Goal: Task Accomplishment & Management: Complete application form

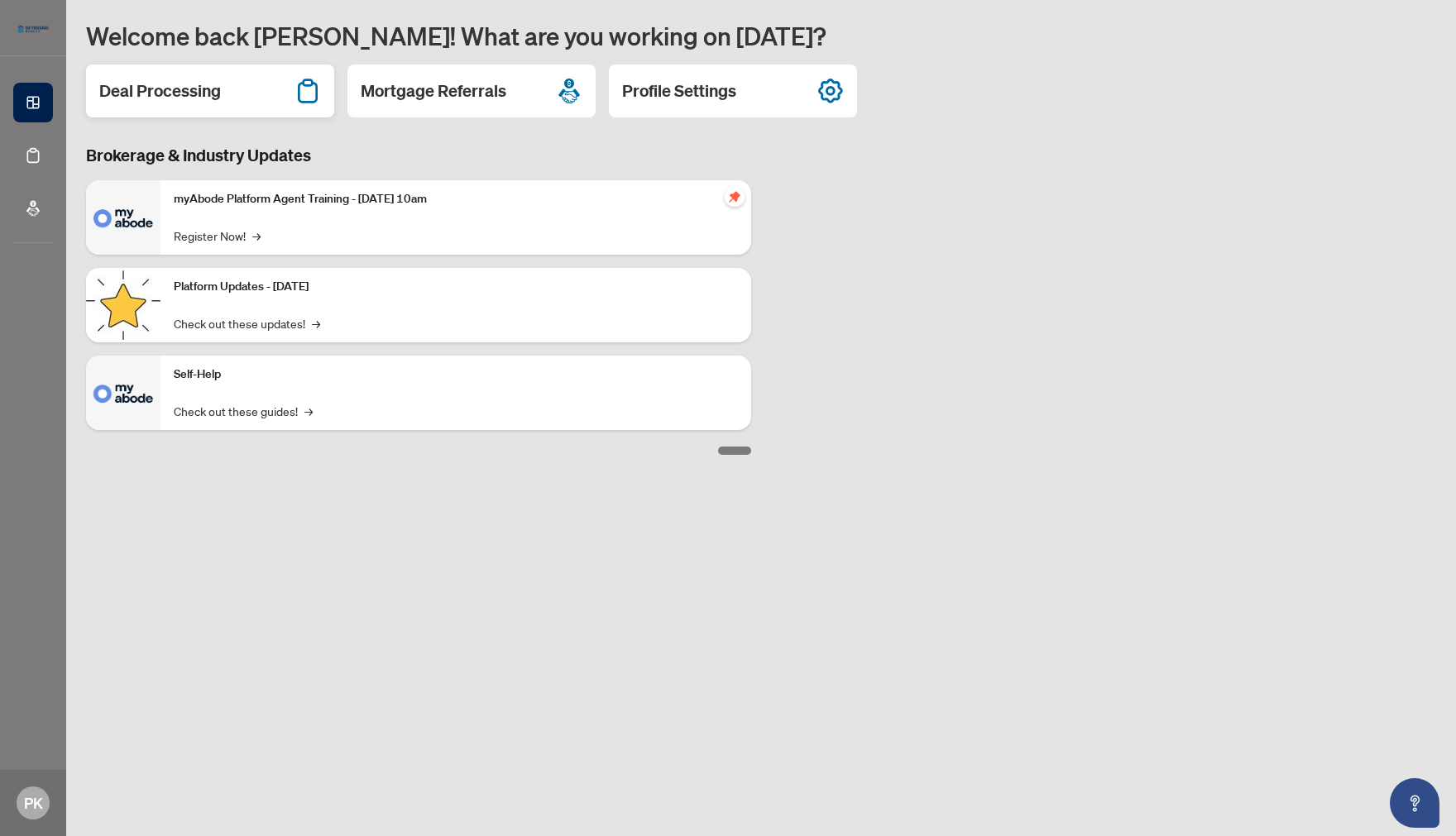
click at [199, 98] on h2 "Deal Processing" at bounding box center [160, 90] width 121 height 23
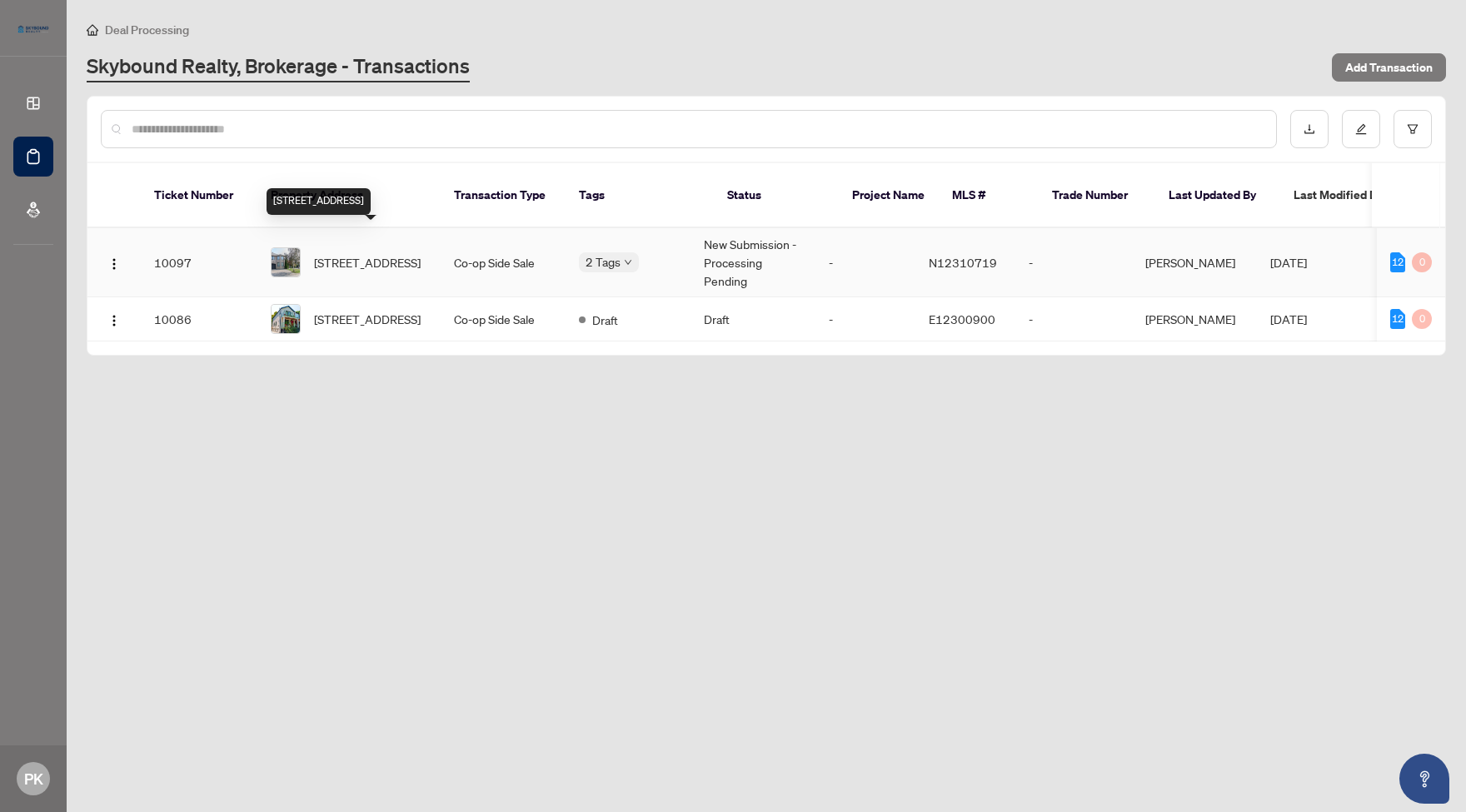
click at [367, 253] on span "[STREET_ADDRESS]" at bounding box center [367, 262] width 107 height 18
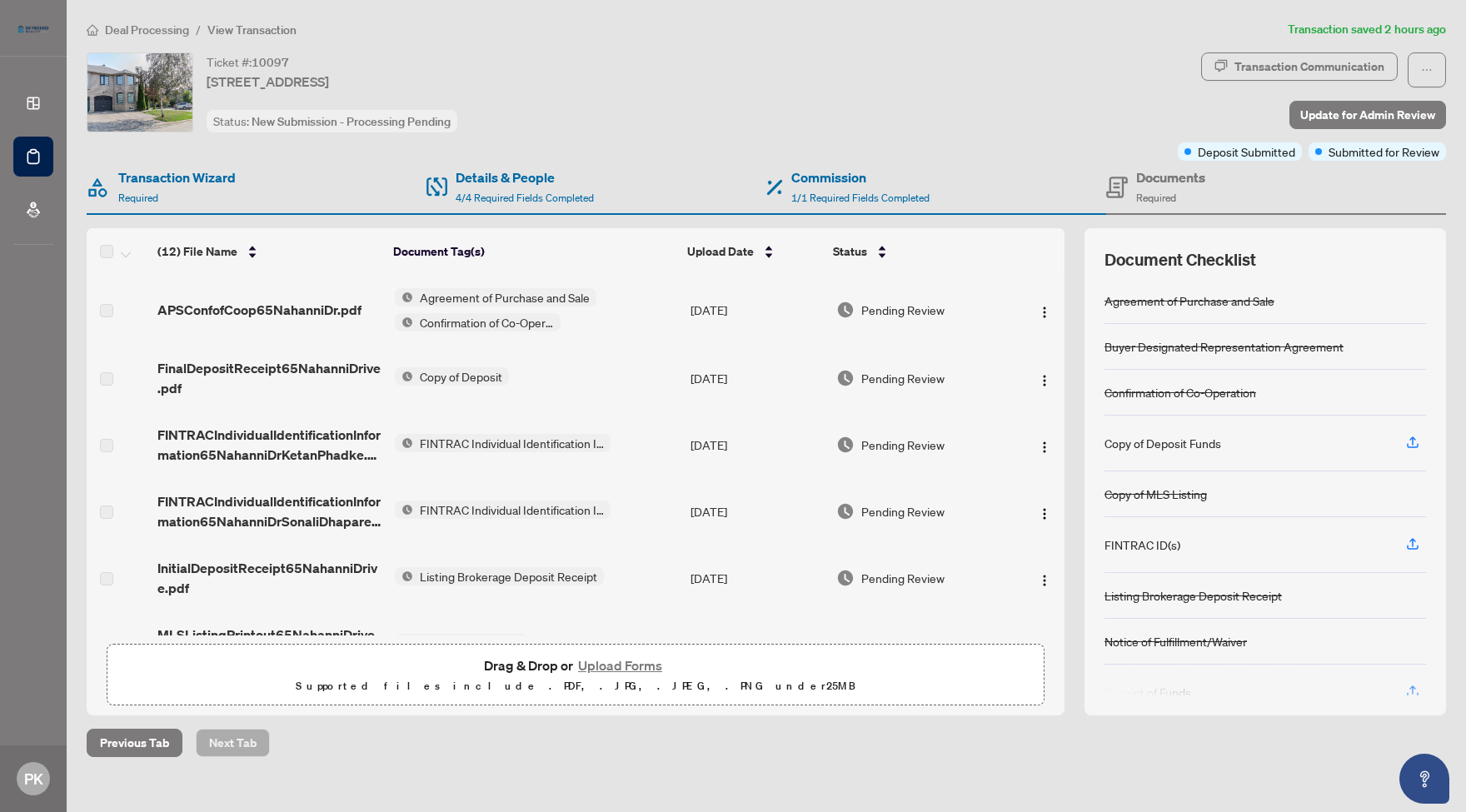
click at [1193, 190] on div "Documents Required" at bounding box center [1170, 187] width 69 height 40
click at [1168, 179] on h4 "Documents" at bounding box center [1170, 177] width 69 height 20
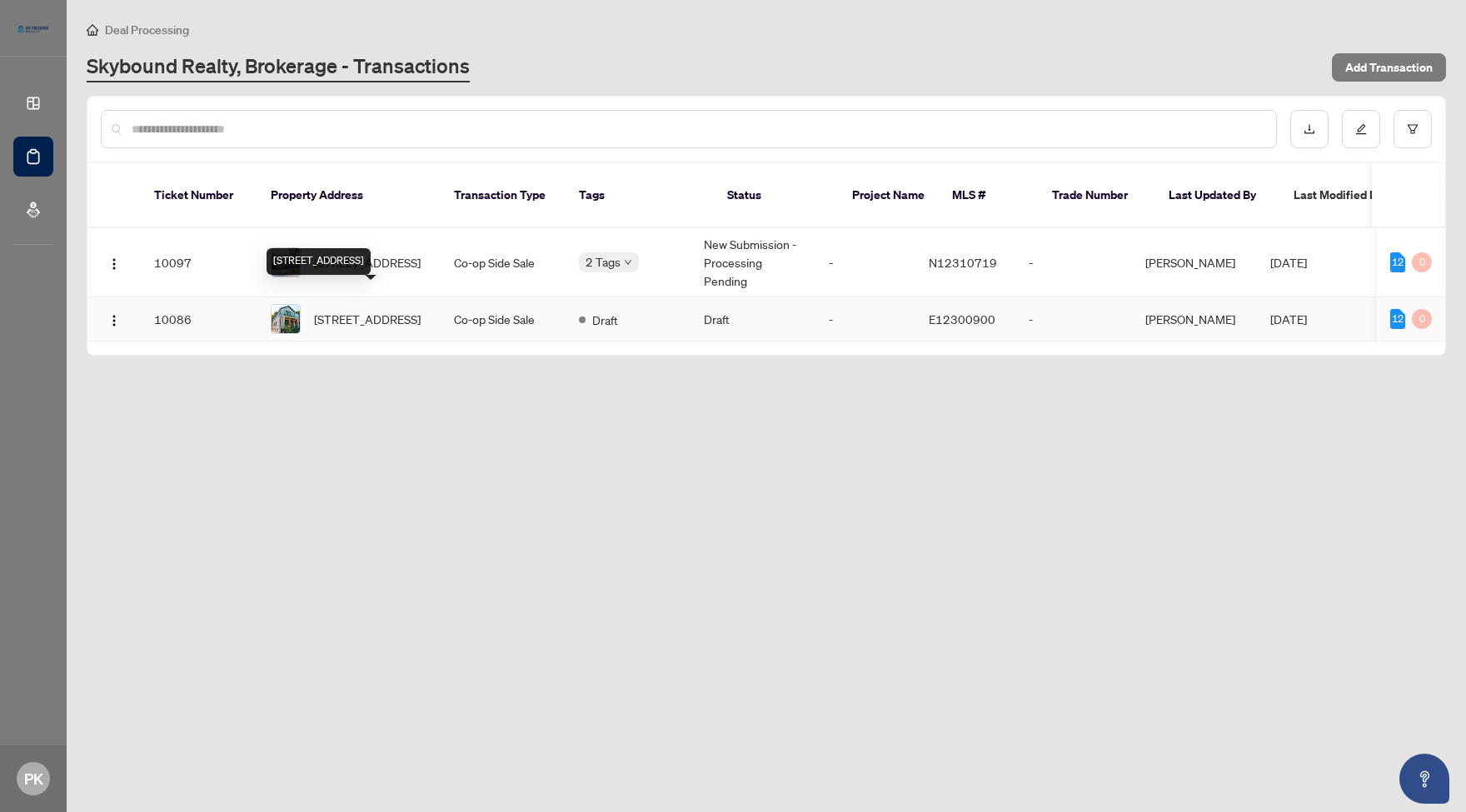
click at [349, 310] on span "124 Coleridge Ave, Toronto, Ontario M4C 4H6, Canada" at bounding box center [367, 319] width 107 height 18
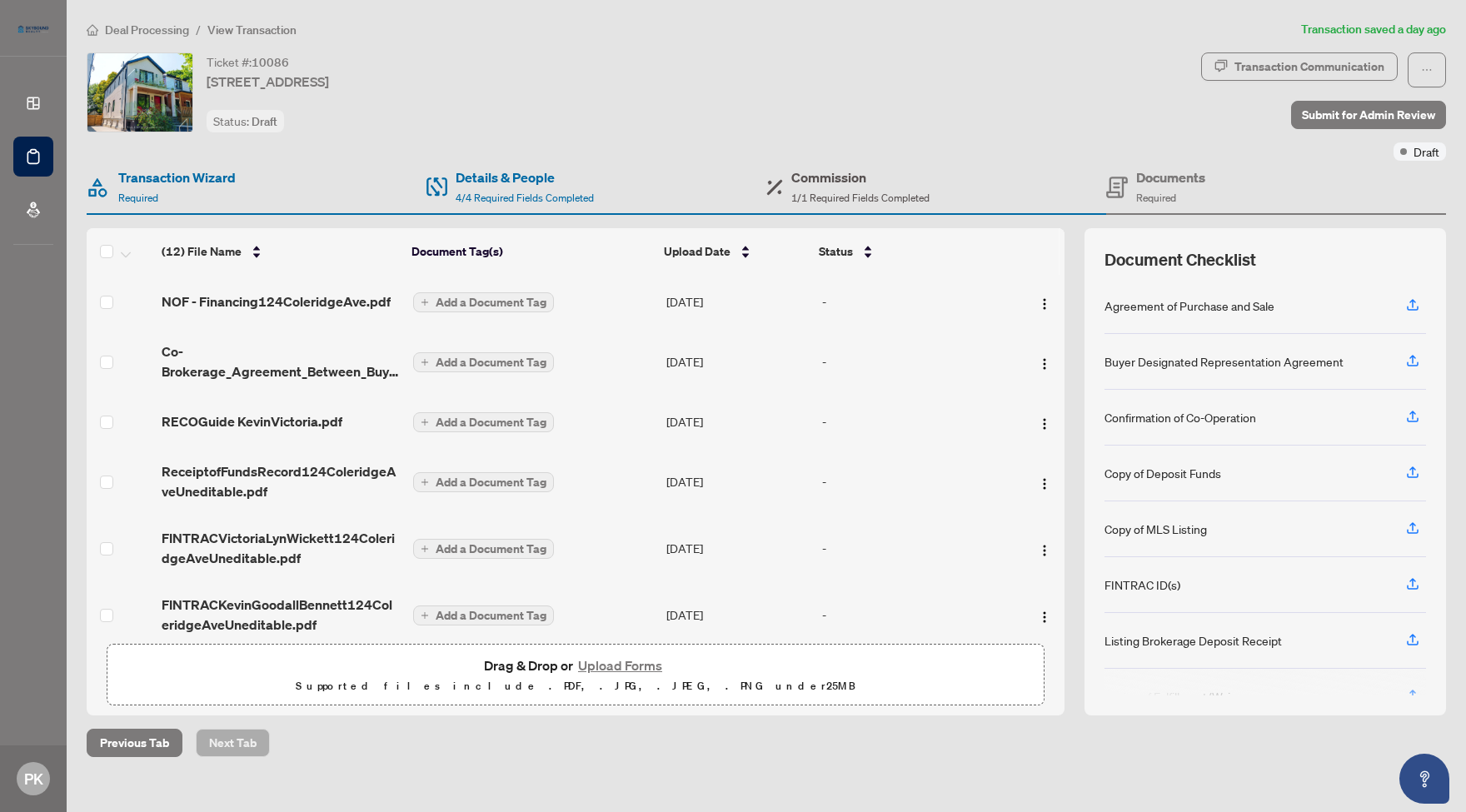
click at [838, 197] on span "1/1 Required Fields Completed" at bounding box center [860, 198] width 138 height 13
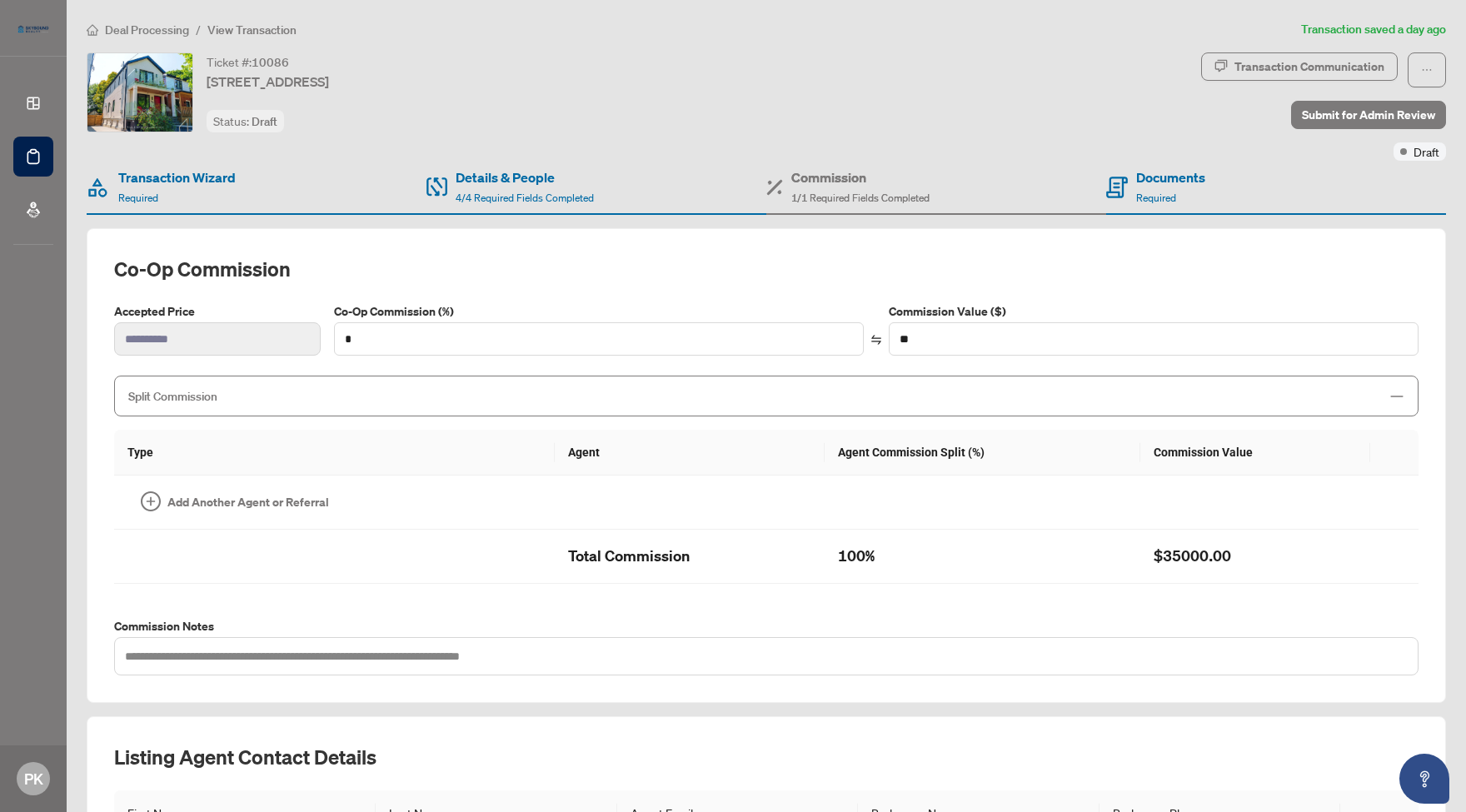
type input "***"
type input "*******"
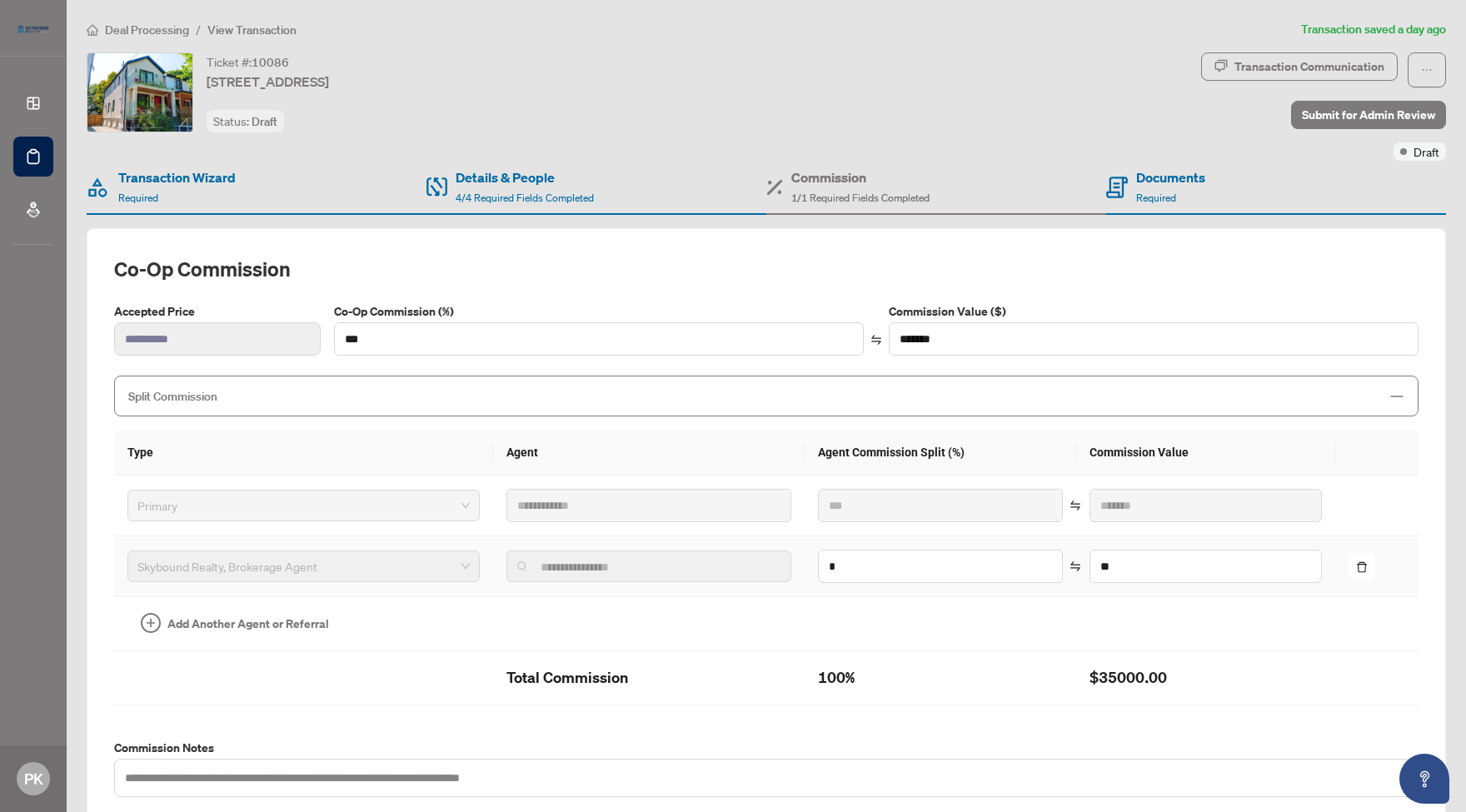
click at [517, 563] on img at bounding box center [522, 566] width 10 height 10
click at [426, 562] on span "Skybound Realty, Brokerage Agent" at bounding box center [303, 565] width 333 height 25
click at [237, 623] on span "Add Another Agent or Referral" at bounding box center [248, 623] width 162 height 18
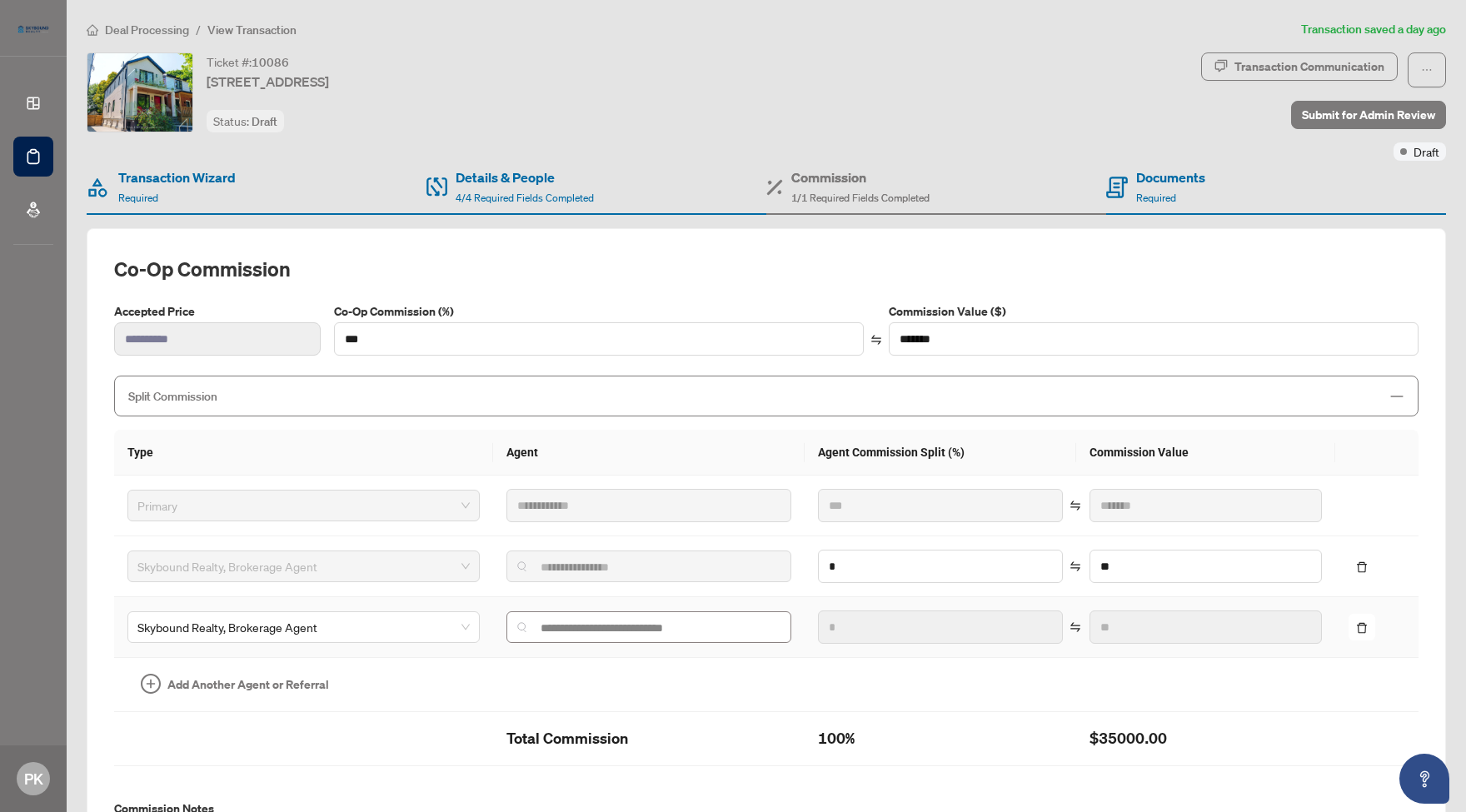
click at [558, 617] on span at bounding box center [648, 626] width 284 height 32
click at [552, 626] on input "search" at bounding box center [655, 628] width 249 height 14
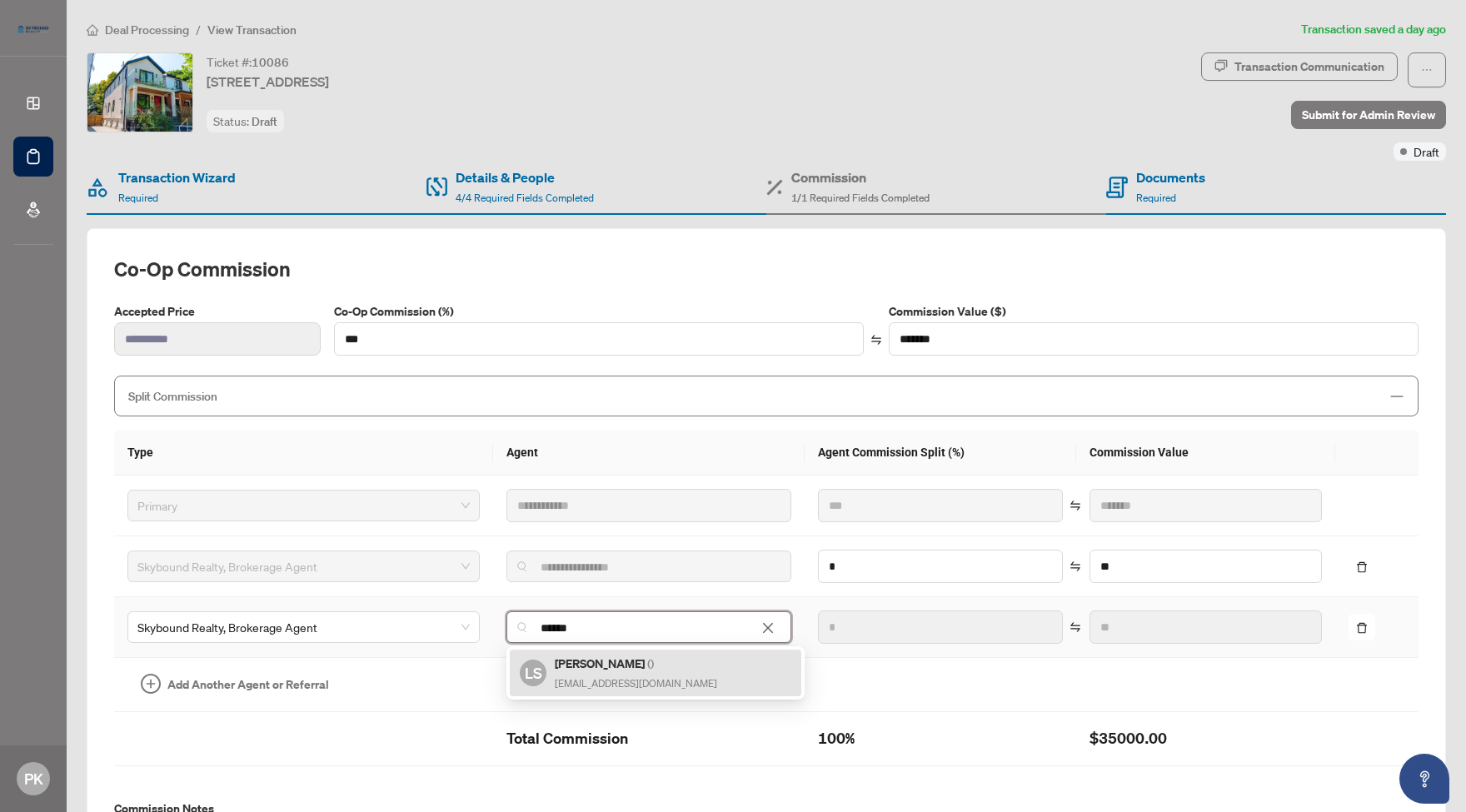
click at [598, 680] on span "Lorand@BeaconTeam.ca" at bounding box center [635, 683] width 162 height 13
type input "**********"
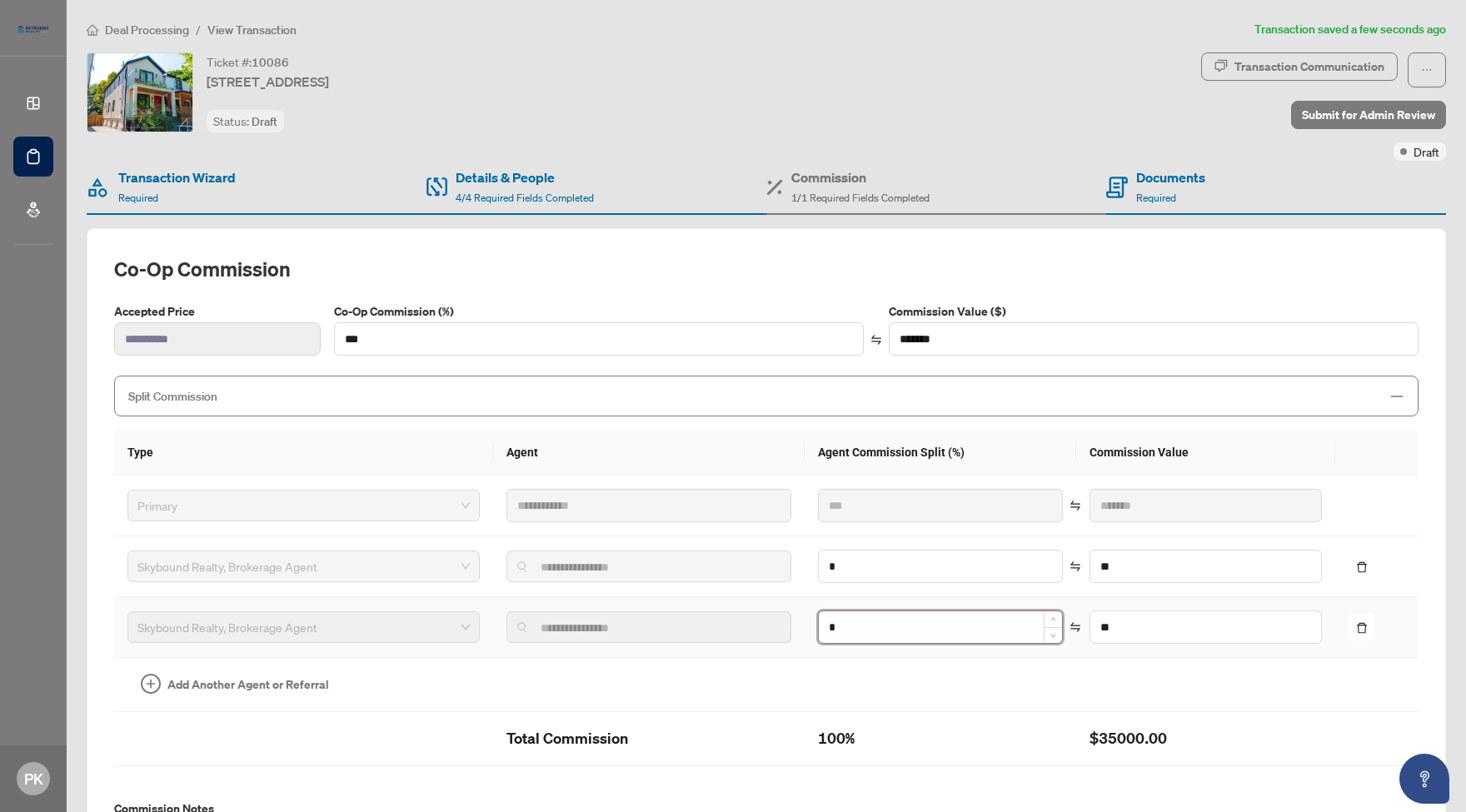
drag, startPoint x: 829, startPoint y: 624, endPoint x: 805, endPoint y: 624, distance: 24.0
click at [819, 624] on input "*" at bounding box center [940, 626] width 243 height 32
type input "**"
type input "*******"
type input "*"
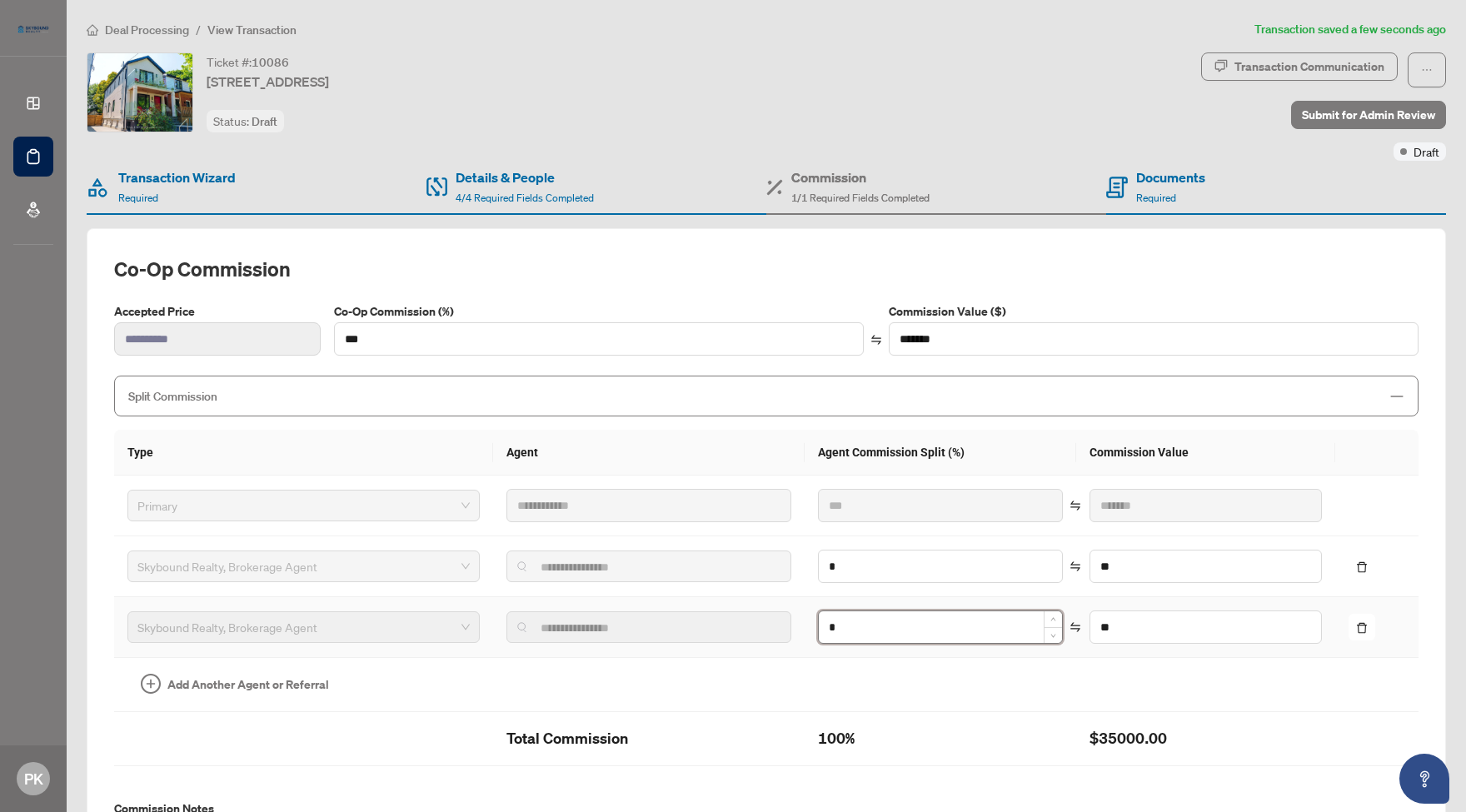
type input "****"
type input "**"
type input "*******"
type input "**"
type input "******"
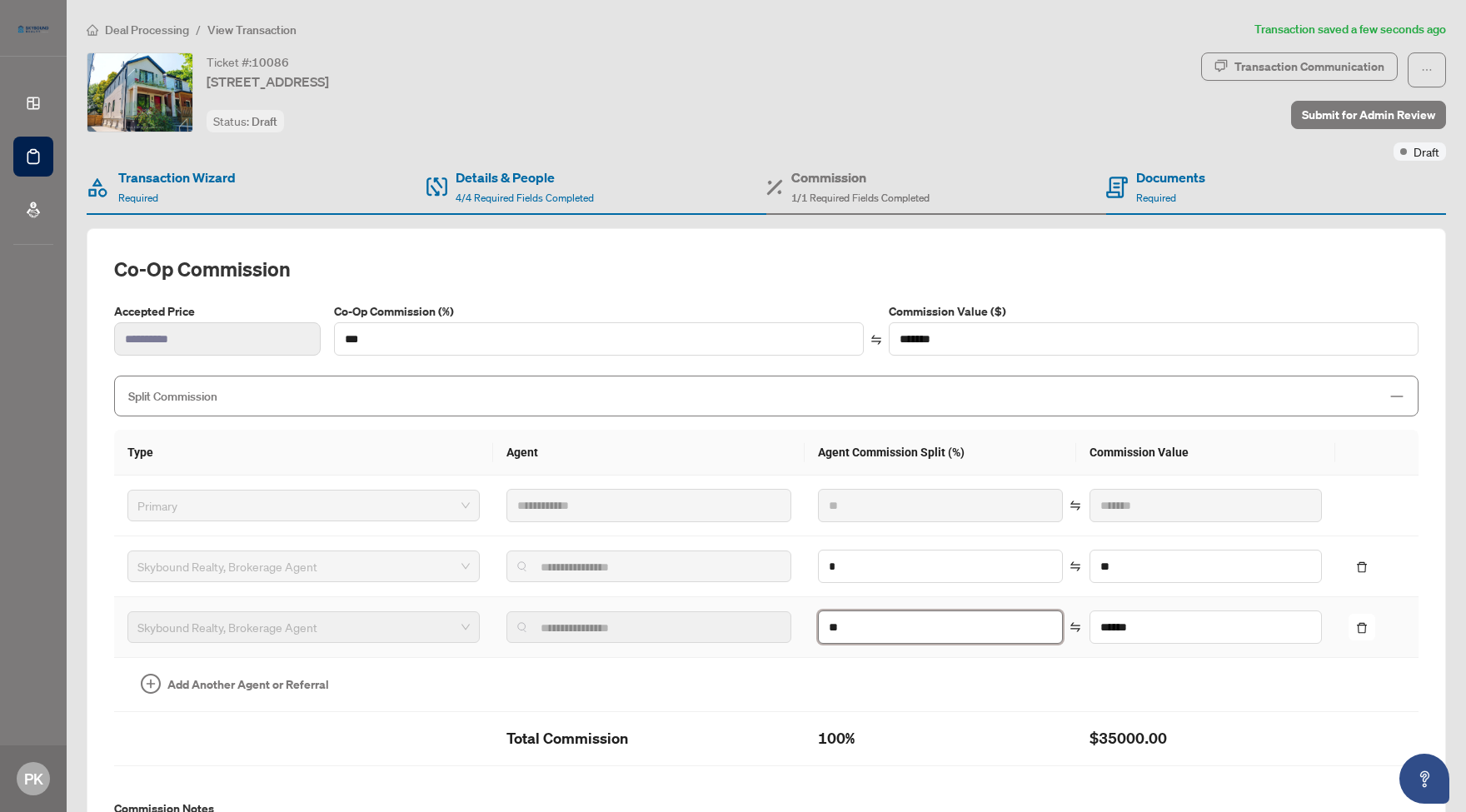
type input "**"
click at [517, 625] on img at bounding box center [522, 627] width 10 height 10
click at [1269, 257] on h2 "Co-op Commission" at bounding box center [767, 269] width 1304 height 27
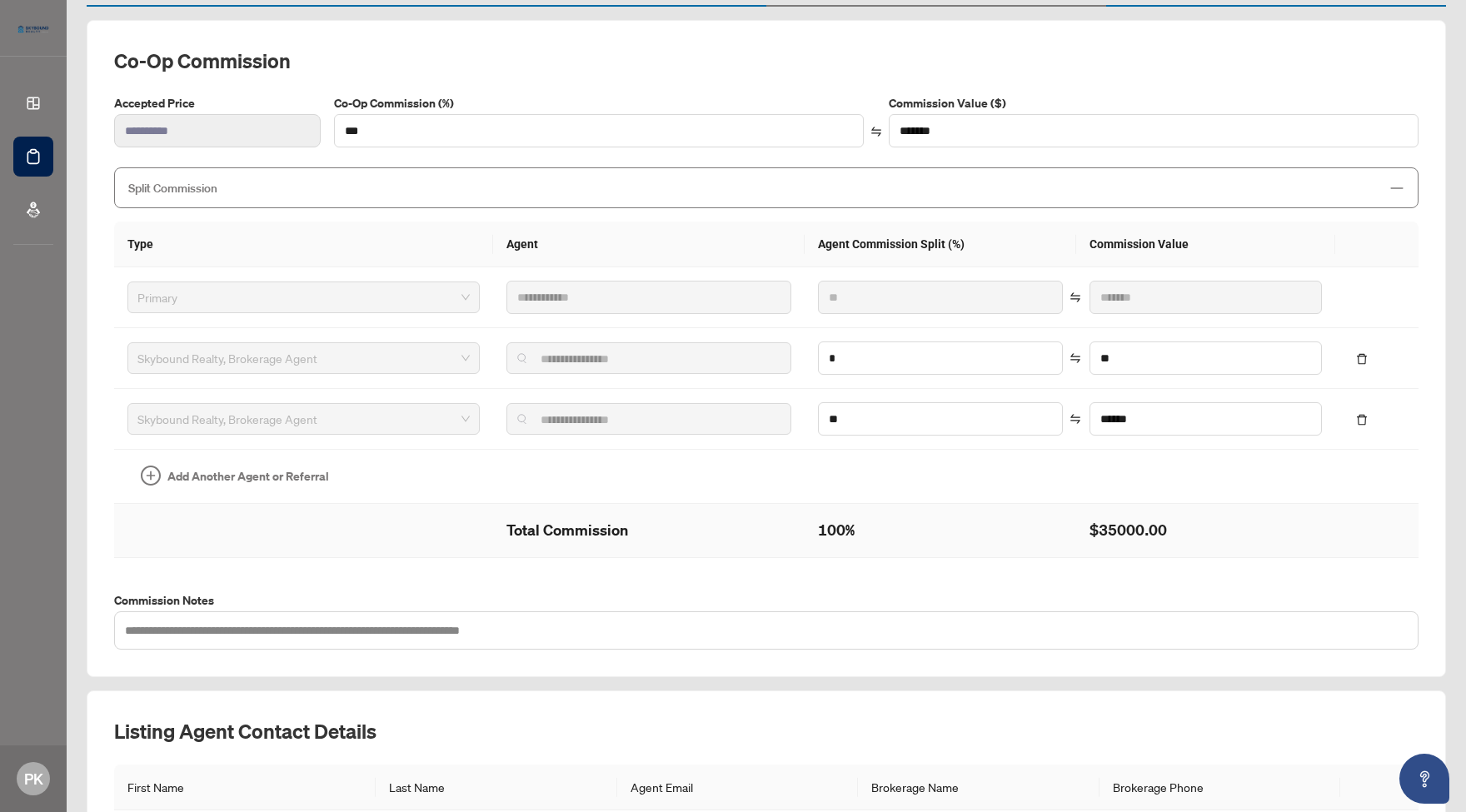
scroll to position [202, 0]
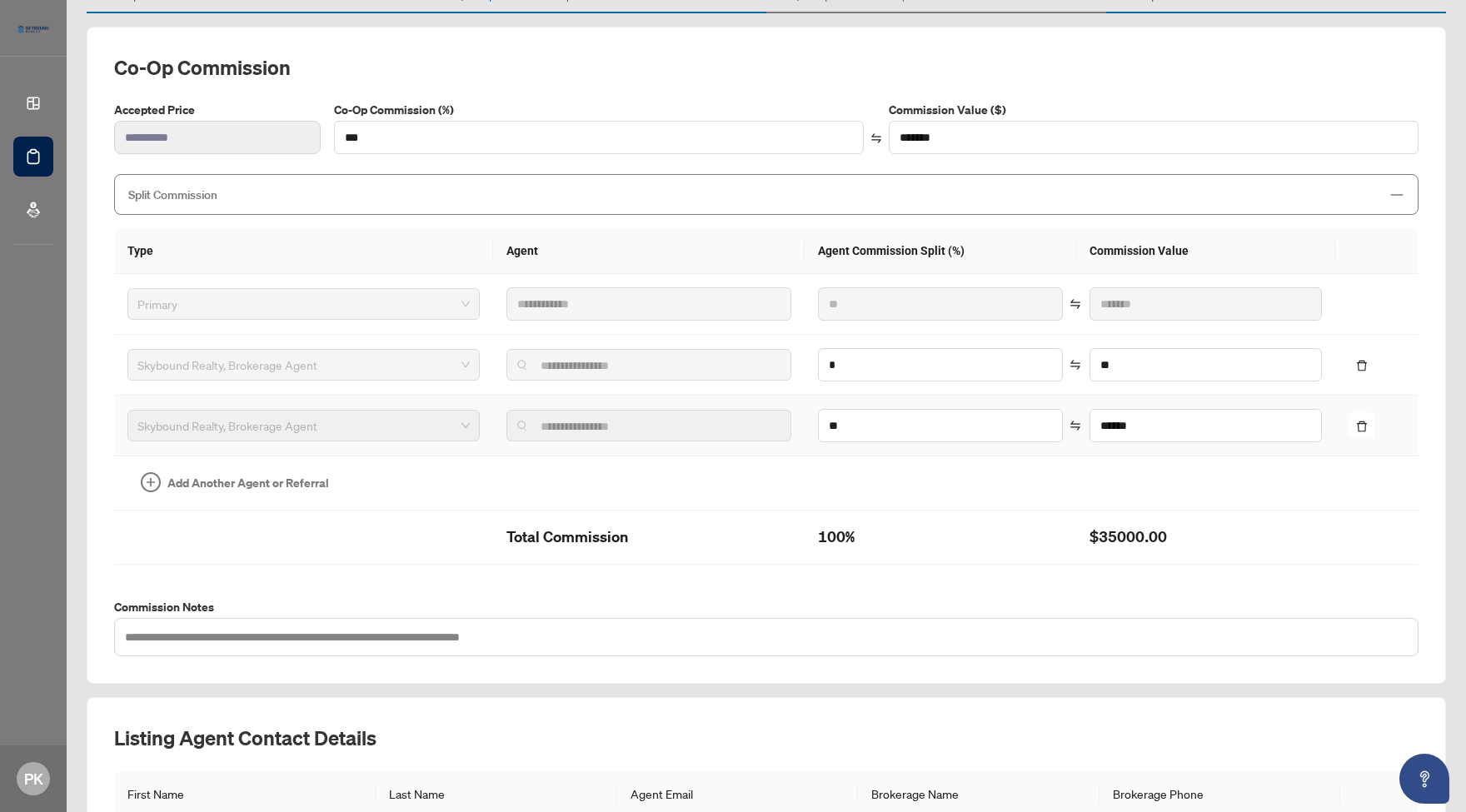
click at [517, 424] on img at bounding box center [522, 425] width 10 height 10
click at [1367, 424] on icon "delete" at bounding box center [1362, 426] width 12 height 12
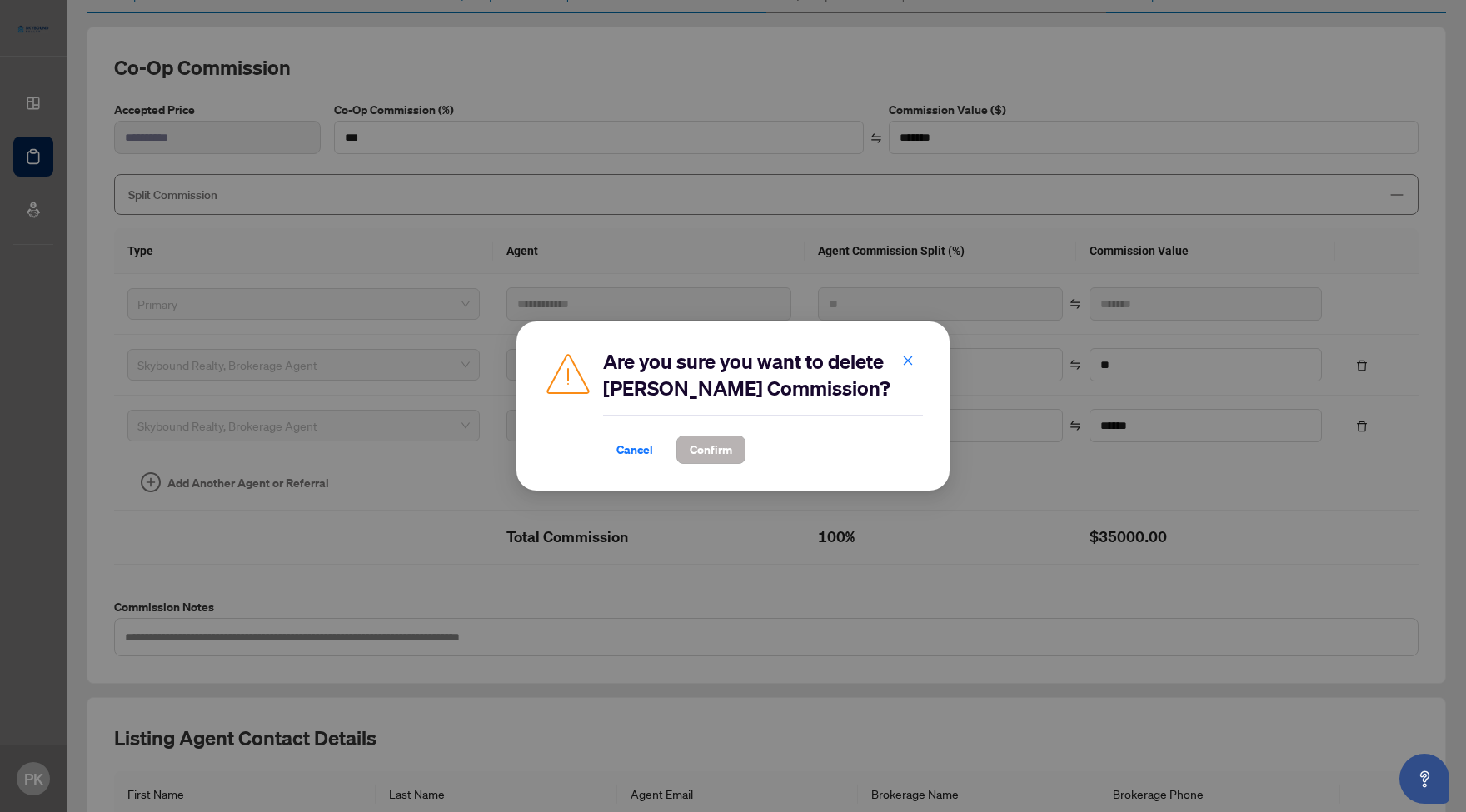
click at [712, 450] on span "Confirm" at bounding box center [710, 449] width 42 height 27
type input "***"
type input "*******"
type input "*"
type input "**"
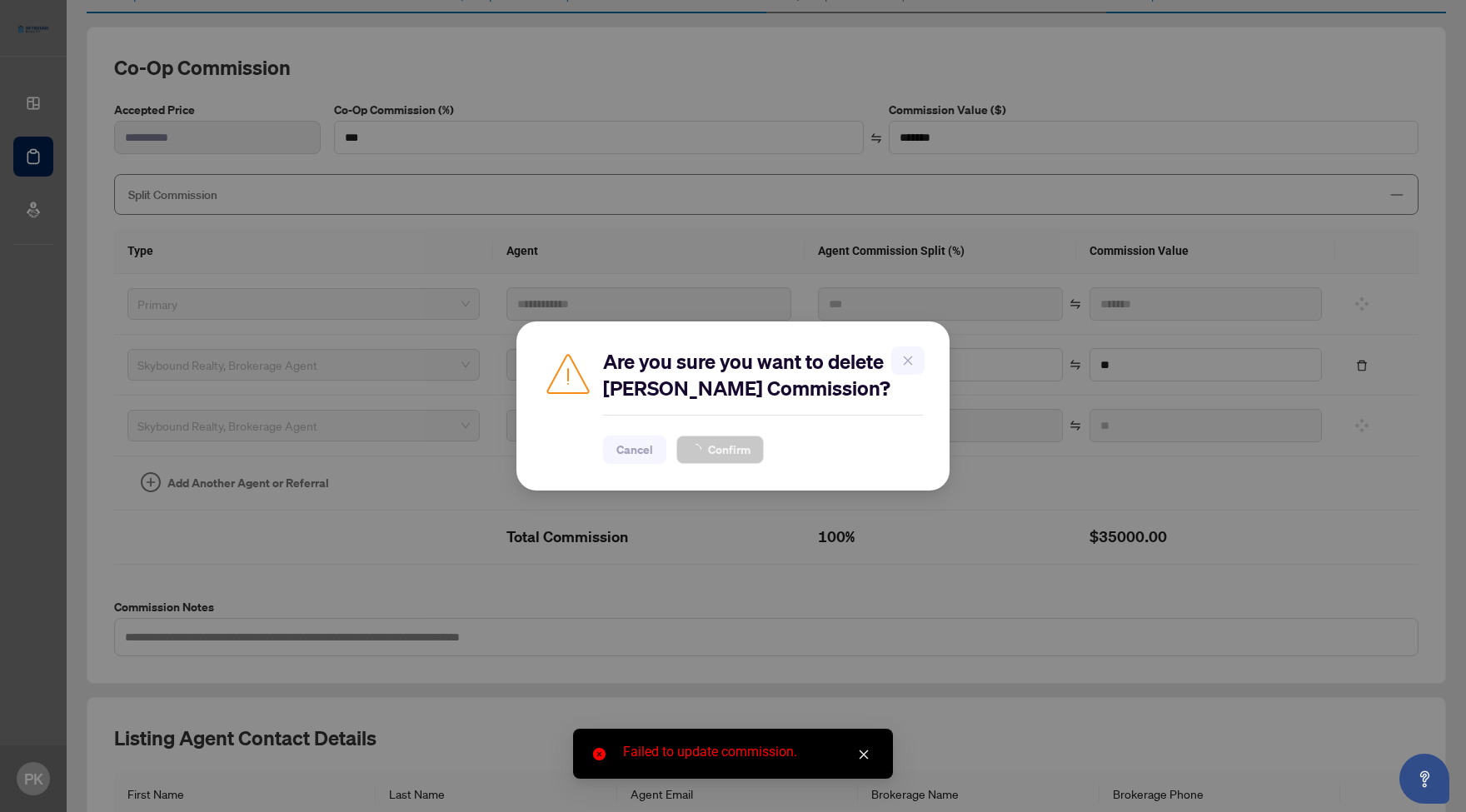
click at [867, 755] on icon "close" at bounding box center [864, 754] width 12 height 12
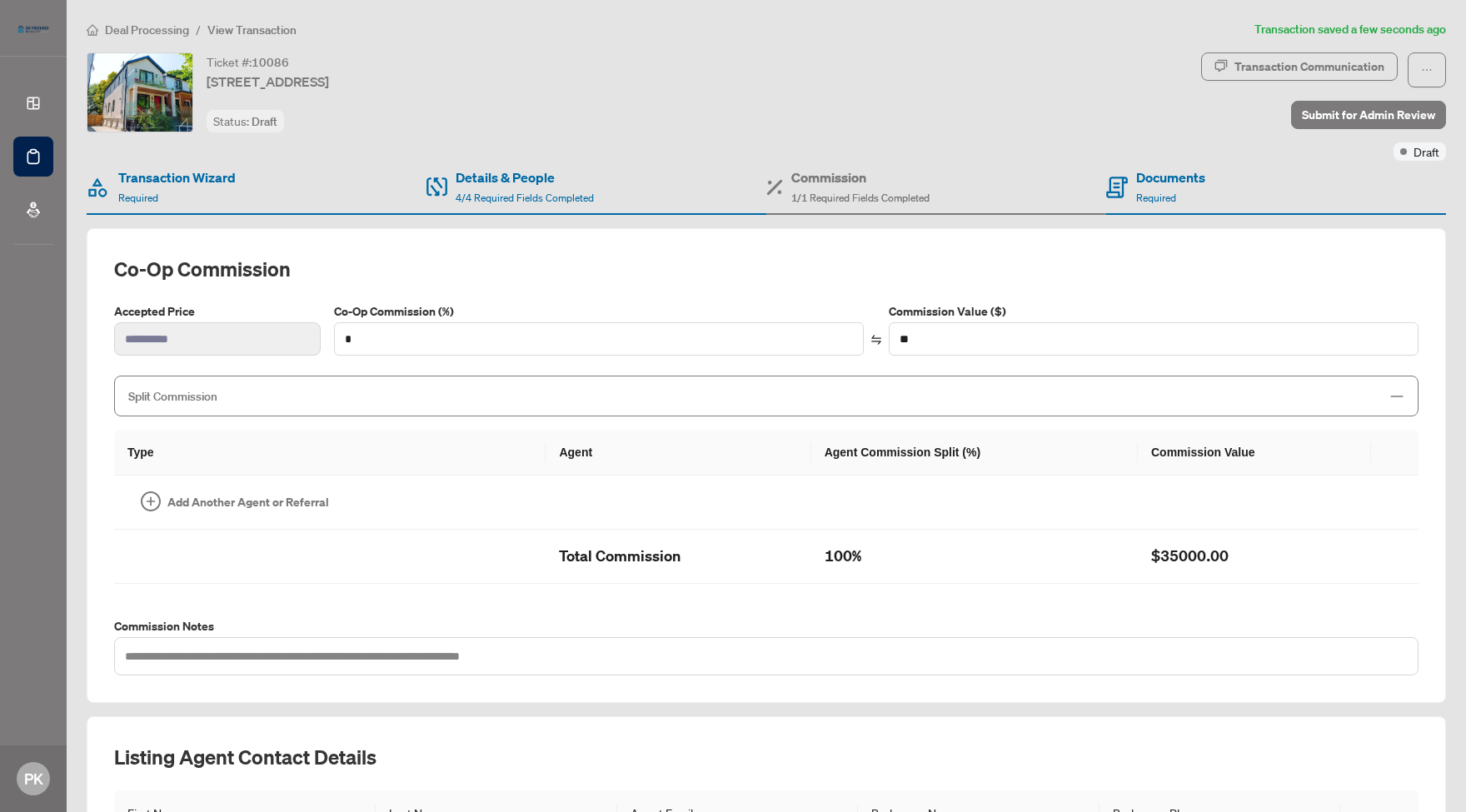
type input "***"
type input "*******"
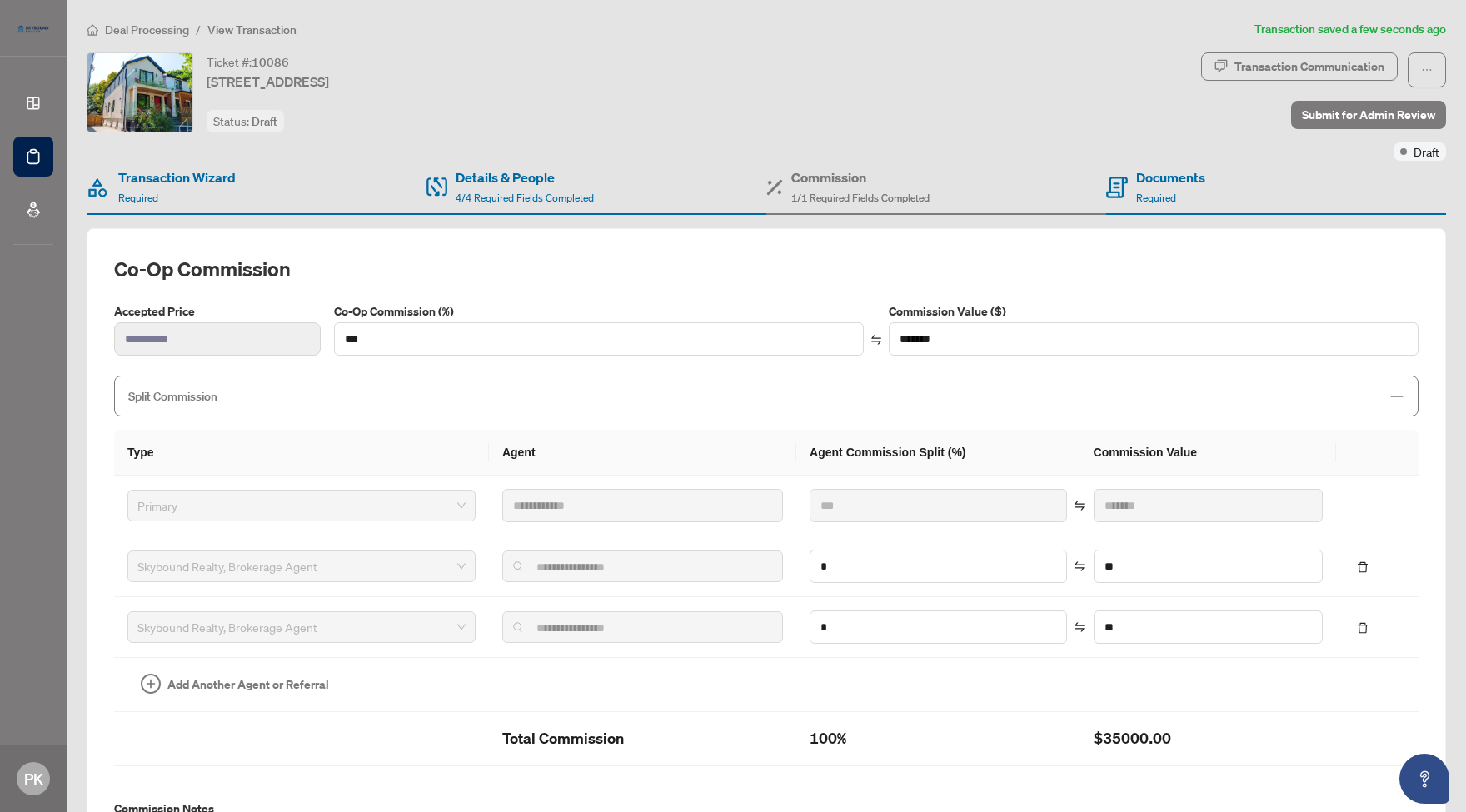
click at [846, 185] on h4 "Commission" at bounding box center [860, 177] width 138 height 20
click at [1367, 566] on icon "delete" at bounding box center [1362, 567] width 12 height 12
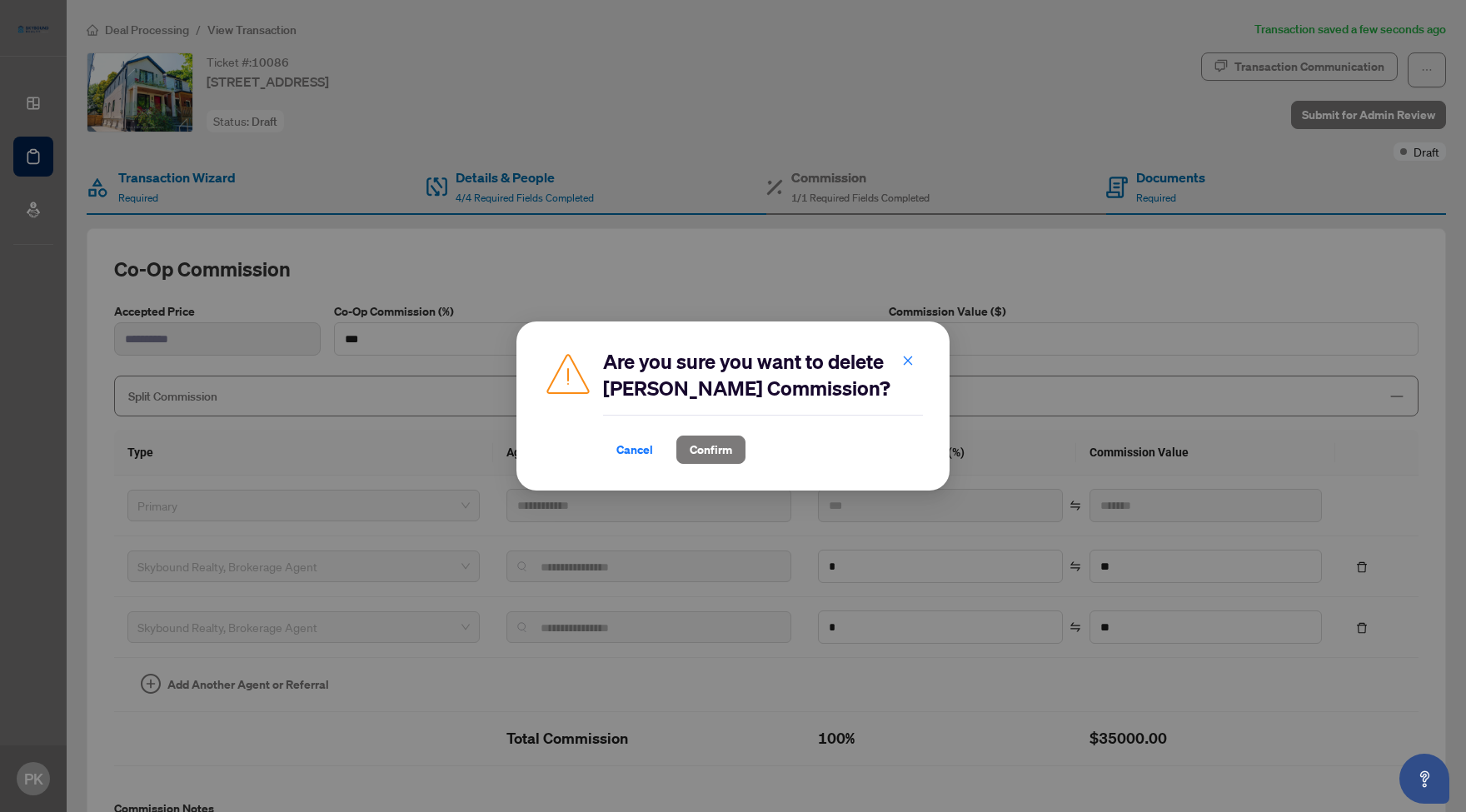
click at [912, 362] on icon "close" at bounding box center [908, 361] width 12 height 12
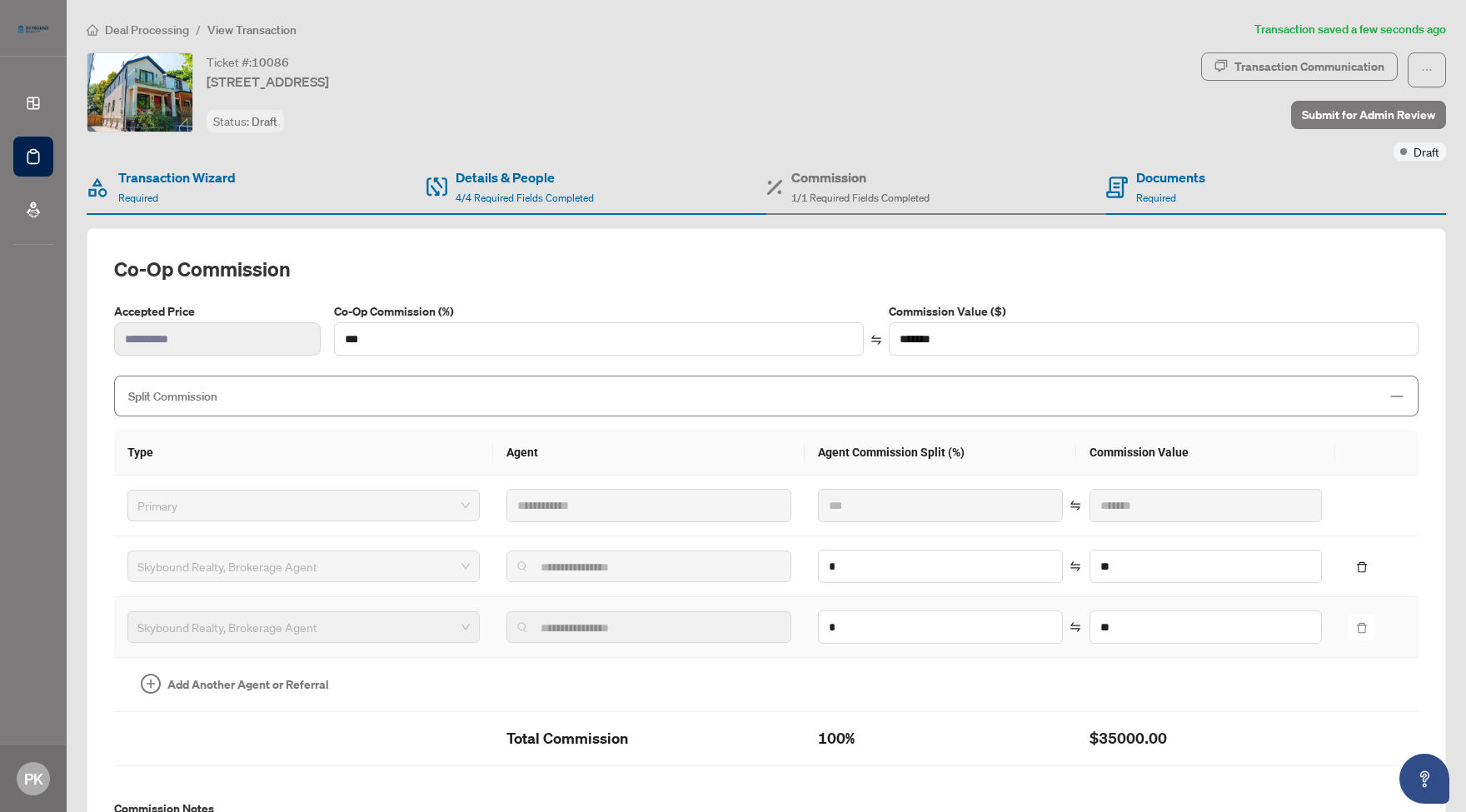
click at [1367, 626] on icon "delete" at bounding box center [1362, 628] width 12 height 12
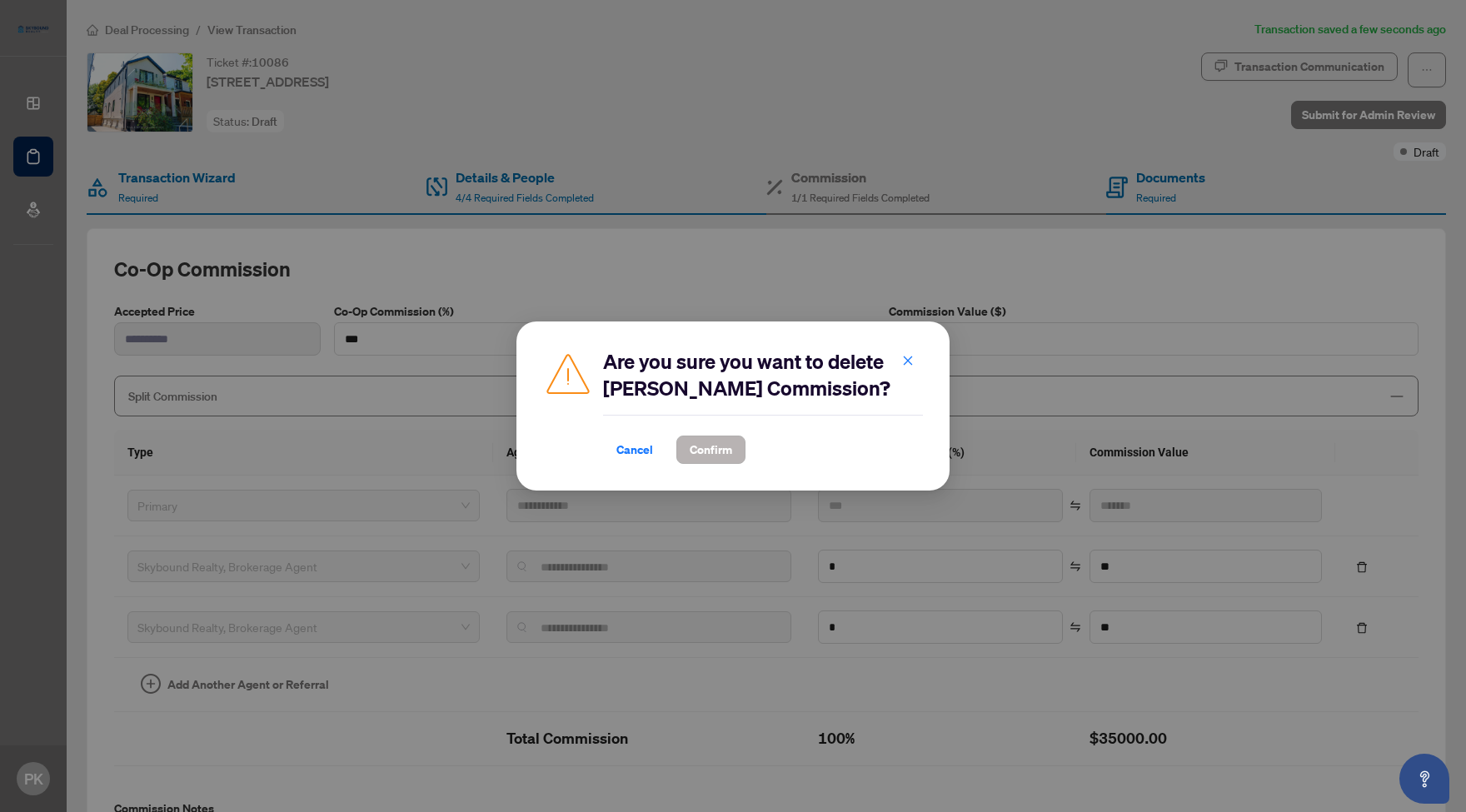
click at [713, 452] on span "Confirm" at bounding box center [710, 449] width 42 height 27
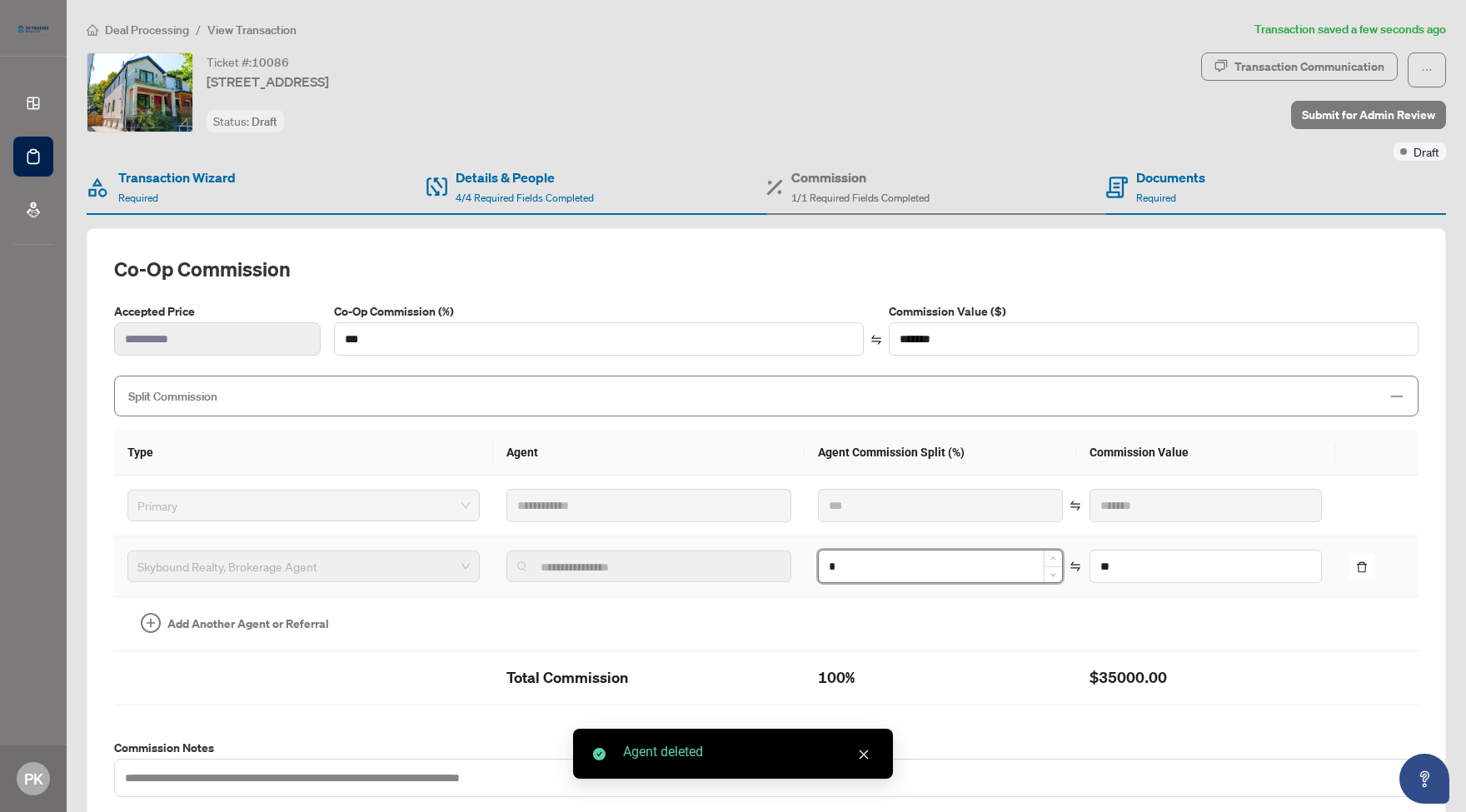
click at [831, 565] on input "*" at bounding box center [940, 566] width 243 height 32
type input "**"
type input "*******"
type input "*"
type input "****"
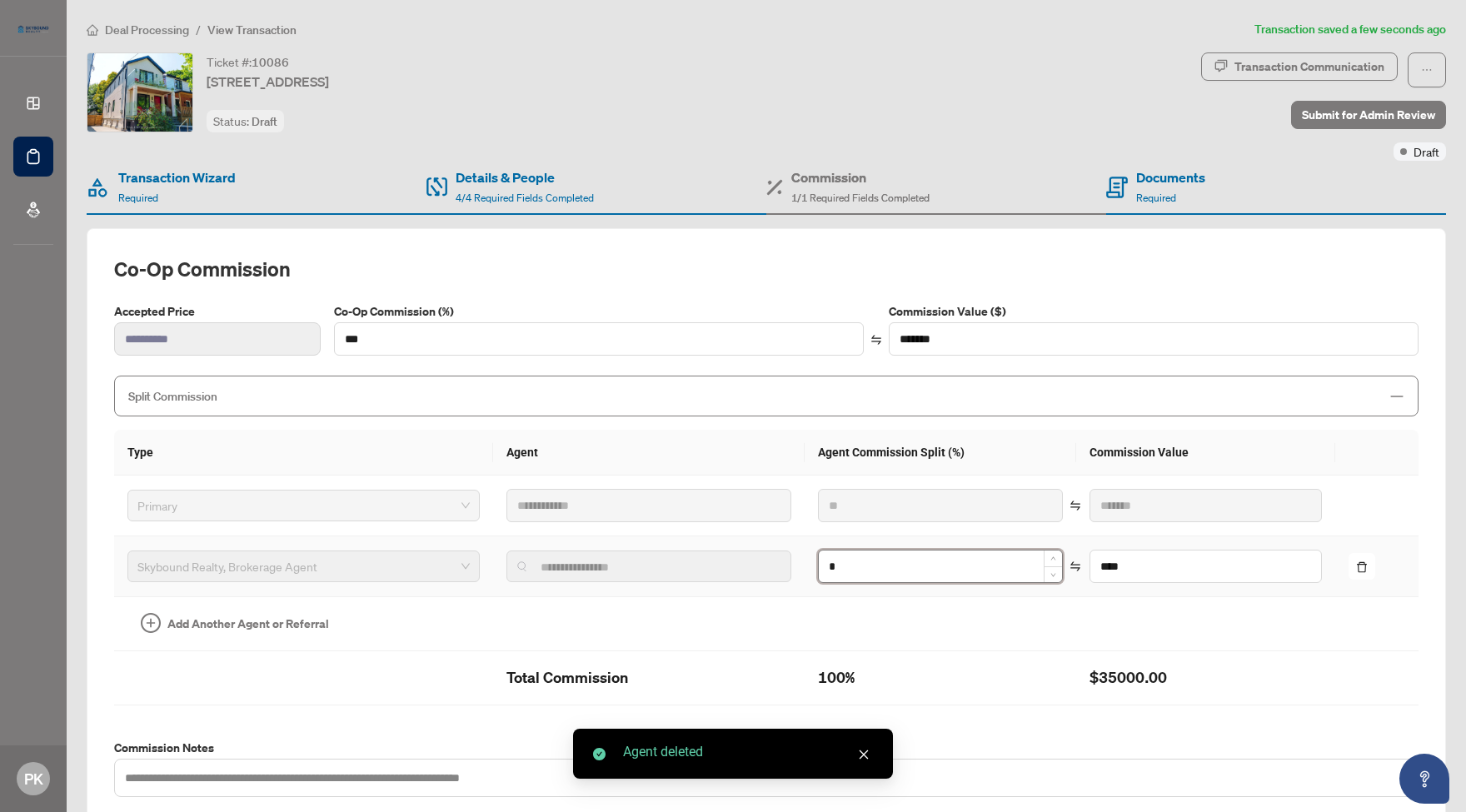
type input "**"
type input "*******"
type input "**"
type input "******"
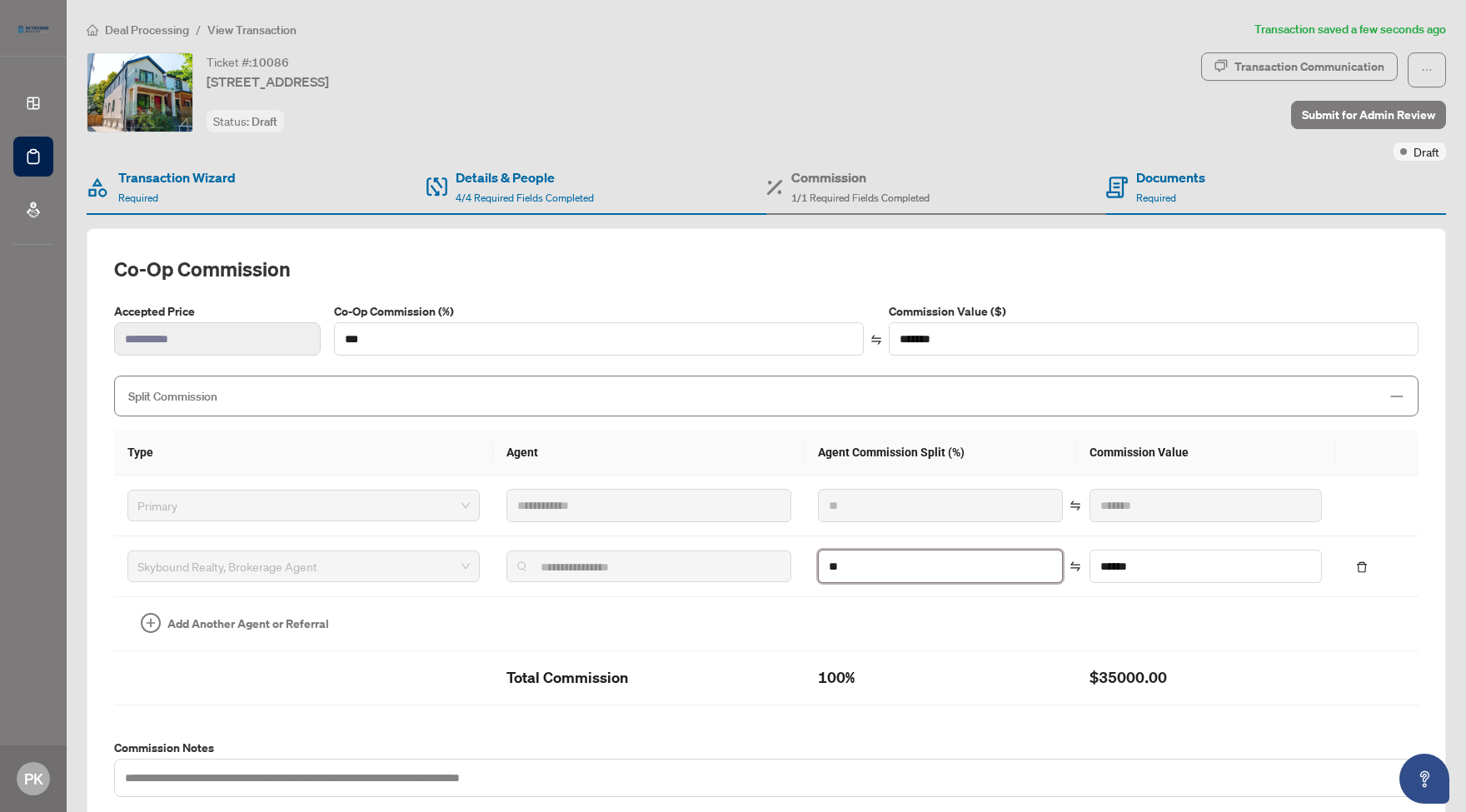
type input "**"
click at [1308, 288] on div "**********" at bounding box center [767, 527] width 1304 height 541
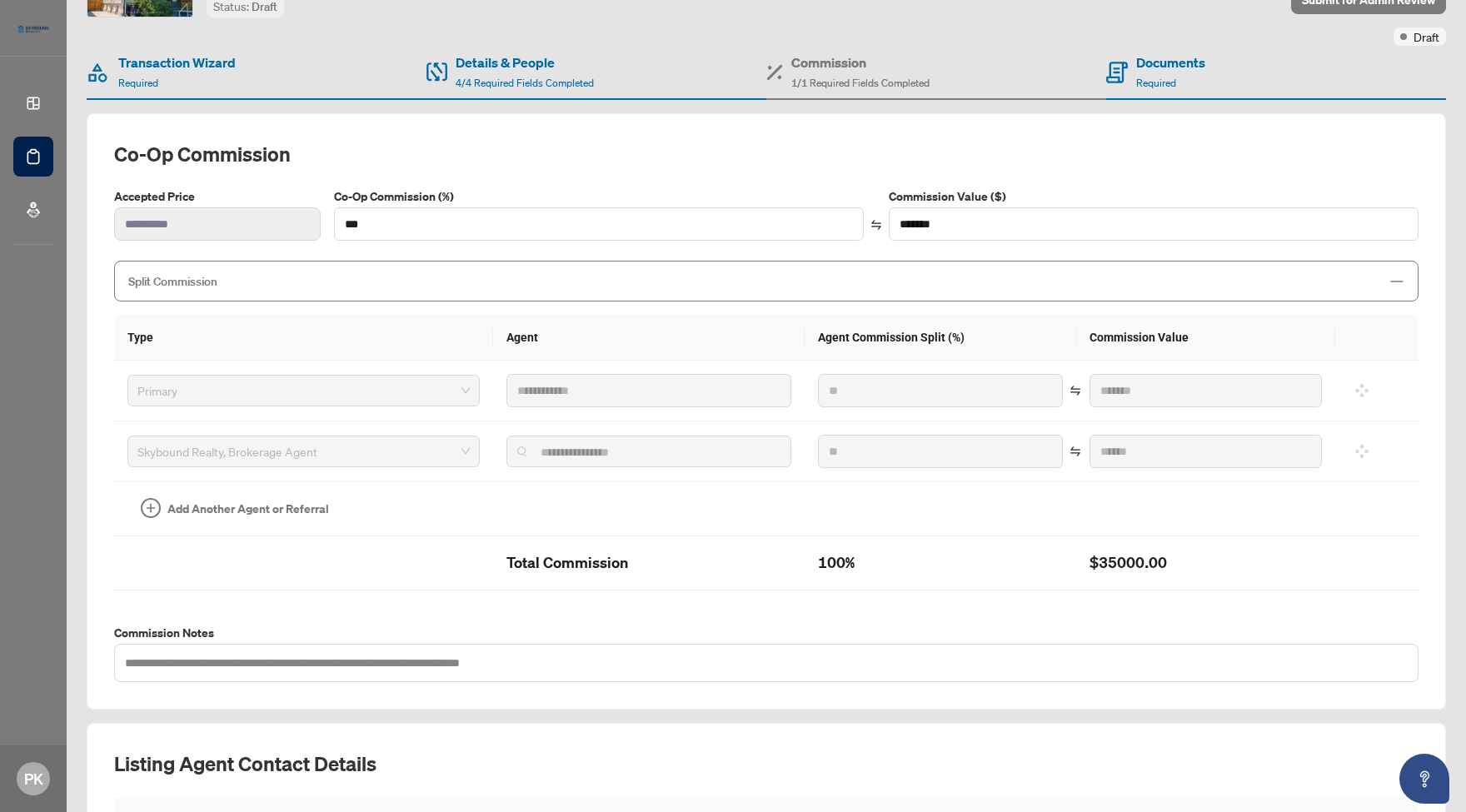
scroll to position [142, 0]
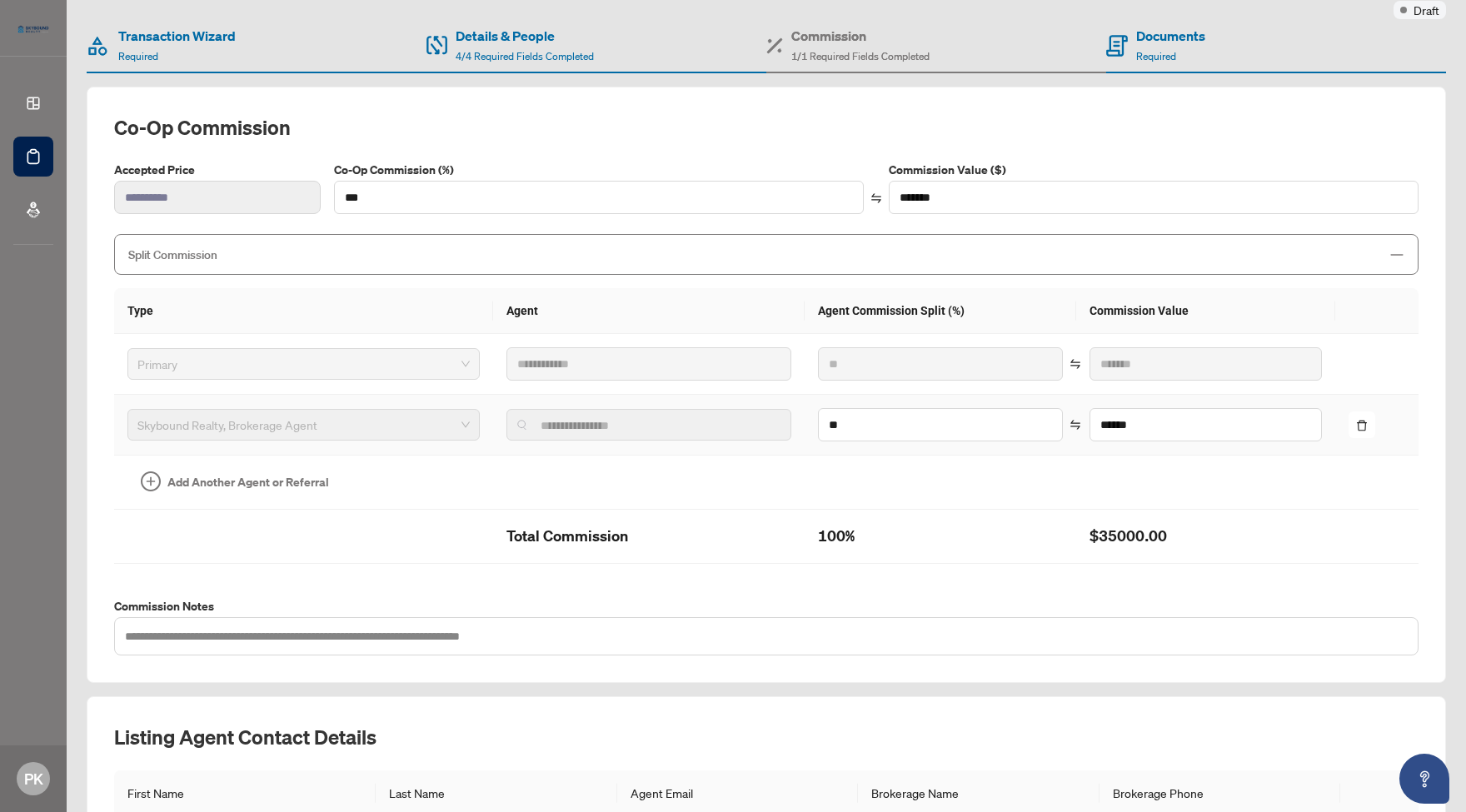
click at [517, 423] on img at bounding box center [522, 424] width 10 height 10
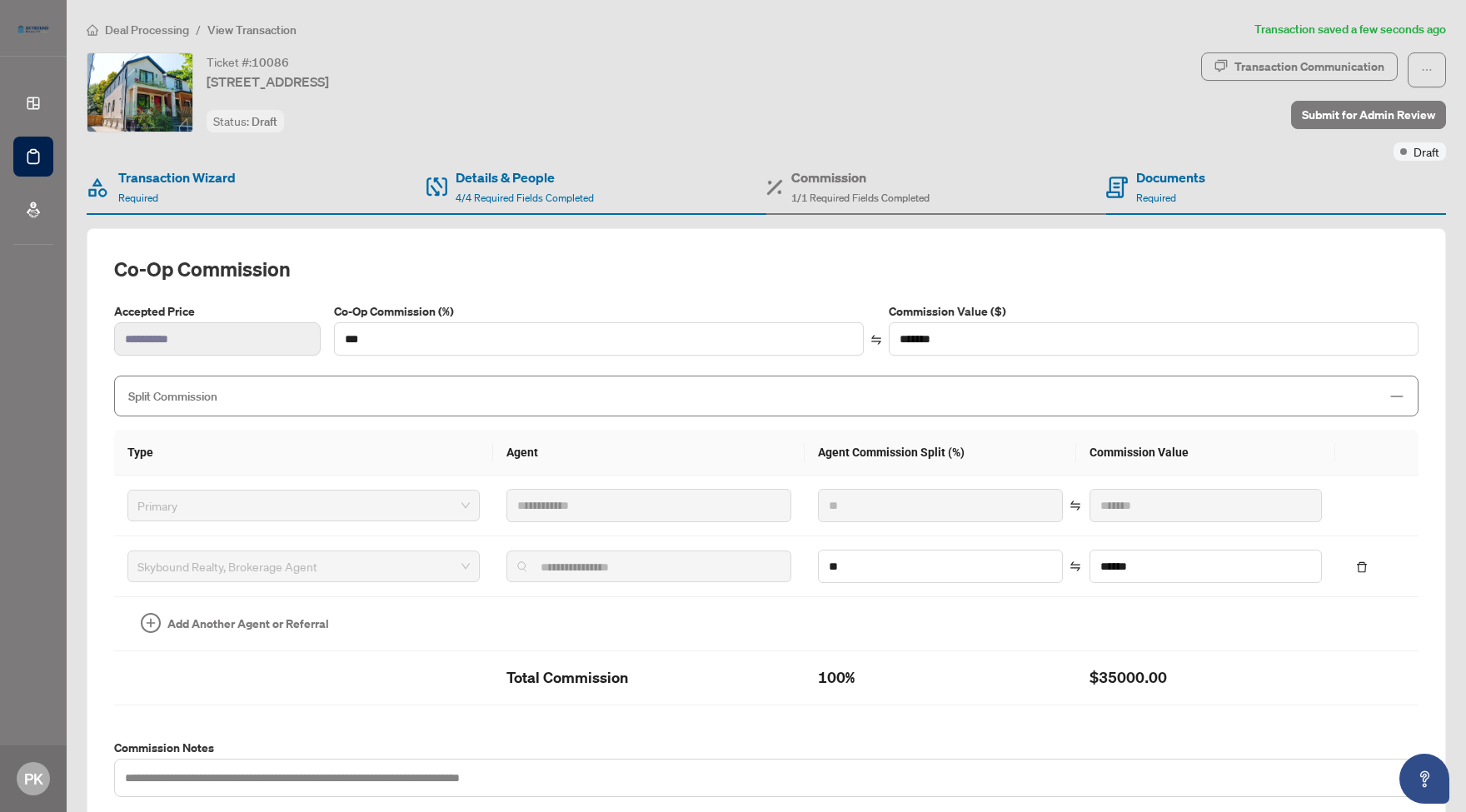
scroll to position [0, 0]
click at [1367, 563] on icon "delete" at bounding box center [1362, 567] width 12 height 12
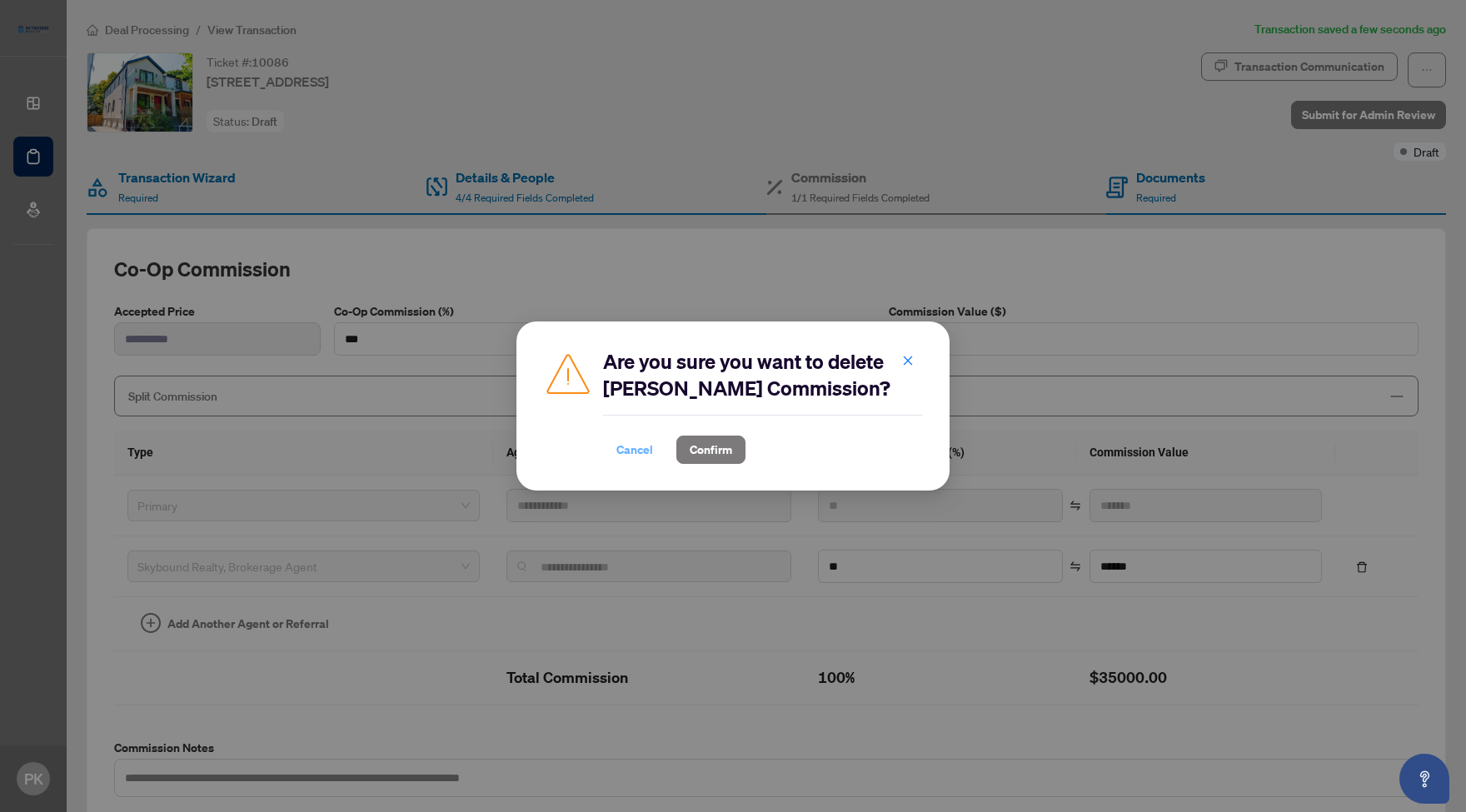
click at [630, 449] on span "Cancel" at bounding box center [634, 449] width 37 height 27
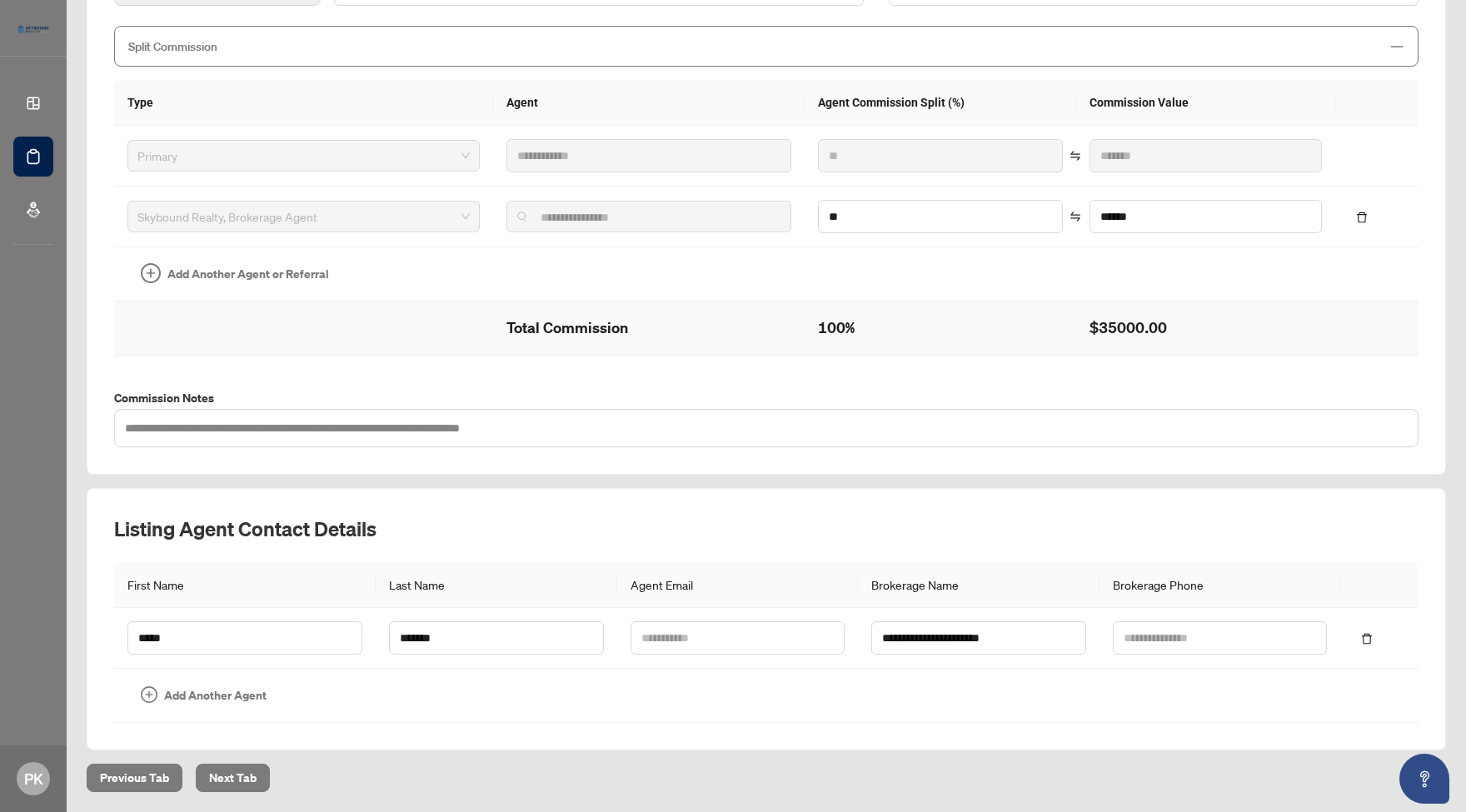
scroll to position [346, 0]
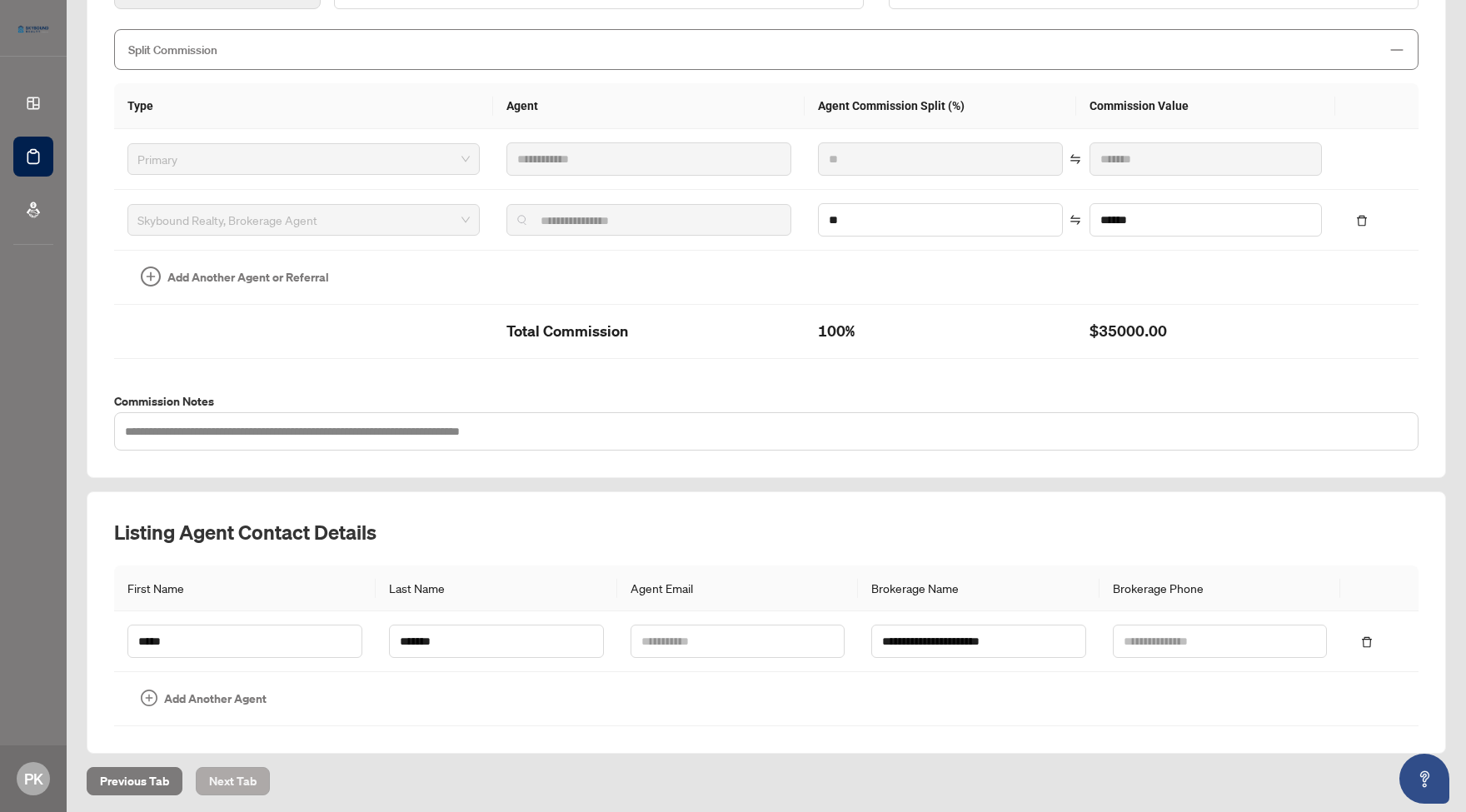
click at [229, 773] on span "Next Tab" at bounding box center [232, 781] width 47 height 27
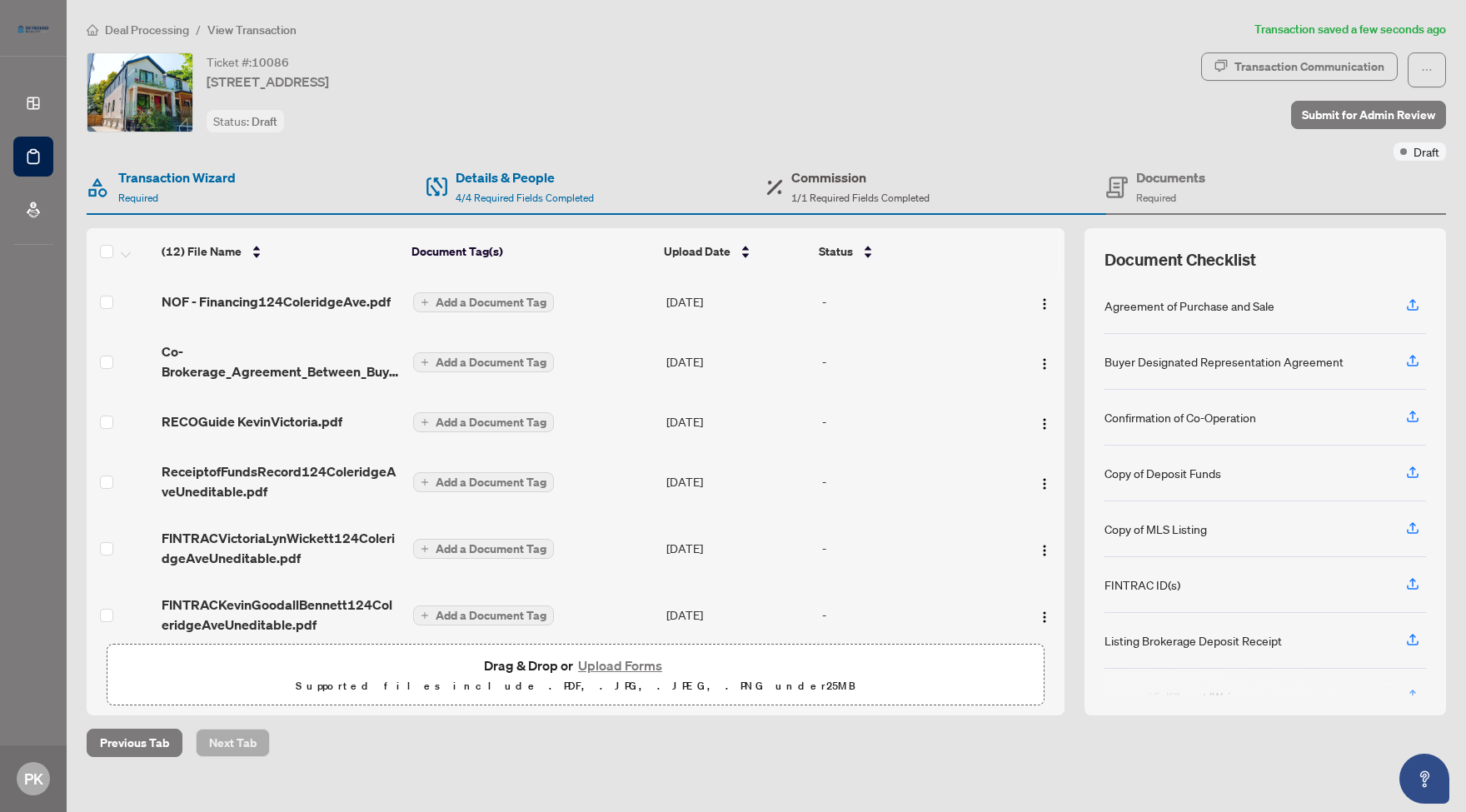
click at [847, 186] on h4 "Commission" at bounding box center [860, 177] width 138 height 20
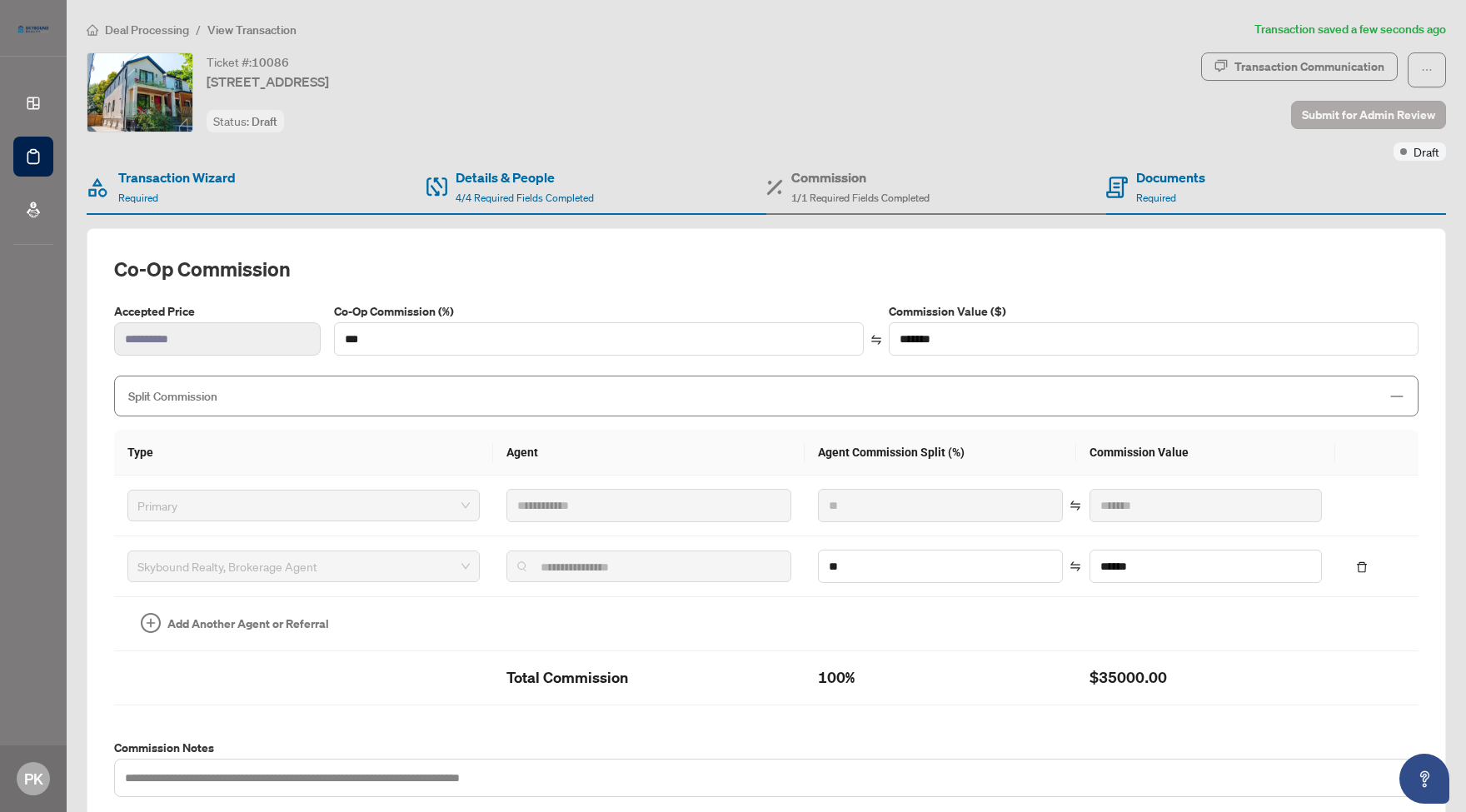
click at [1347, 116] on span "Submit for Admin Review" at bounding box center [1368, 114] width 133 height 27
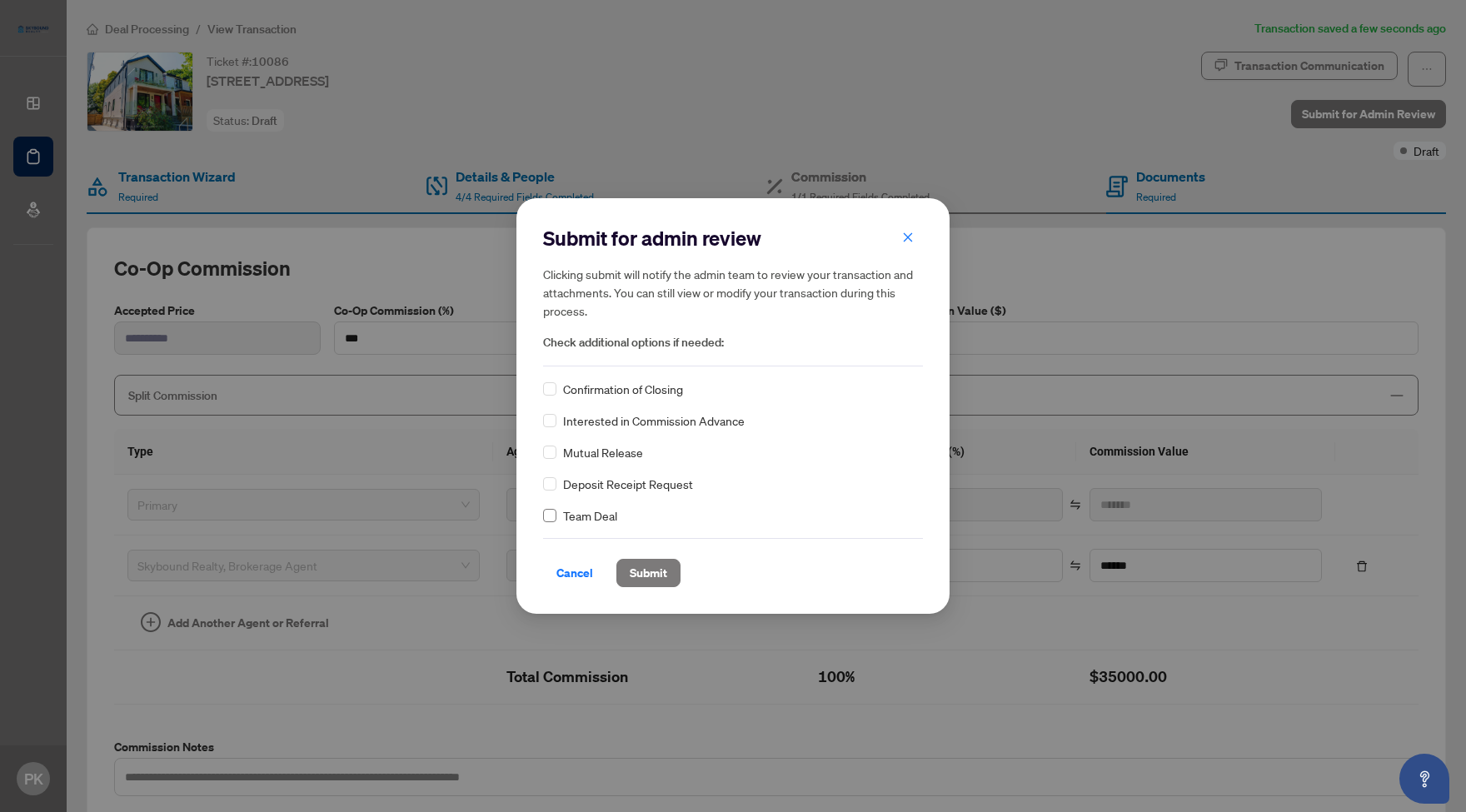
click at [551, 519] on span at bounding box center [550, 516] width 14 height 14
click at [651, 574] on span "Submit" at bounding box center [649, 572] width 38 height 27
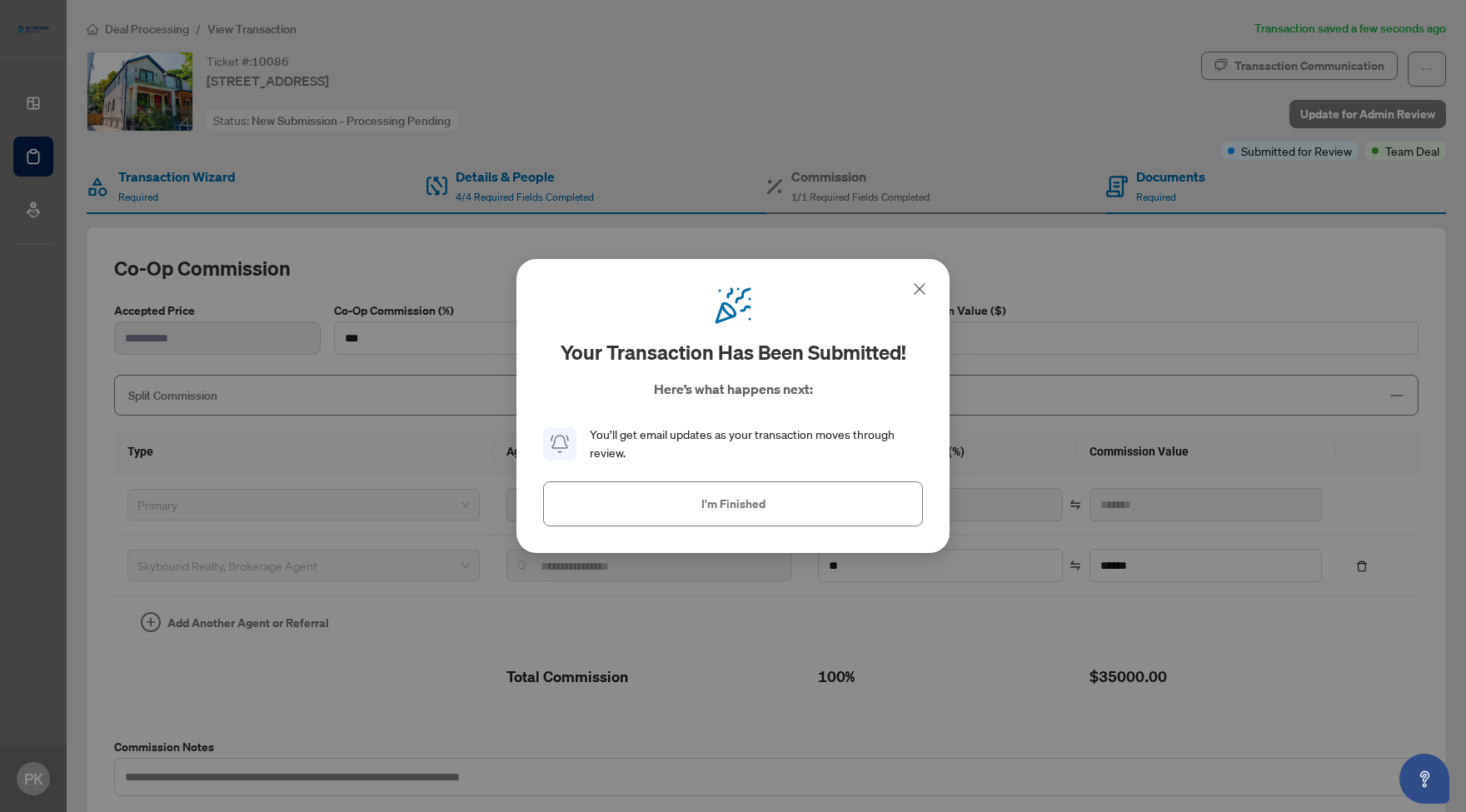
click at [730, 502] on span "I'm Finished" at bounding box center [733, 504] width 64 height 27
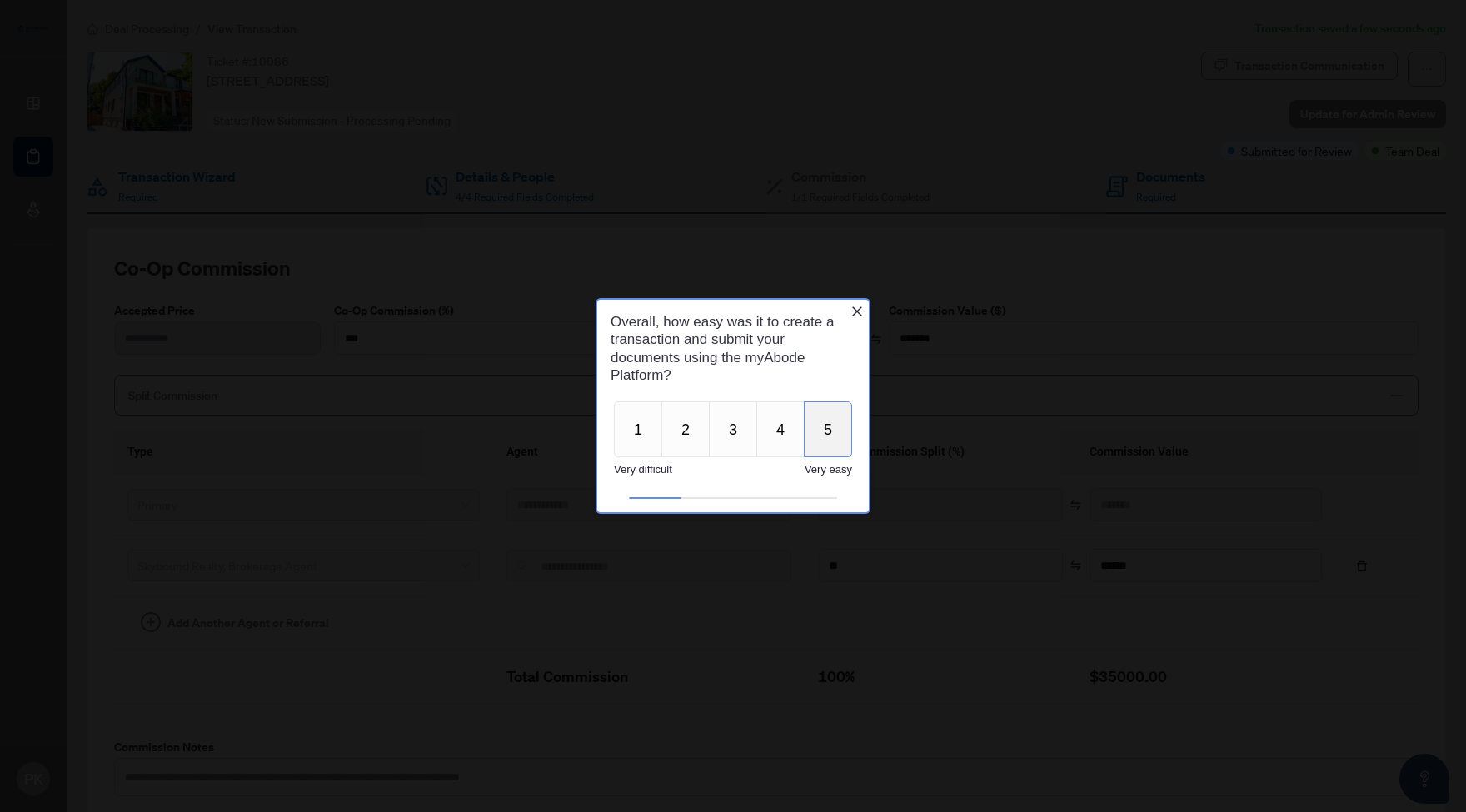
click at [833, 428] on button "5" at bounding box center [828, 429] width 48 height 56
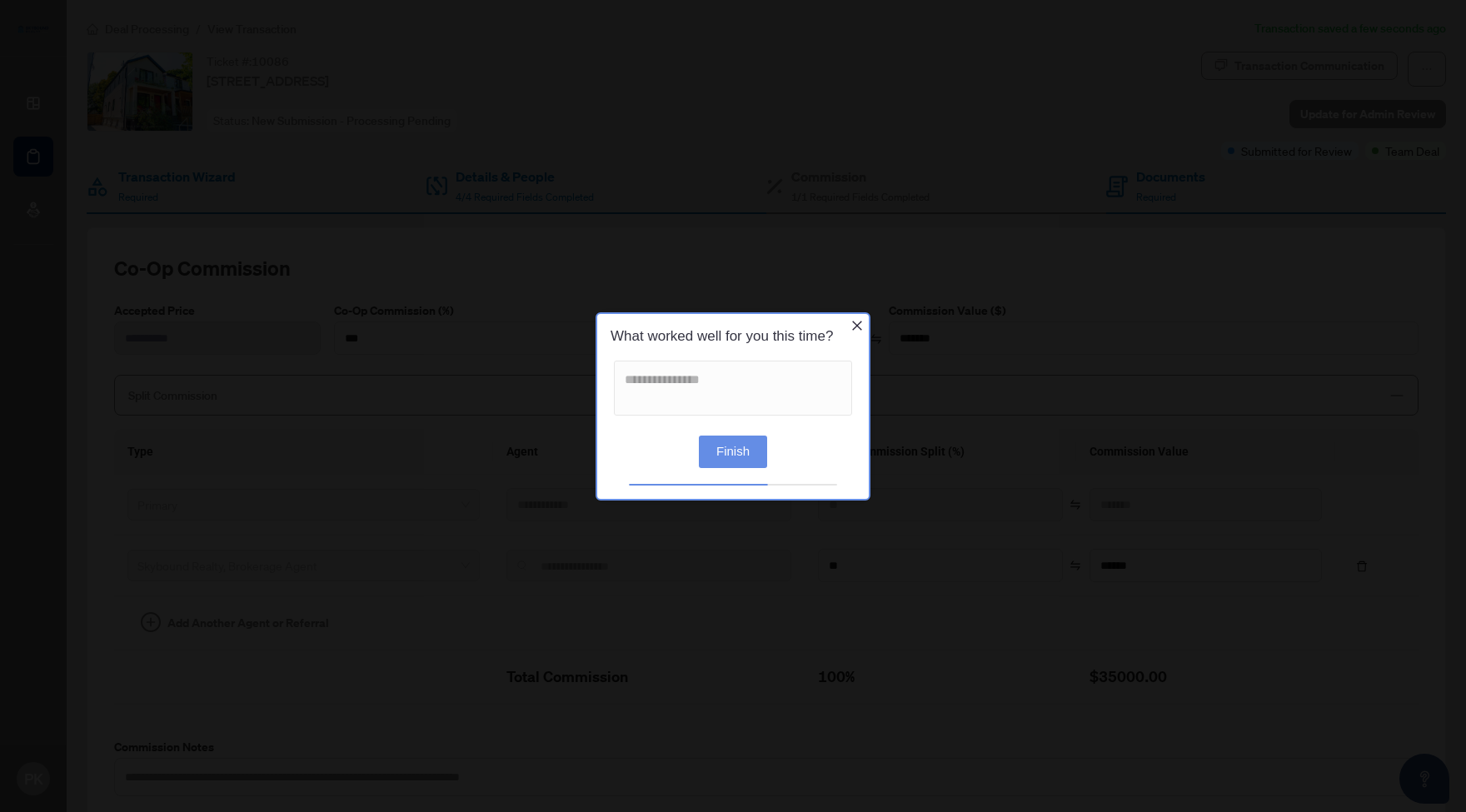
click at [748, 448] on button "Finish" at bounding box center [732, 451] width 68 height 33
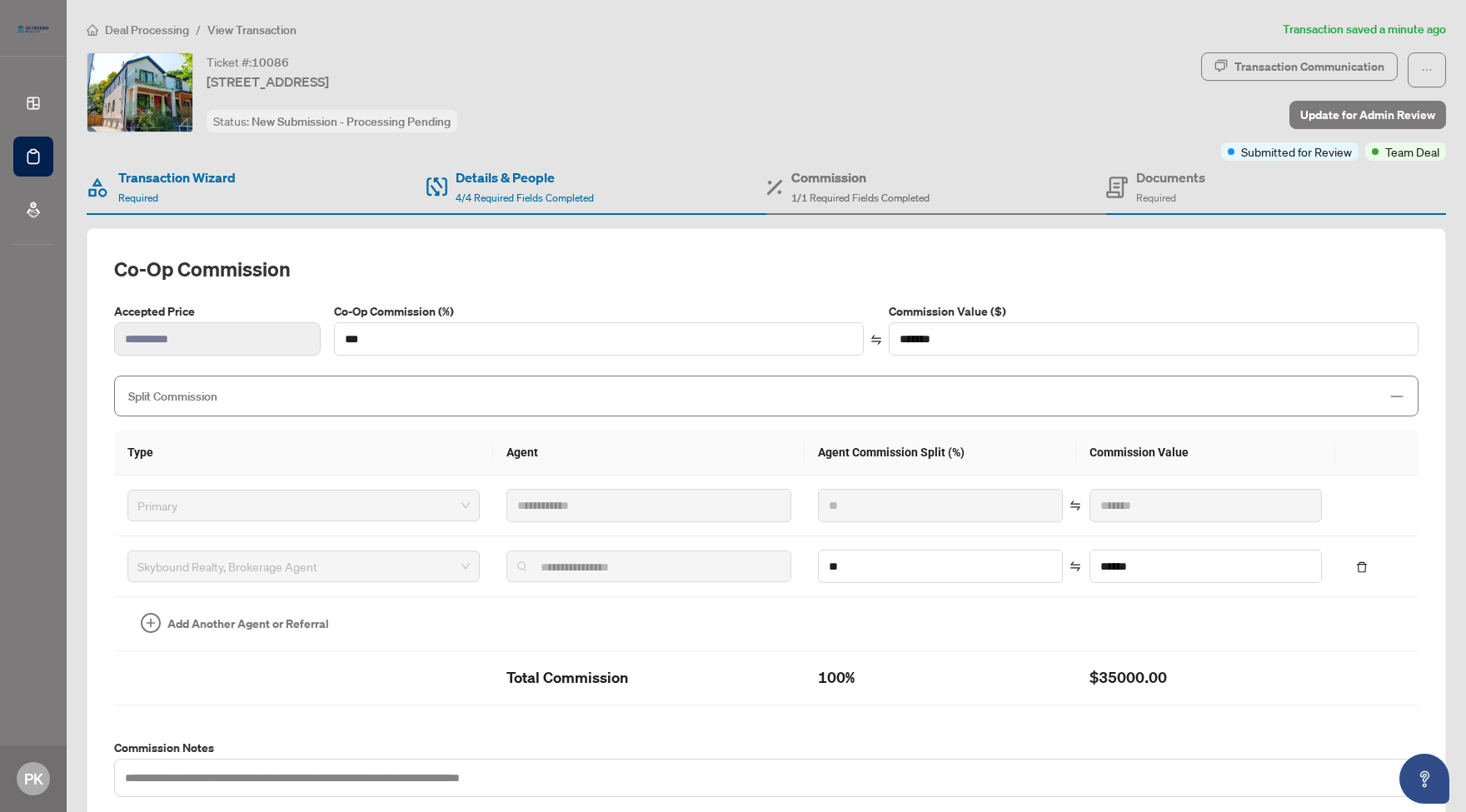
click at [1327, 211] on div "Documents Required" at bounding box center [1275, 187] width 339 height 54
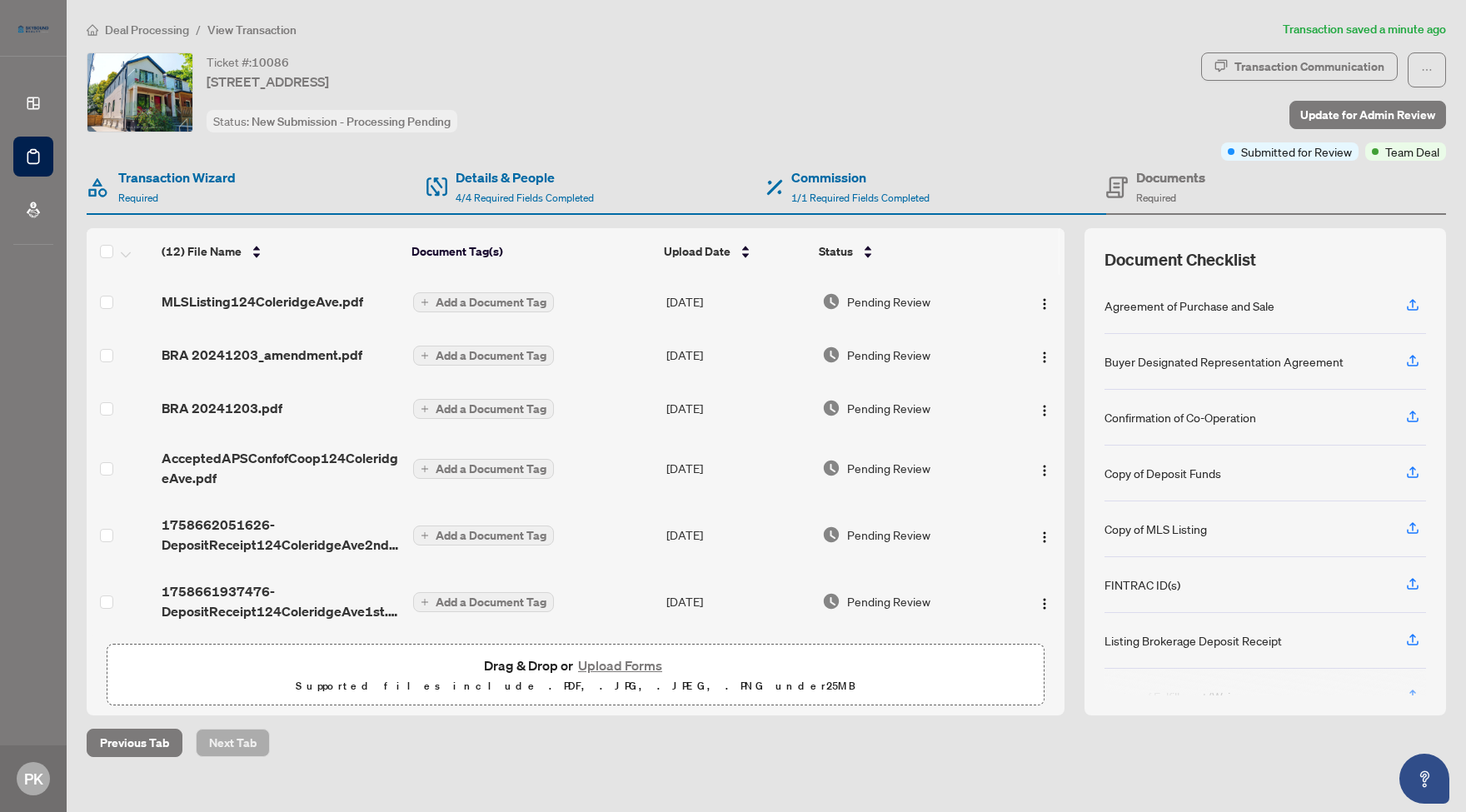
scroll to position [378, 0]
click at [1171, 175] on h4 "Documents" at bounding box center [1170, 177] width 69 height 20
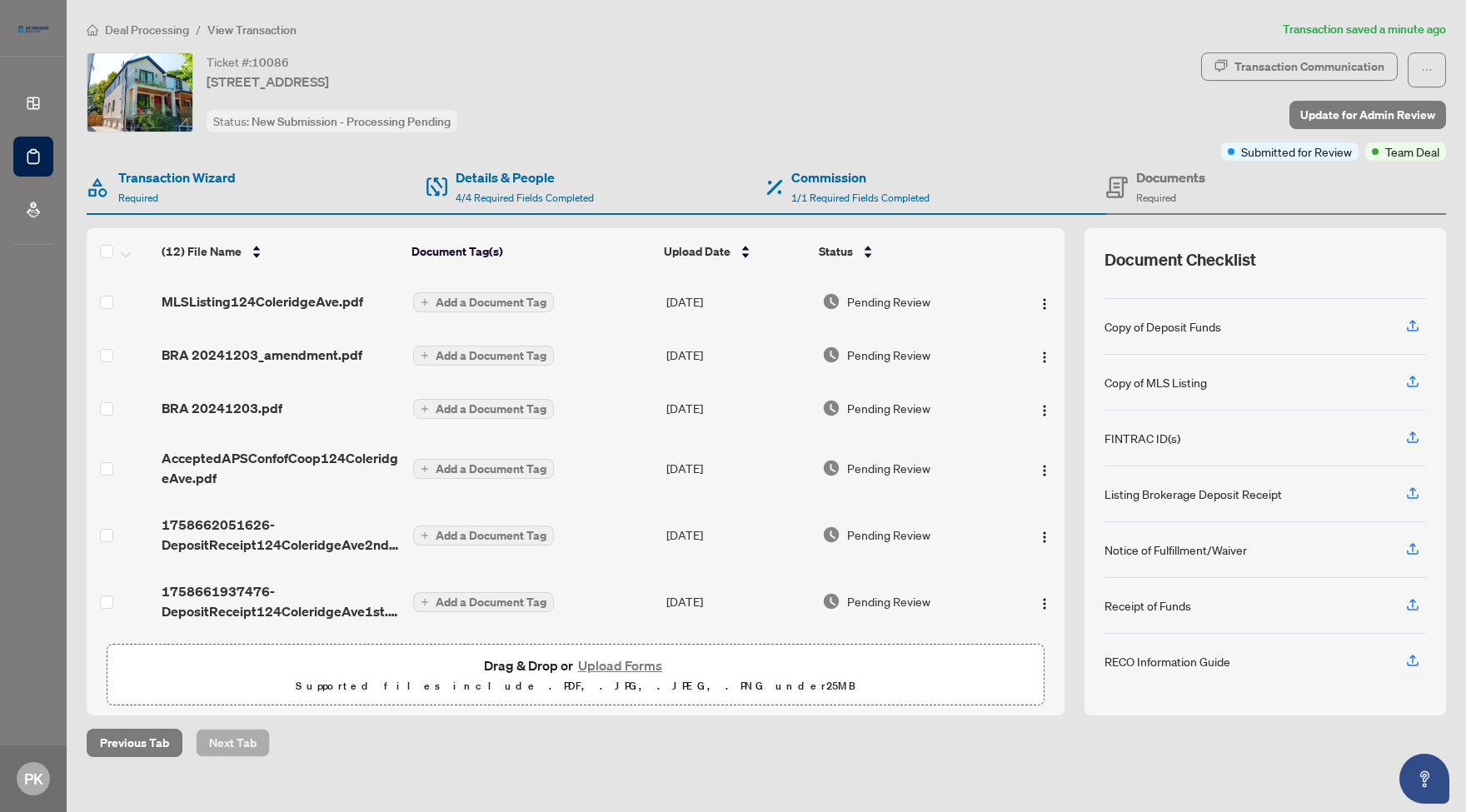
scroll to position [0, 0]
click at [1417, 324] on icon "button" at bounding box center [1412, 325] width 15 height 15
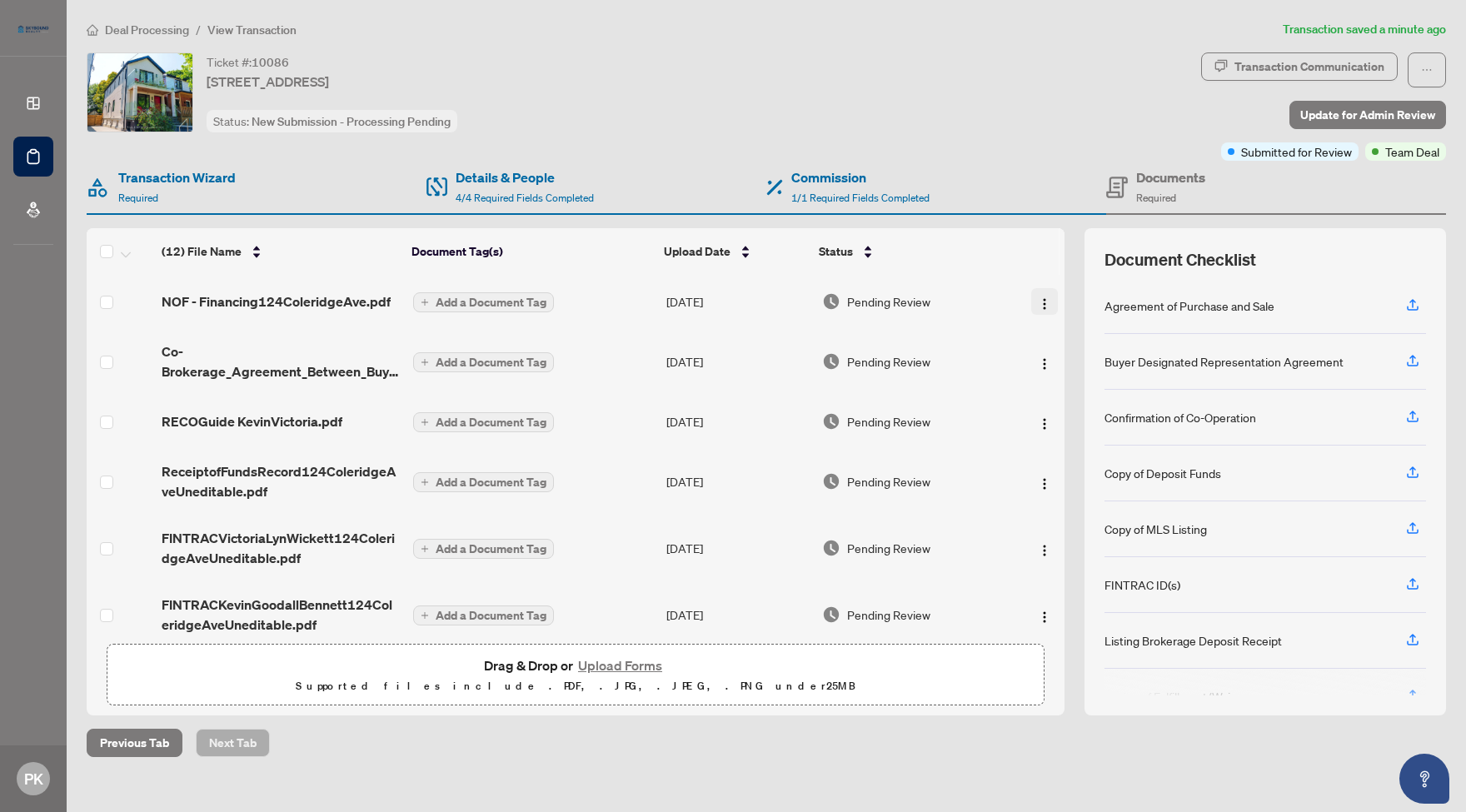
click at [1044, 303] on img "button" at bounding box center [1045, 304] width 14 height 14
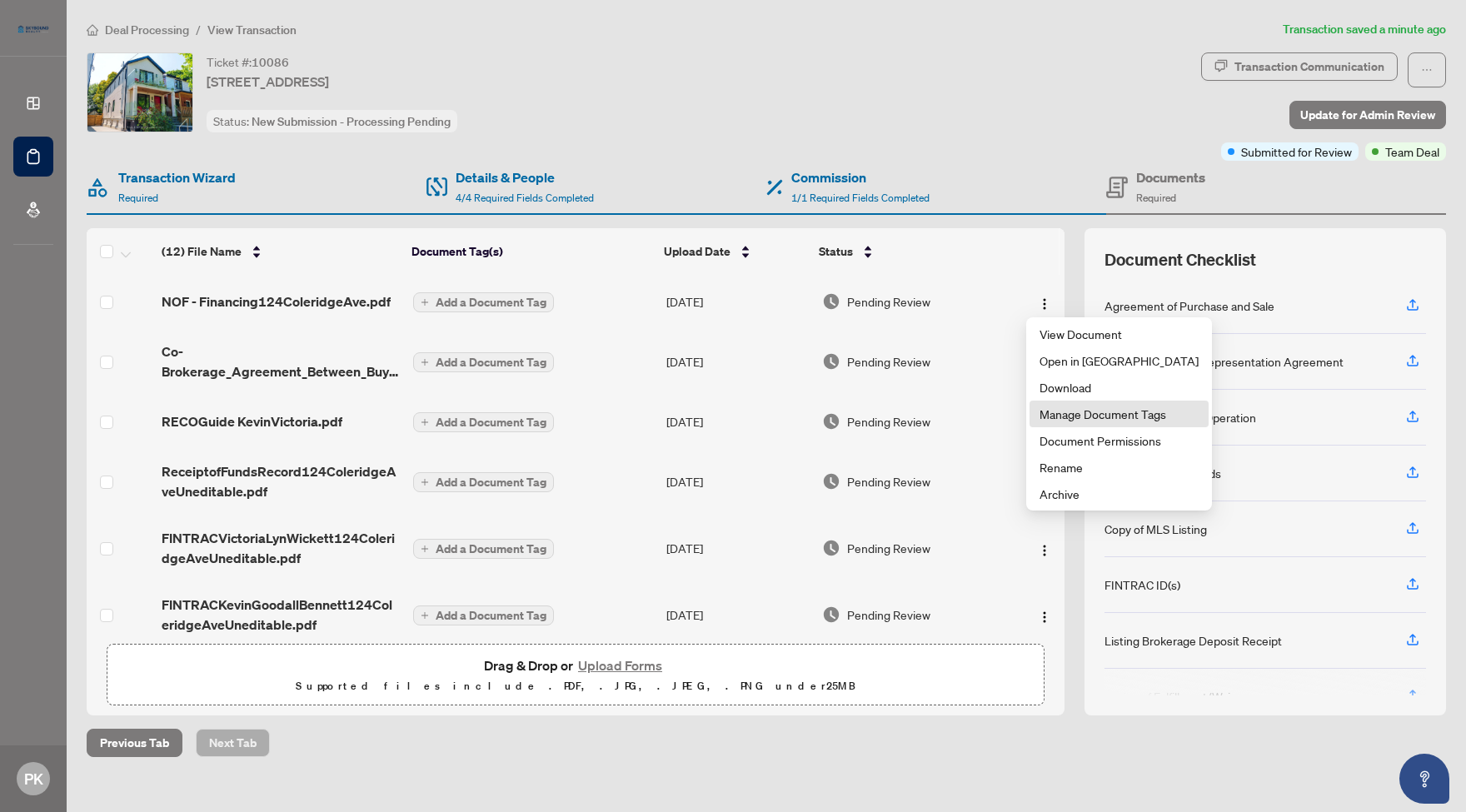
click at [1098, 413] on span "Manage Document Tags" at bounding box center [1118, 413] width 159 height 18
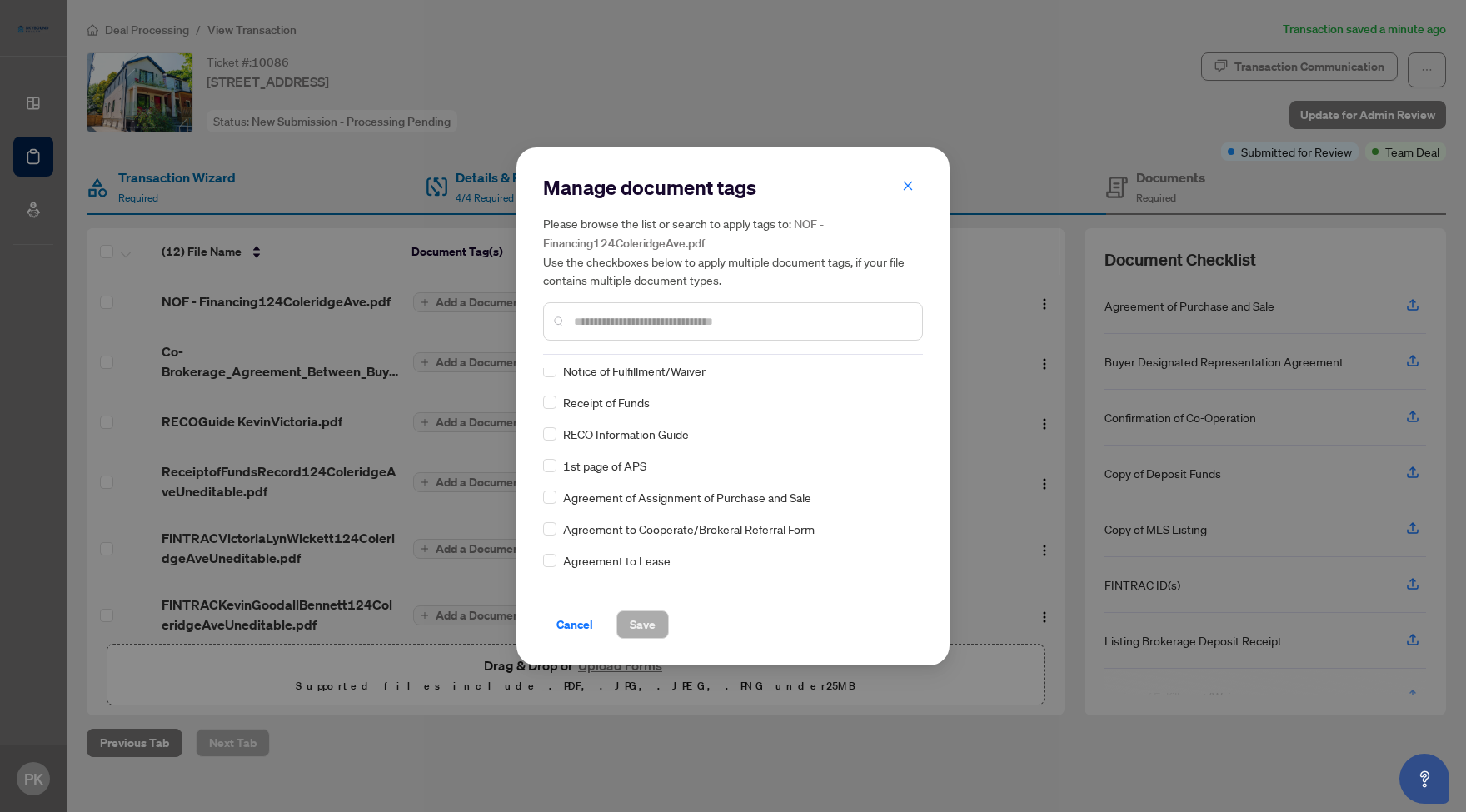
scroll to position [247, 0]
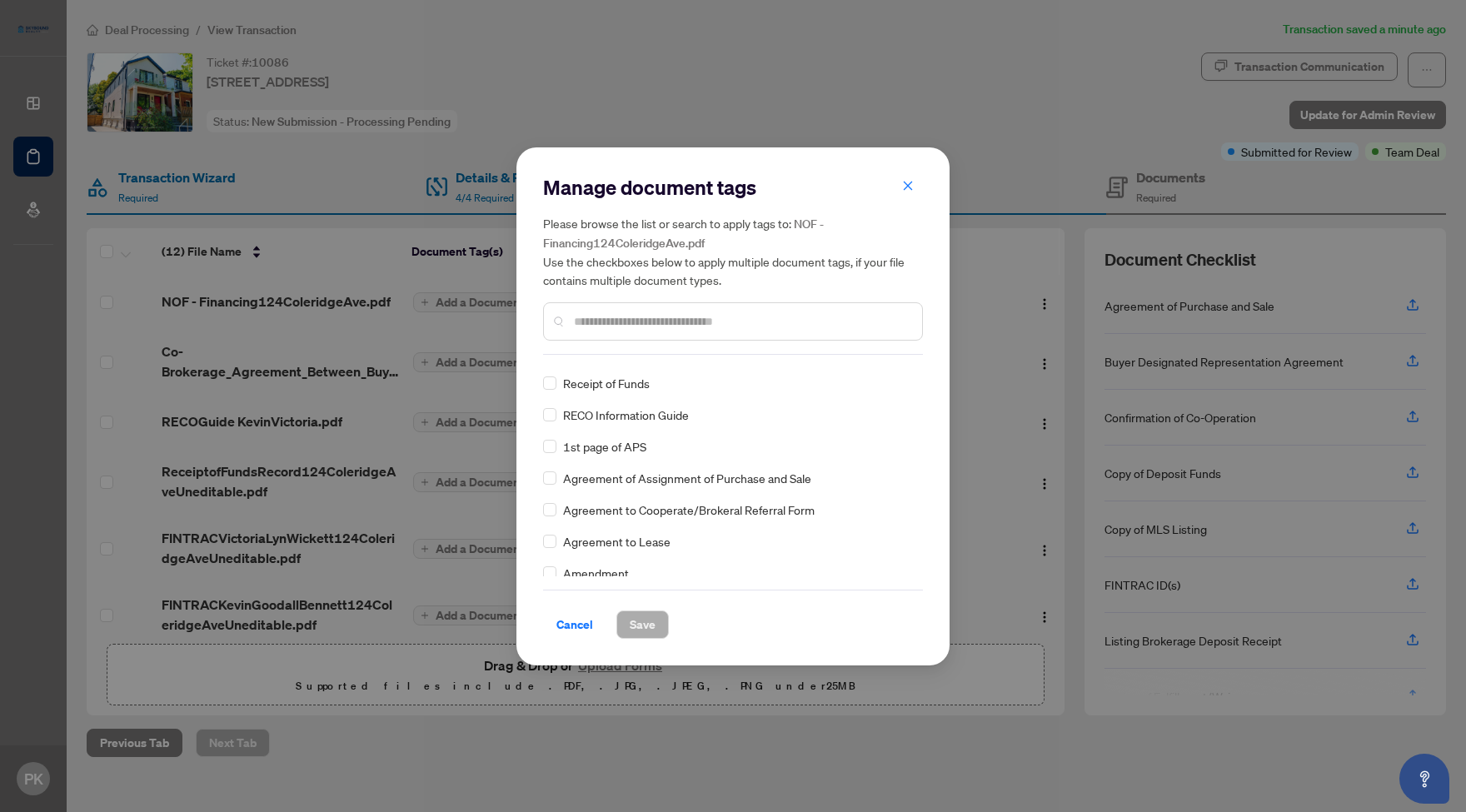
click at [908, 180] on span "button" at bounding box center [908, 186] width 12 height 27
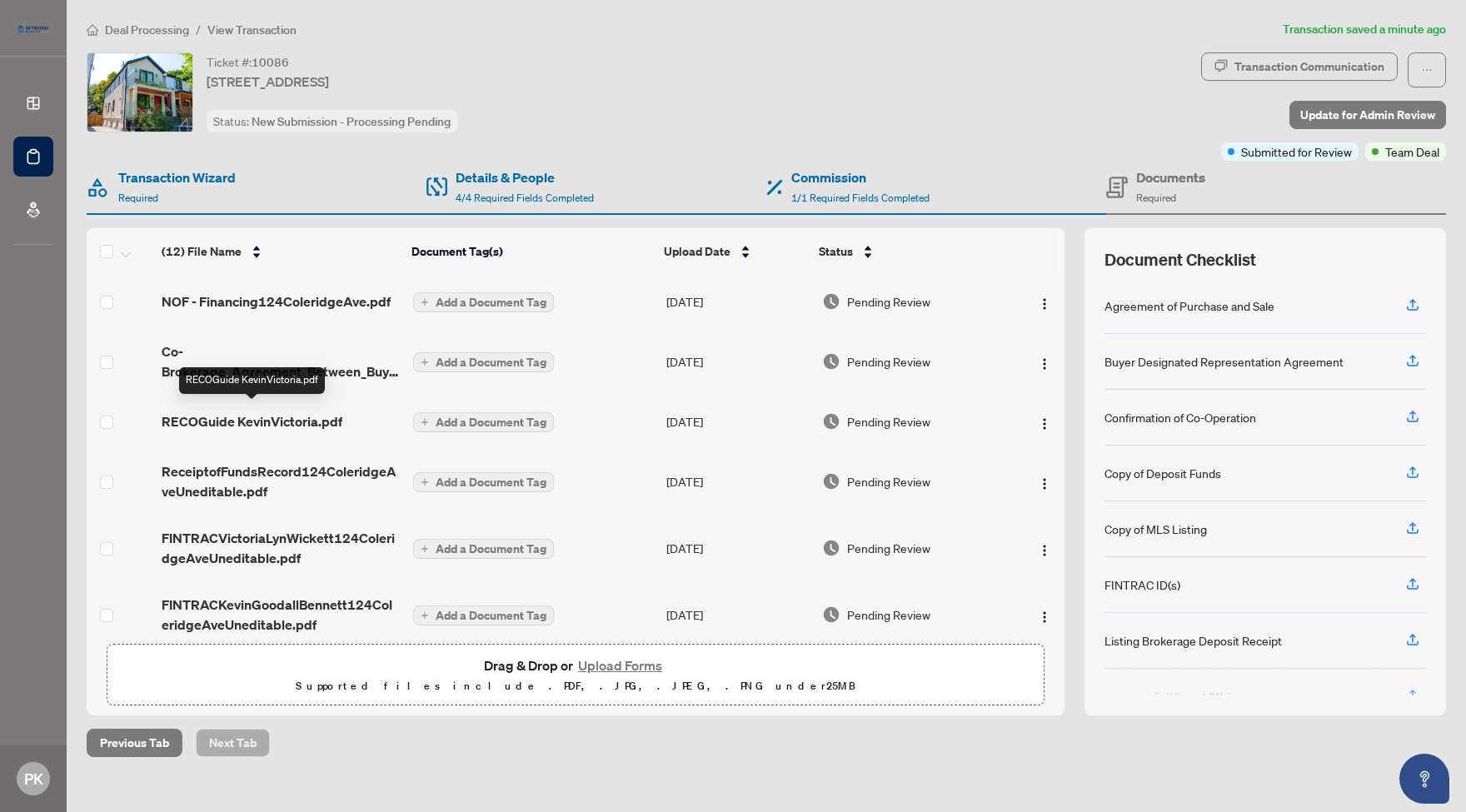
scroll to position [9, 0]
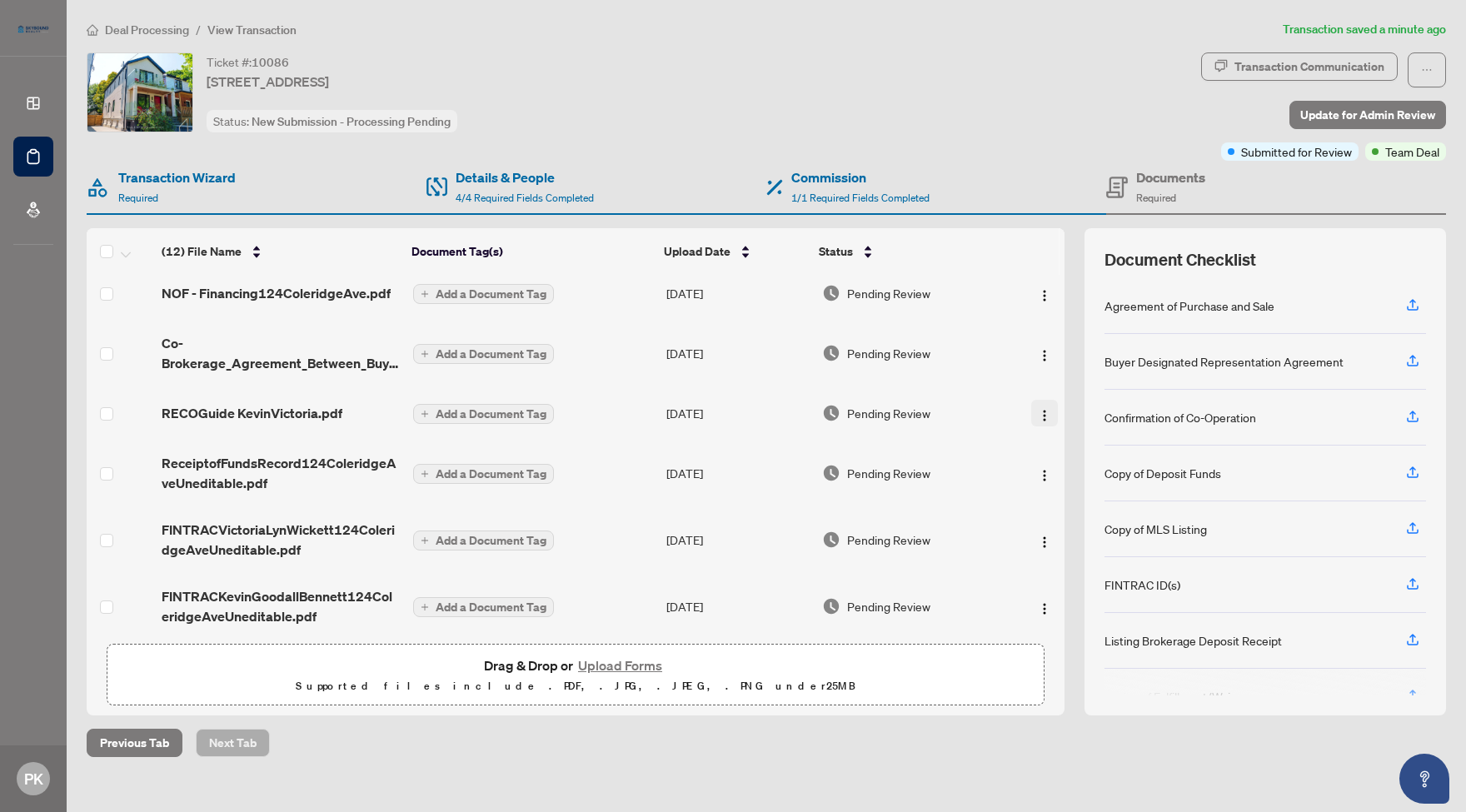
click at [1039, 413] on img "button" at bounding box center [1045, 416] width 14 height 14
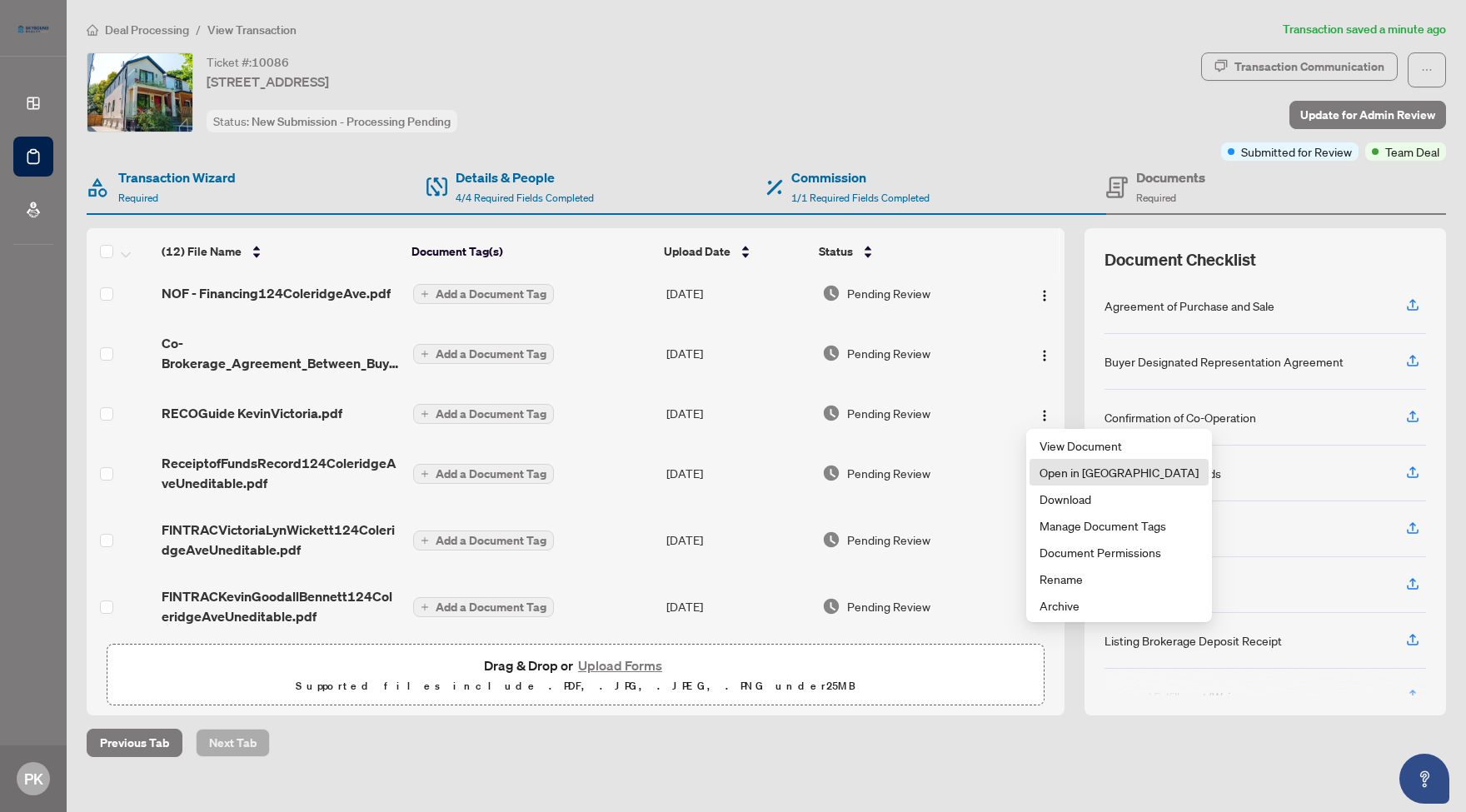
click at [1103, 471] on span "Open in New Tab" at bounding box center [1118, 472] width 159 height 18
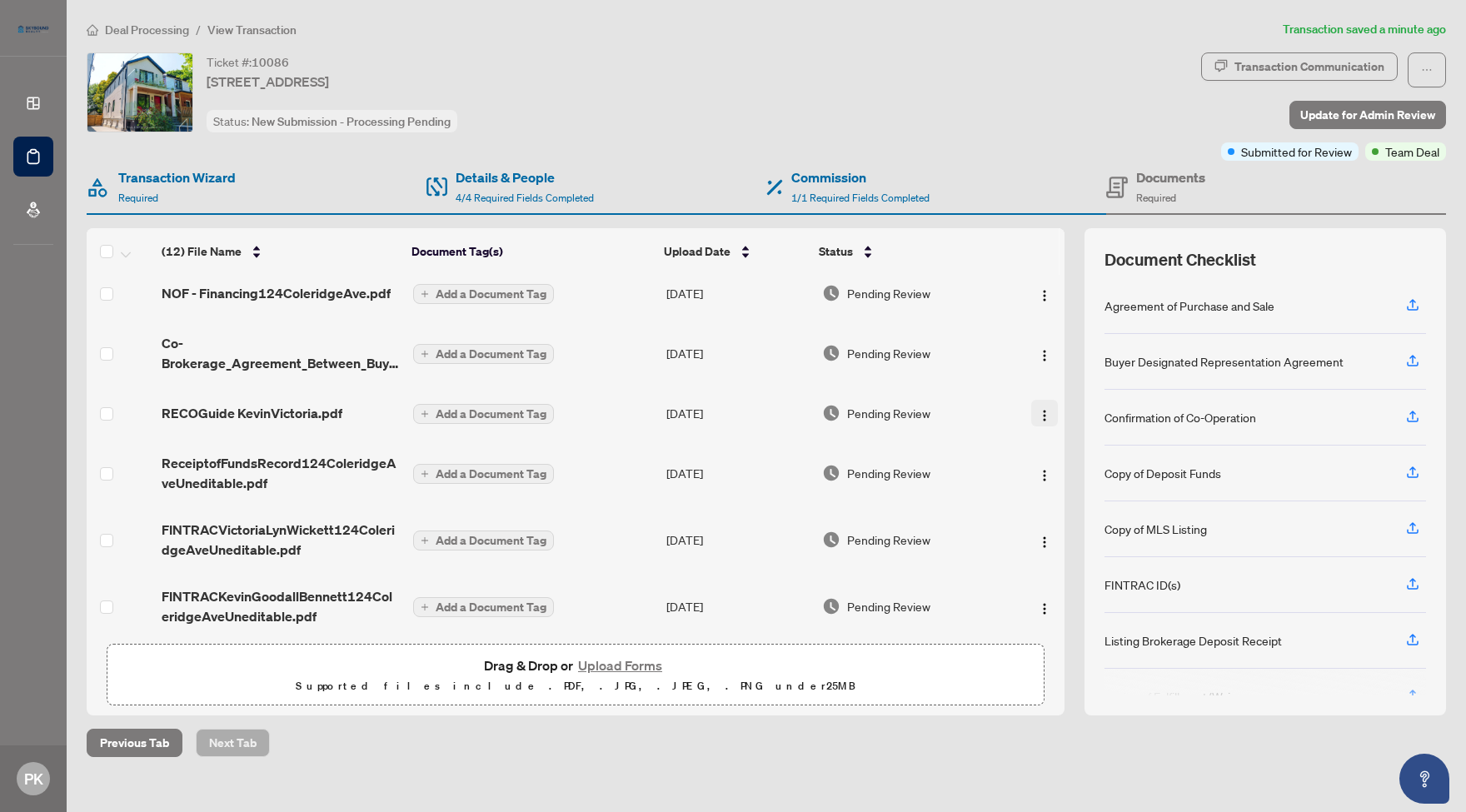
click at [1040, 413] on img "button" at bounding box center [1045, 416] width 14 height 14
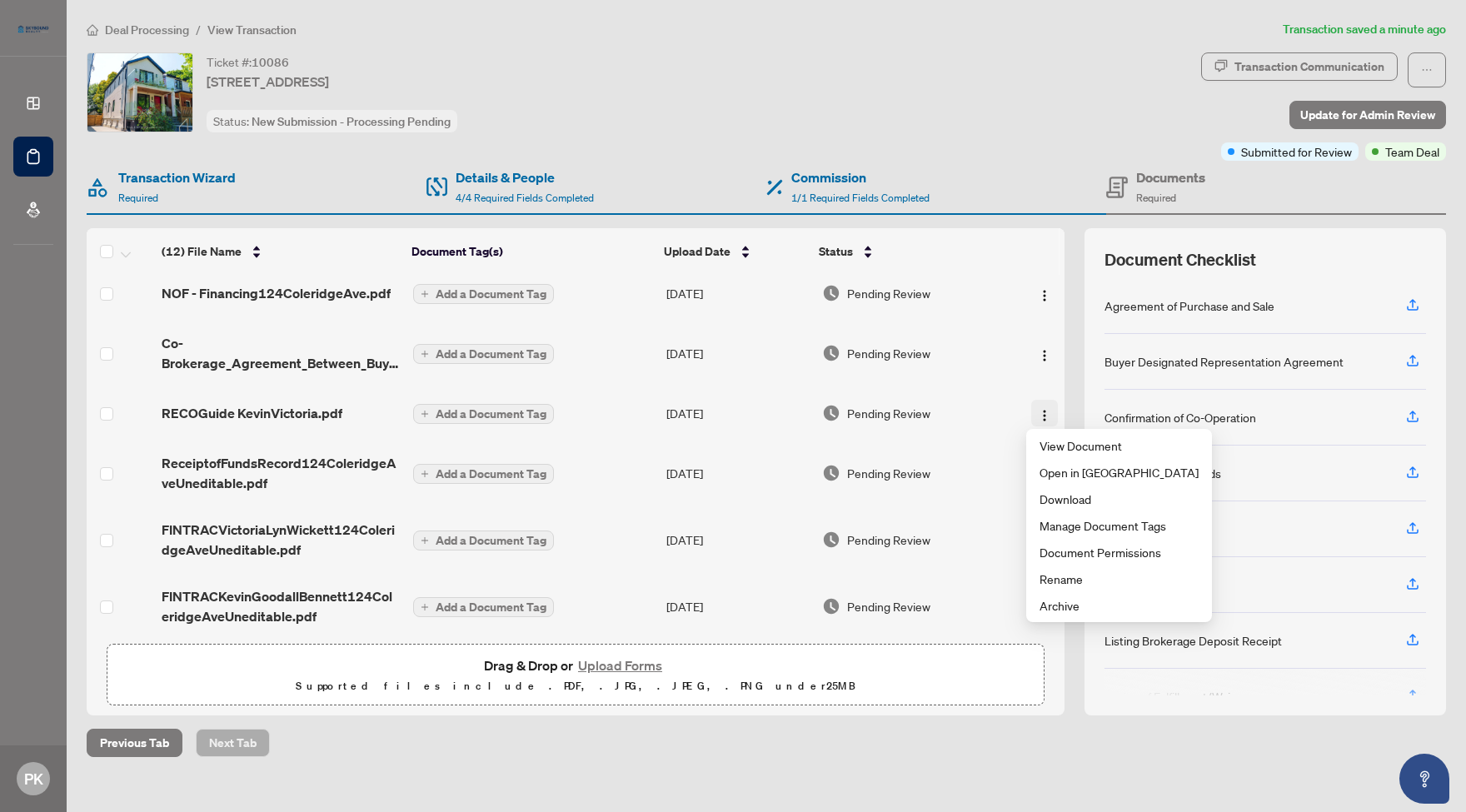
click at [1040, 415] on img "button" at bounding box center [1045, 416] width 14 height 14
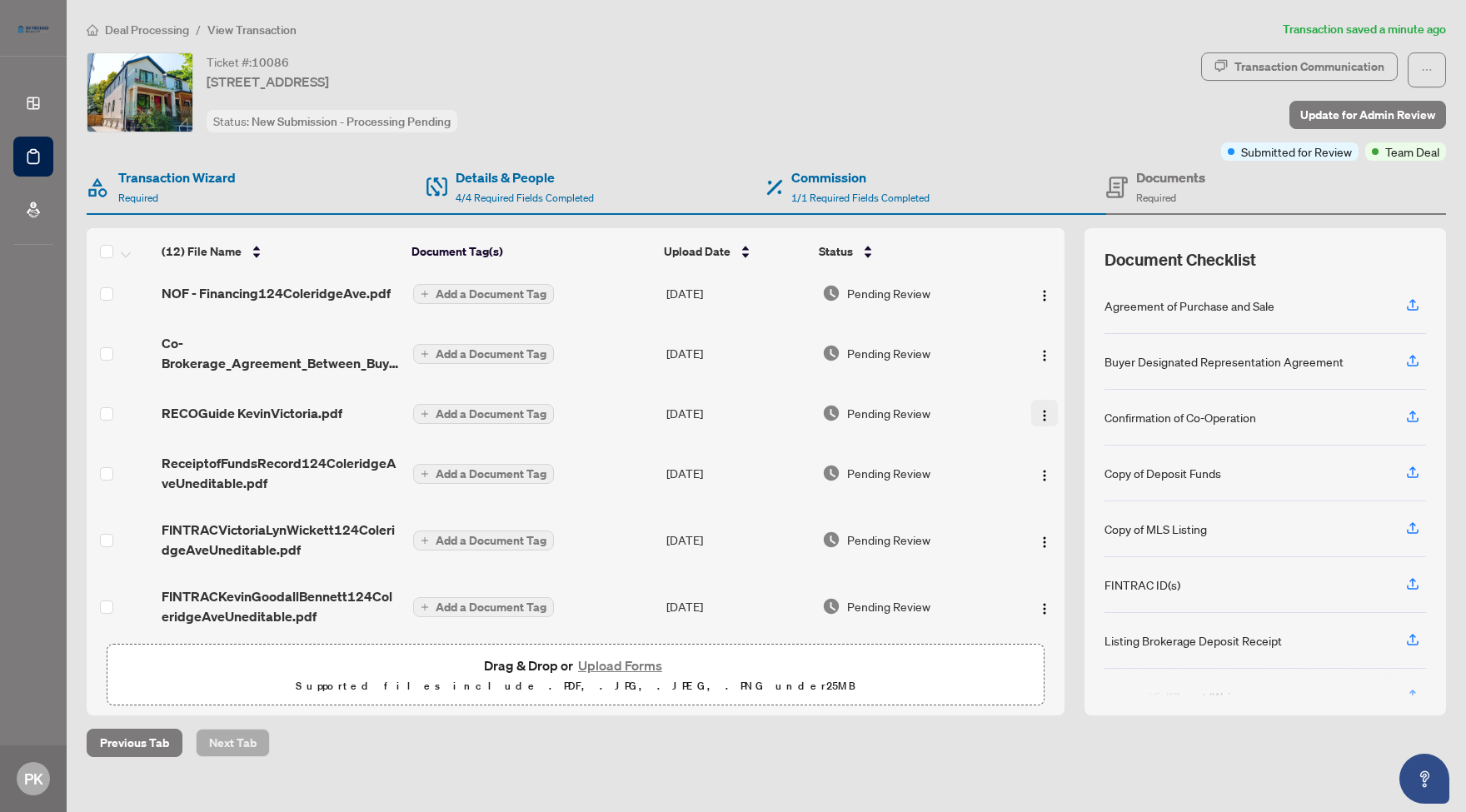
click at [1040, 415] on img "button" at bounding box center [1045, 416] width 14 height 14
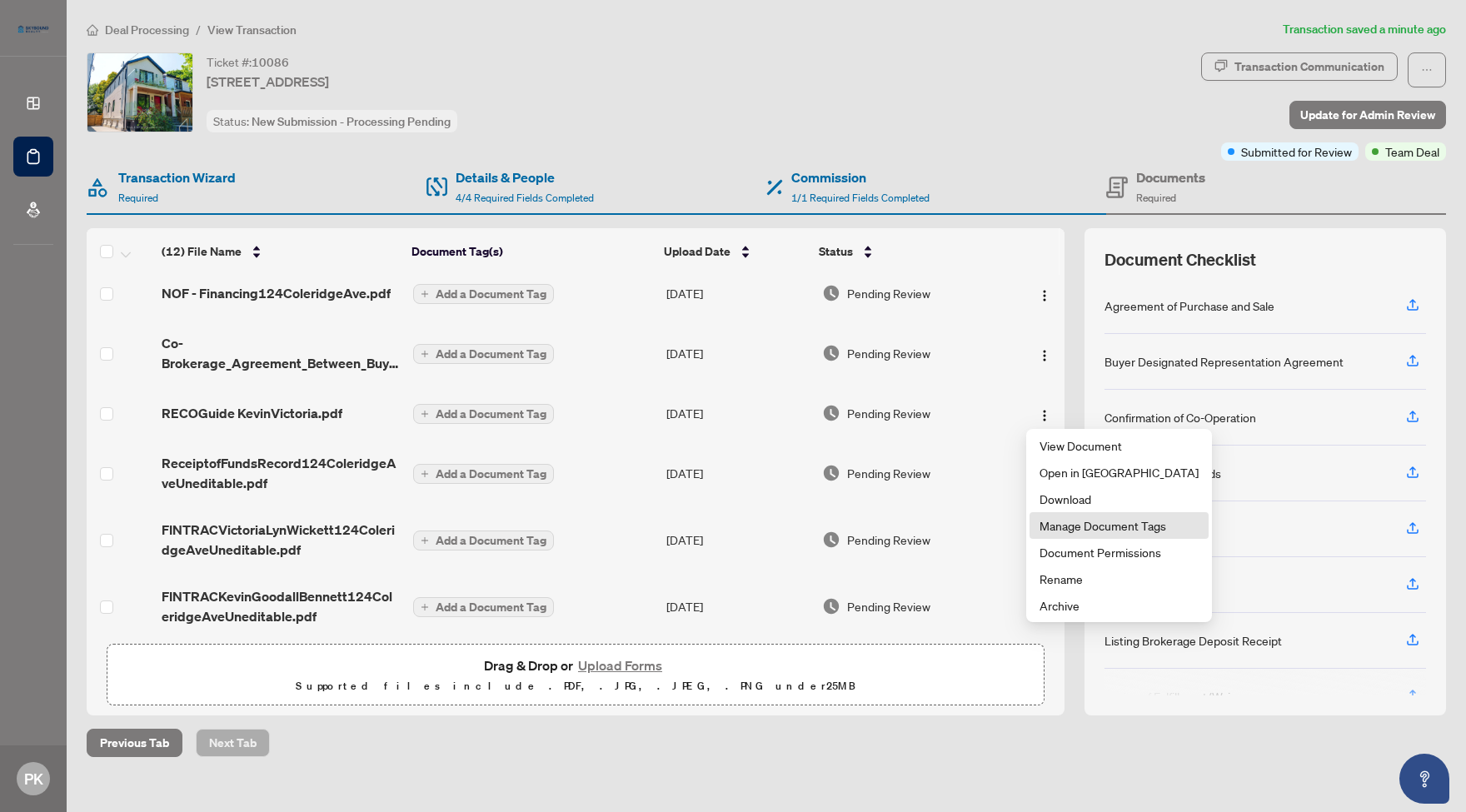
click at [1114, 529] on span "Manage Document Tags" at bounding box center [1118, 525] width 159 height 18
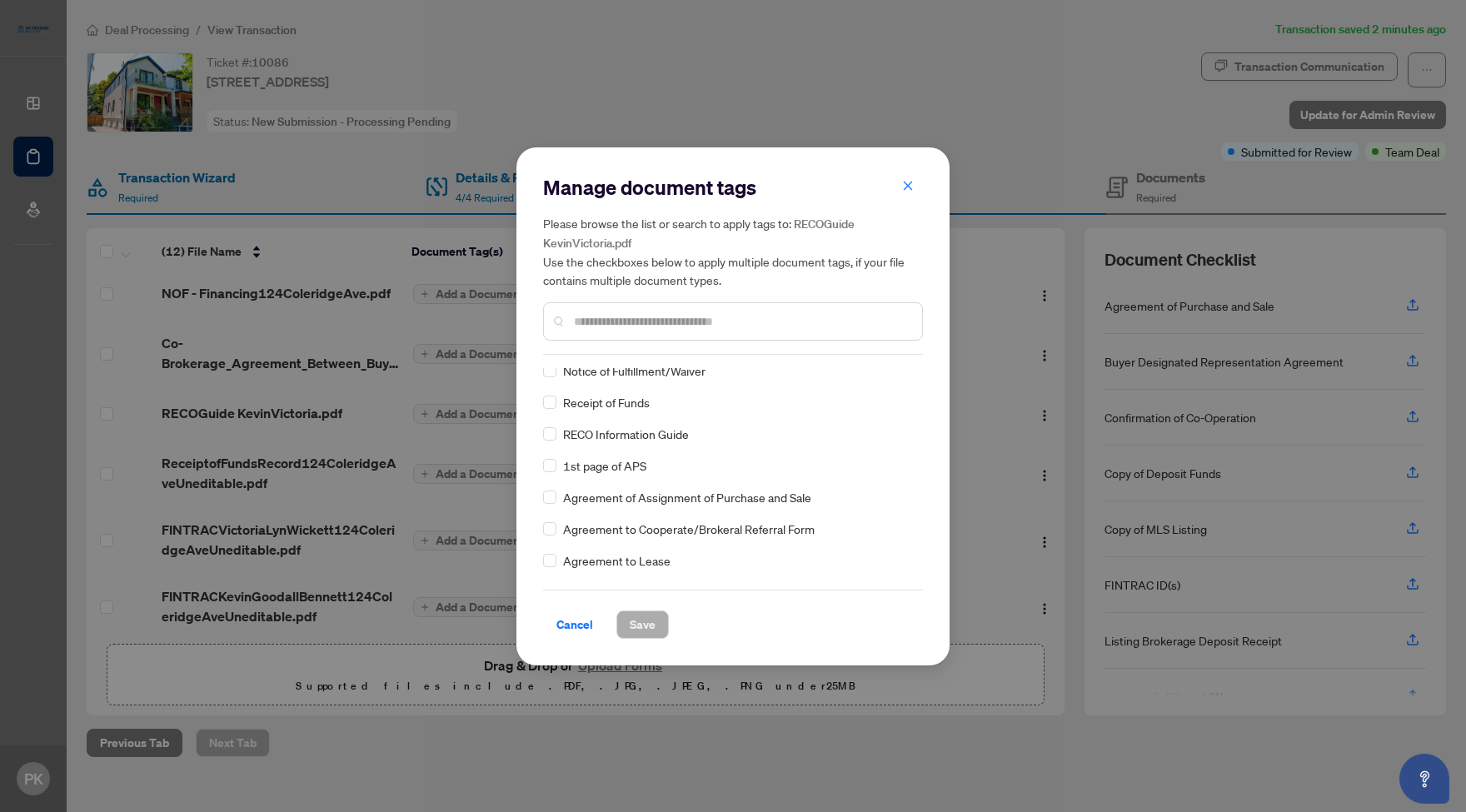
scroll to position [229, 0]
click at [647, 620] on span "Save" at bounding box center [643, 624] width 26 height 27
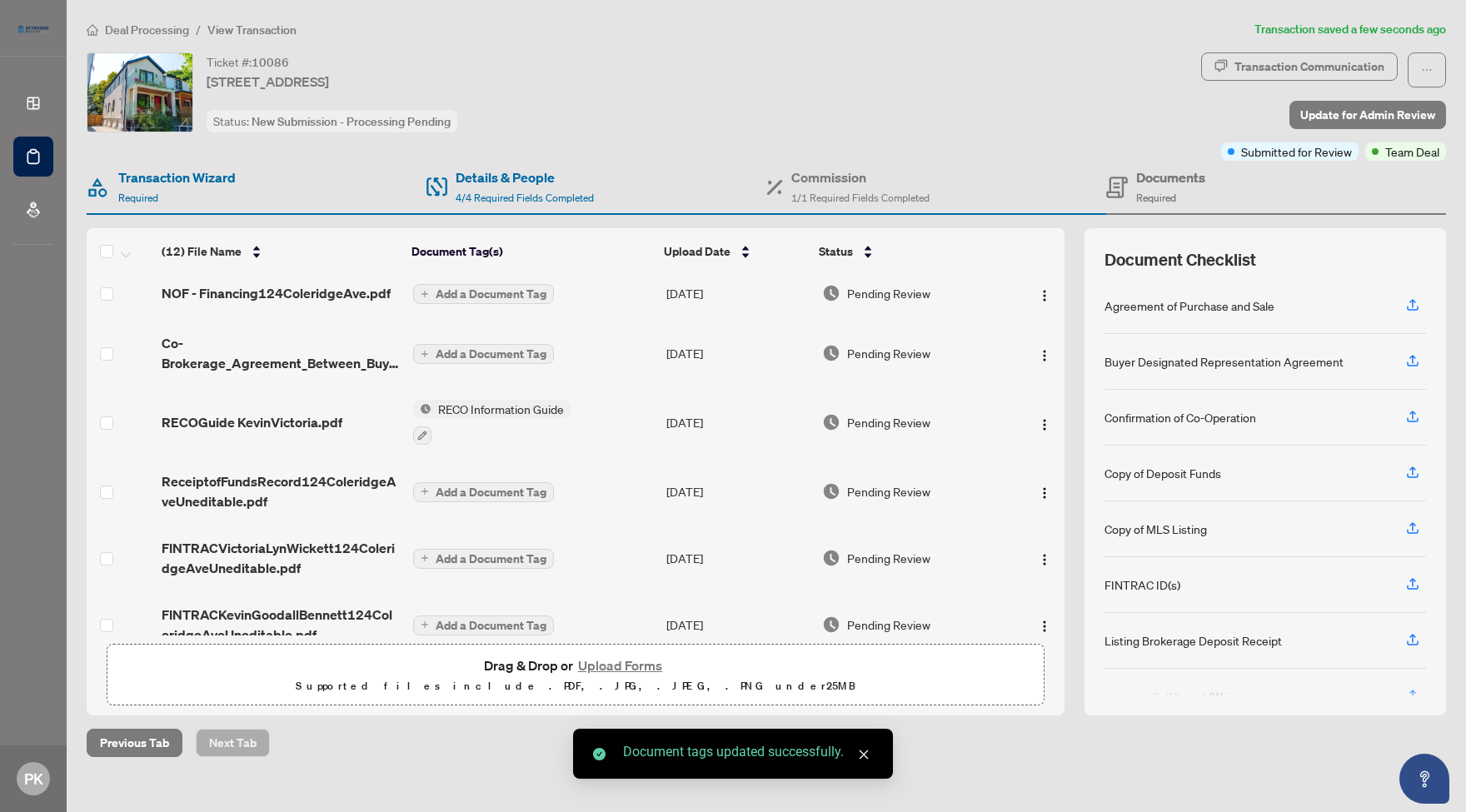
scroll to position [0, 0]
click at [830, 184] on h4 "Commission" at bounding box center [860, 177] width 138 height 20
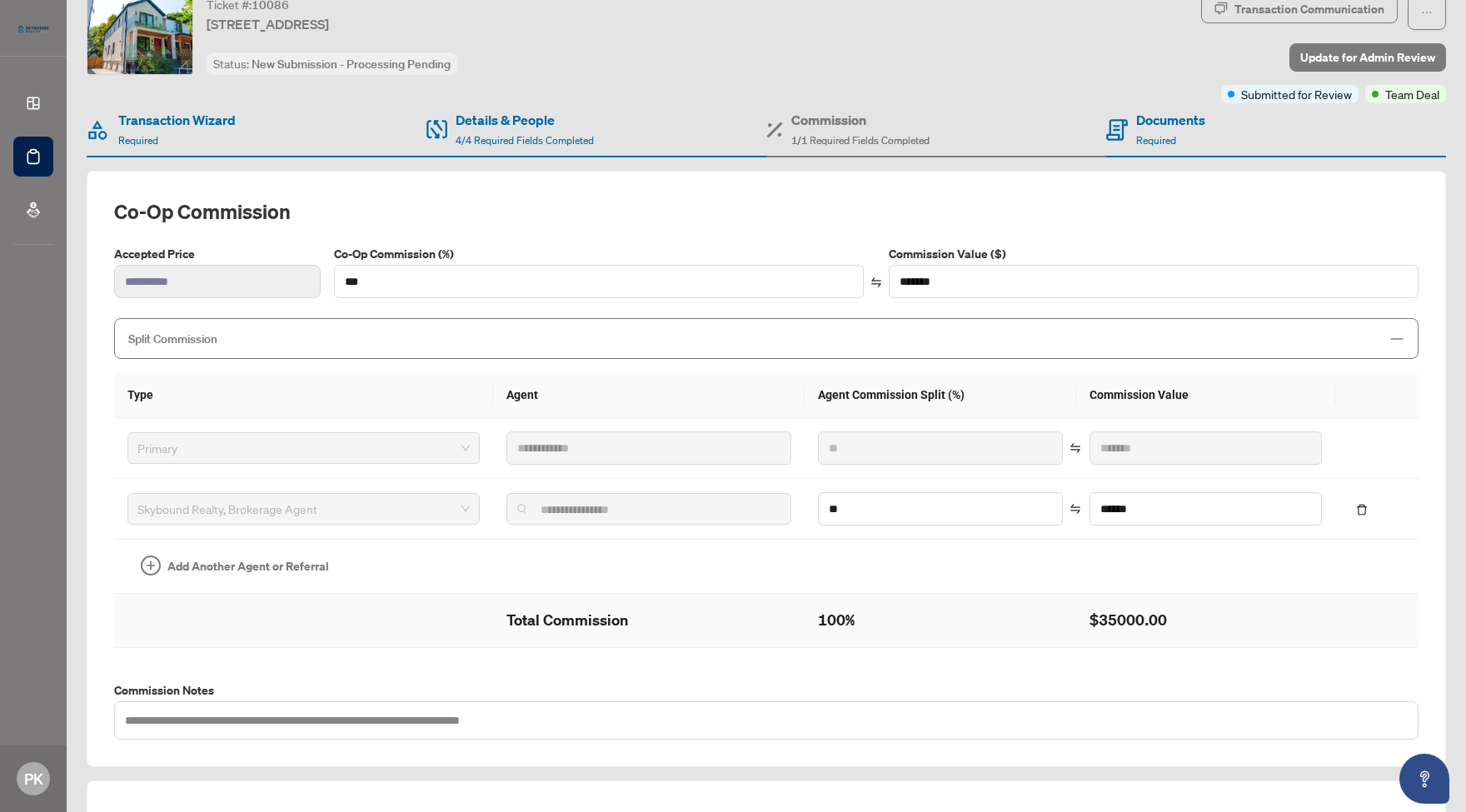
scroll to position [57, 0]
click at [1367, 508] on icon "delete" at bounding box center [1362, 510] width 12 height 12
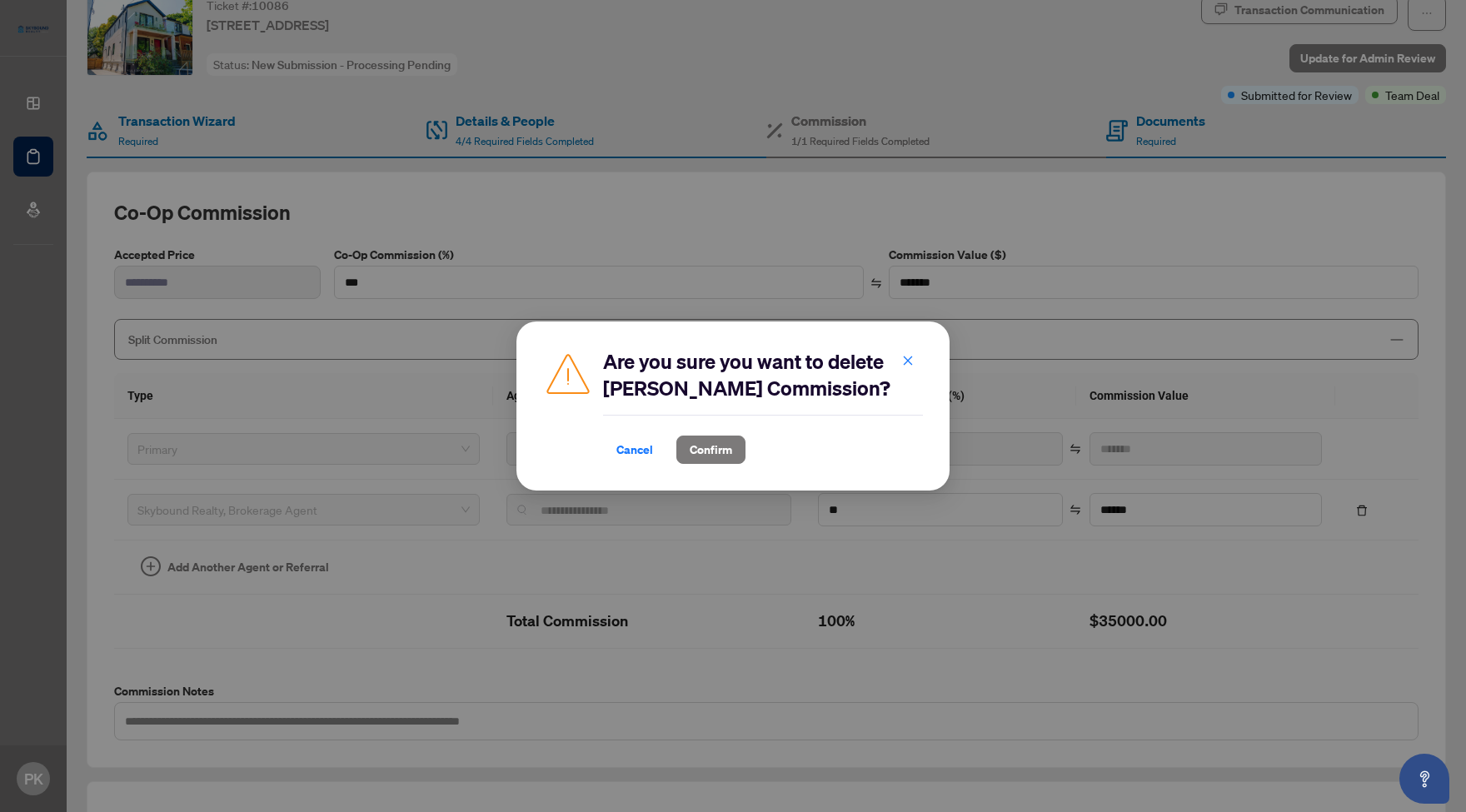
drag, startPoint x: 742, startPoint y: 359, endPoint x: 915, endPoint y: 384, distance: 174.8
click at [915, 384] on h2 "Are you sure you want to delete Lorand Sebestyen Commission?" at bounding box center [763, 375] width 320 height 53
click at [636, 450] on span "Cancel" at bounding box center [634, 449] width 37 height 27
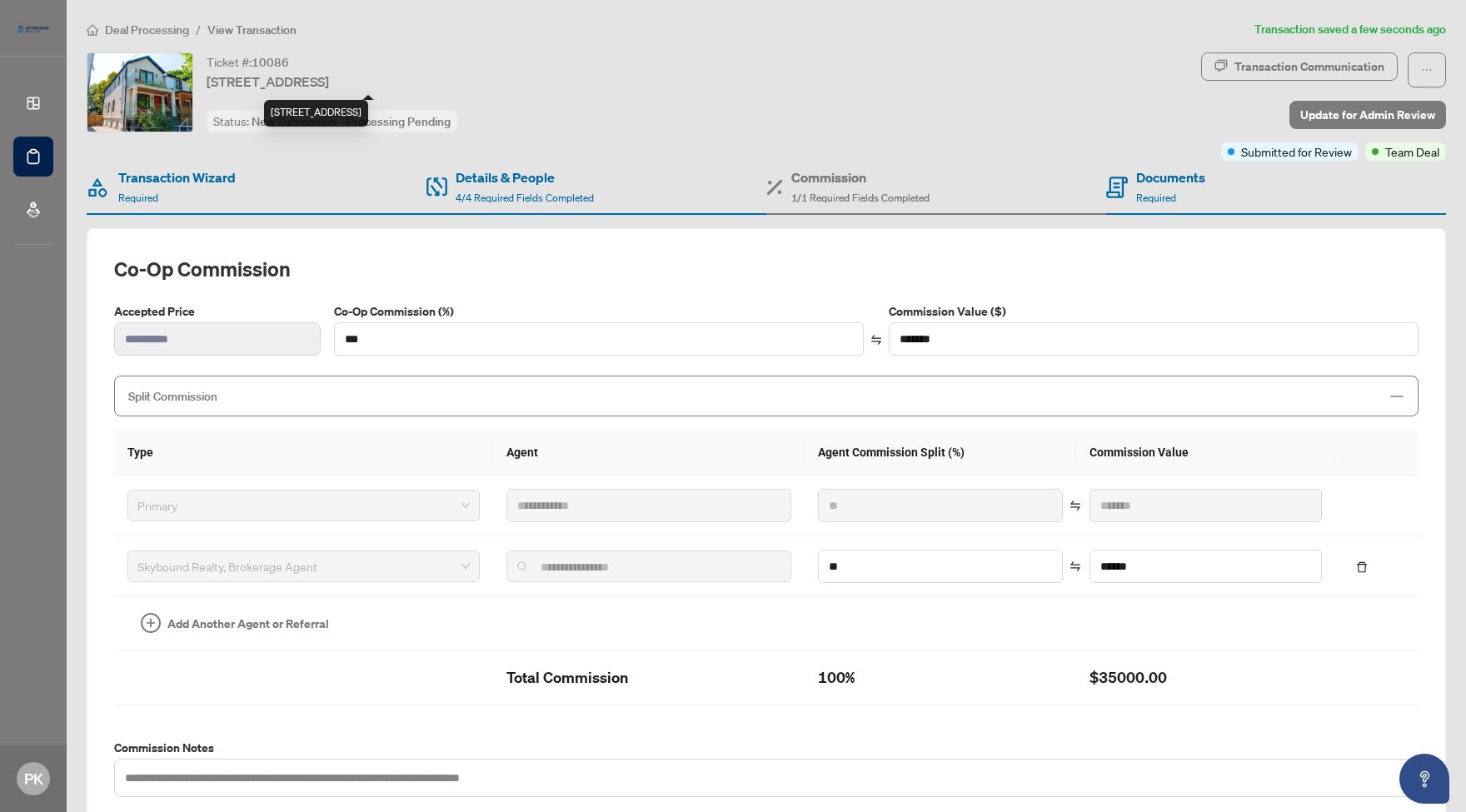
scroll to position [0, 0]
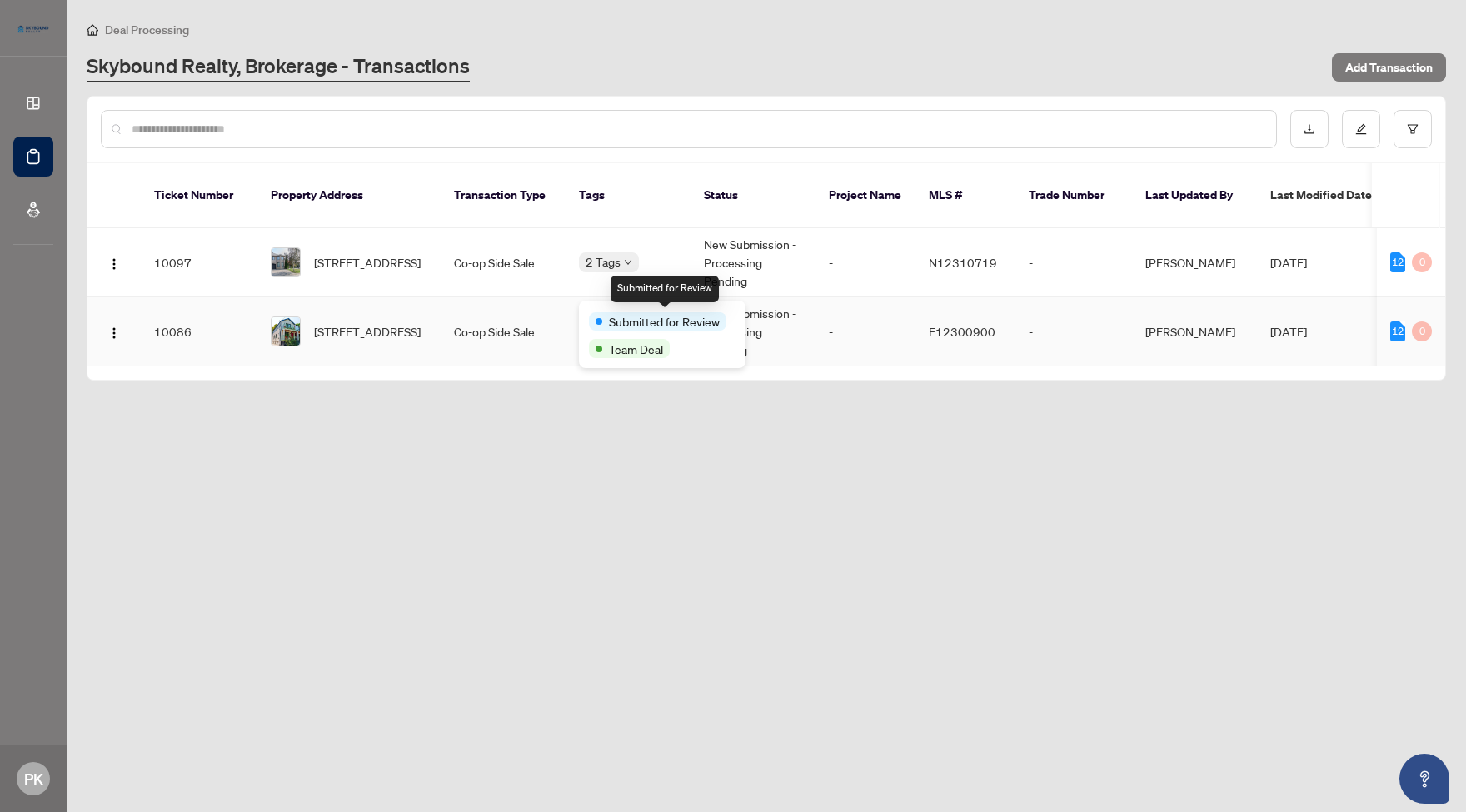
click at [630, 315] on span "Submitted for Review" at bounding box center [663, 321] width 111 height 18
click at [964, 493] on main "Deal Processing Skybound Realty, Brokerage - Transactions Add Transaction Ticke…" at bounding box center [767, 406] width 1399 height 812
click at [730, 241] on td "New Submission - Processing Pending" at bounding box center [752, 263] width 125 height 69
click at [742, 308] on td "New Submission - Processing Pending" at bounding box center [752, 332] width 125 height 69
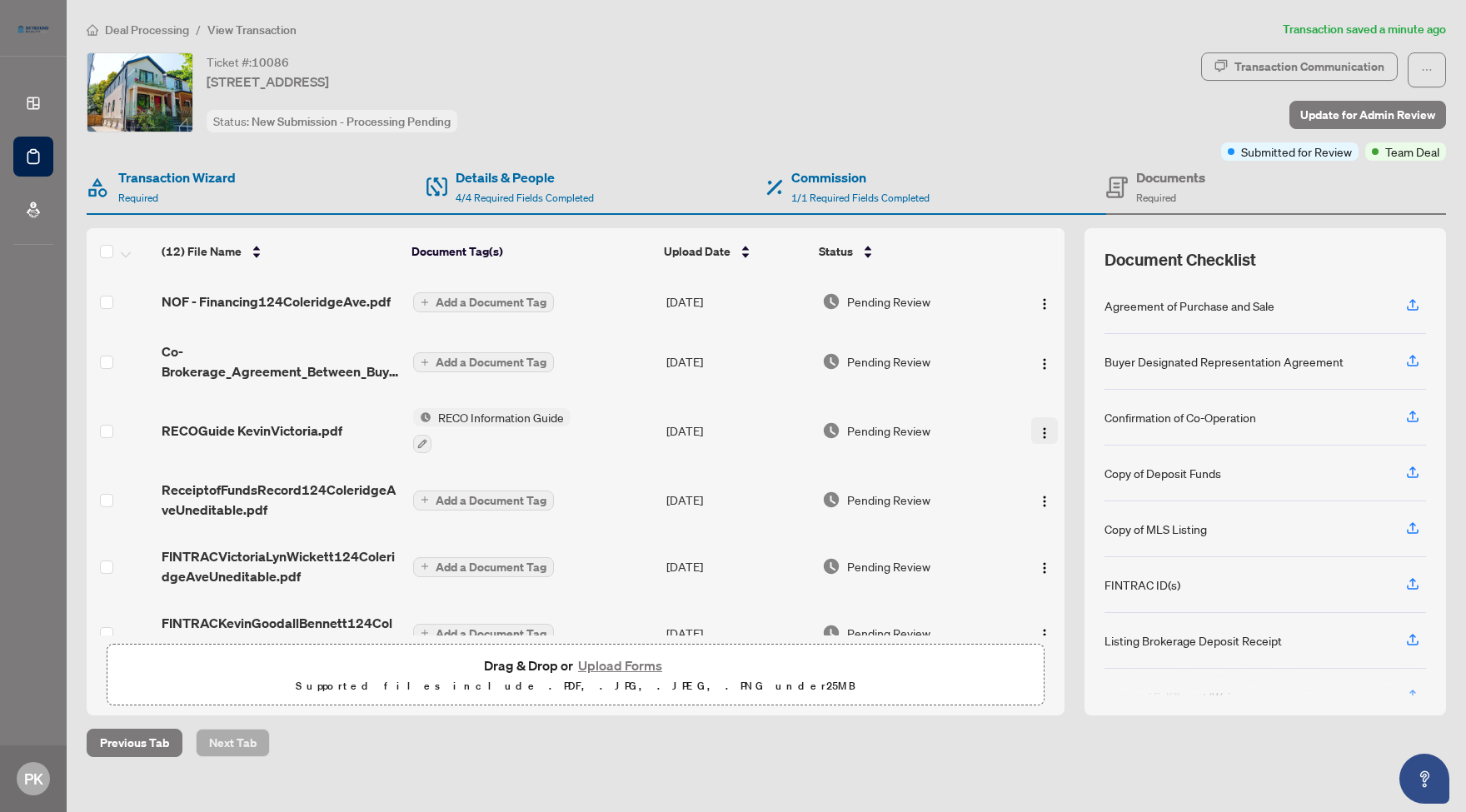
click at [1041, 431] on img "button" at bounding box center [1045, 433] width 14 height 14
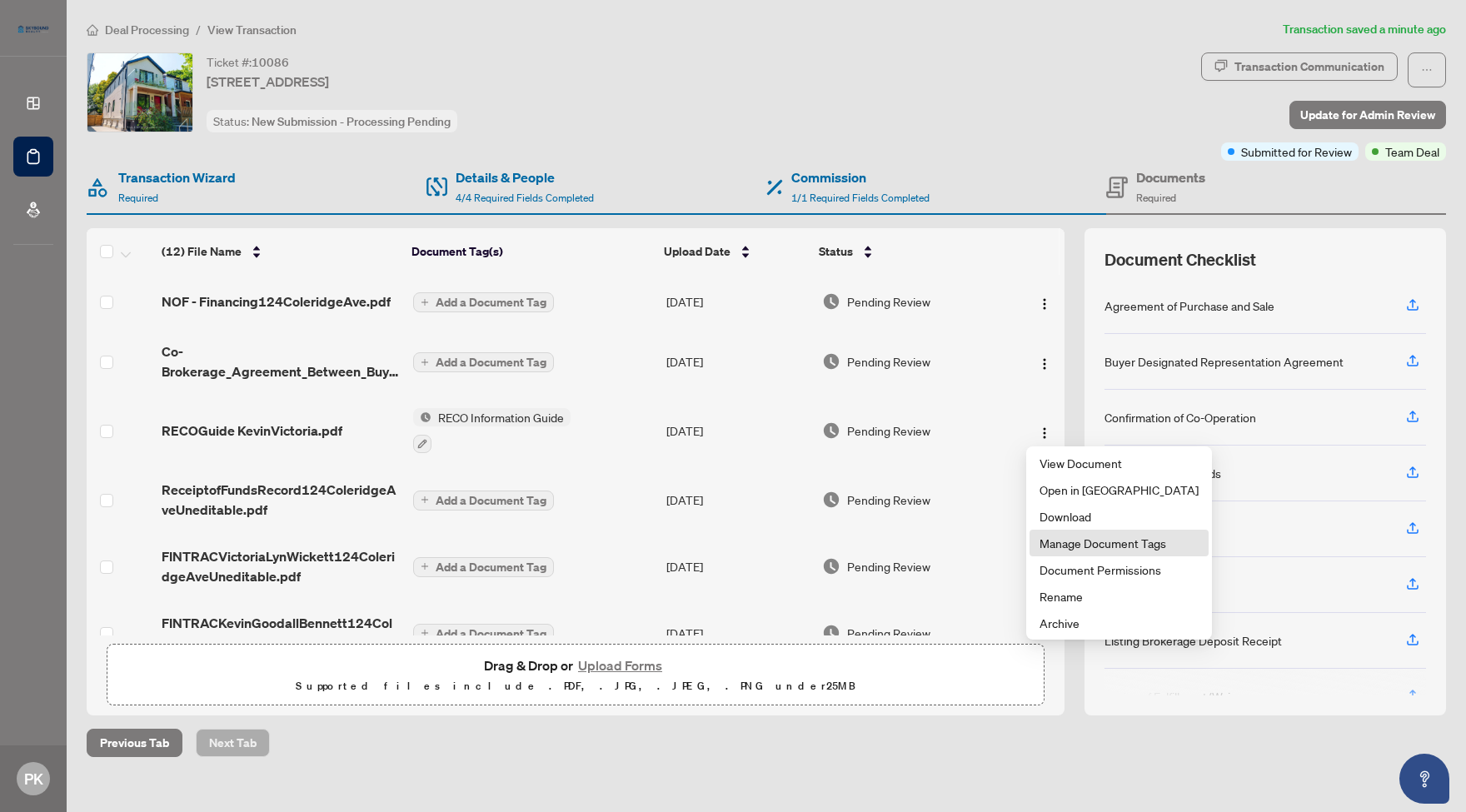
click at [1093, 542] on span "Manage Document Tags" at bounding box center [1118, 542] width 159 height 18
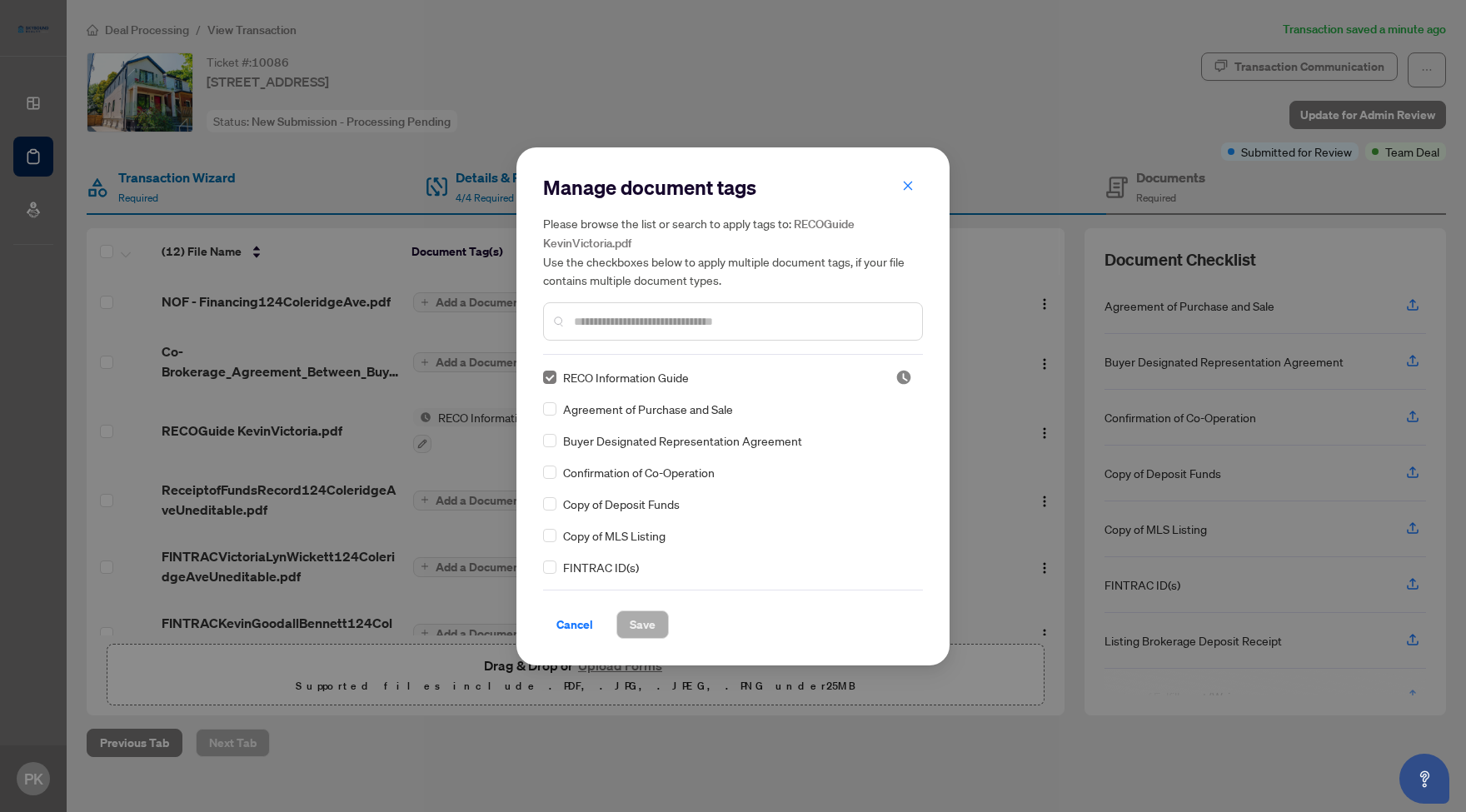
click at [908, 183] on icon "close" at bounding box center [908, 186] width 12 height 12
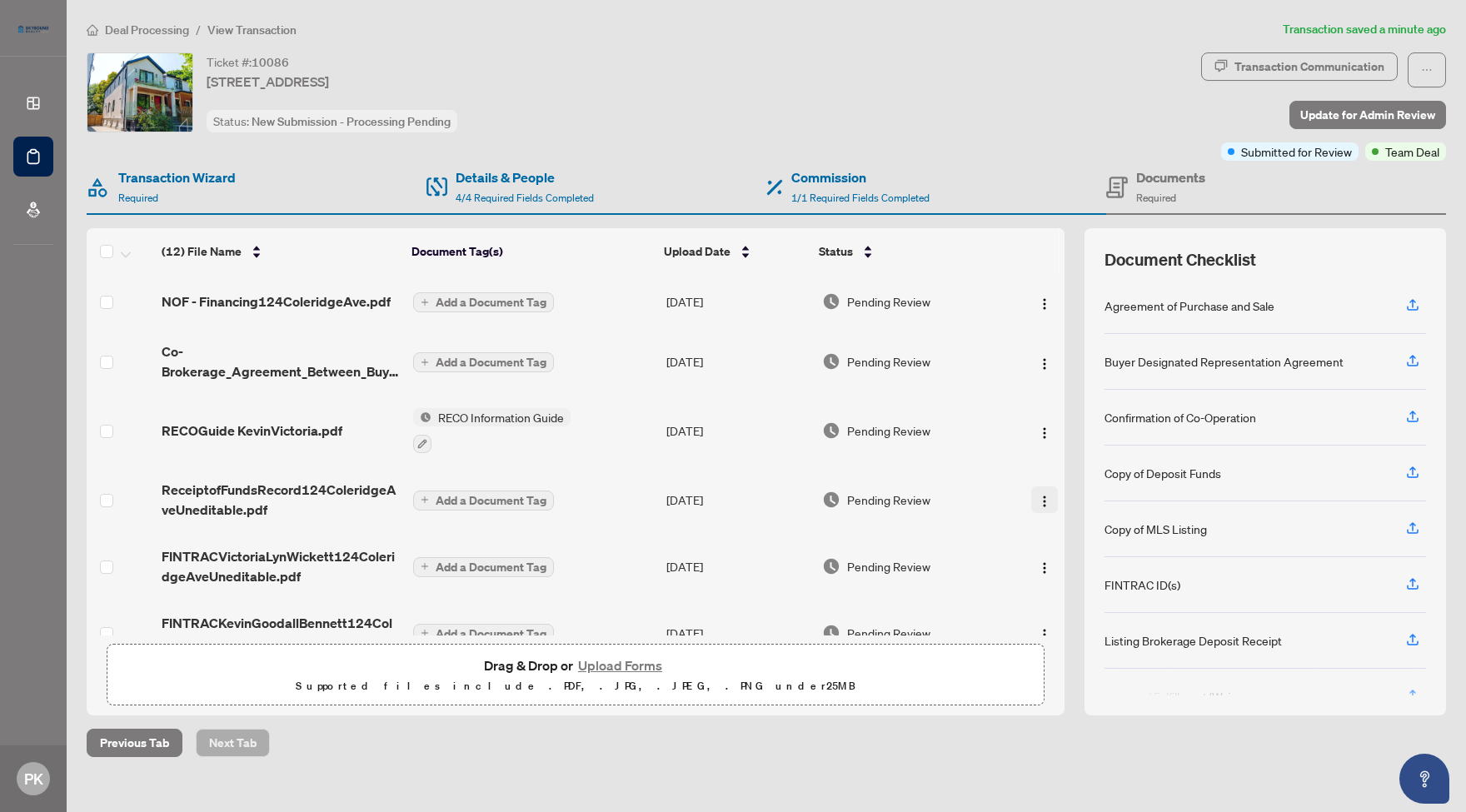
click at [1041, 501] on img "button" at bounding box center [1045, 502] width 14 height 14
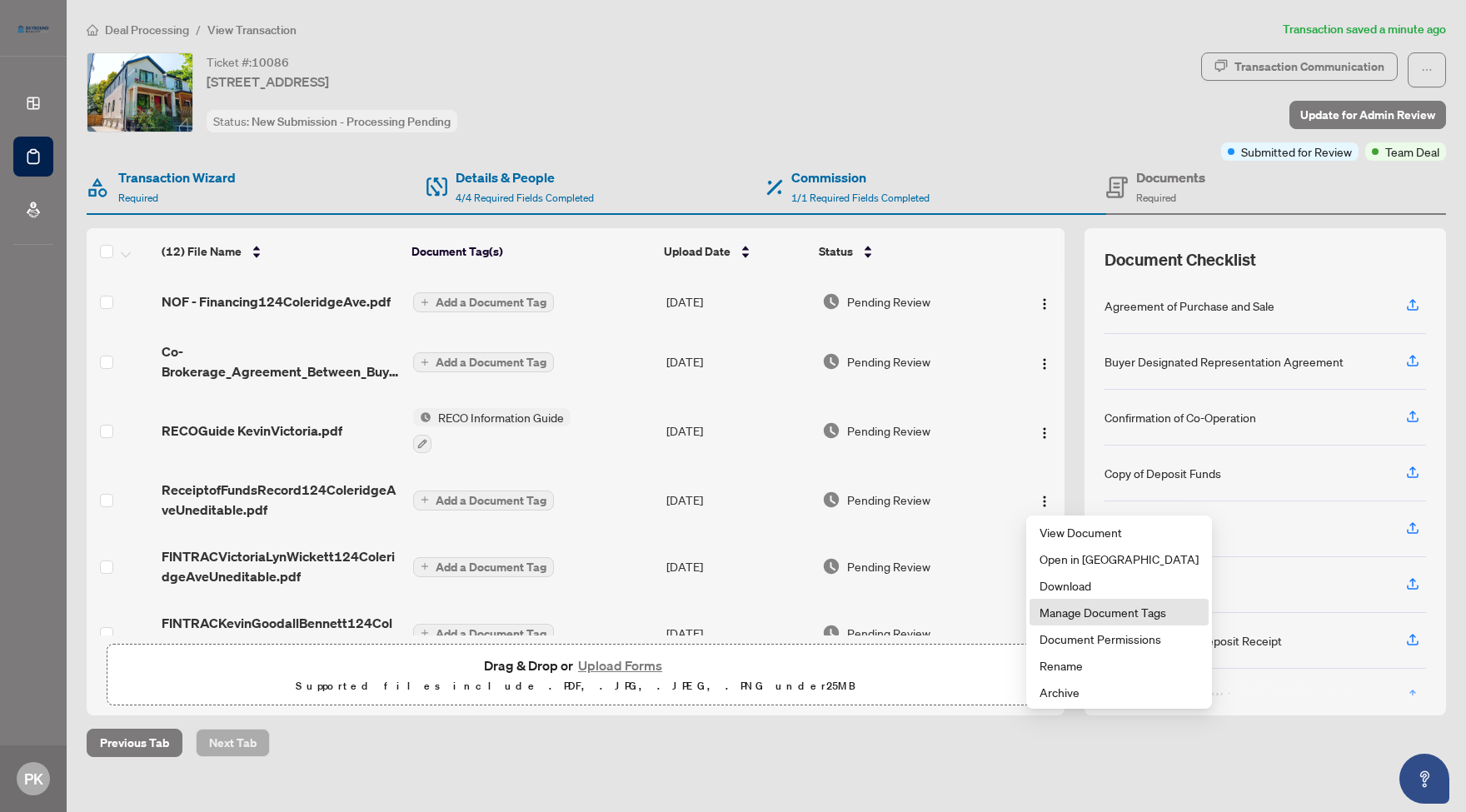
click at [1083, 611] on span "Manage Document Tags" at bounding box center [1118, 612] width 159 height 18
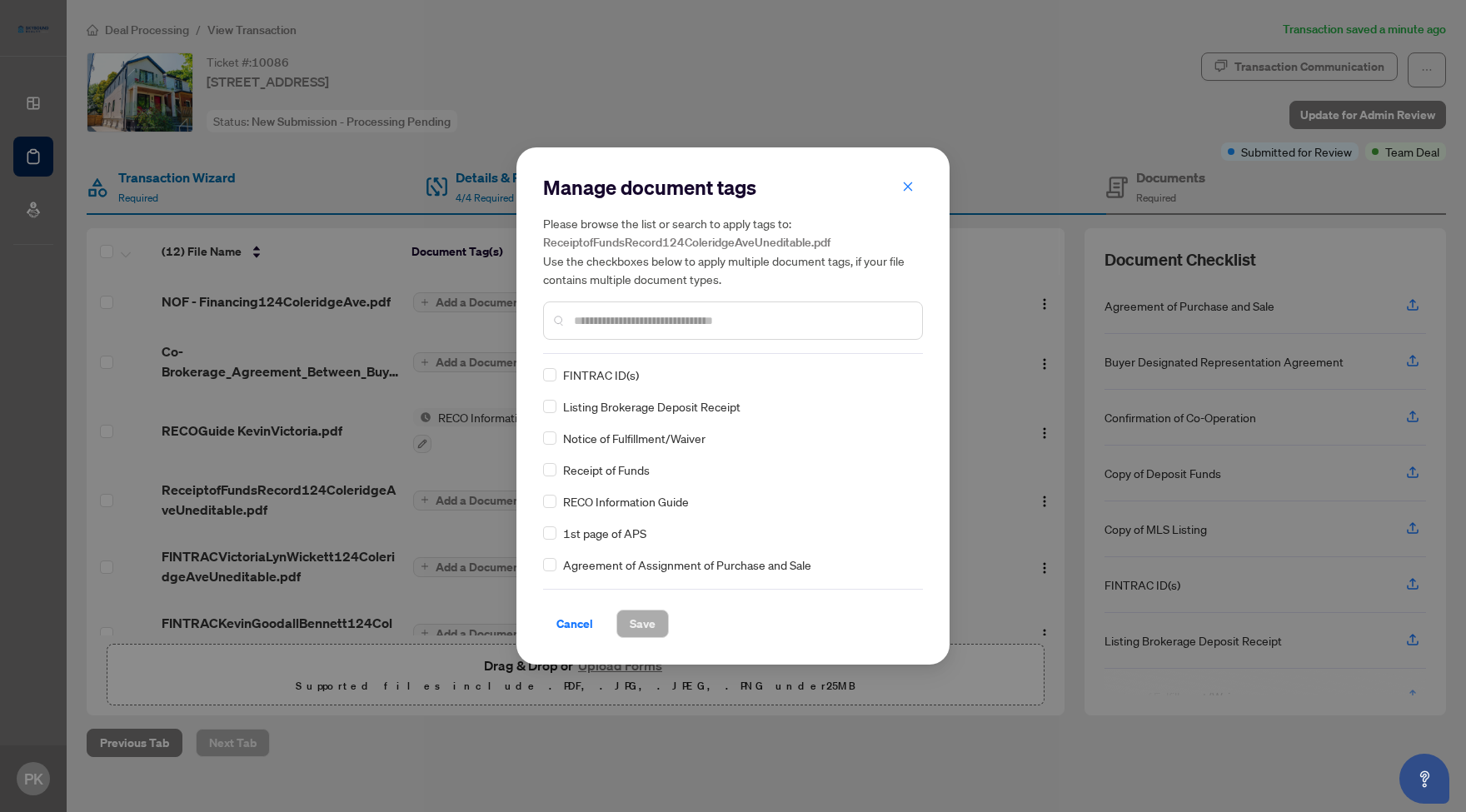
scroll to position [176, 0]
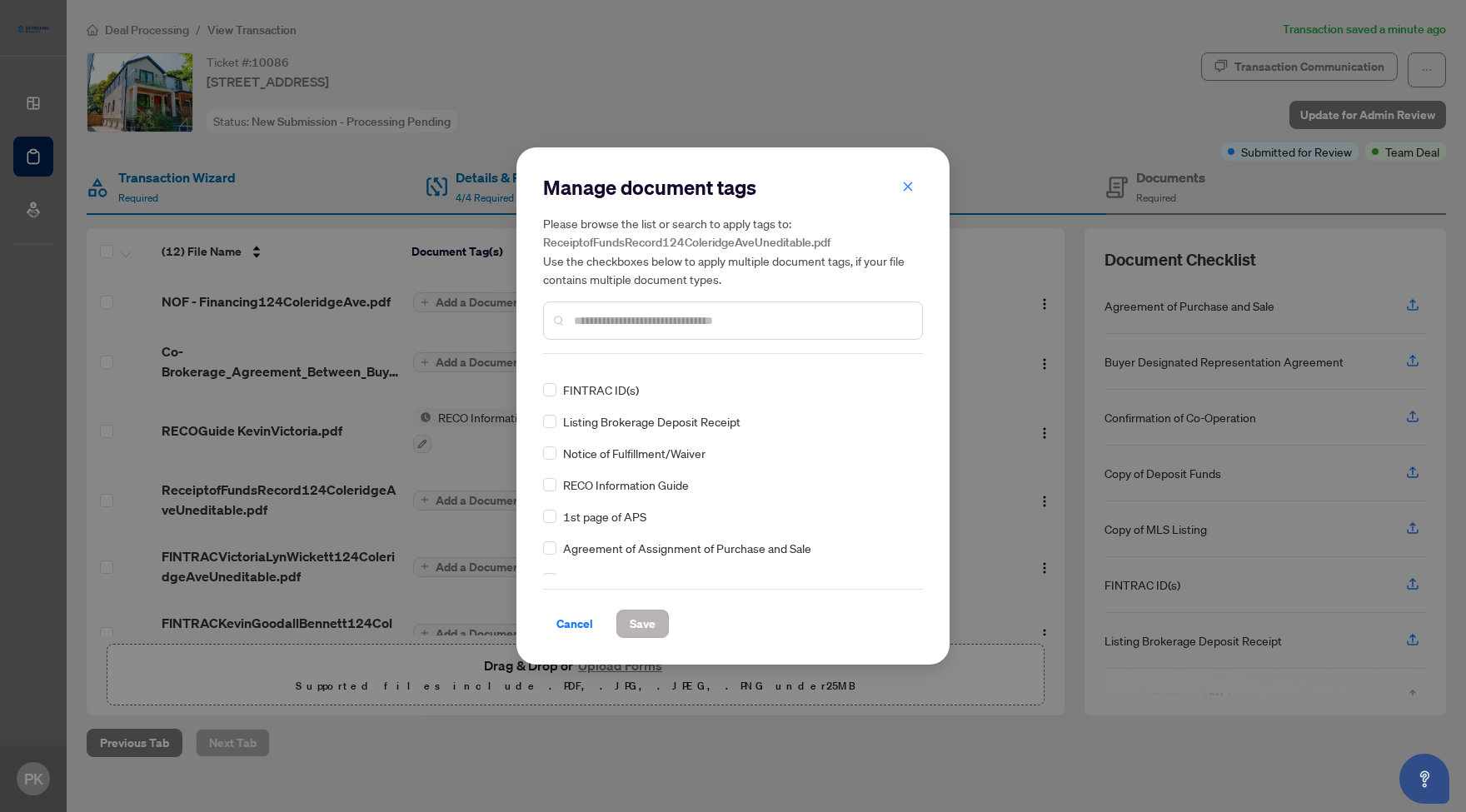
click at [644, 622] on span "Save" at bounding box center [643, 623] width 26 height 27
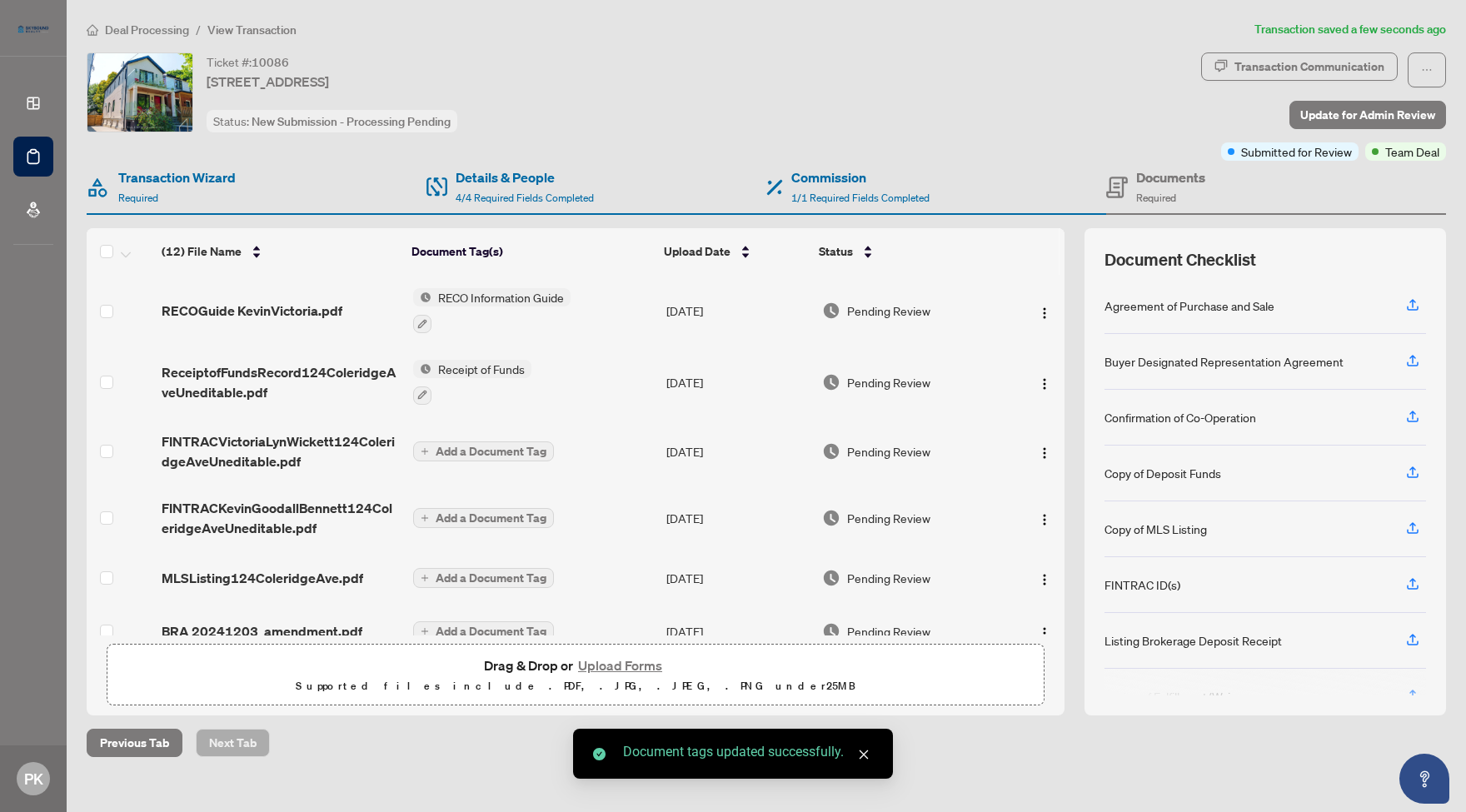
scroll to position [121, 0]
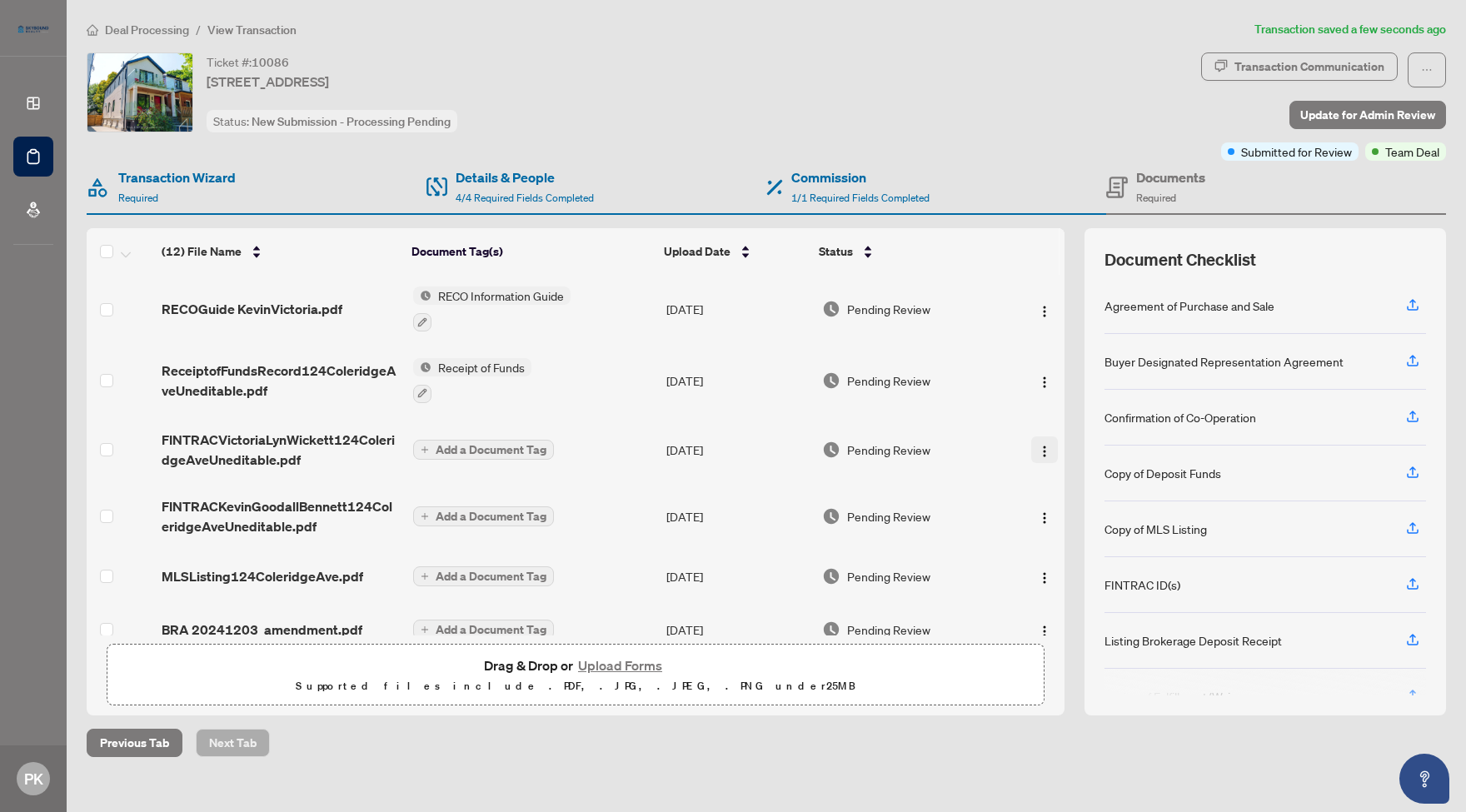
click at [1043, 455] on img "button" at bounding box center [1045, 452] width 14 height 14
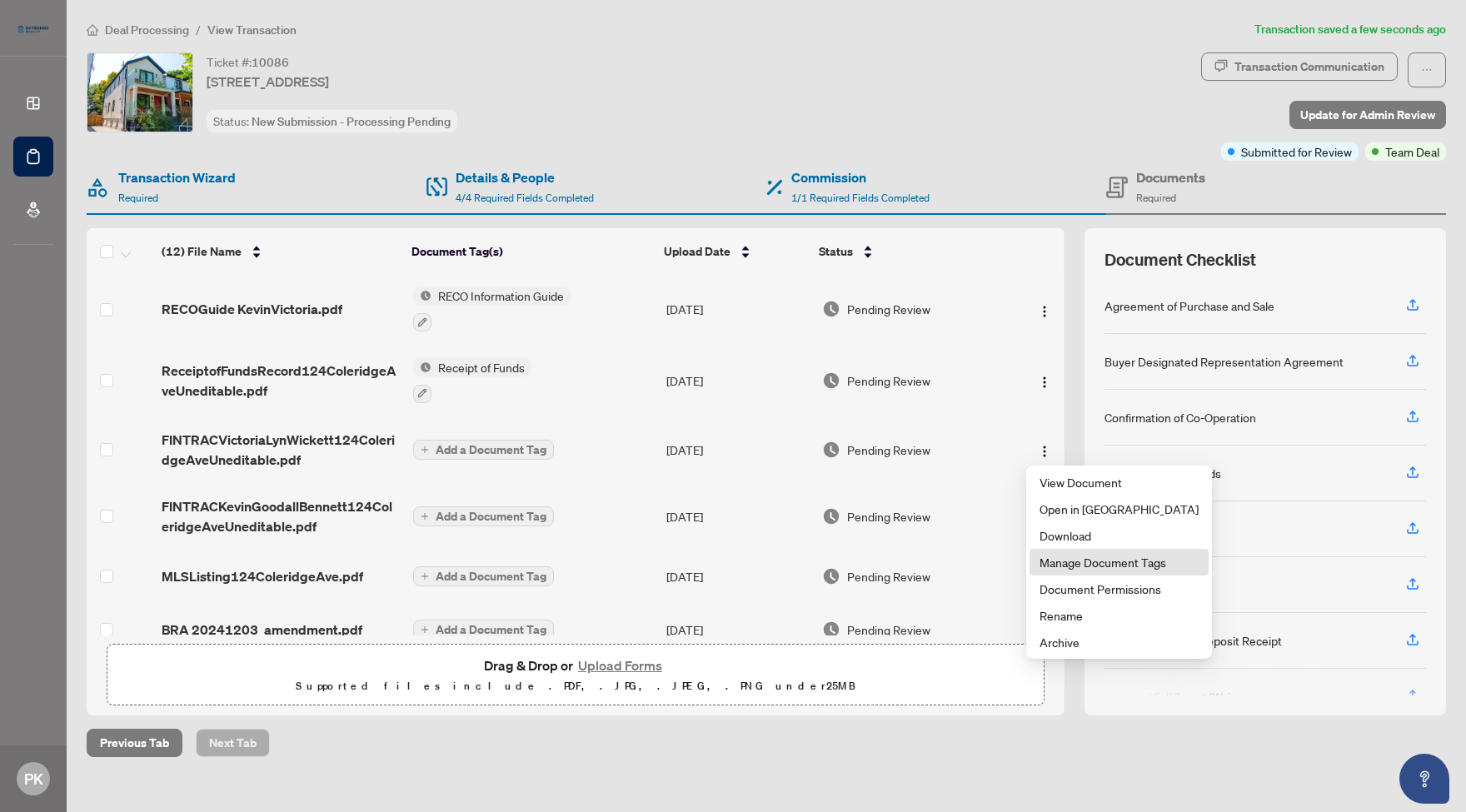
click at [1083, 562] on span "Manage Document Tags" at bounding box center [1118, 561] width 159 height 18
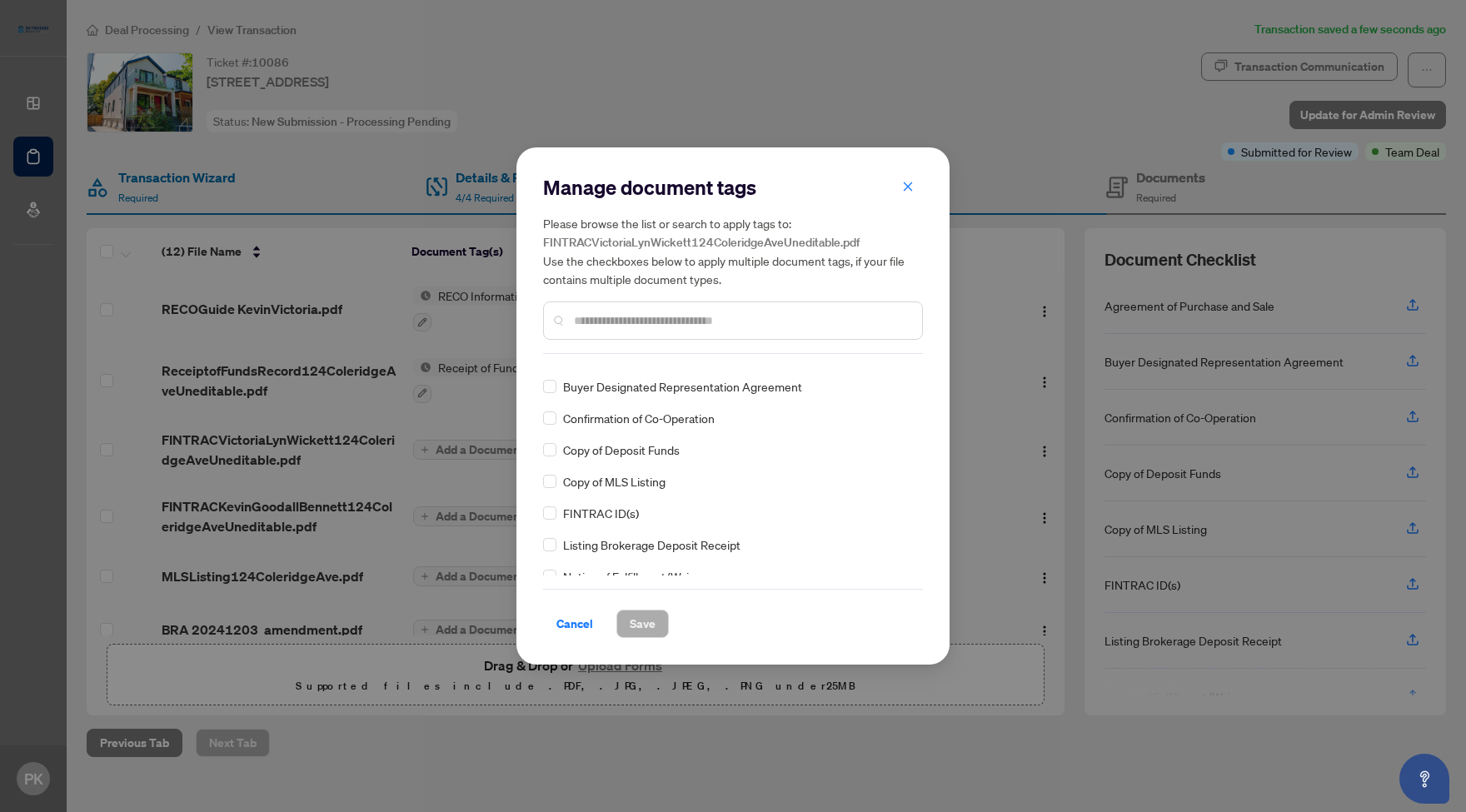
scroll to position [32, 0]
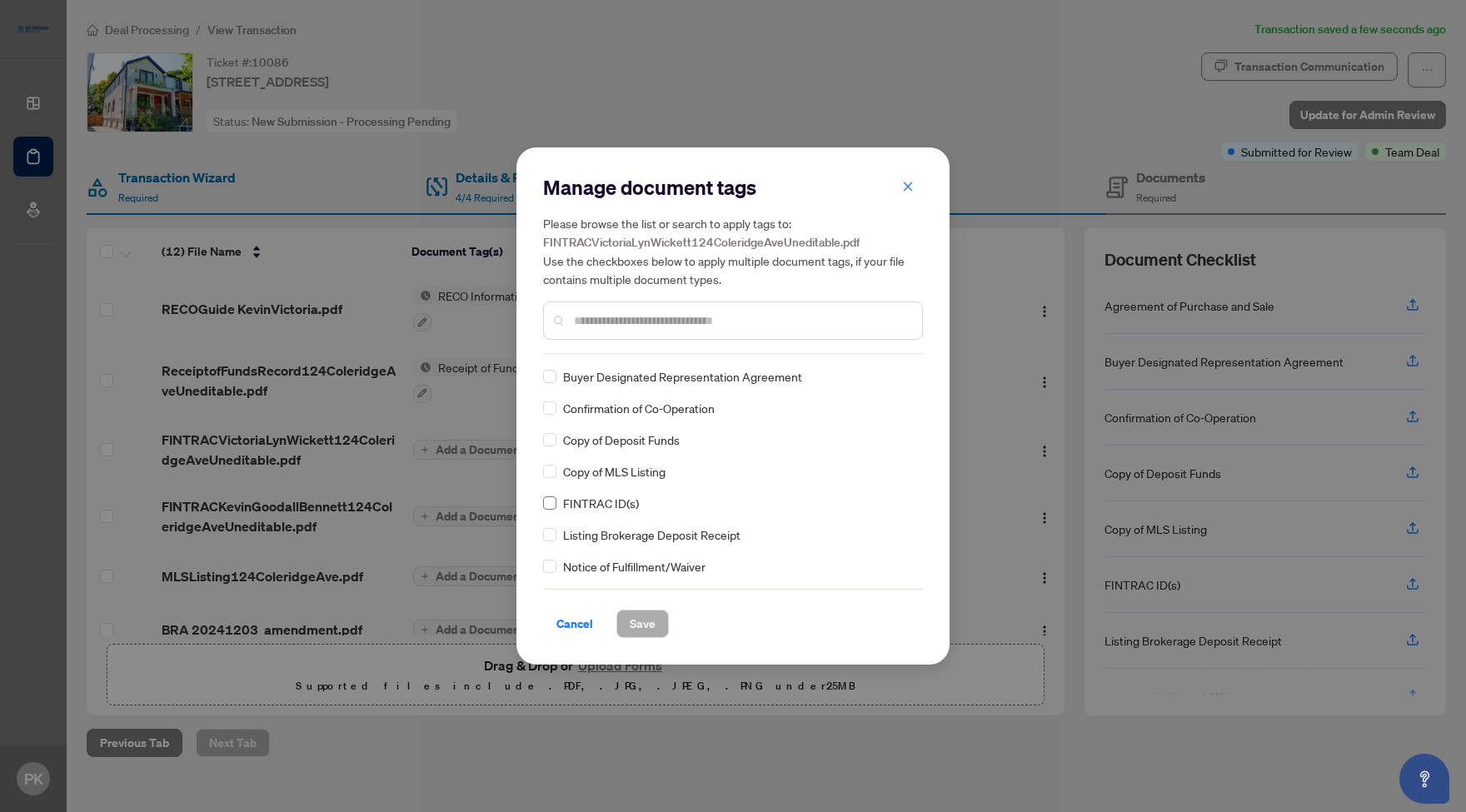
click at [553, 498] on span at bounding box center [550, 504] width 14 height 14
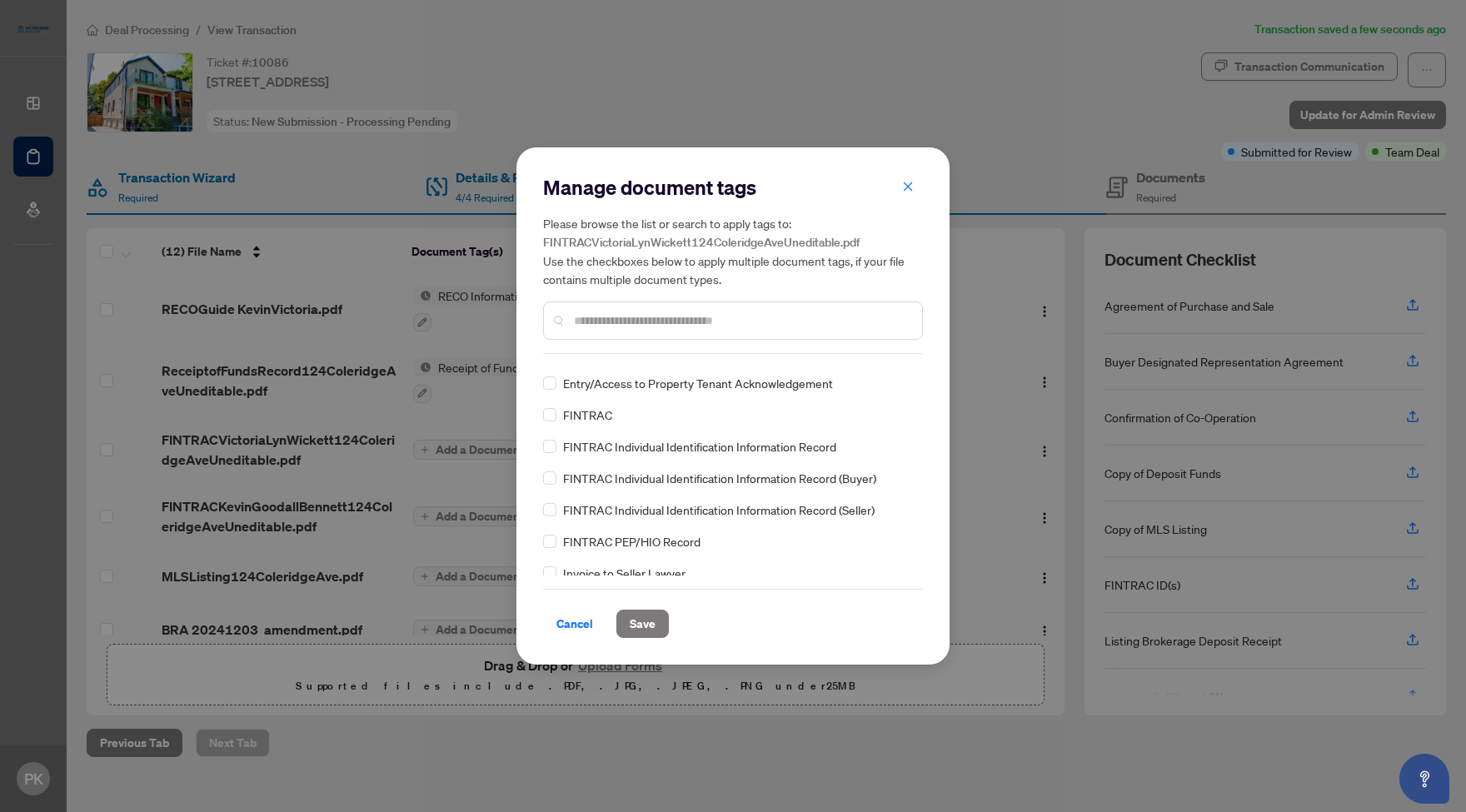
scroll to position [722, 0]
click at [553, 474] on span at bounding box center [550, 478] width 14 height 14
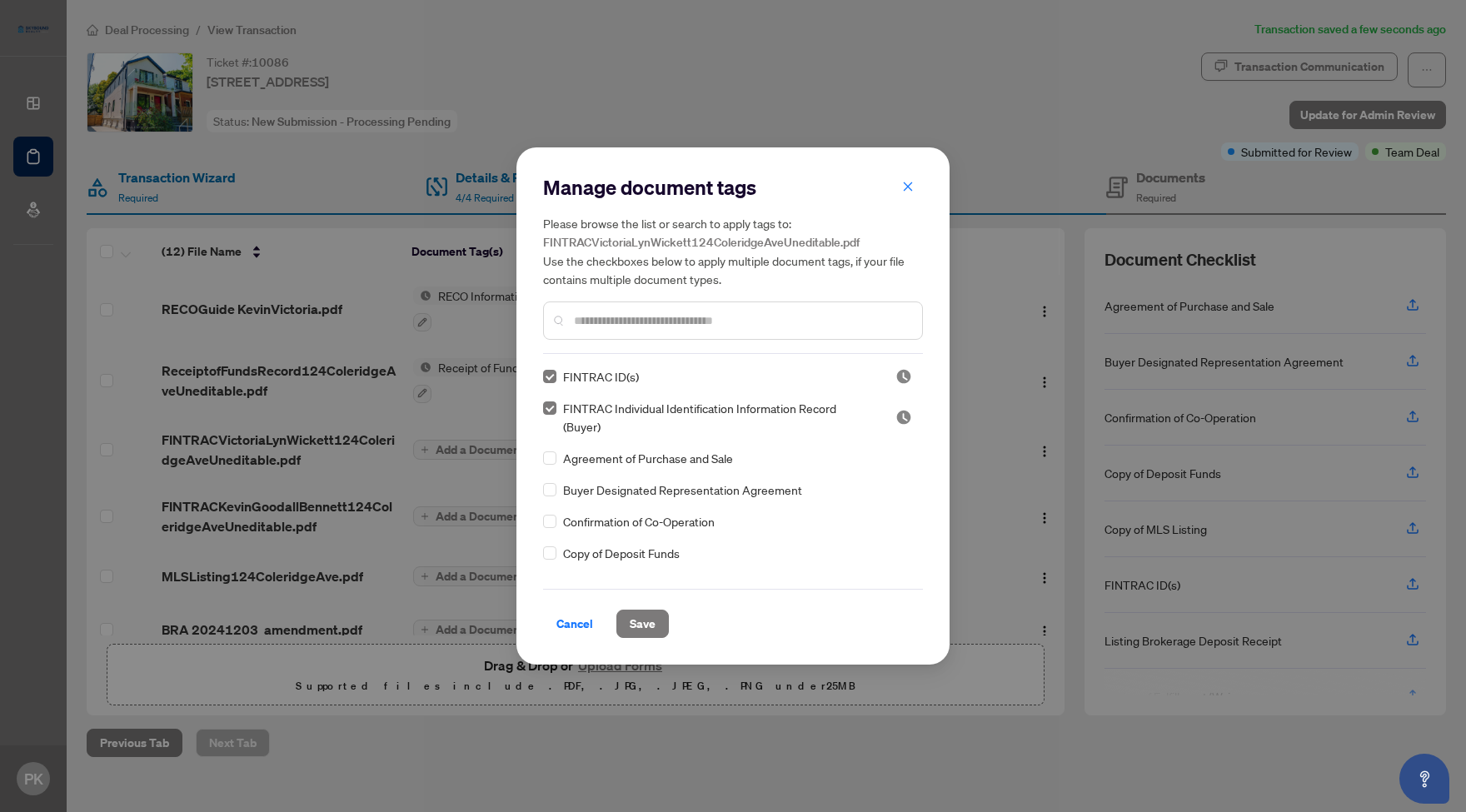
scroll to position [0, 0]
click at [646, 619] on span "Save" at bounding box center [643, 623] width 26 height 27
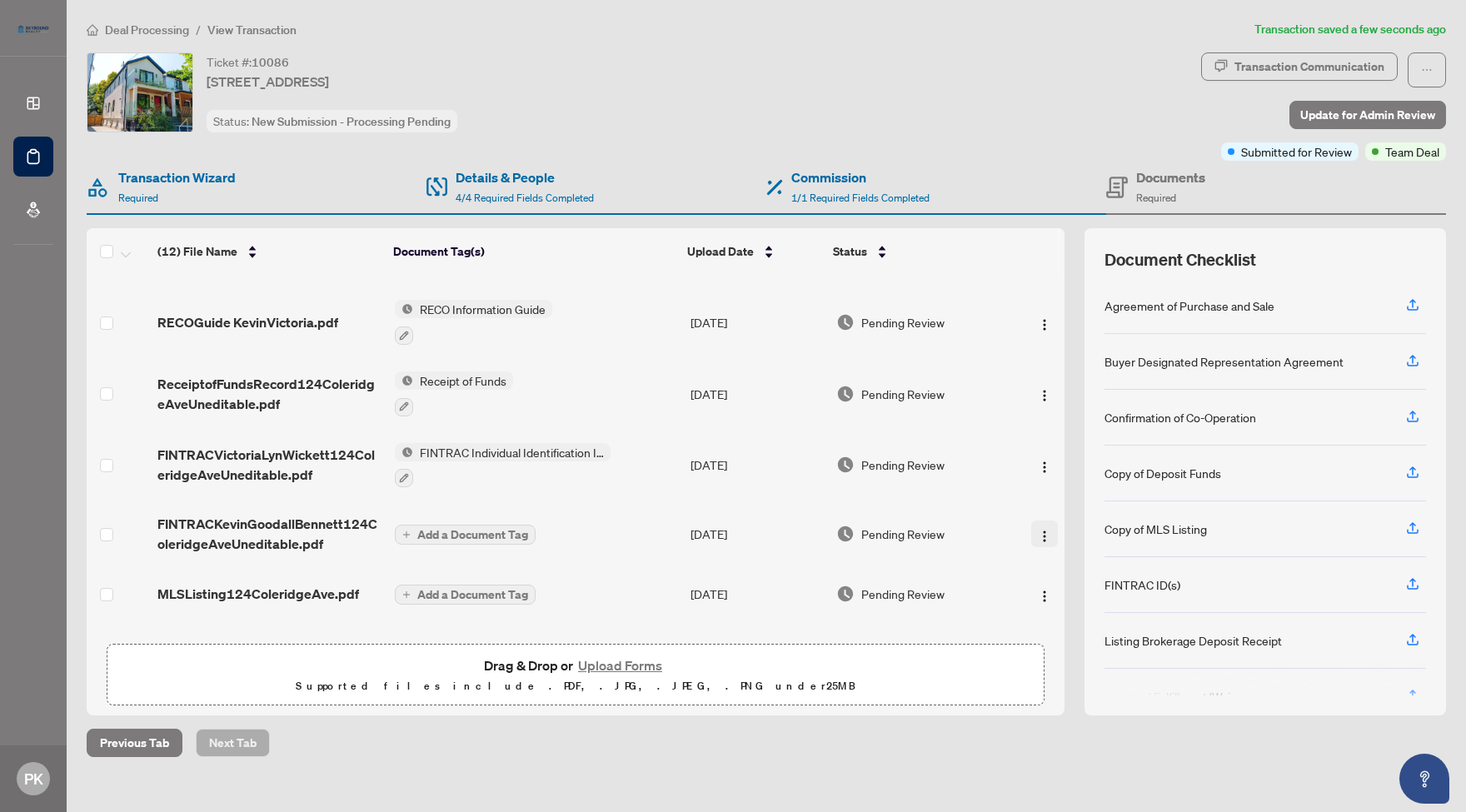
click at [1041, 534] on img "button" at bounding box center [1045, 536] width 14 height 14
click at [1117, 644] on span "Manage Document Tags" at bounding box center [1118, 646] width 159 height 18
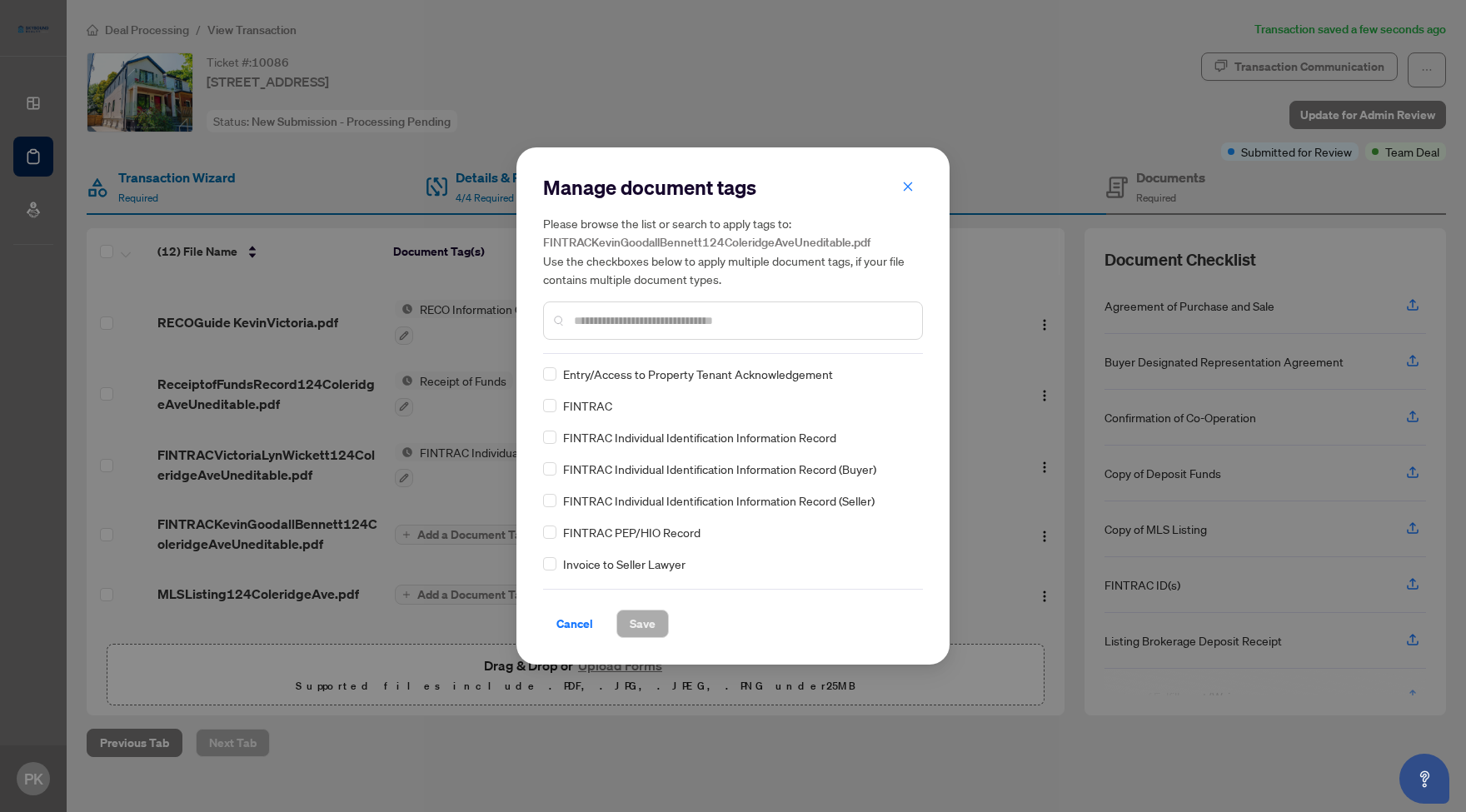
scroll to position [731, 0]
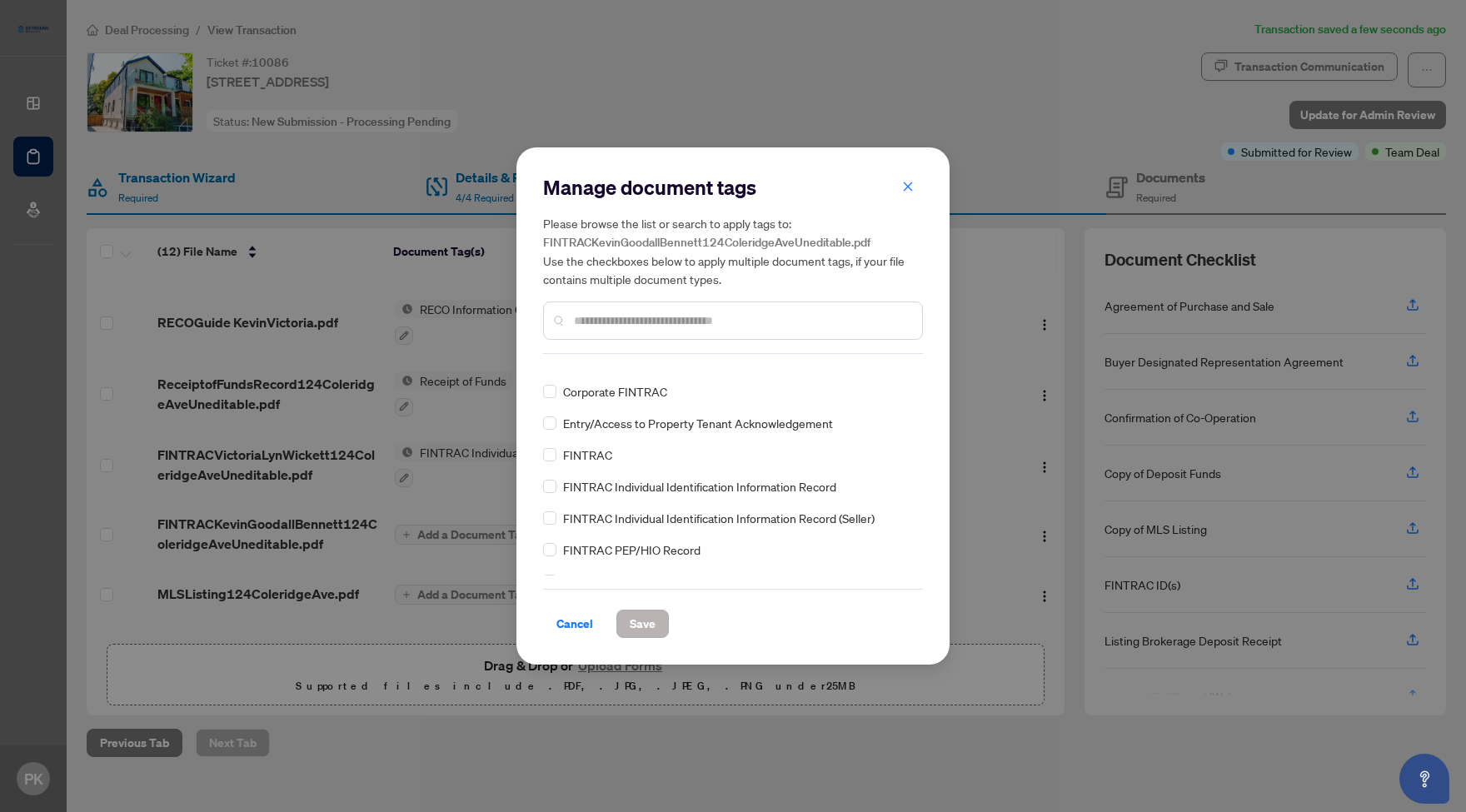
click at [648, 626] on span "Save" at bounding box center [643, 623] width 26 height 27
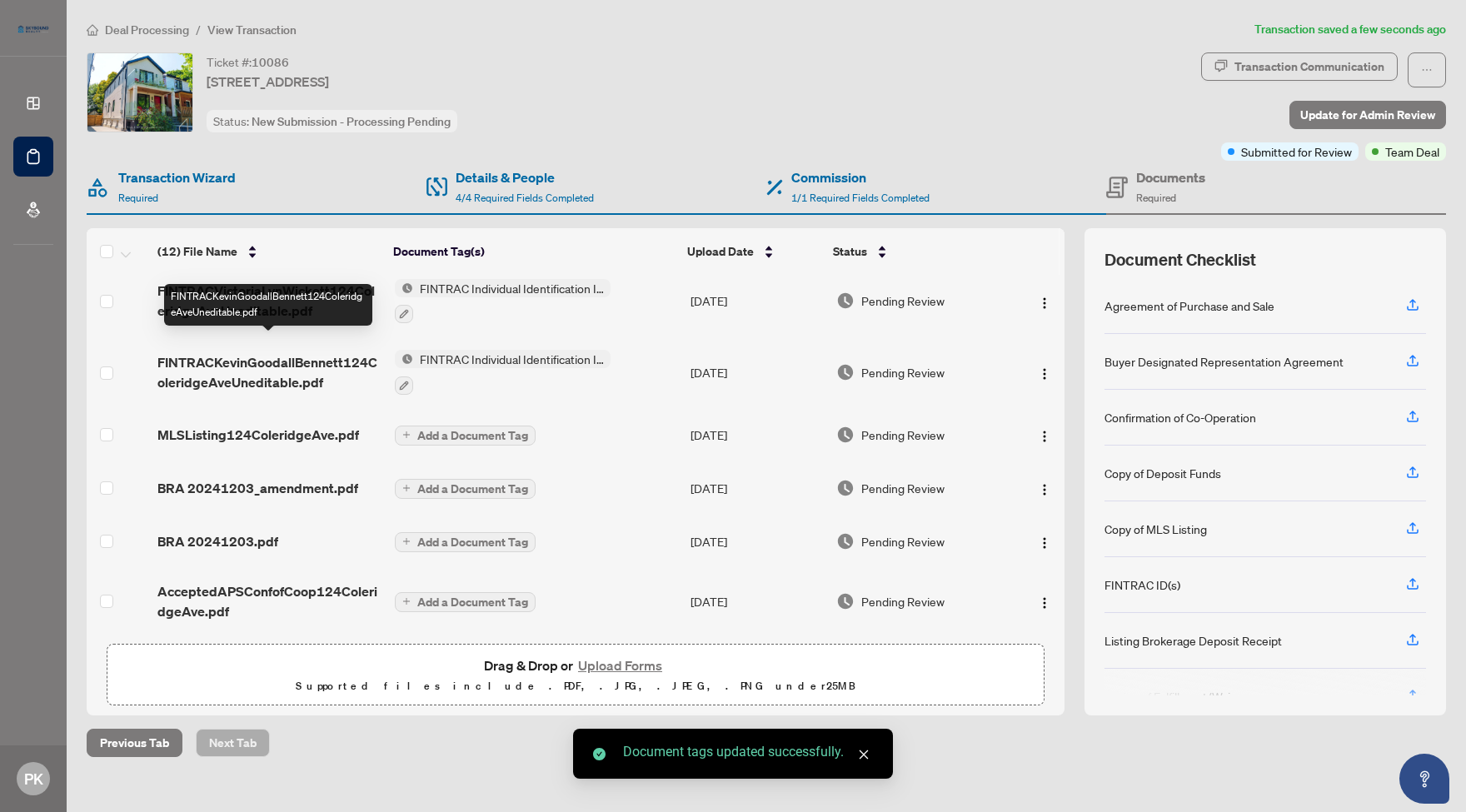
scroll to position [302, 0]
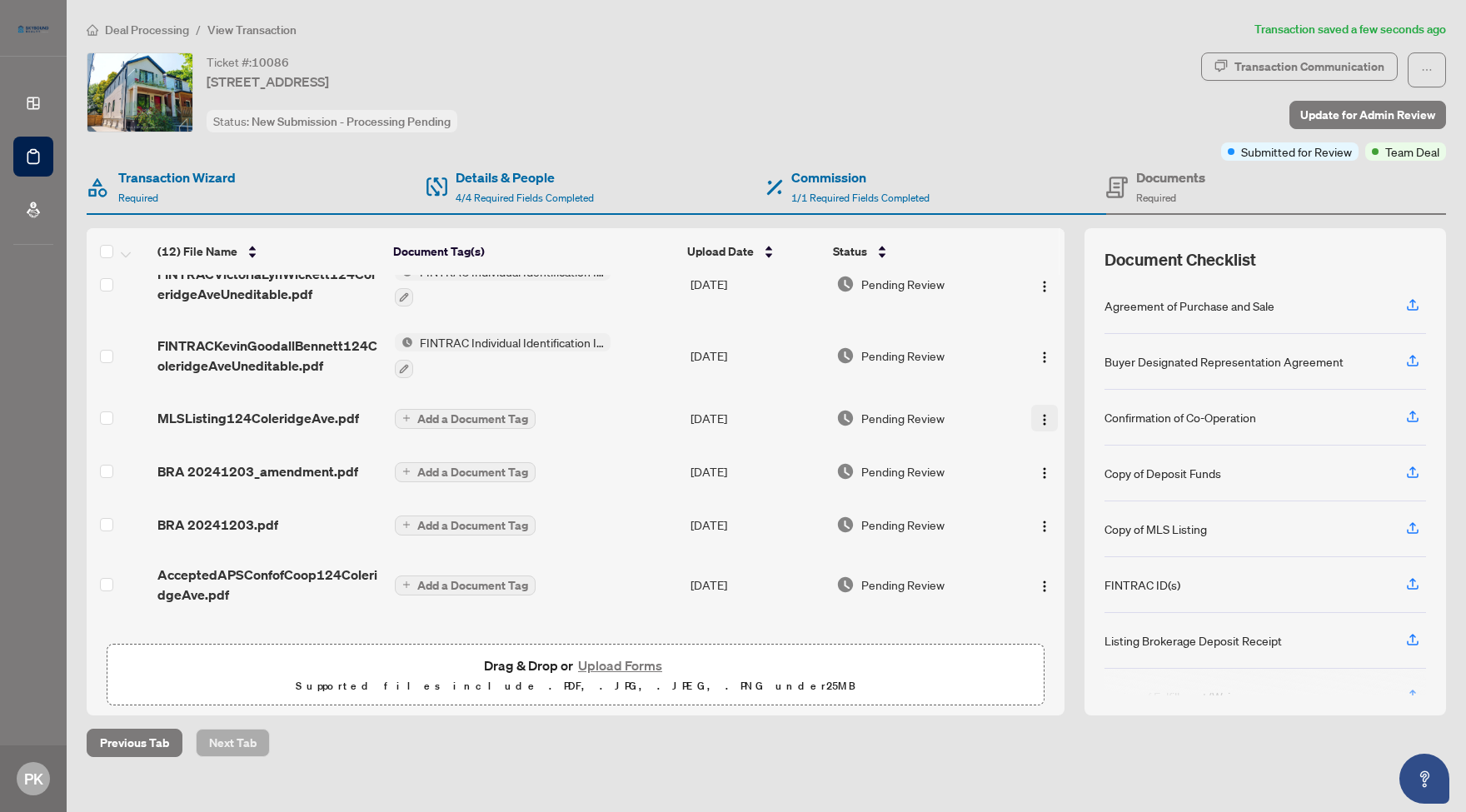
click at [1038, 420] on img "button" at bounding box center [1045, 420] width 14 height 14
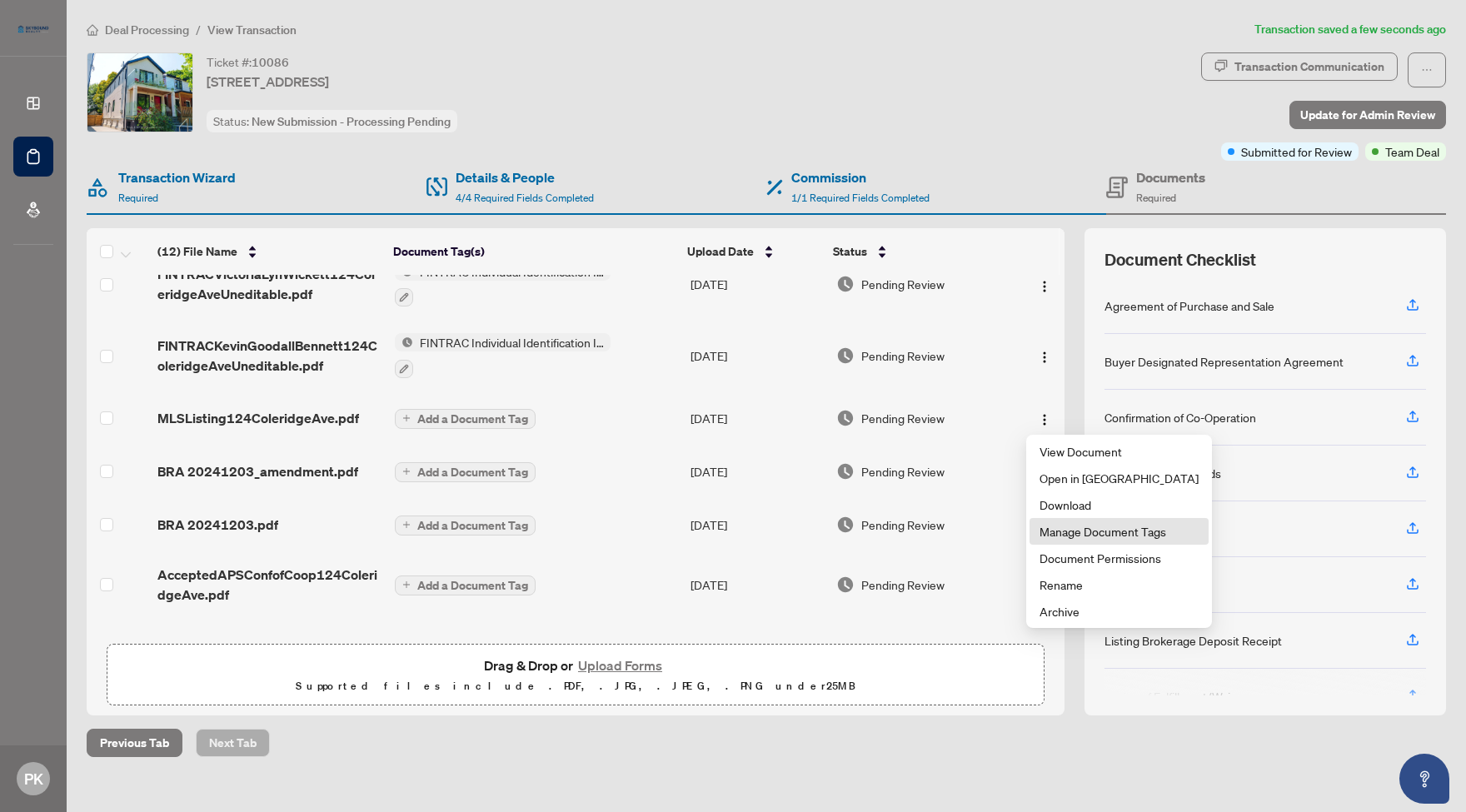
click at [1109, 533] on span "Manage Document Tags" at bounding box center [1118, 531] width 159 height 18
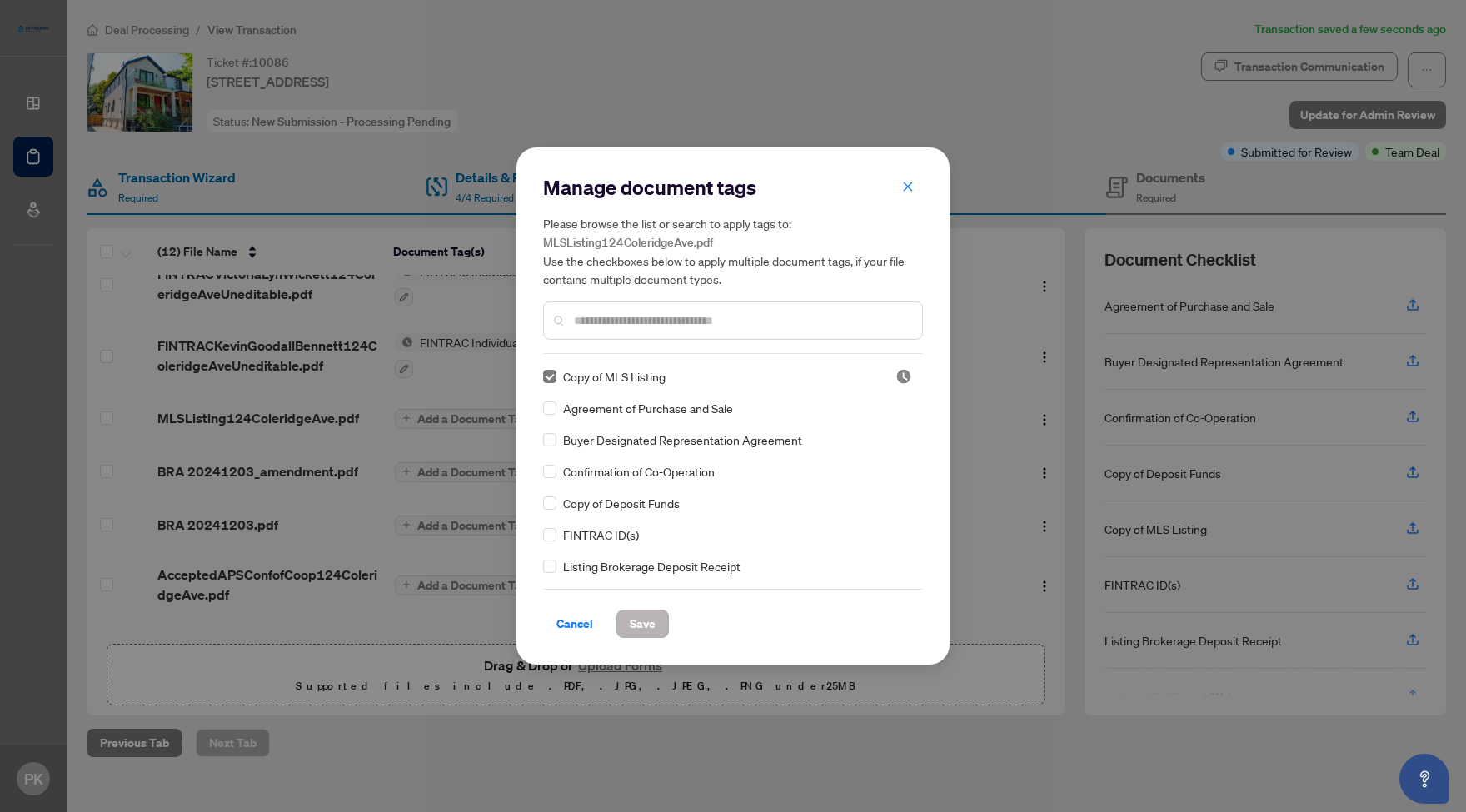
click at [646, 625] on span "Save" at bounding box center [643, 623] width 26 height 27
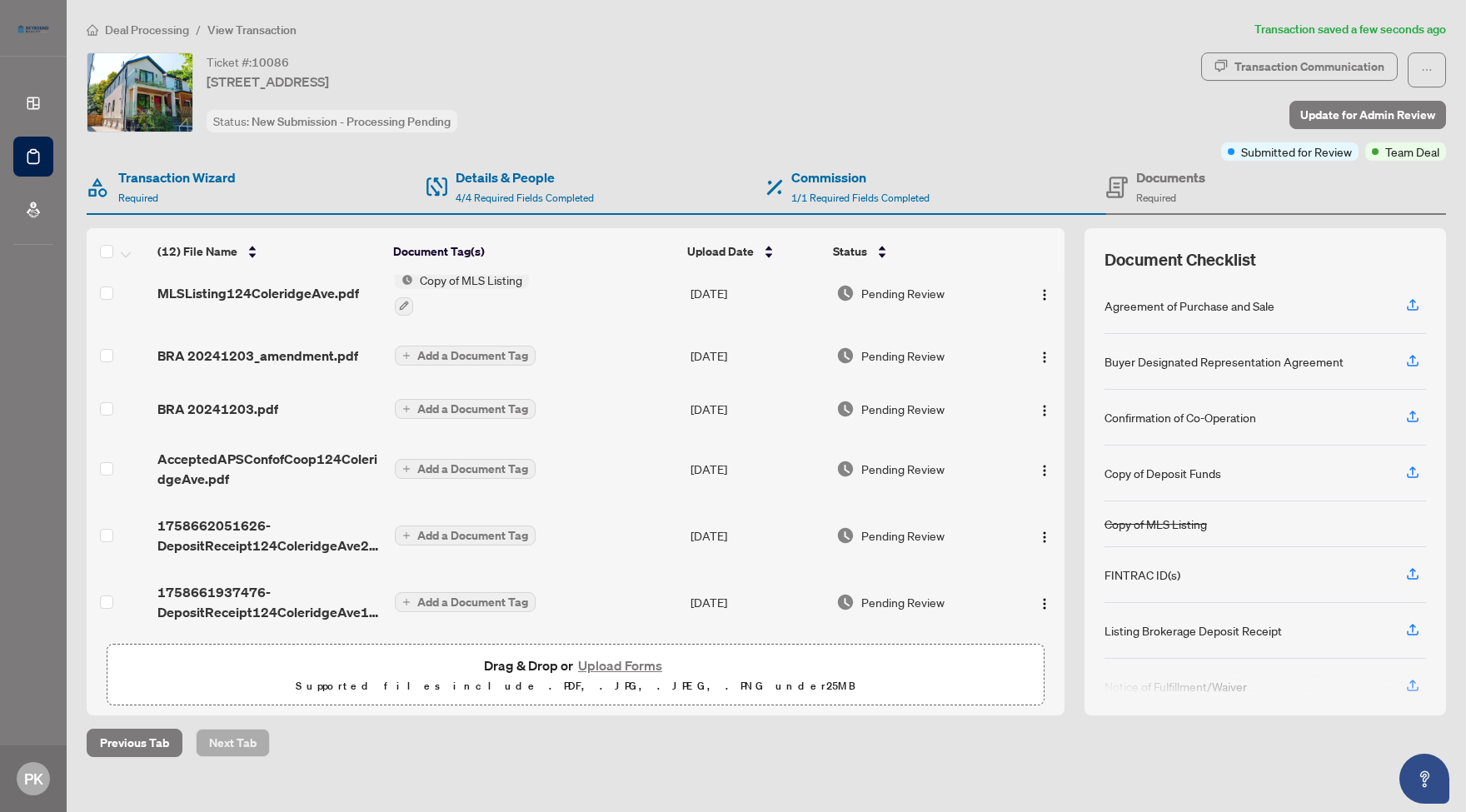
scroll to position [0, 0]
click at [1038, 464] on img "button" at bounding box center [1045, 471] width 14 height 14
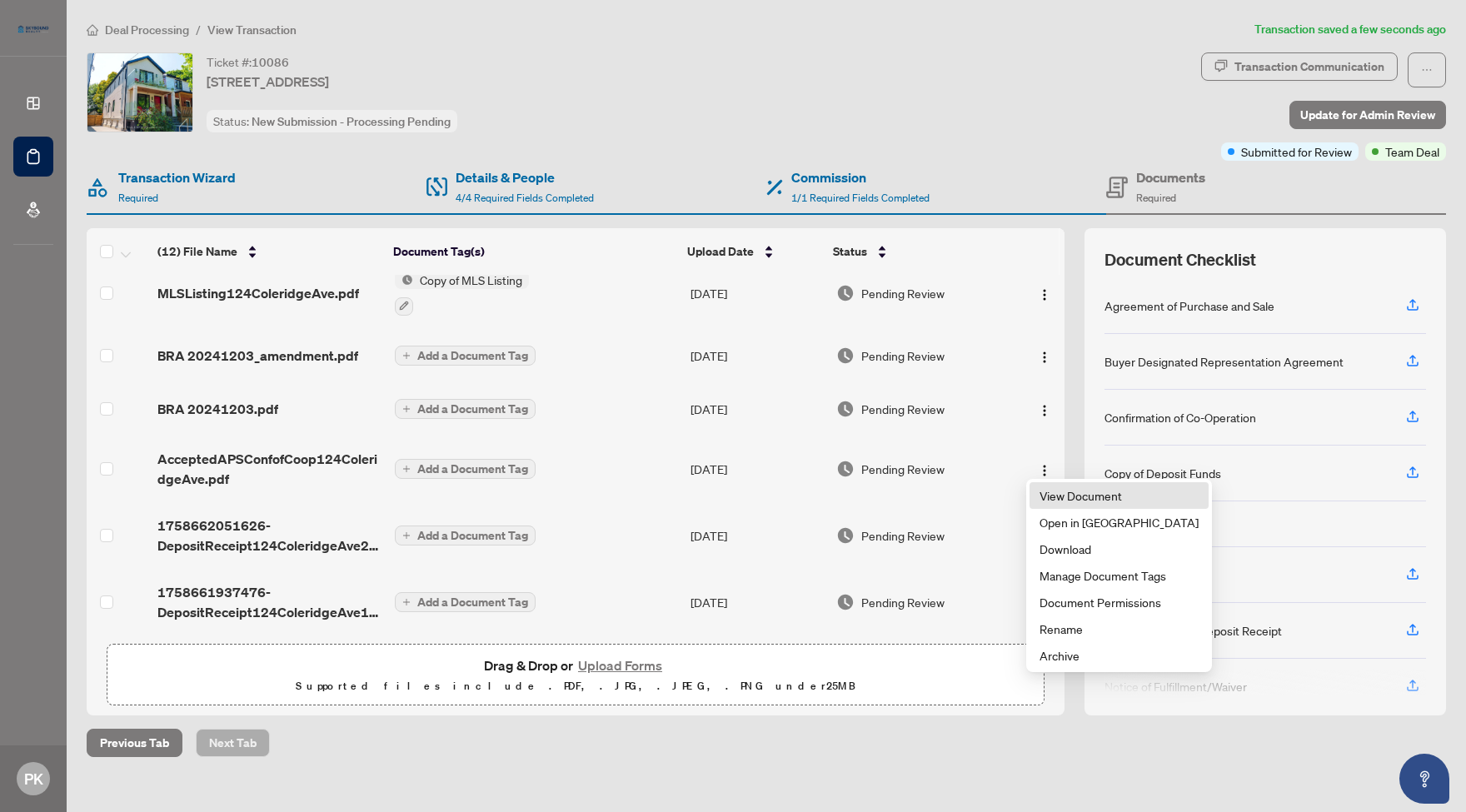
click at [1079, 493] on span "View Document" at bounding box center [1118, 495] width 159 height 18
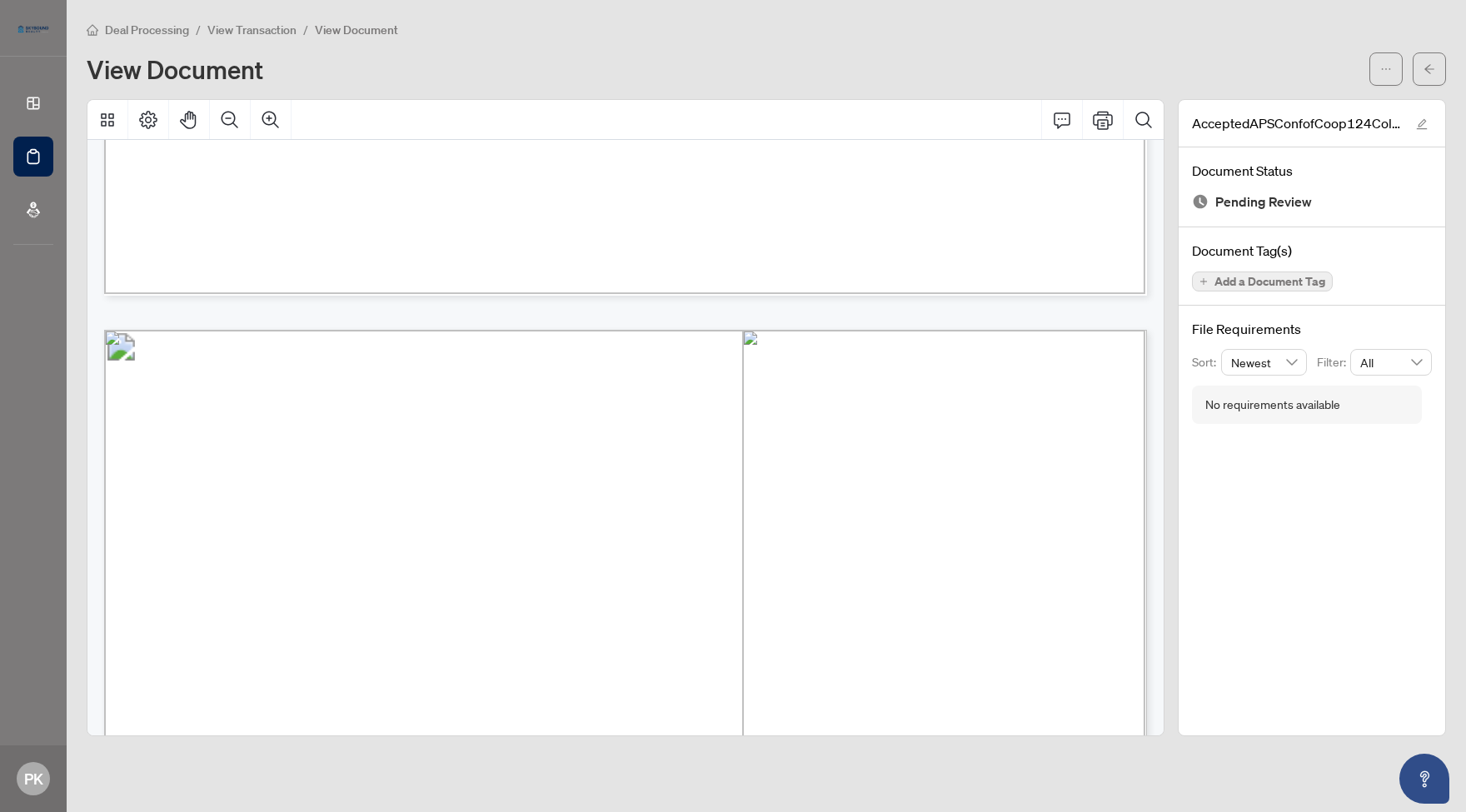
scroll to position [5183, 0]
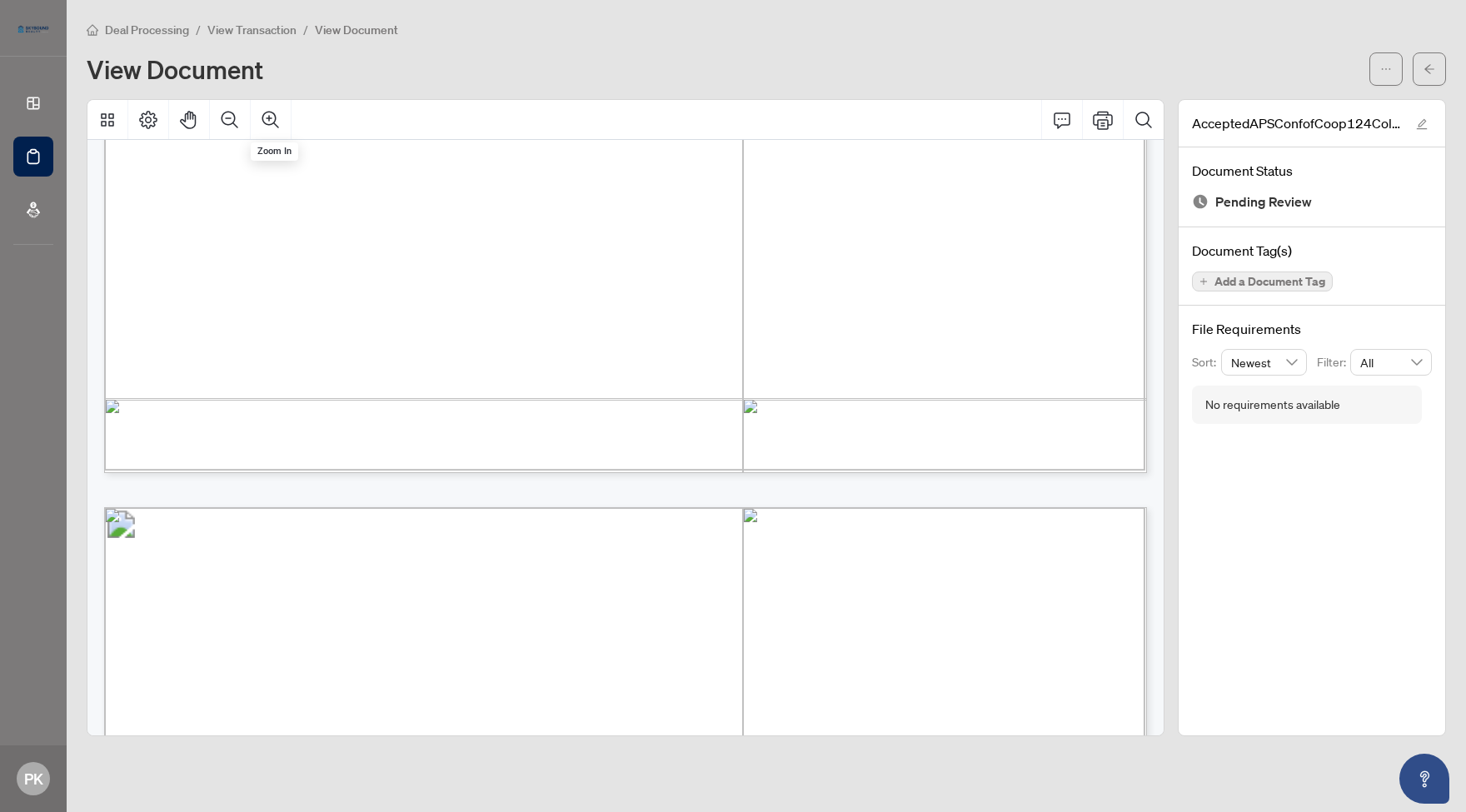
click at [1133, 75] on div "View Document" at bounding box center [723, 69] width 1273 height 27
click at [1441, 66] on button "button" at bounding box center [1429, 69] width 34 height 34
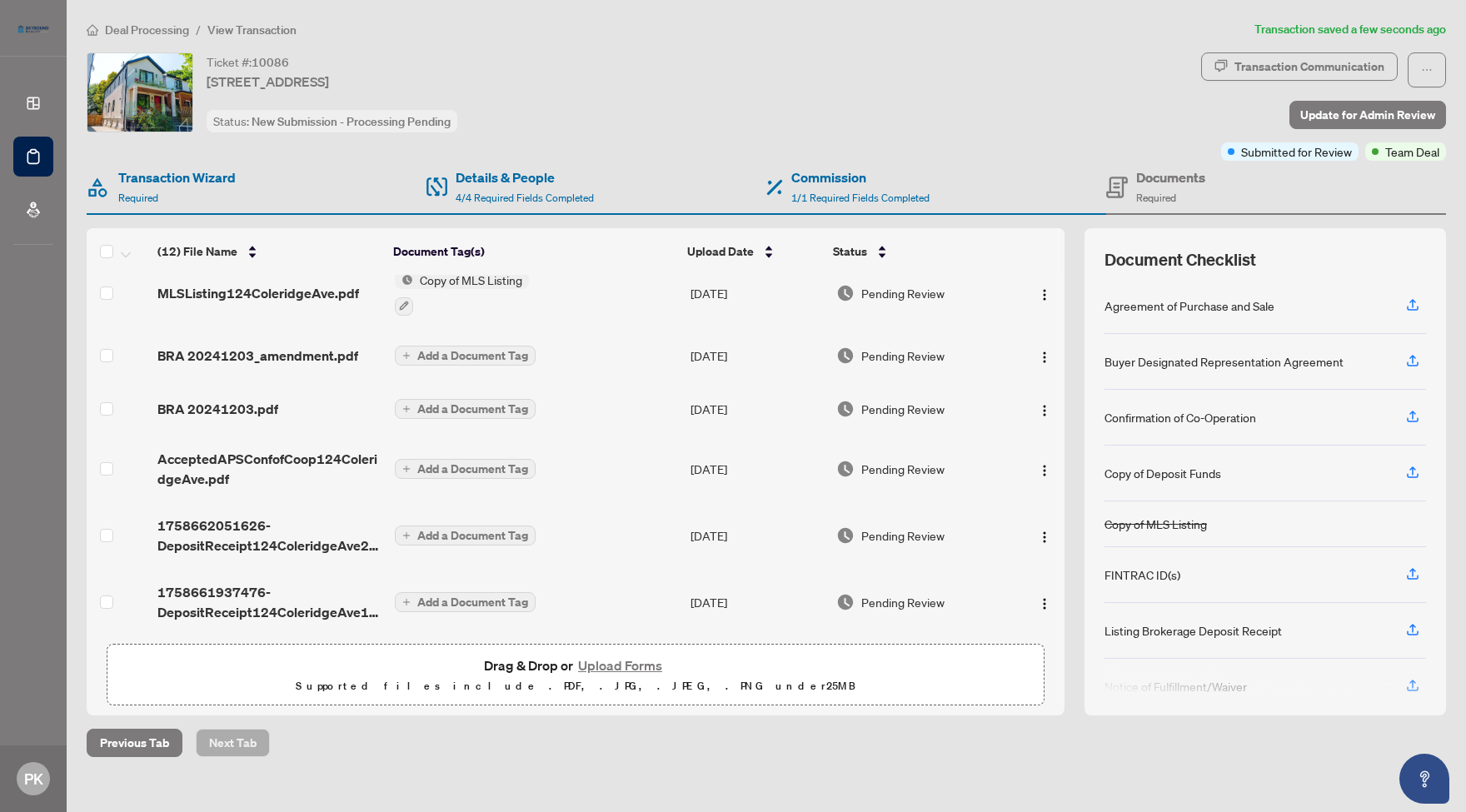
scroll to position [443, 0]
click at [1039, 465] on img "button" at bounding box center [1045, 471] width 14 height 14
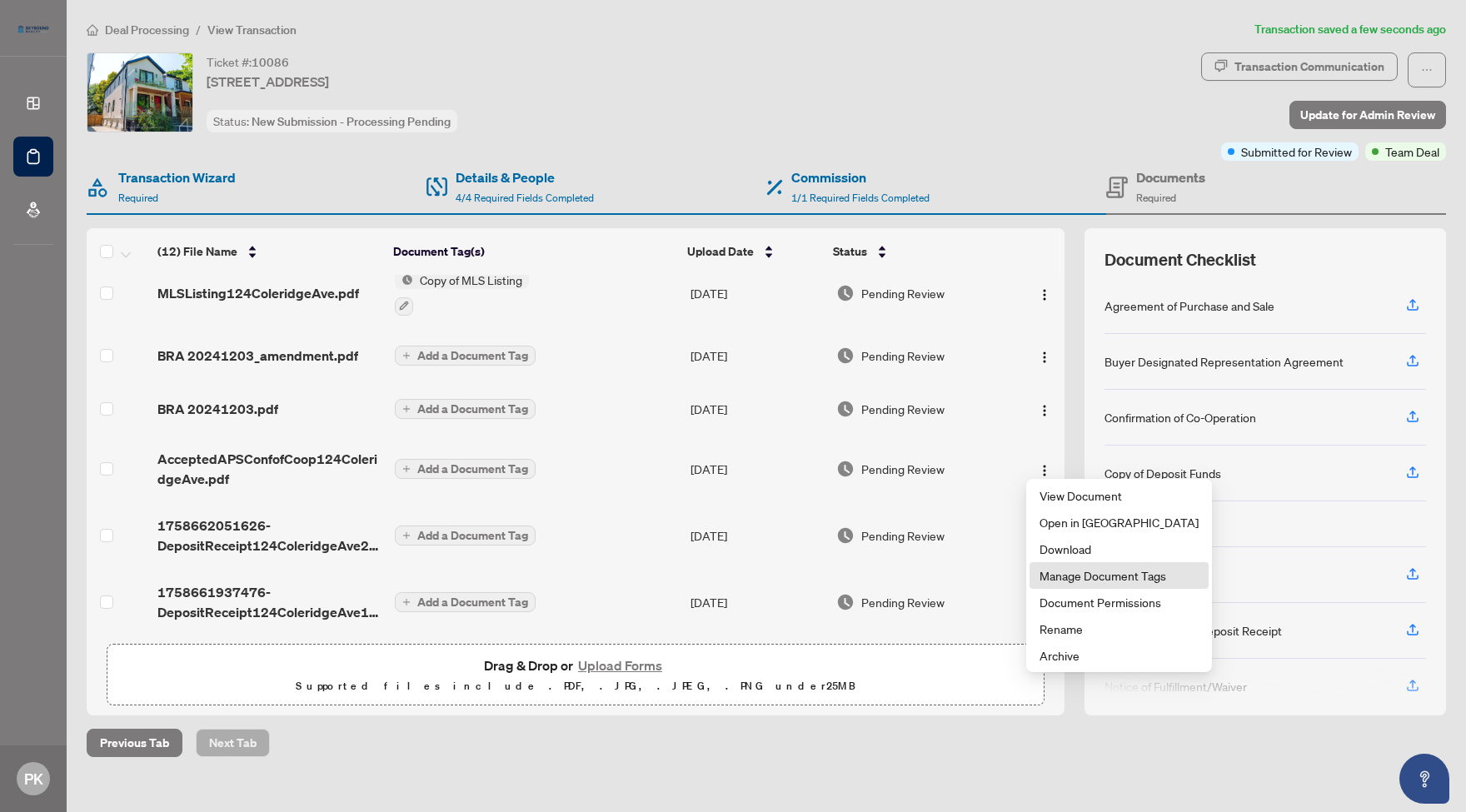
click at [1090, 577] on span "Manage Document Tags" at bounding box center [1118, 575] width 159 height 18
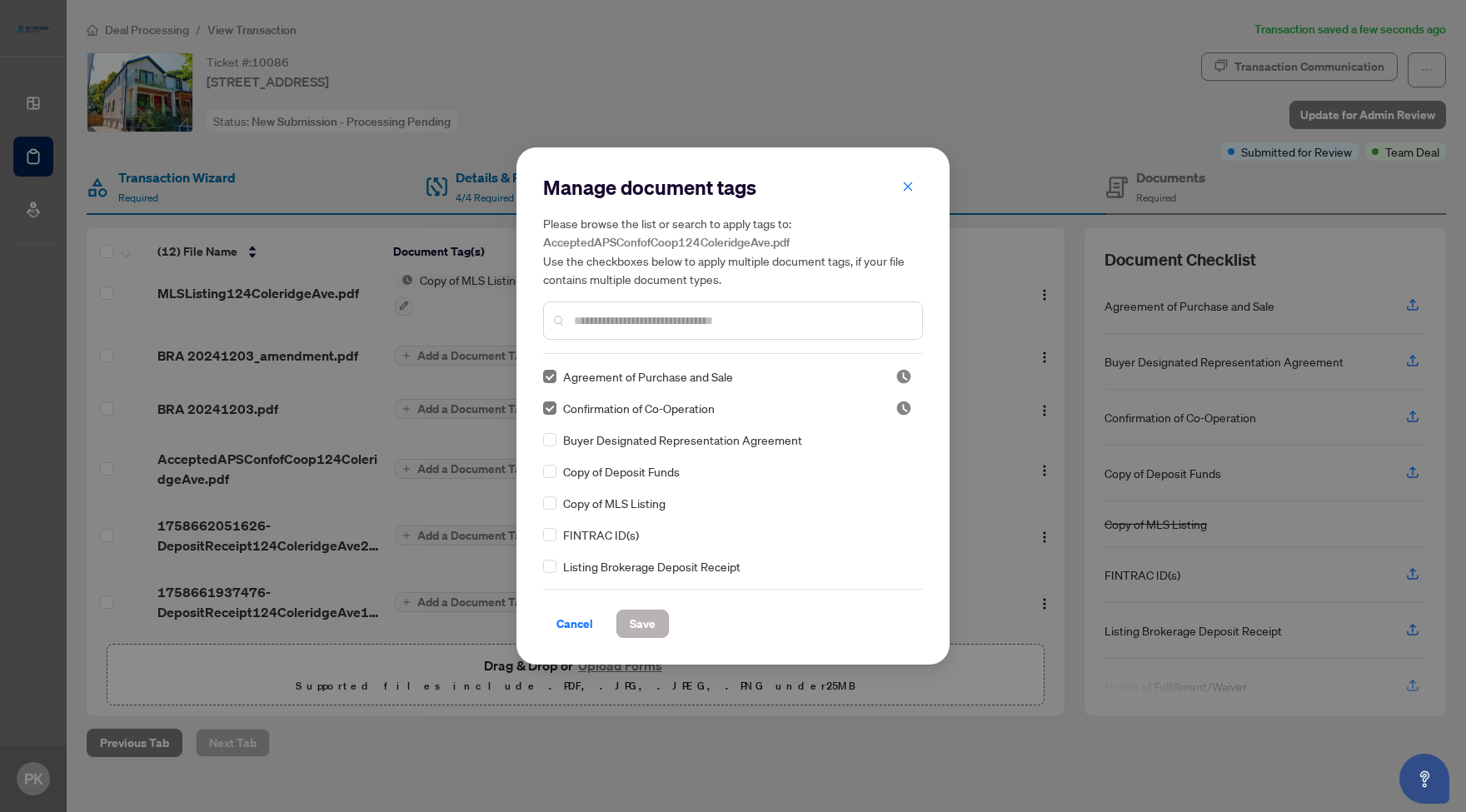
click at [648, 620] on span "Save" at bounding box center [643, 623] width 26 height 27
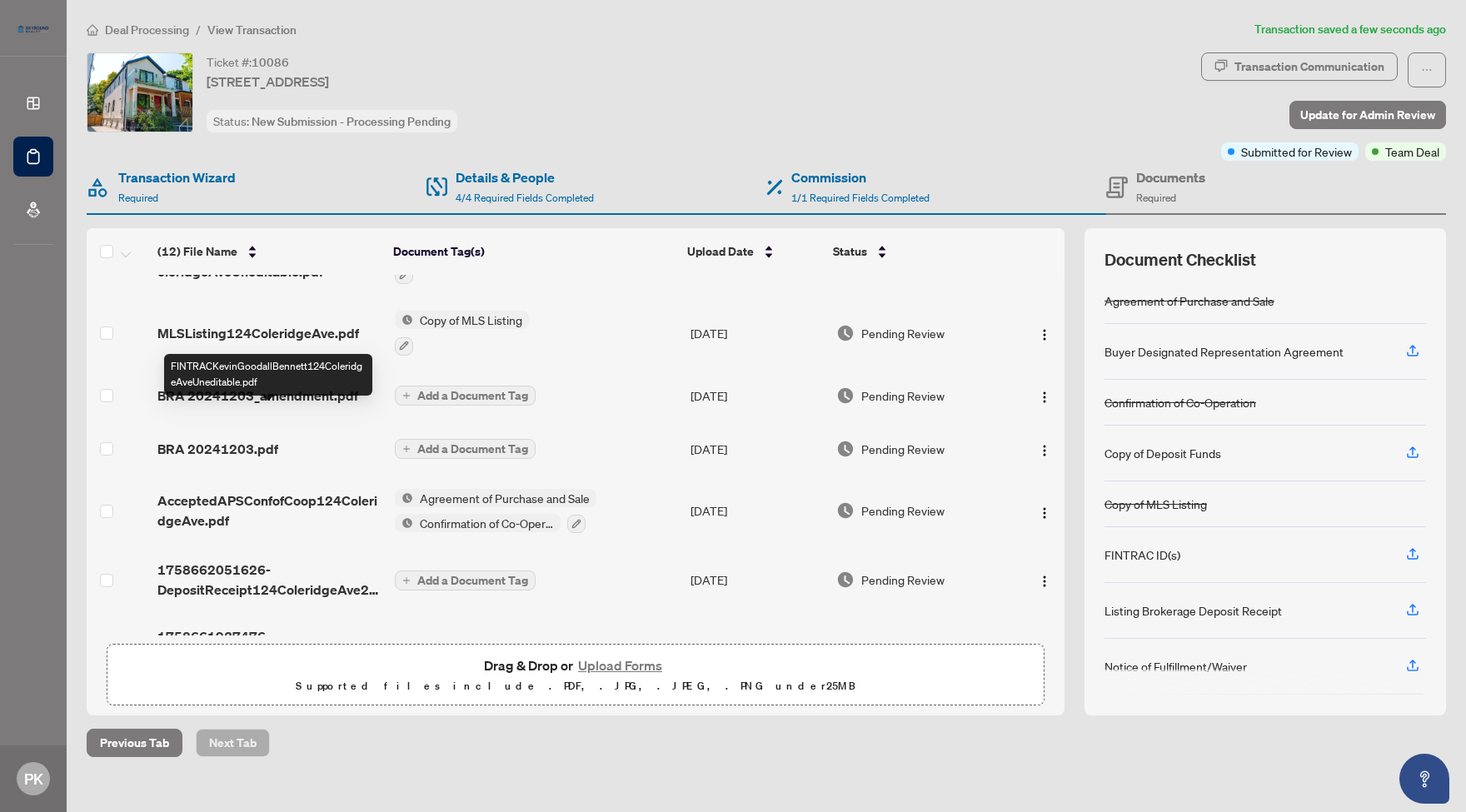
scroll to position [400, 0]
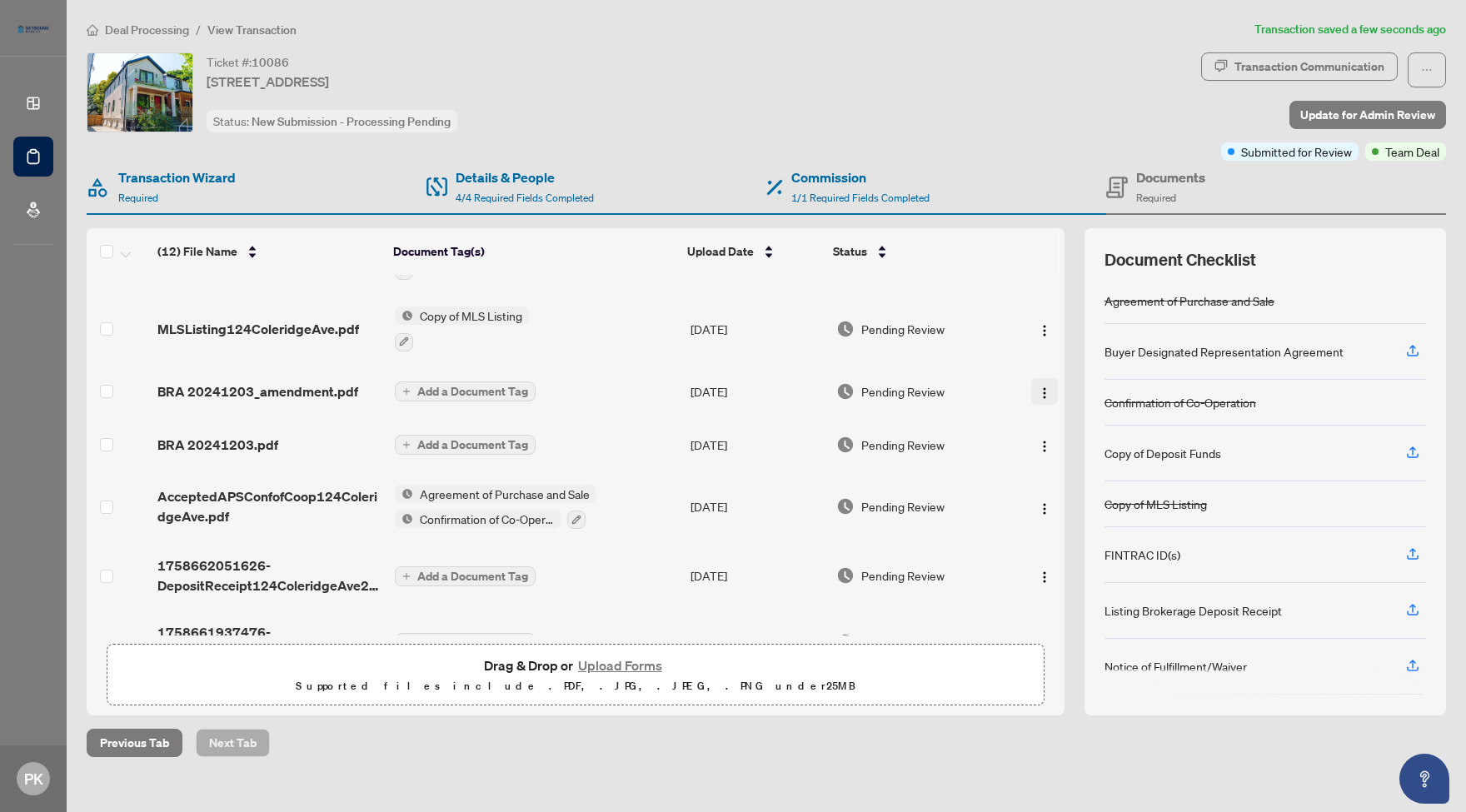
click at [1041, 394] on img "button" at bounding box center [1045, 394] width 14 height 14
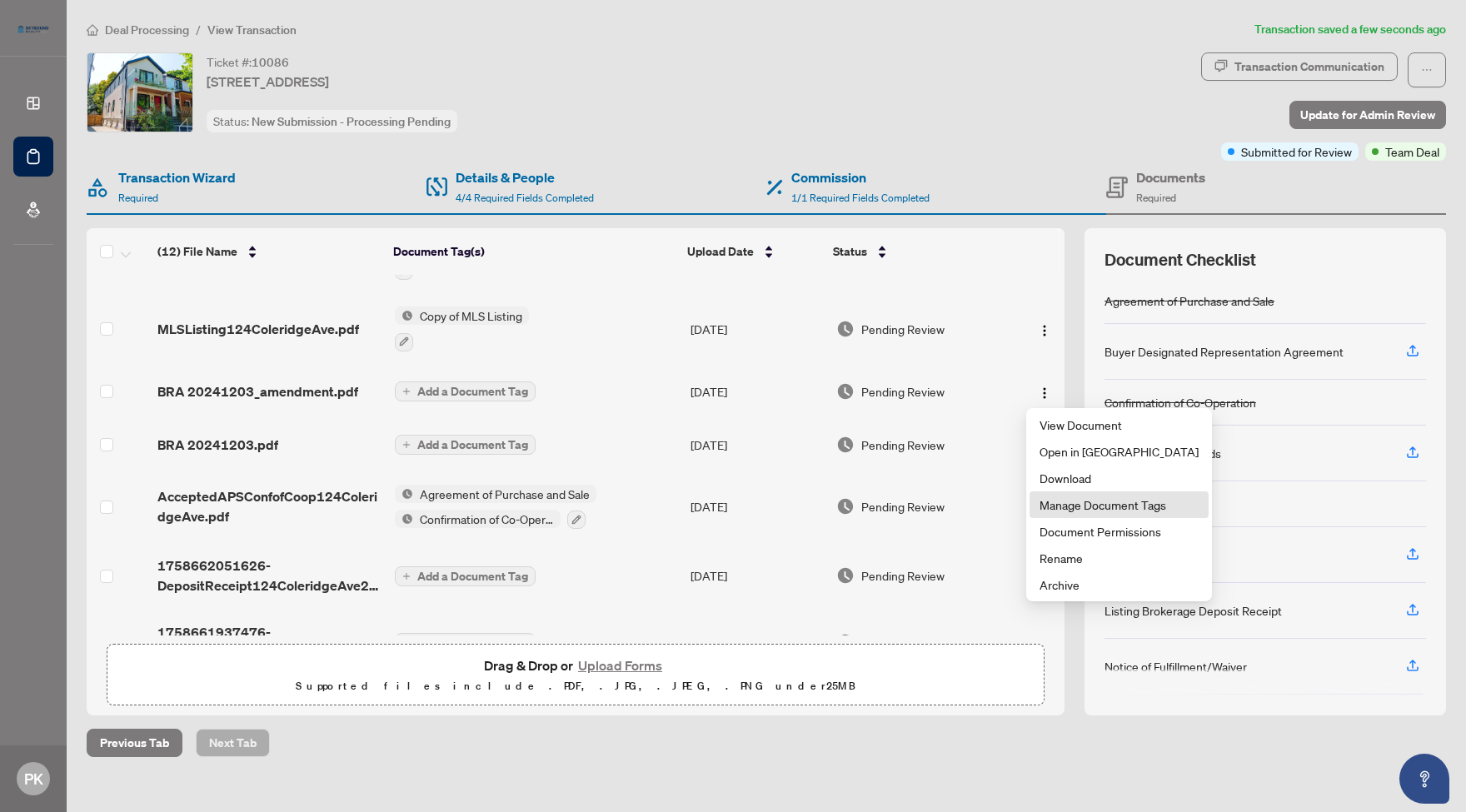
click at [1103, 506] on span "Manage Document Tags" at bounding box center [1118, 504] width 159 height 18
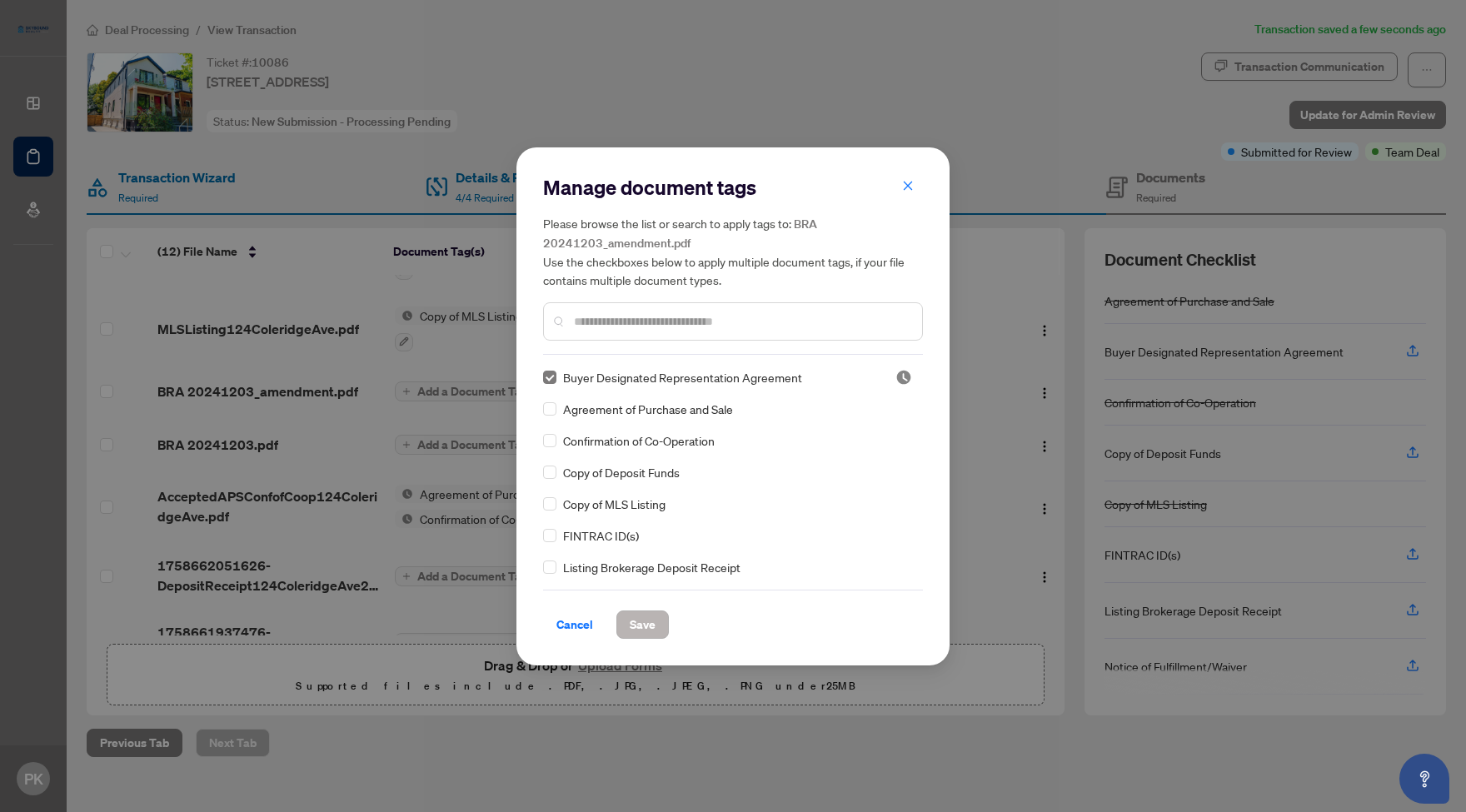
click at [649, 625] on span "Save" at bounding box center [643, 624] width 26 height 27
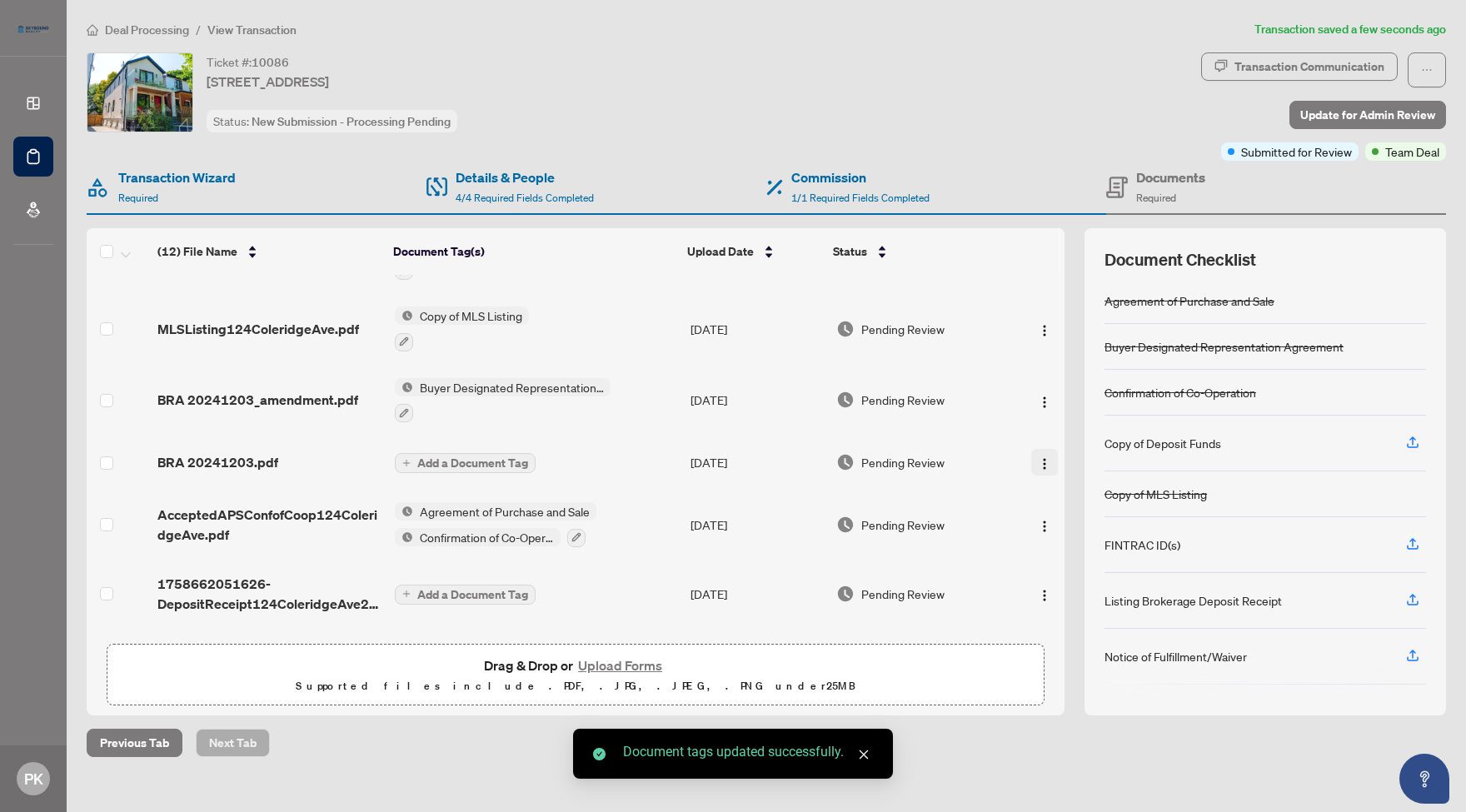
click at [1042, 467] on img "button" at bounding box center [1045, 464] width 14 height 14
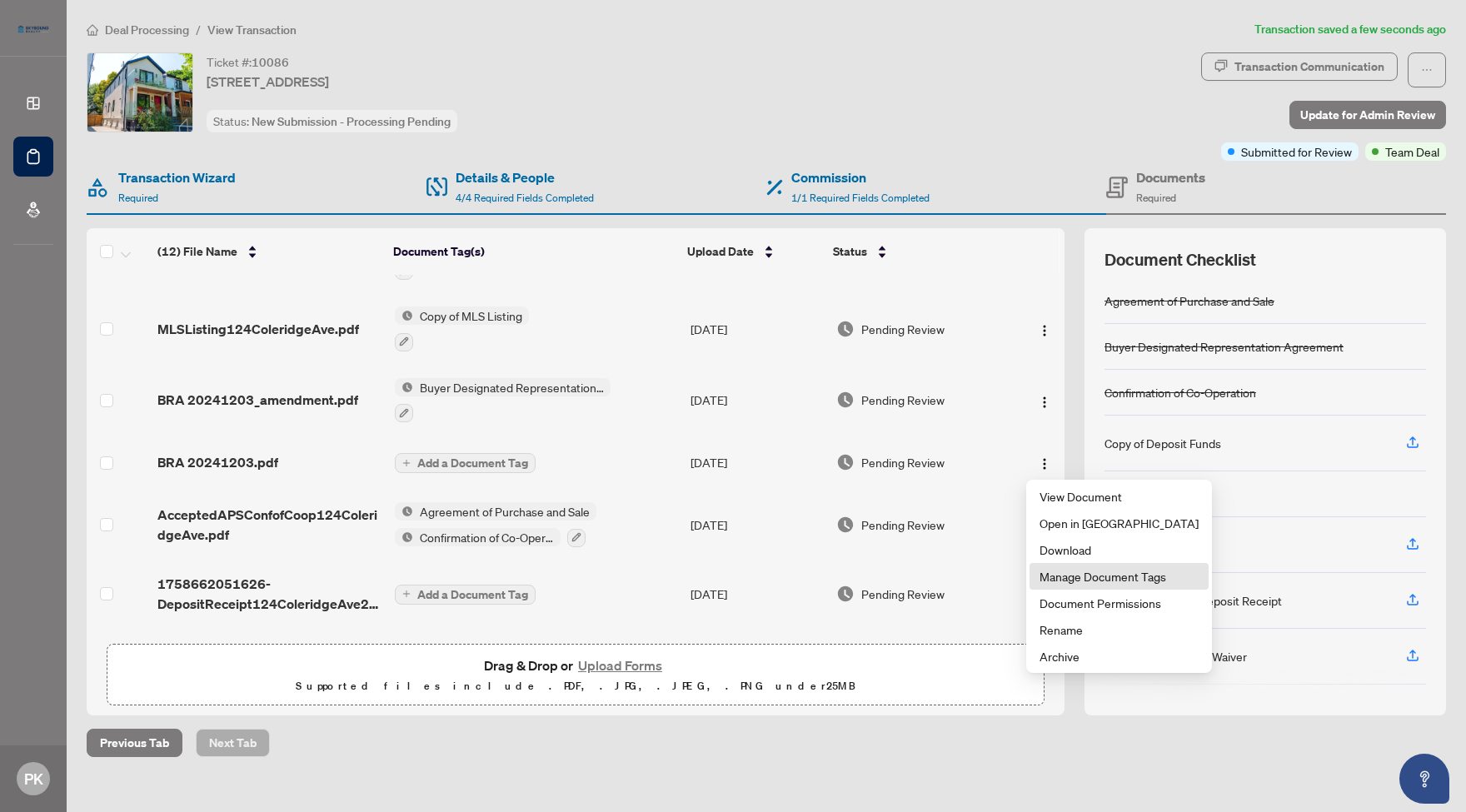
click at [1086, 578] on span "Manage Document Tags" at bounding box center [1118, 576] width 159 height 18
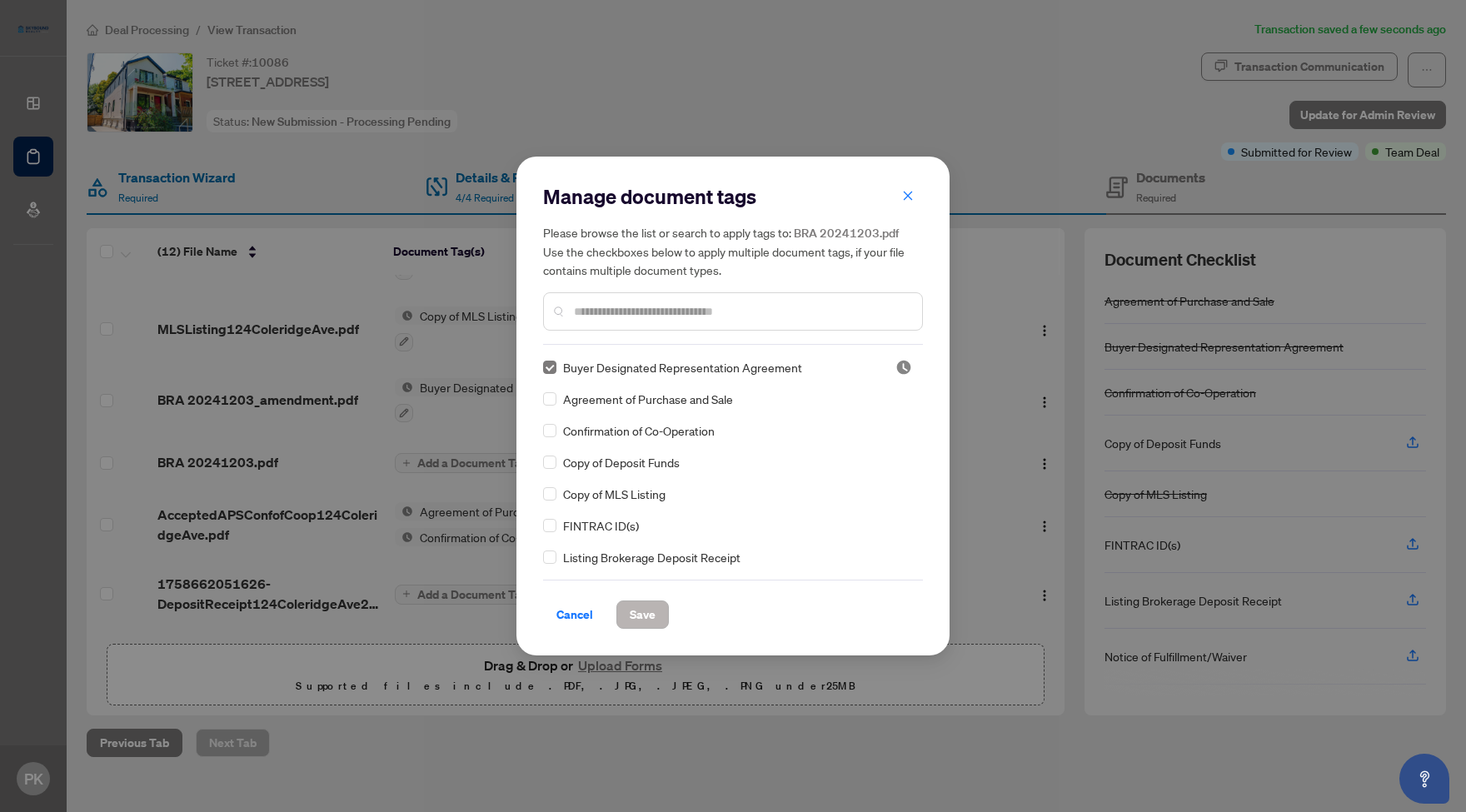
click at [642, 612] on span "Save" at bounding box center [643, 614] width 26 height 27
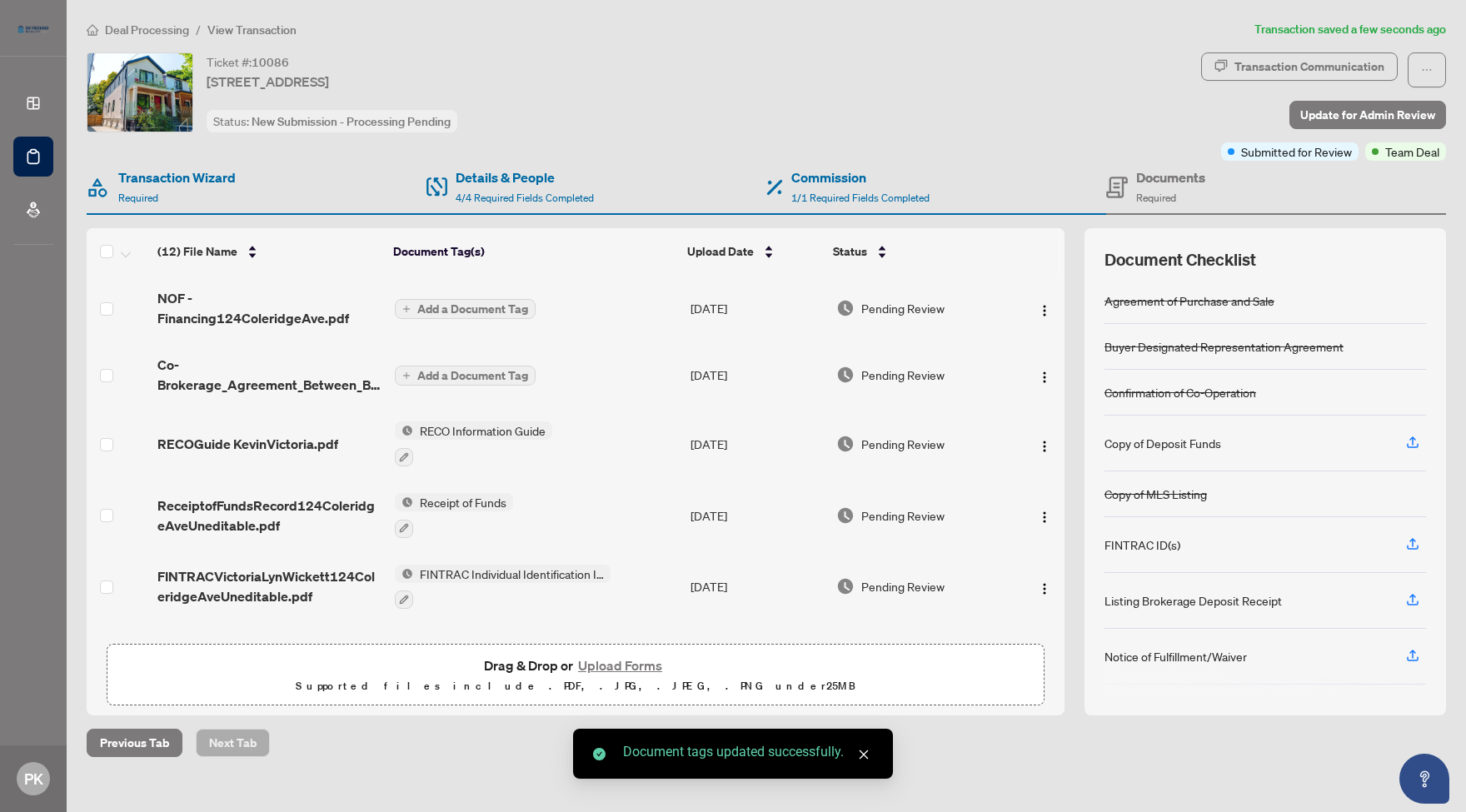
scroll to position [0, 0]
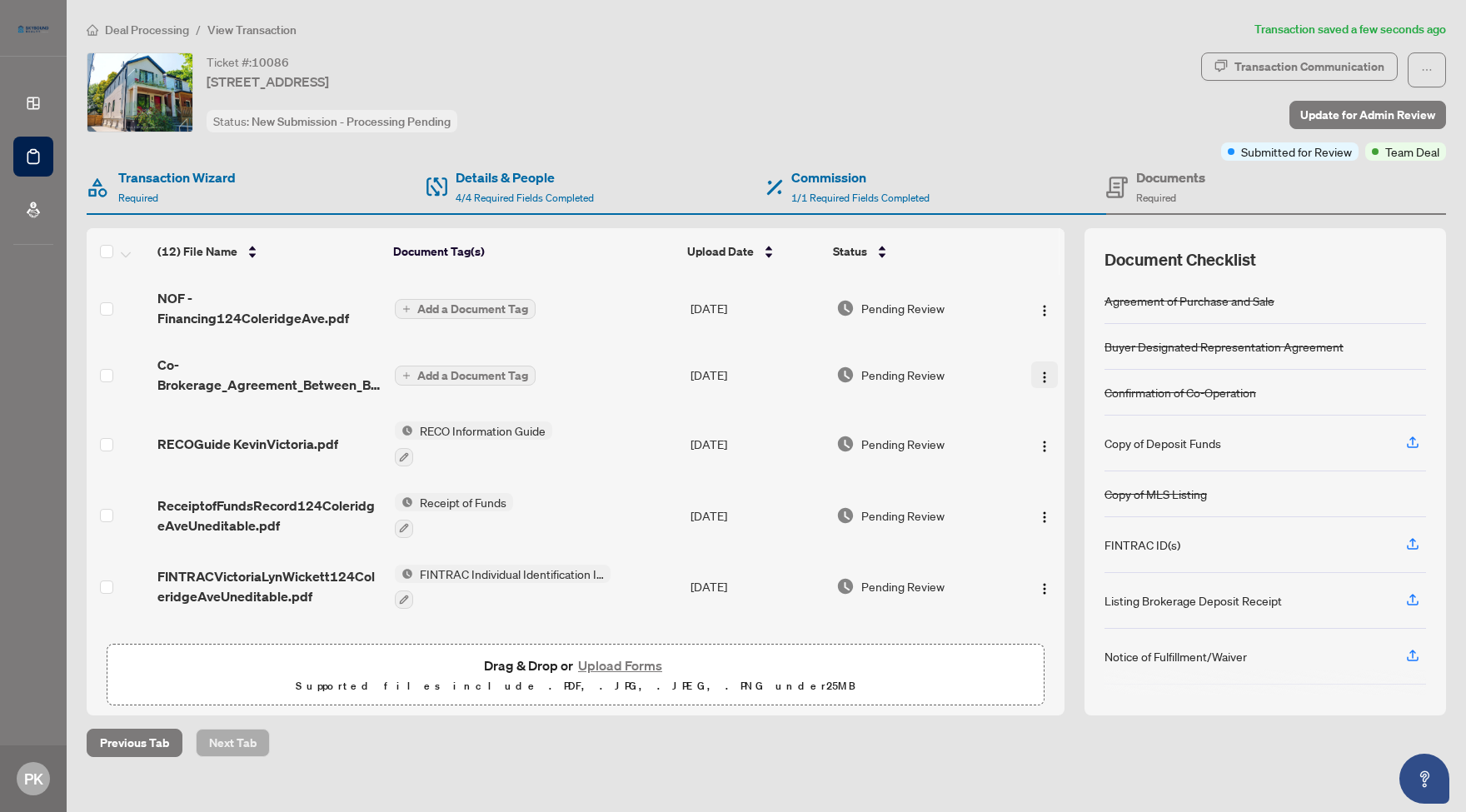
click at [1040, 377] on img "button" at bounding box center [1045, 377] width 14 height 14
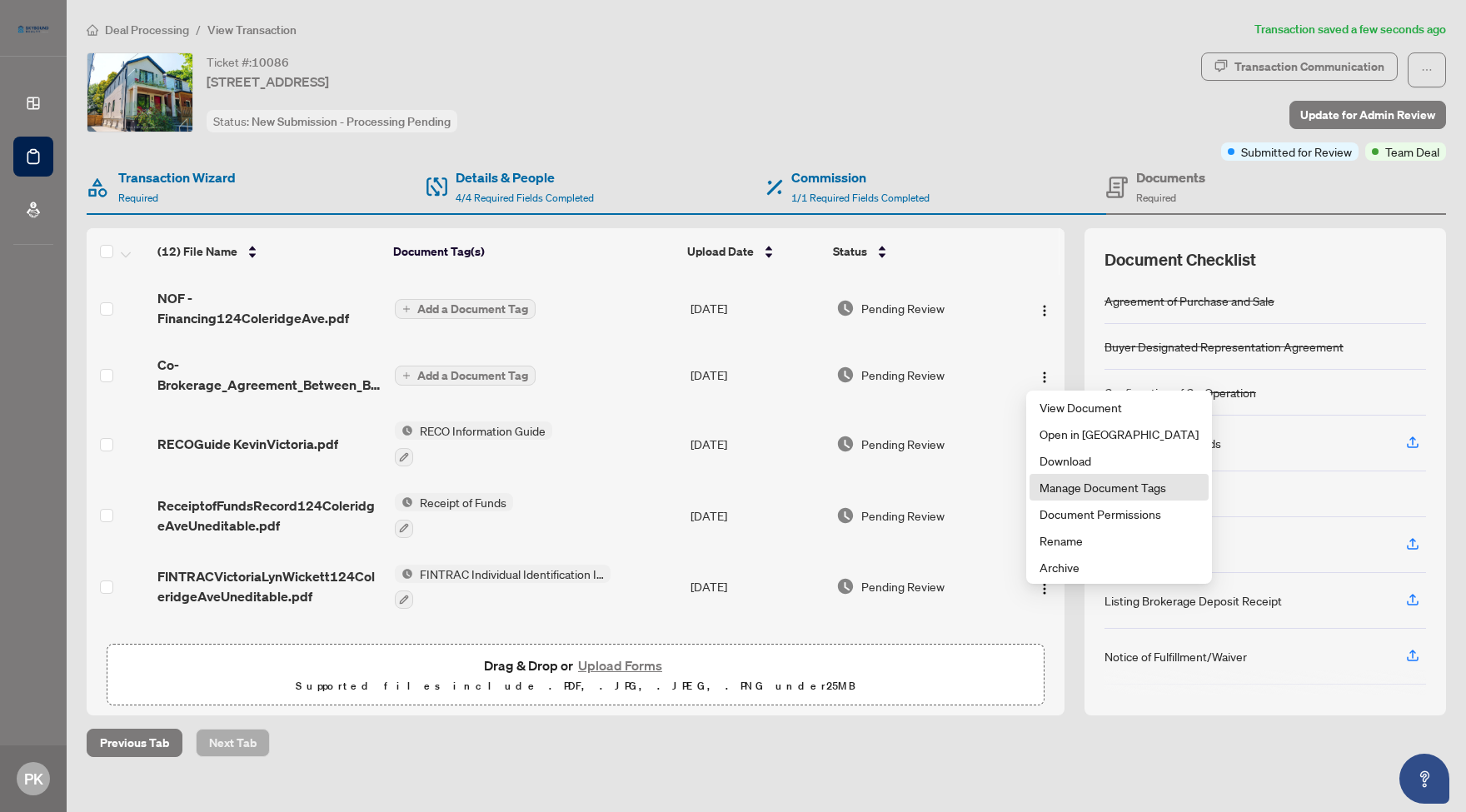
click at [1083, 486] on span "Manage Document Tags" at bounding box center [1118, 486] width 159 height 18
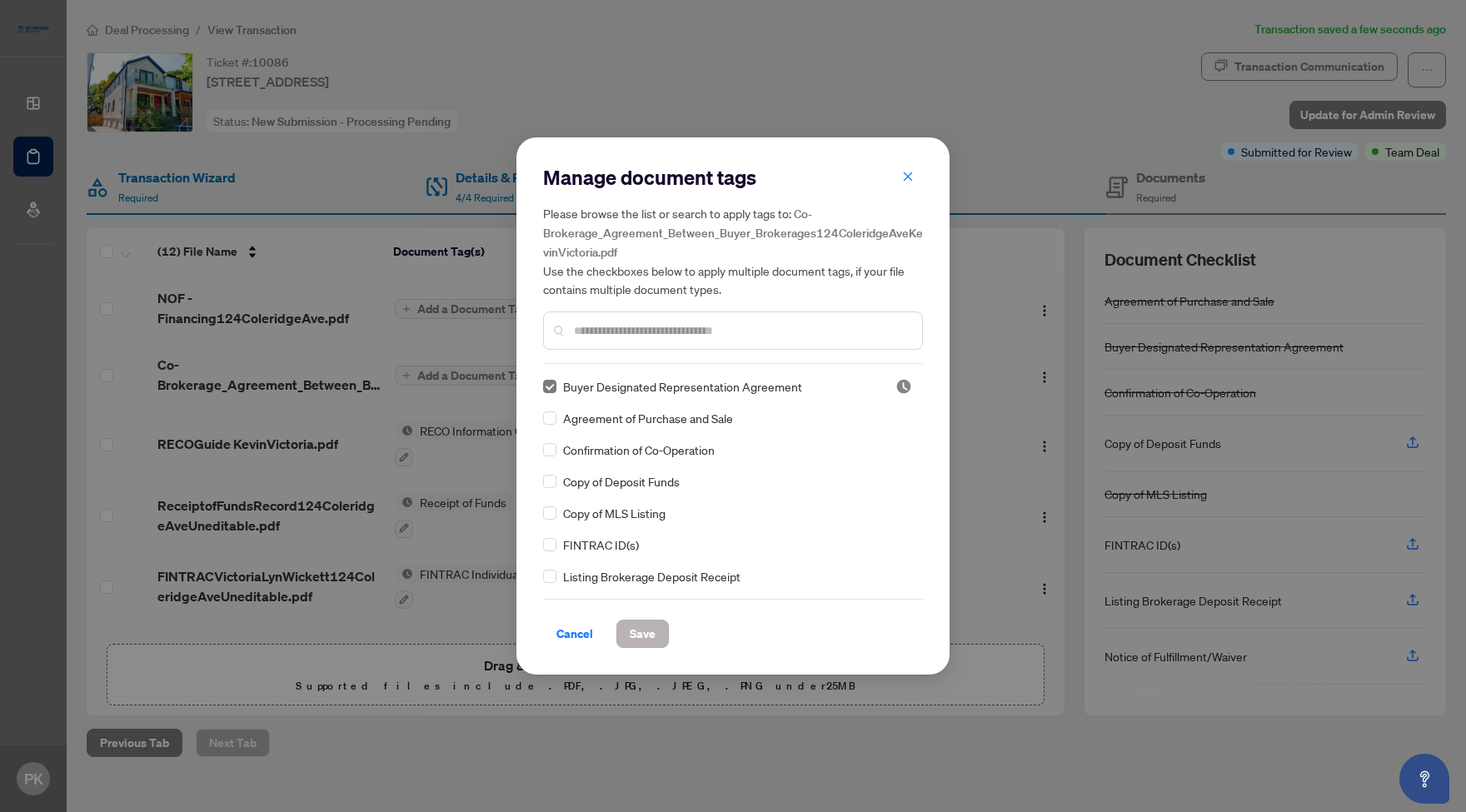
click at [640, 633] on span "Save" at bounding box center [643, 633] width 26 height 27
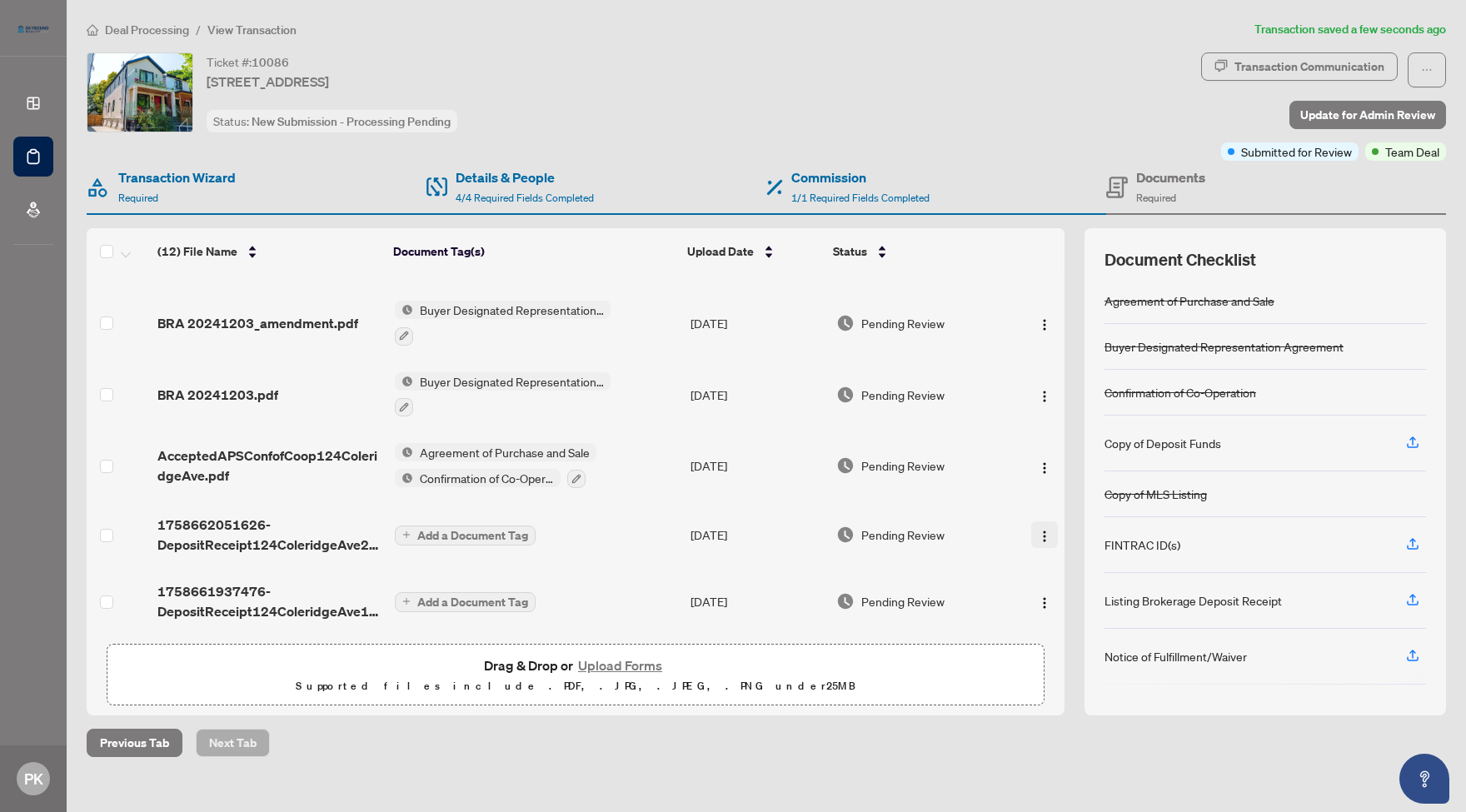
scroll to position [490, 0]
click at [1038, 530] on img "button" at bounding box center [1045, 536] width 14 height 14
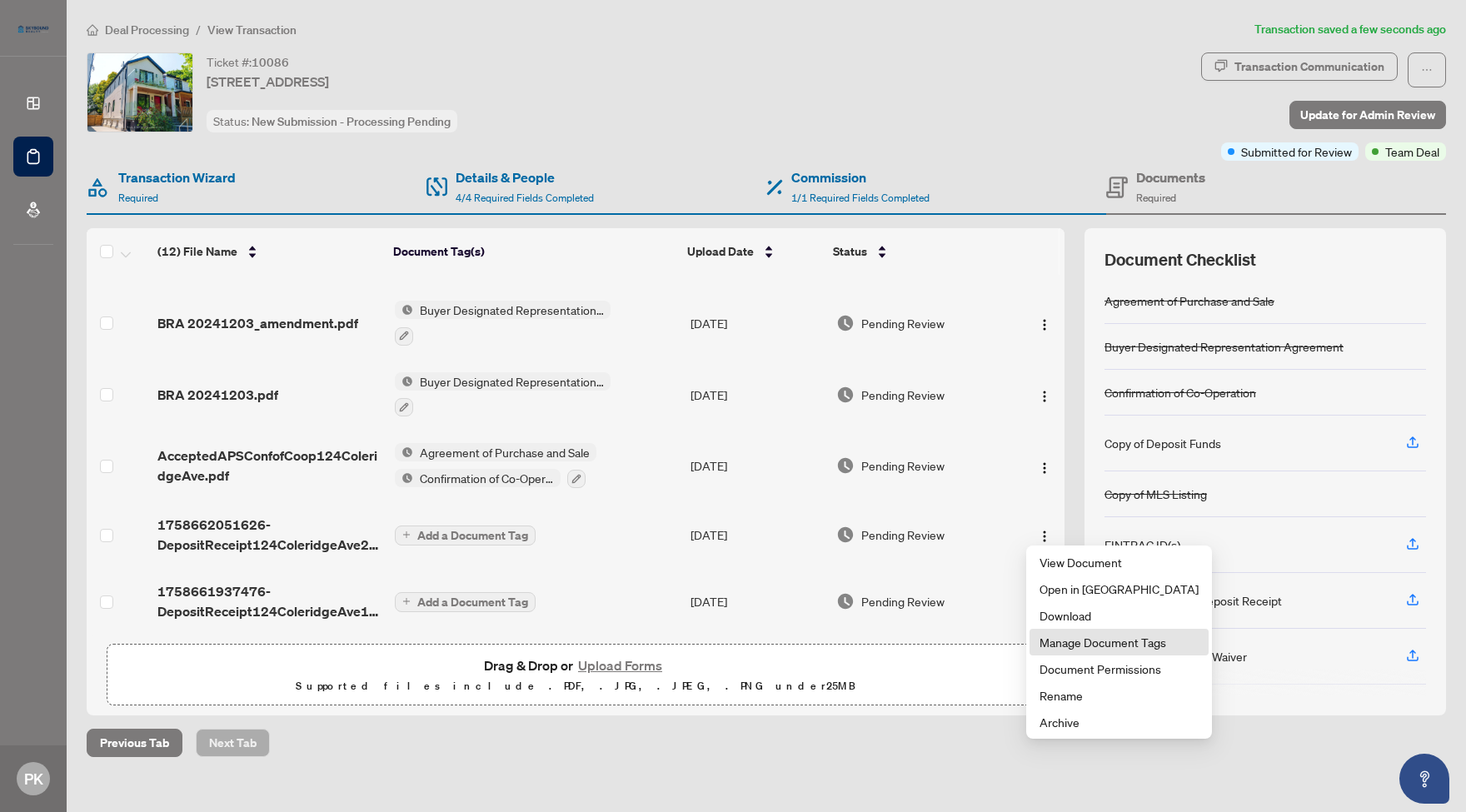
click at [1084, 643] on span "Manage Document Tags" at bounding box center [1118, 642] width 159 height 18
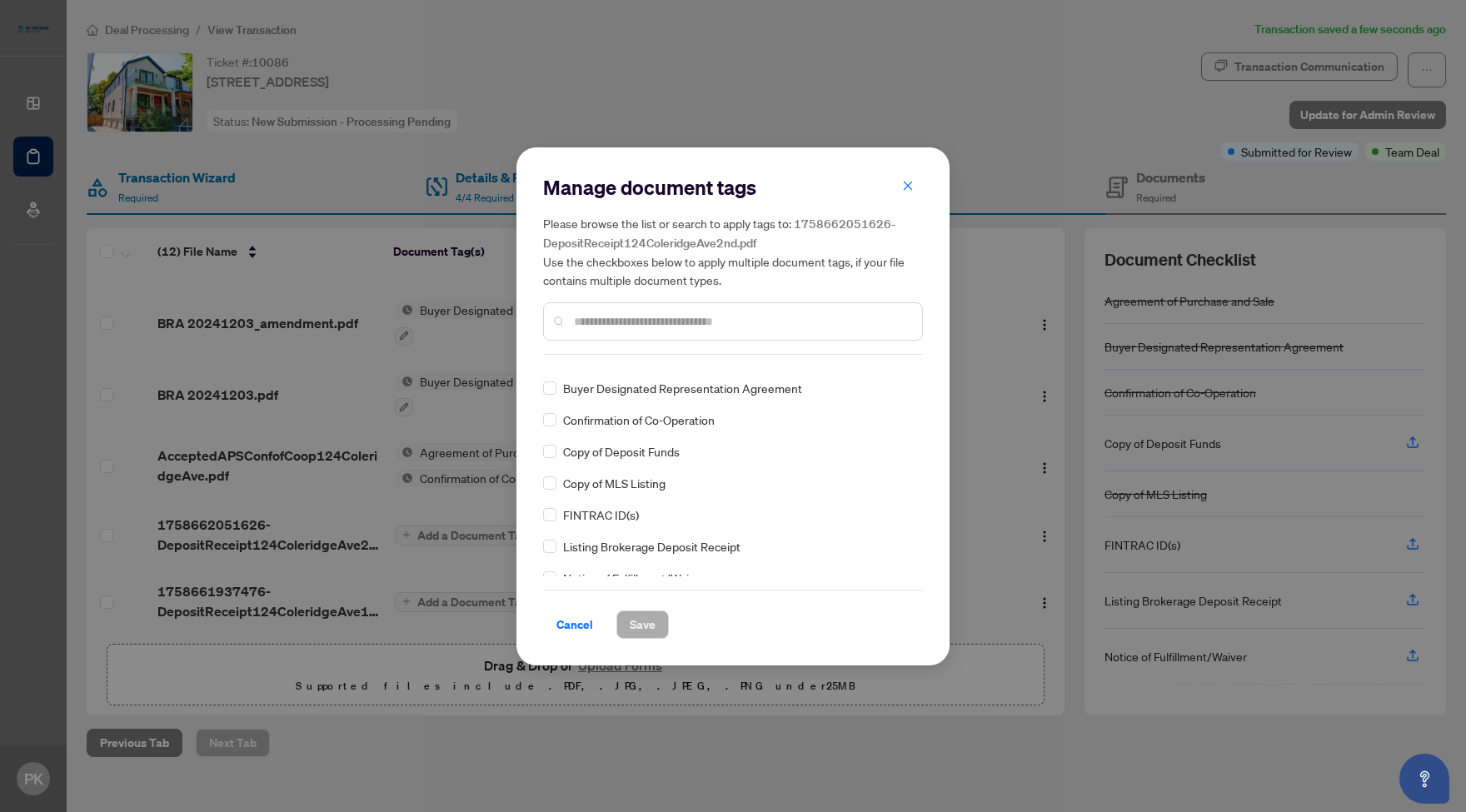
scroll to position [21, 0]
click at [647, 623] on span "Save" at bounding box center [643, 624] width 26 height 27
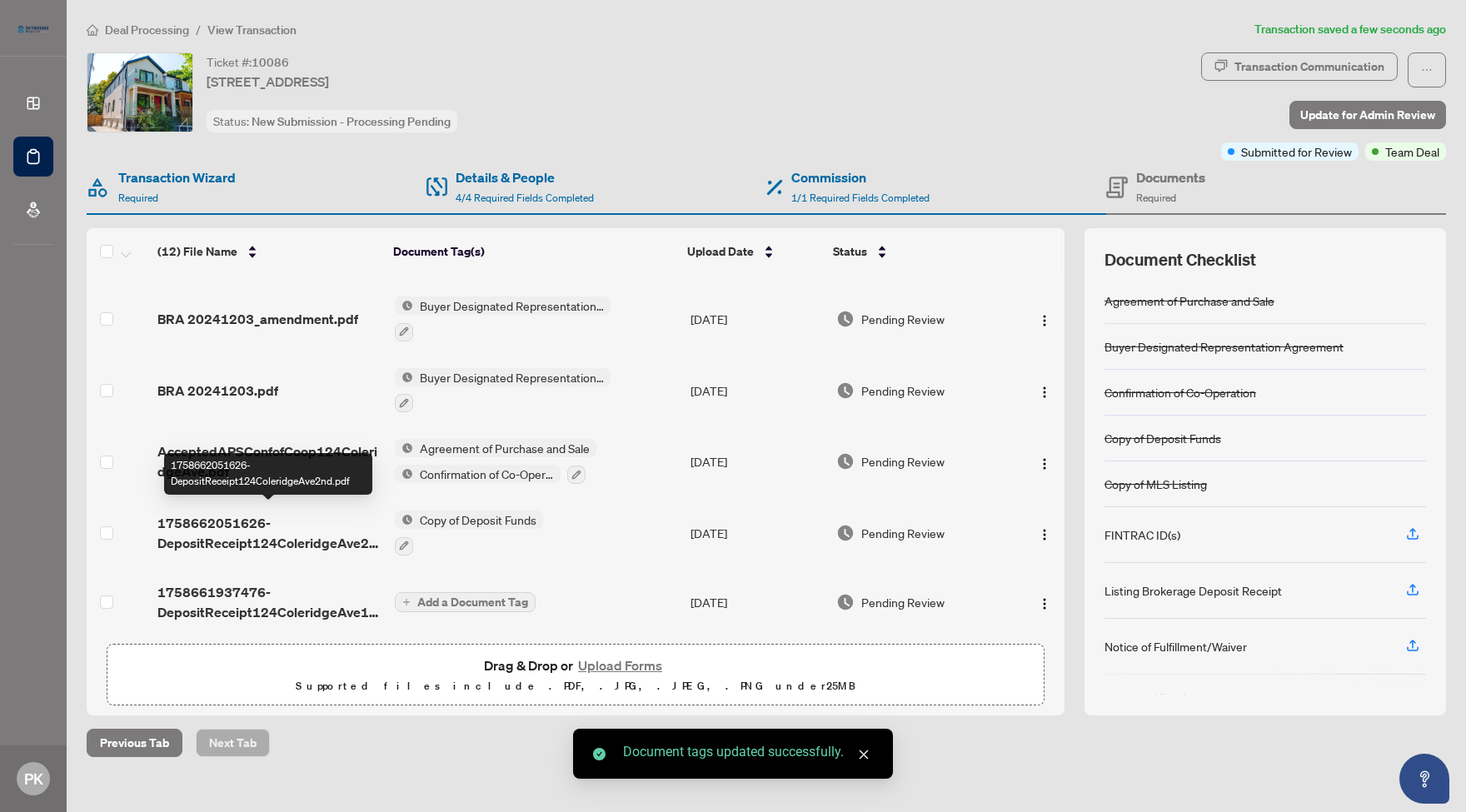
scroll to position [495, 0]
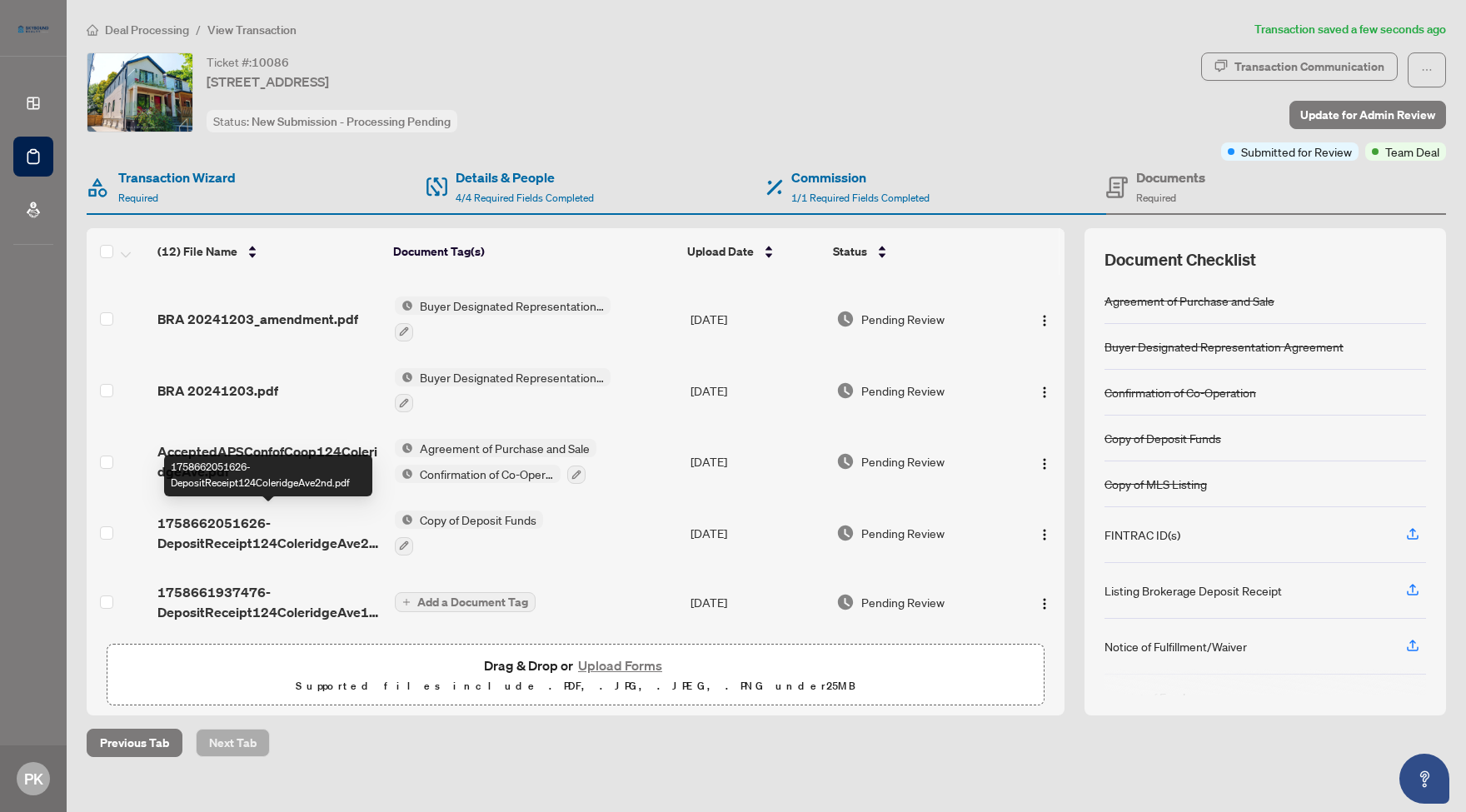
click at [228, 529] on span "1758662051626-DepositReceipt124ColeridgeAve2nd.pdf" at bounding box center [269, 533] width 223 height 40
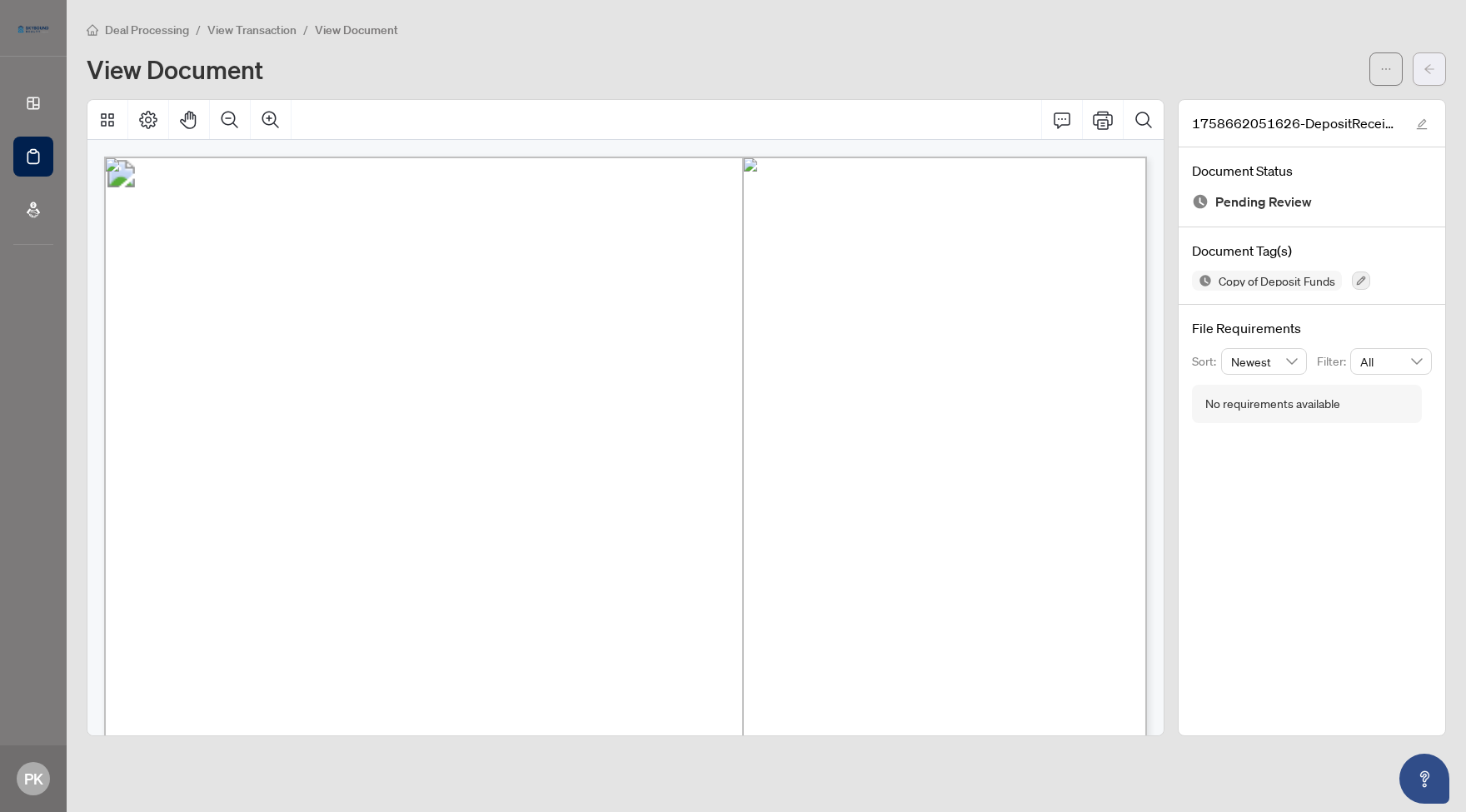
click at [1431, 70] on icon "arrow-left" at bounding box center [1429, 70] width 12 height 12
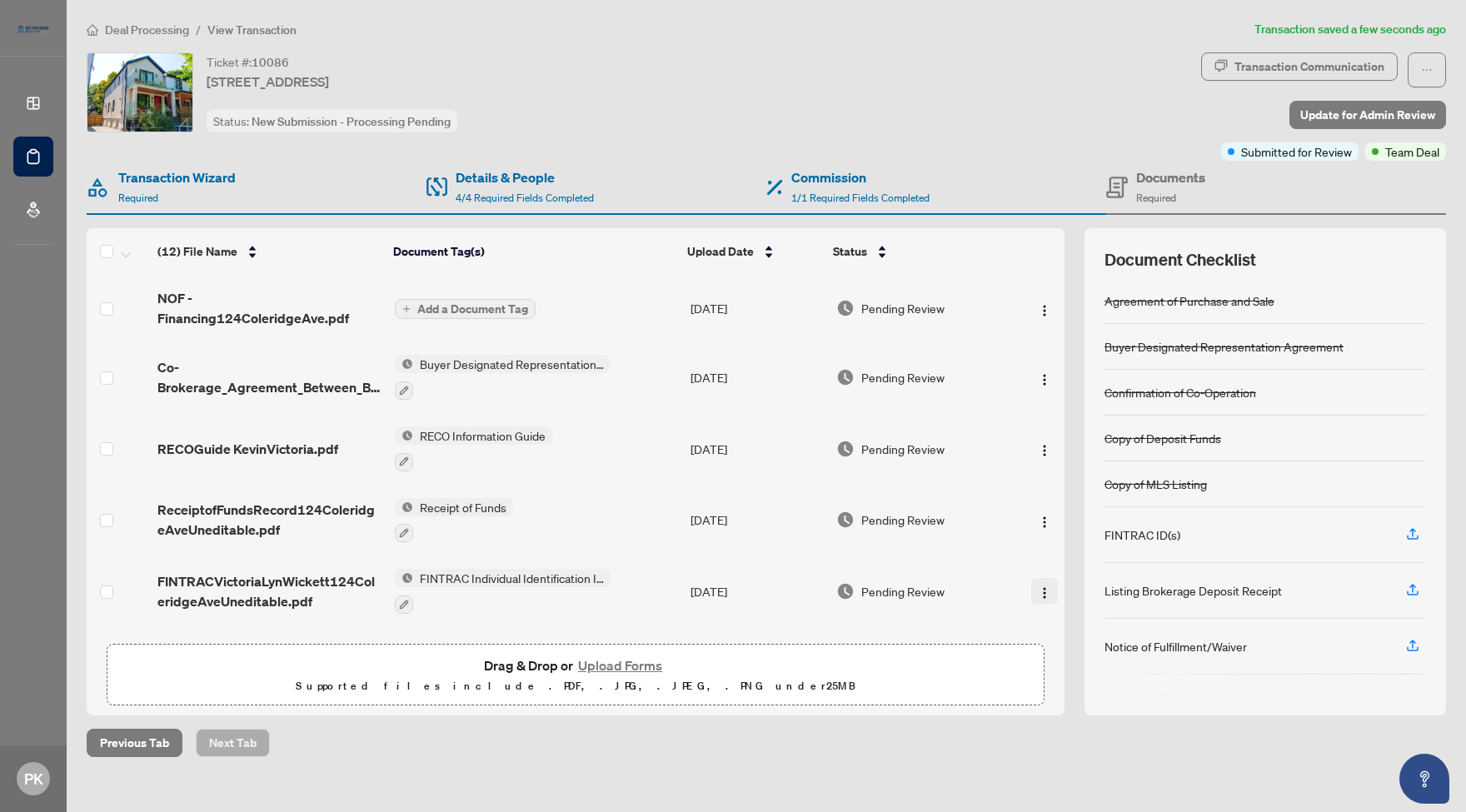
click at [1038, 592] on img "button" at bounding box center [1045, 593] width 14 height 14
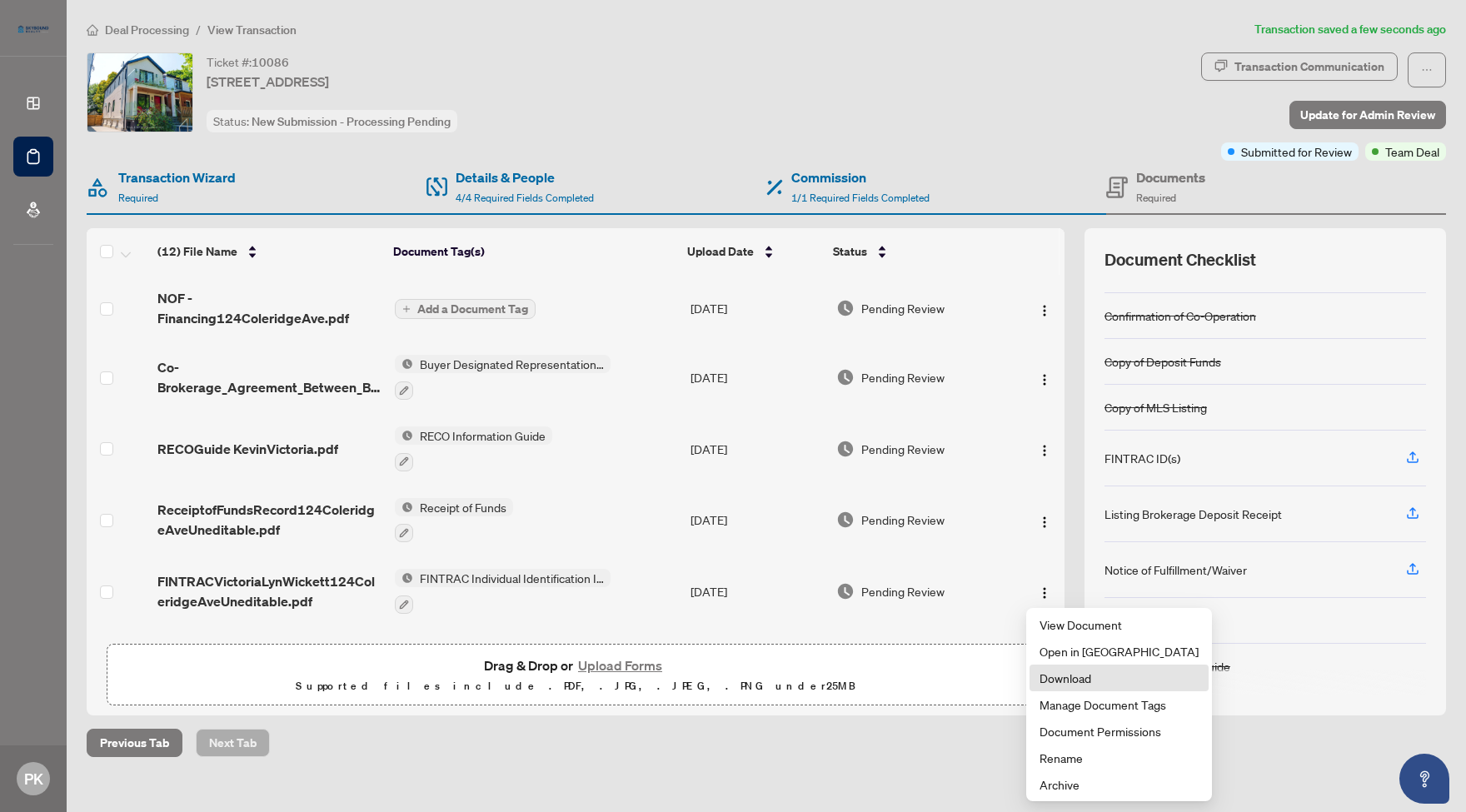
scroll to position [76, 0]
click at [1115, 707] on span "Manage Document Tags" at bounding box center [1118, 704] width 159 height 18
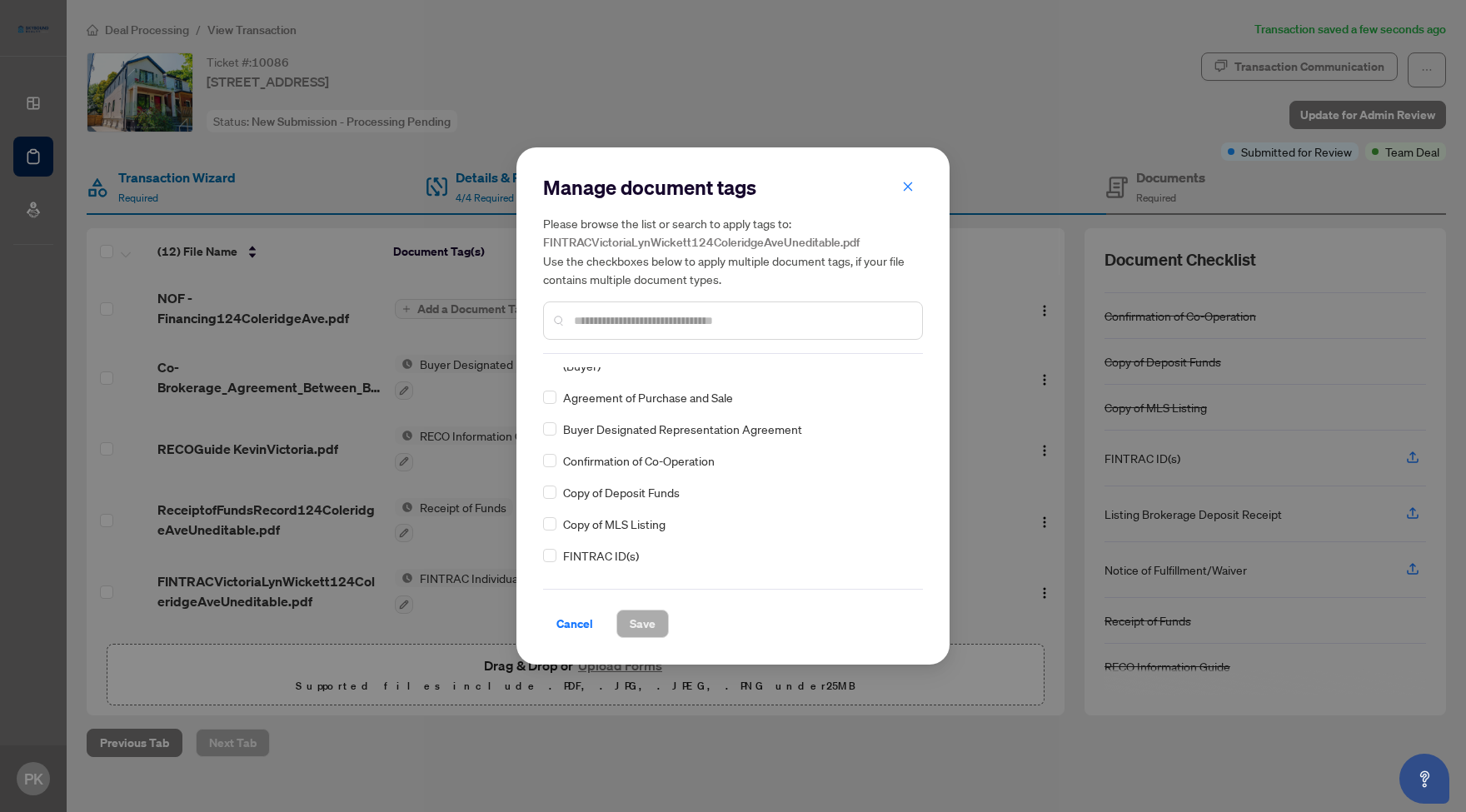
scroll to position [30, 0]
click at [648, 629] on span "Save" at bounding box center [643, 623] width 26 height 27
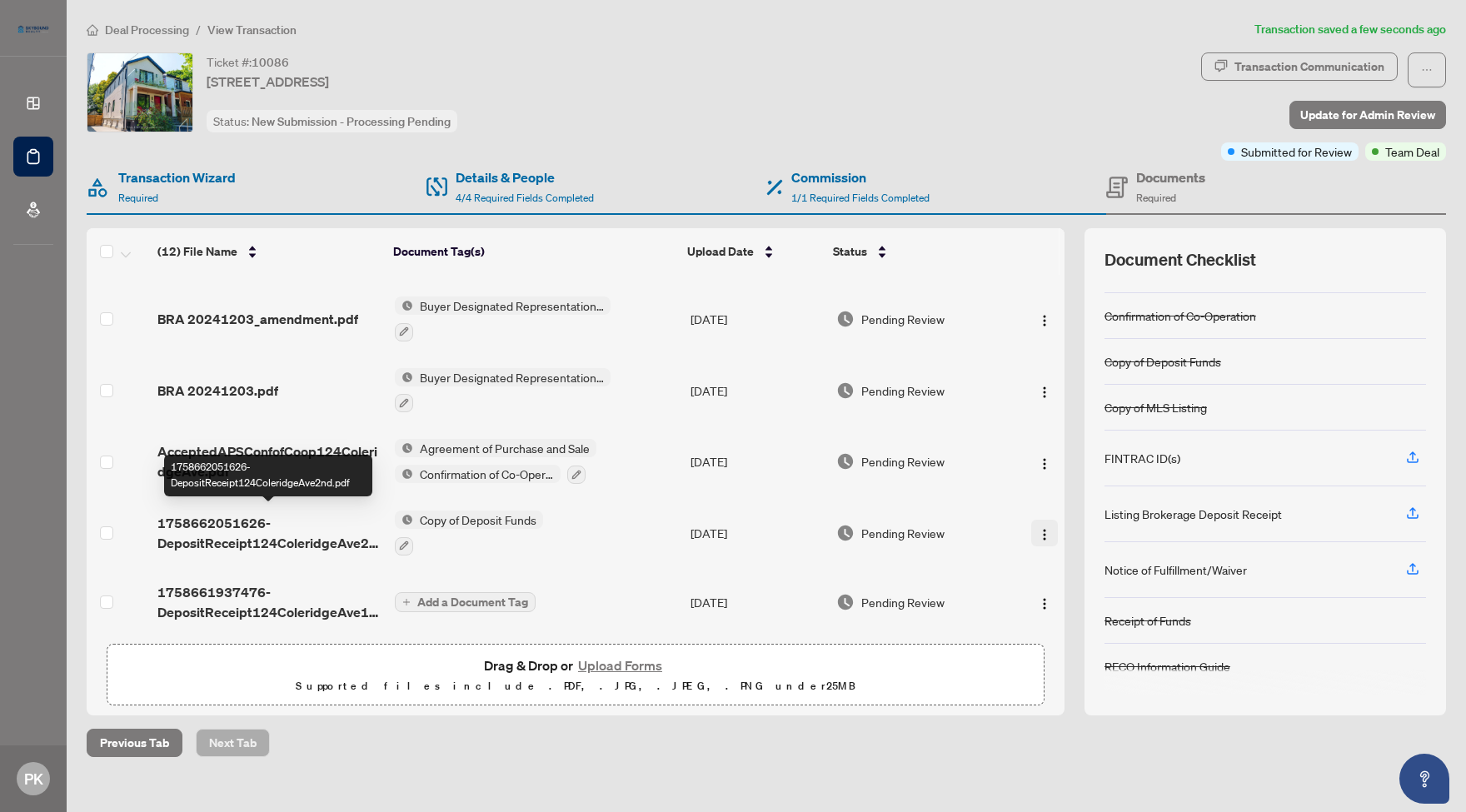
scroll to position [0, 0]
click at [1038, 528] on img "button" at bounding box center [1045, 534] width 14 height 14
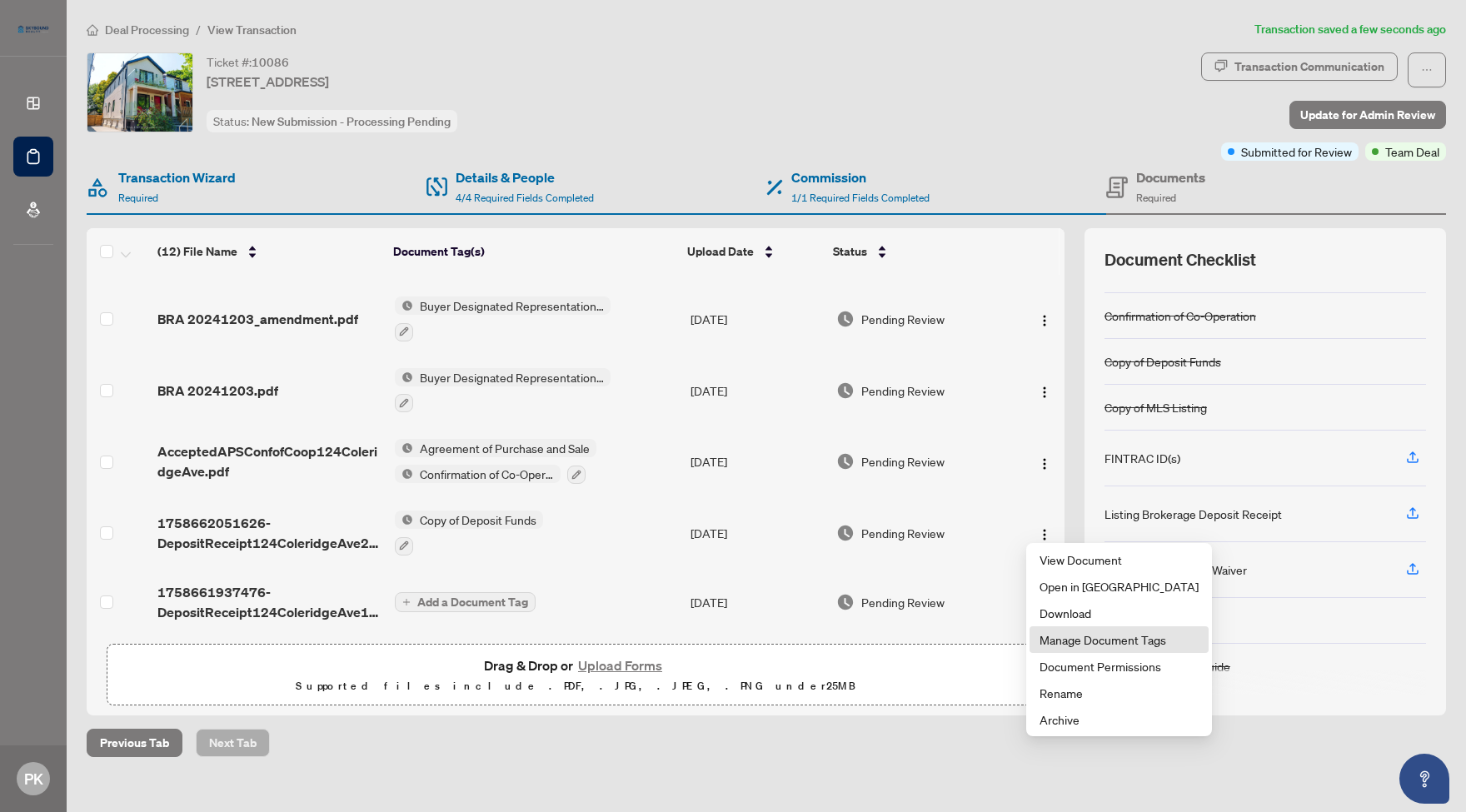
click at [1119, 640] on span "Manage Document Tags" at bounding box center [1118, 639] width 159 height 18
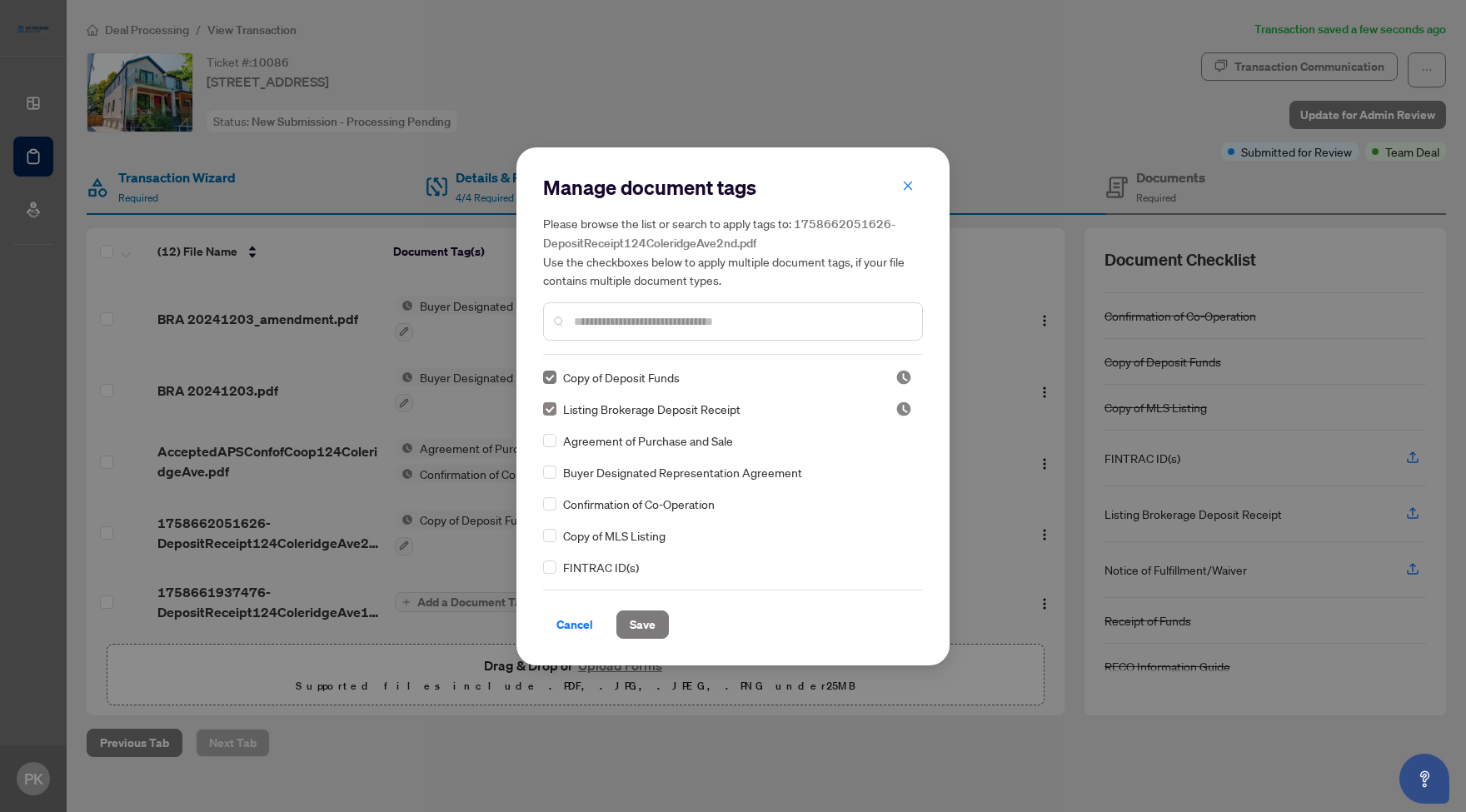
click at [553, 375] on span at bounding box center [550, 377] width 14 height 14
click at [651, 626] on span "Save" at bounding box center [643, 624] width 26 height 27
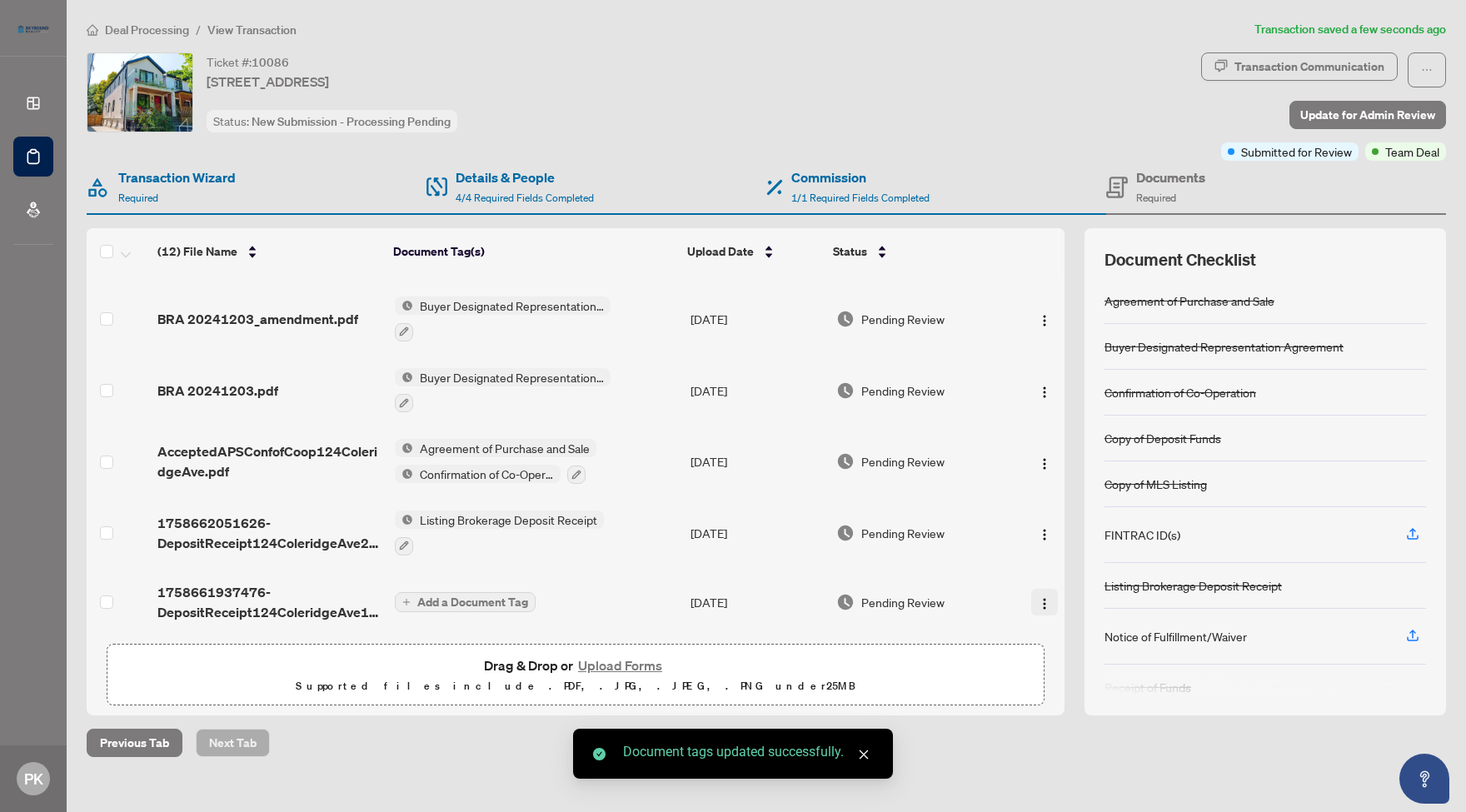
click at [1039, 597] on img "button" at bounding box center [1045, 604] width 14 height 14
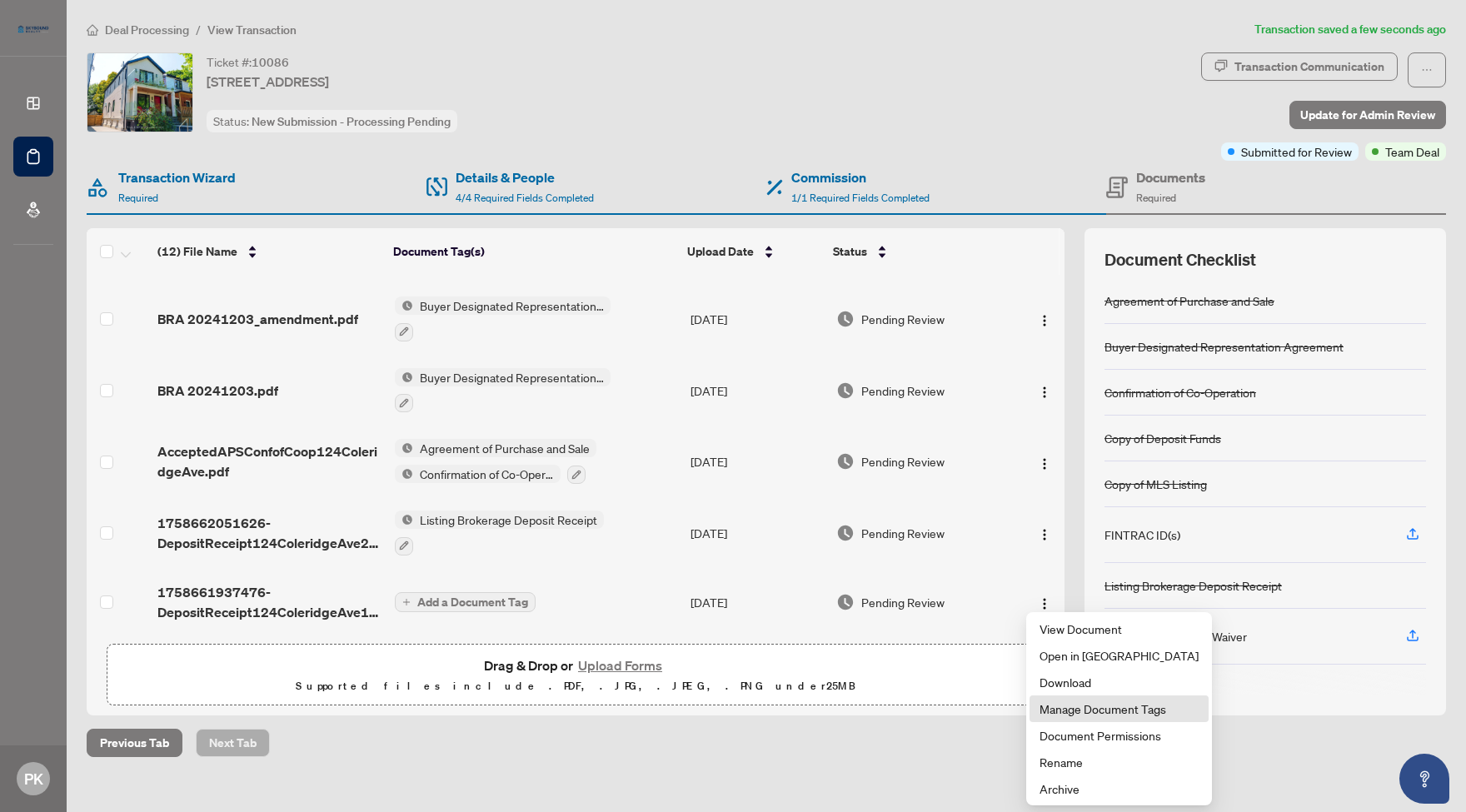
click at [1127, 707] on span "Manage Document Tags" at bounding box center [1118, 708] width 159 height 18
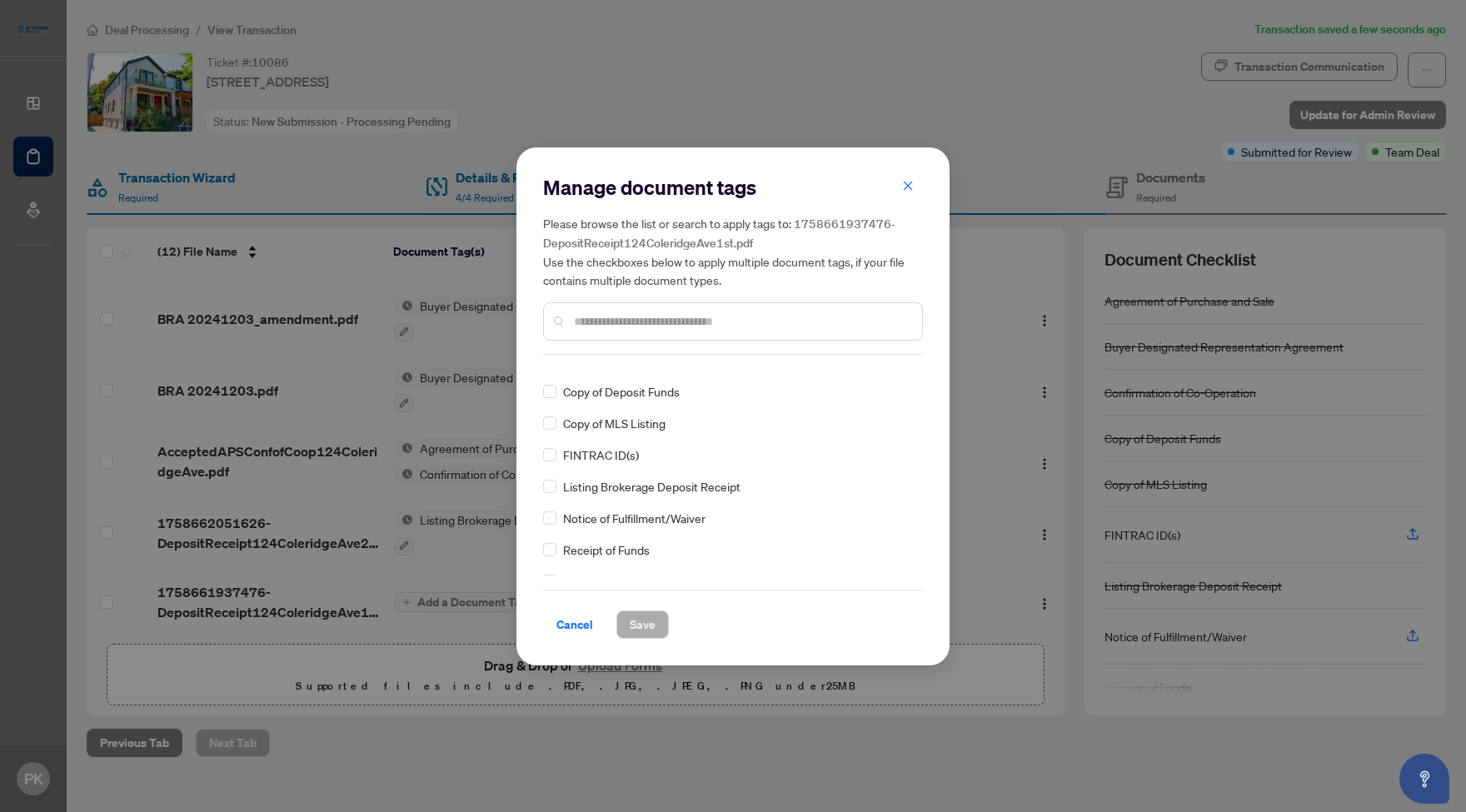
scroll to position [83, 0]
click at [644, 624] on span "Save" at bounding box center [643, 624] width 26 height 27
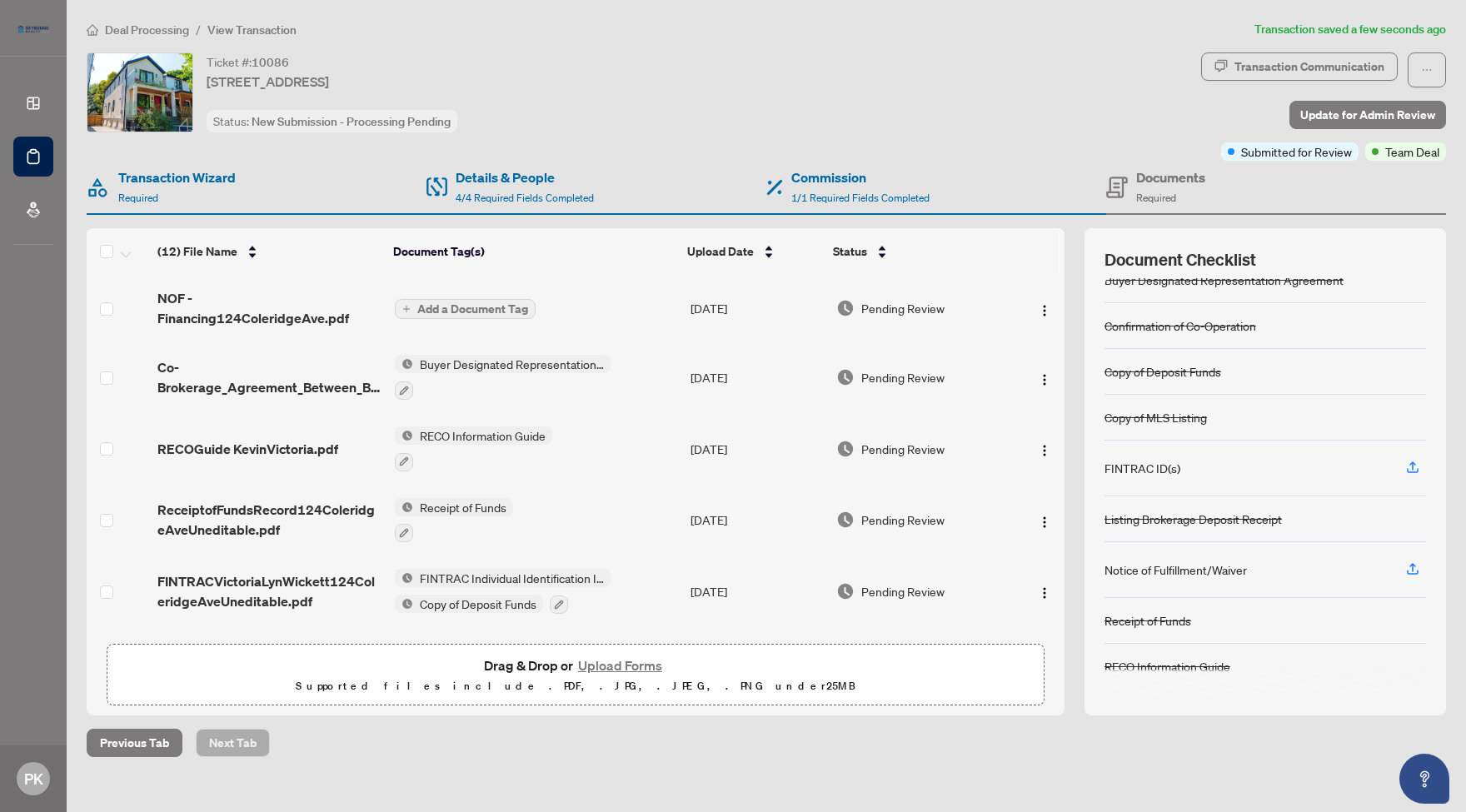
scroll to position [0, 0]
click at [1038, 306] on img "button" at bounding box center [1045, 311] width 14 height 14
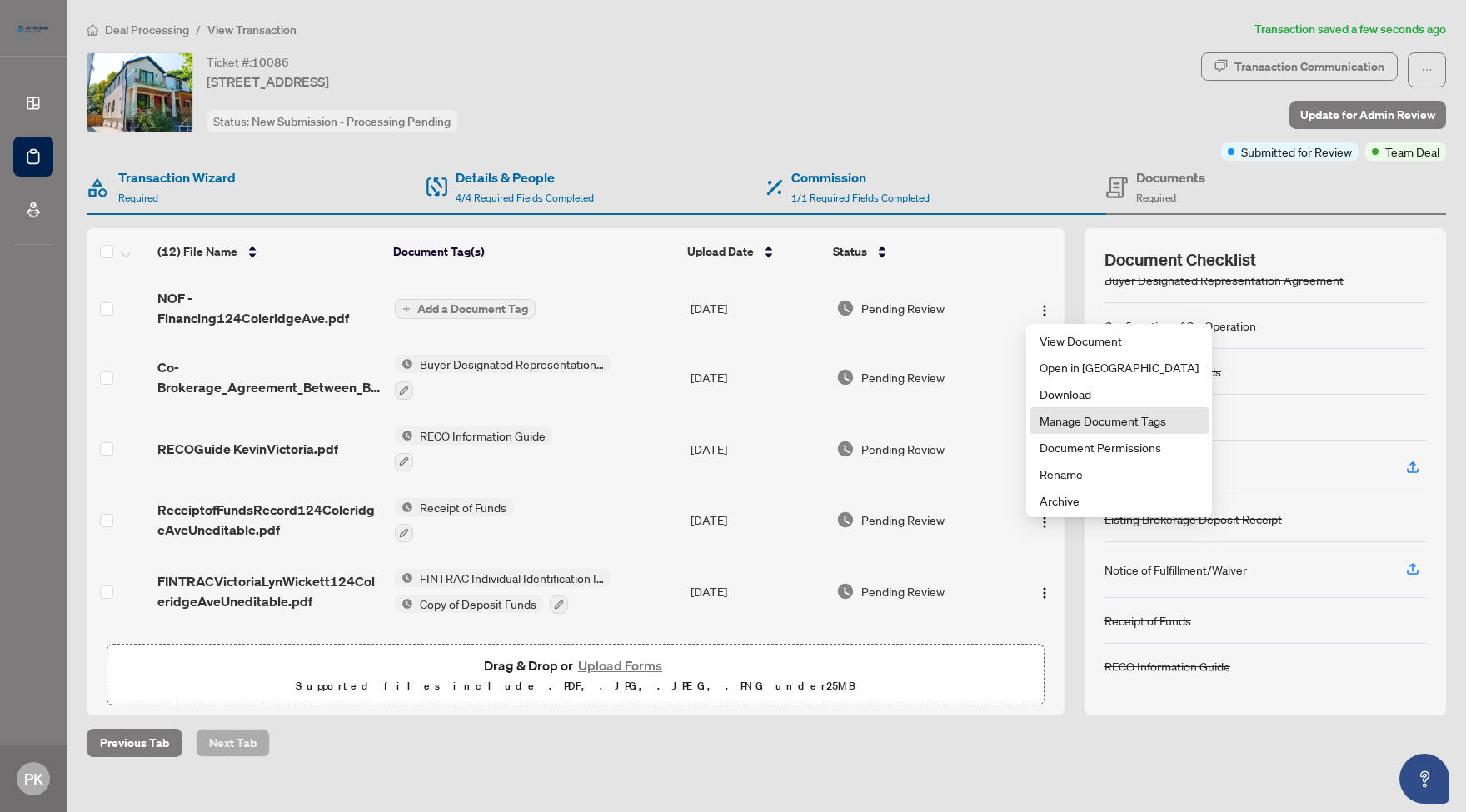
click at [1099, 418] on span "Manage Document Tags" at bounding box center [1118, 420] width 159 height 18
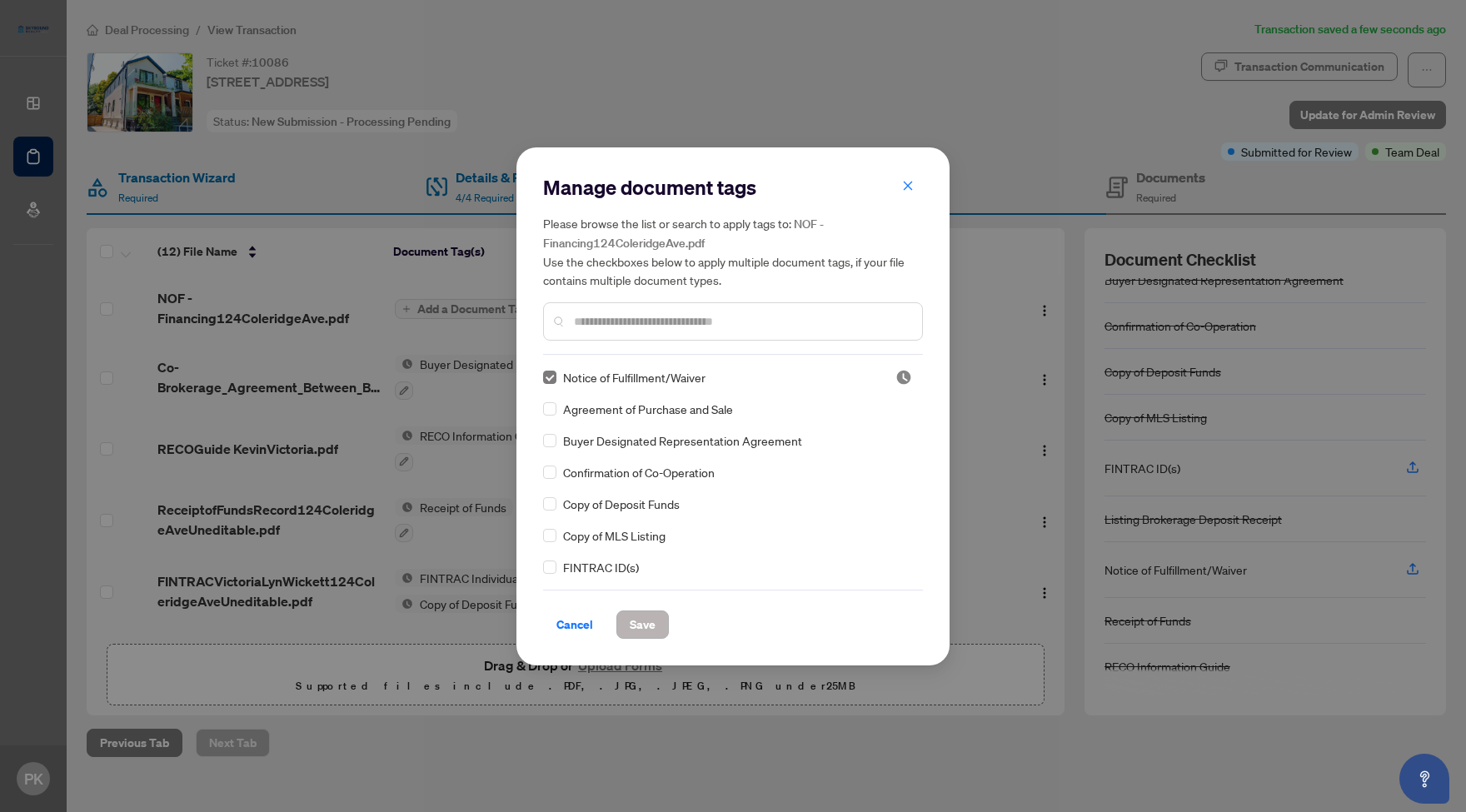
click at [647, 626] on span "Save" at bounding box center [643, 624] width 26 height 27
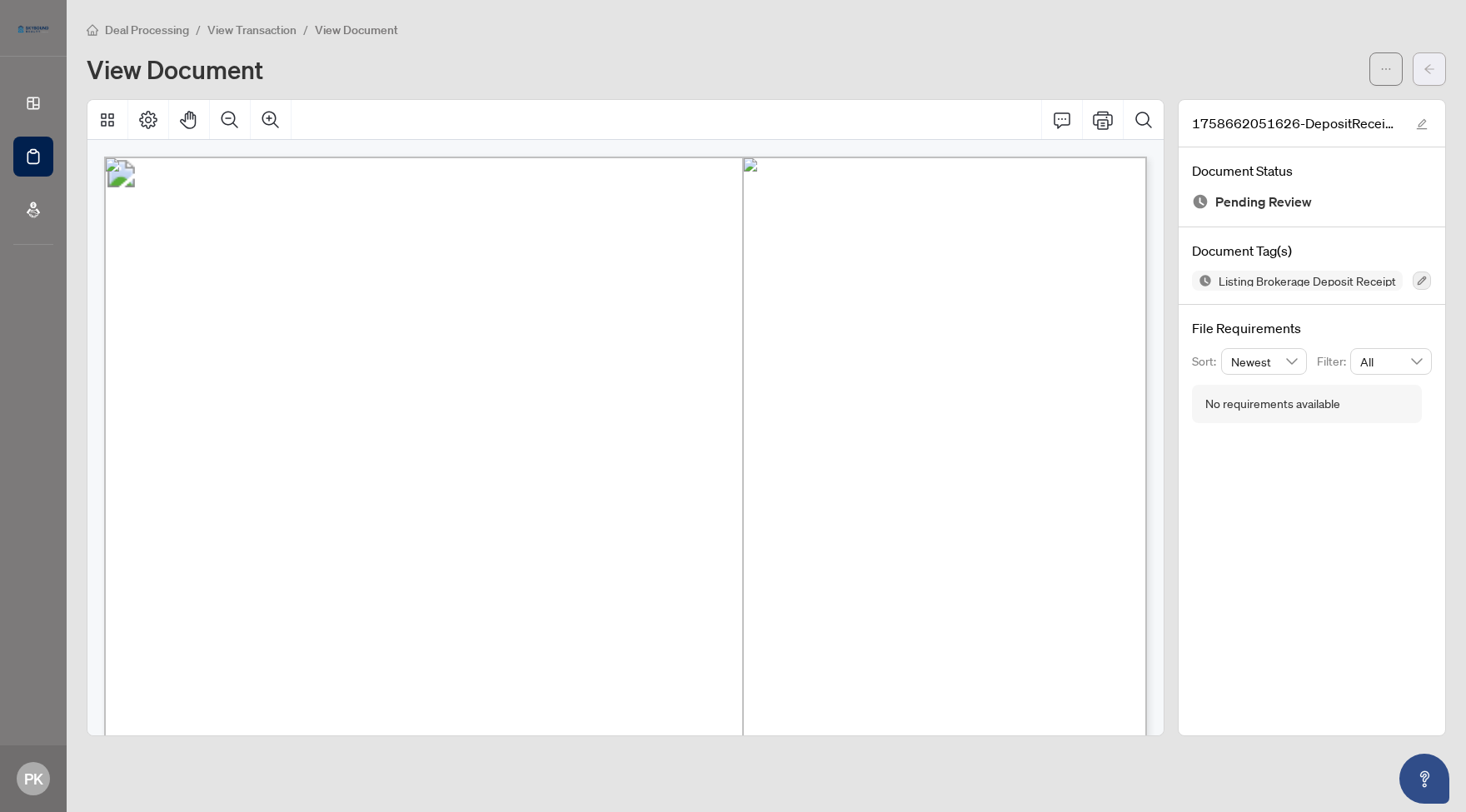
click at [1432, 70] on icon "arrow-left" at bounding box center [1429, 70] width 12 height 12
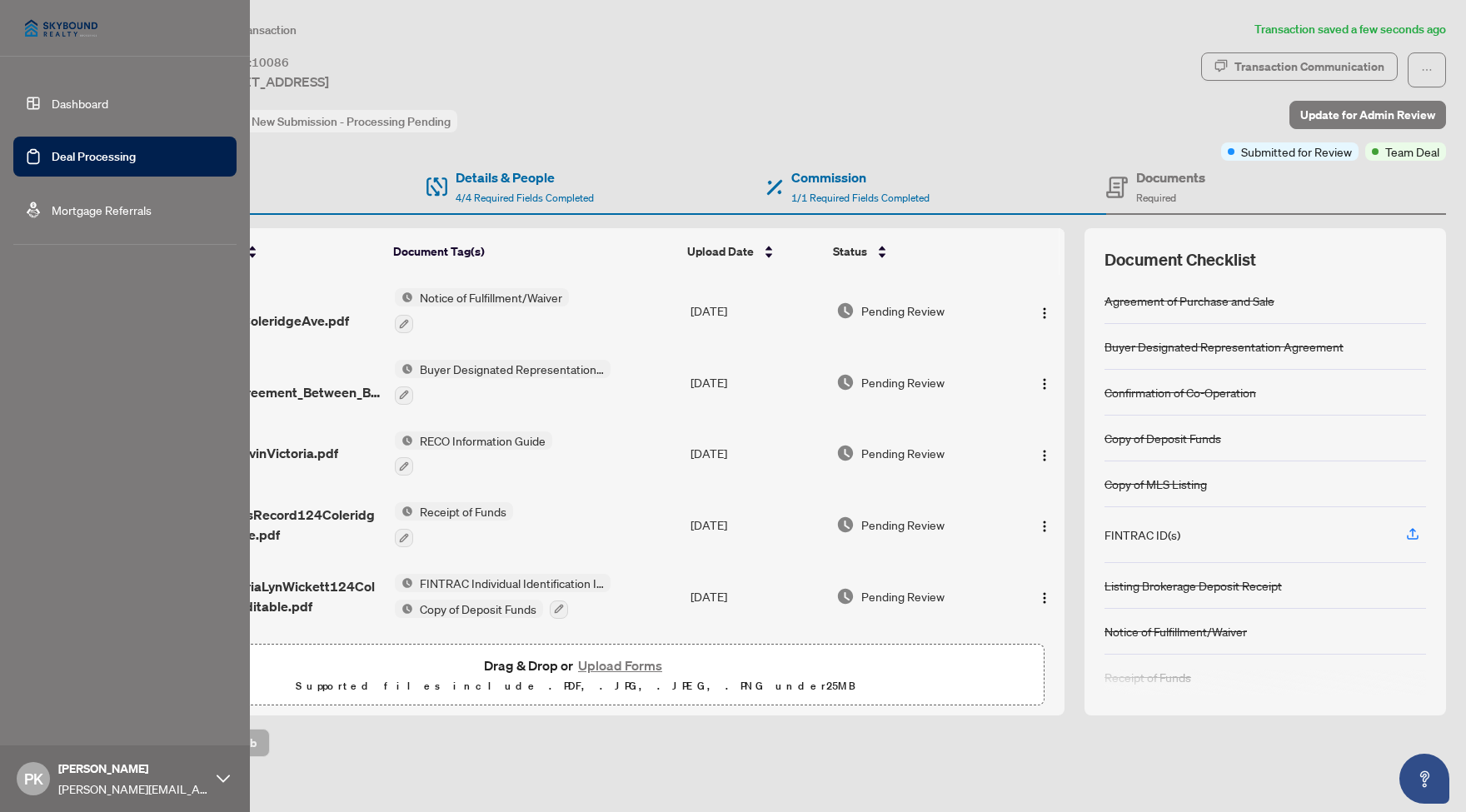
click at [81, 98] on link "Dashboard" at bounding box center [80, 102] width 57 height 15
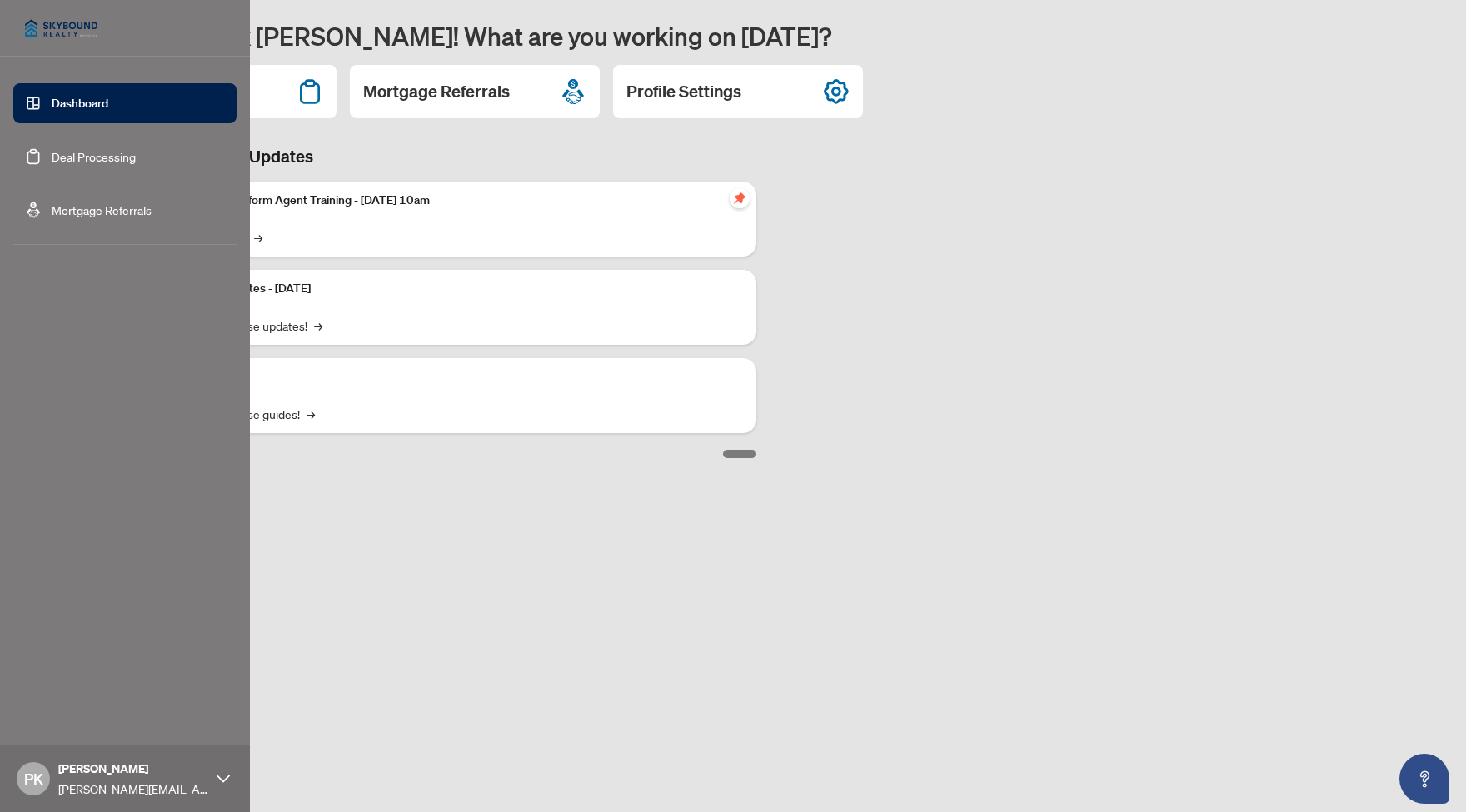
click at [89, 157] on link "Deal Processing" at bounding box center [94, 156] width 84 height 15
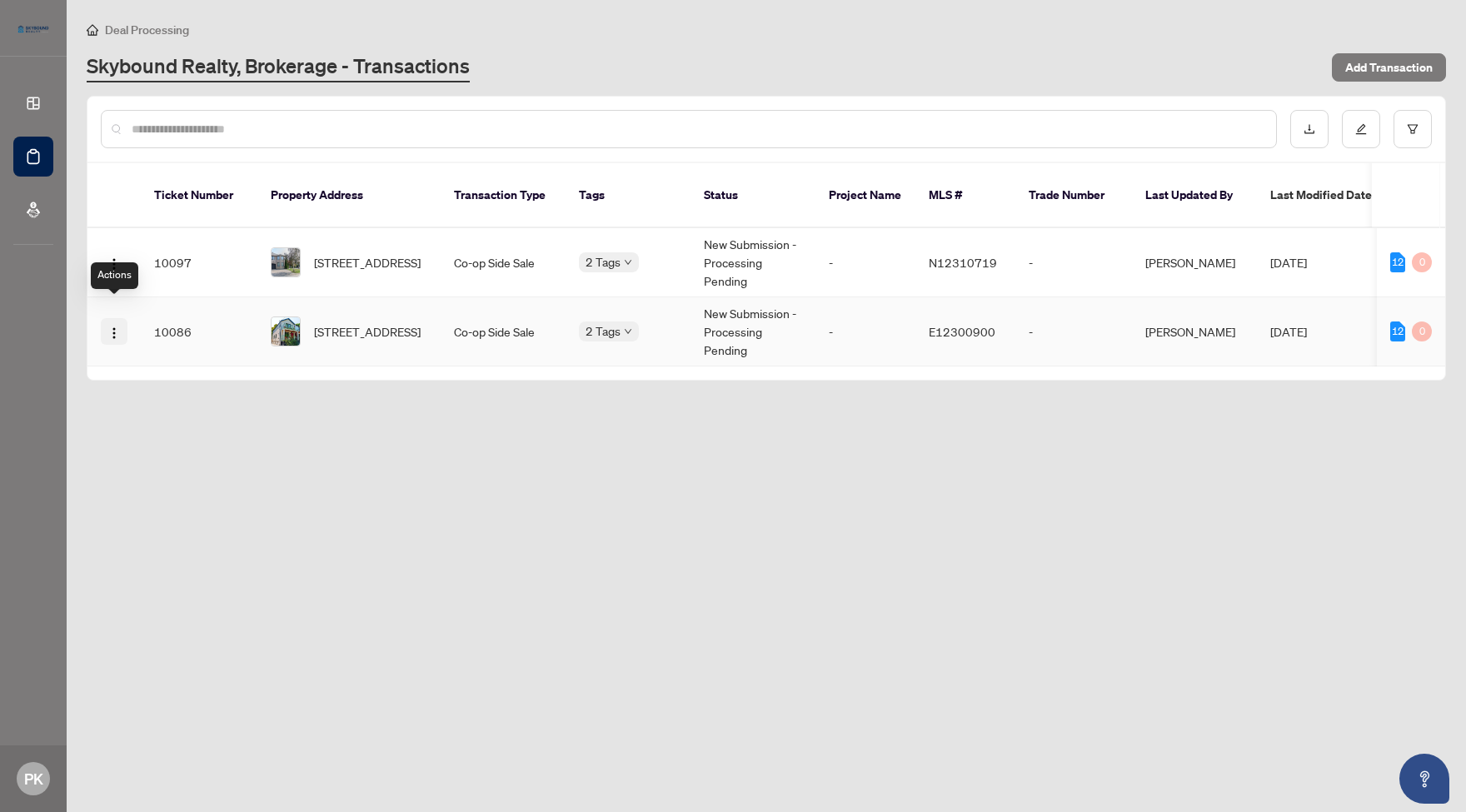
click at [113, 327] on img "button" at bounding box center [114, 333] width 14 height 14
click at [202, 403] on span "Transaction Permissions" at bounding box center [193, 399] width 159 height 18
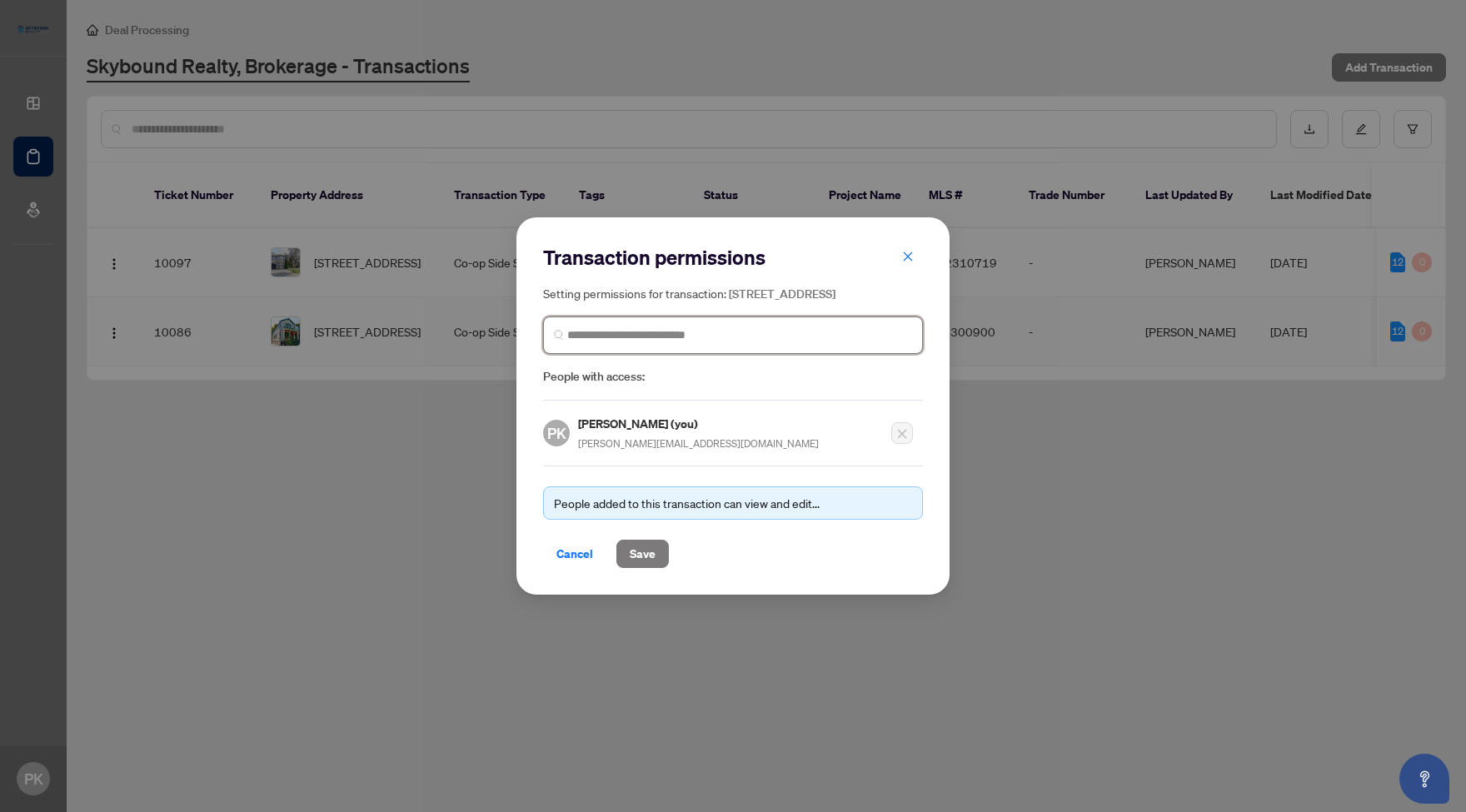
click at [712, 343] on input "search" at bounding box center [739, 335] width 345 height 17
type input "******"
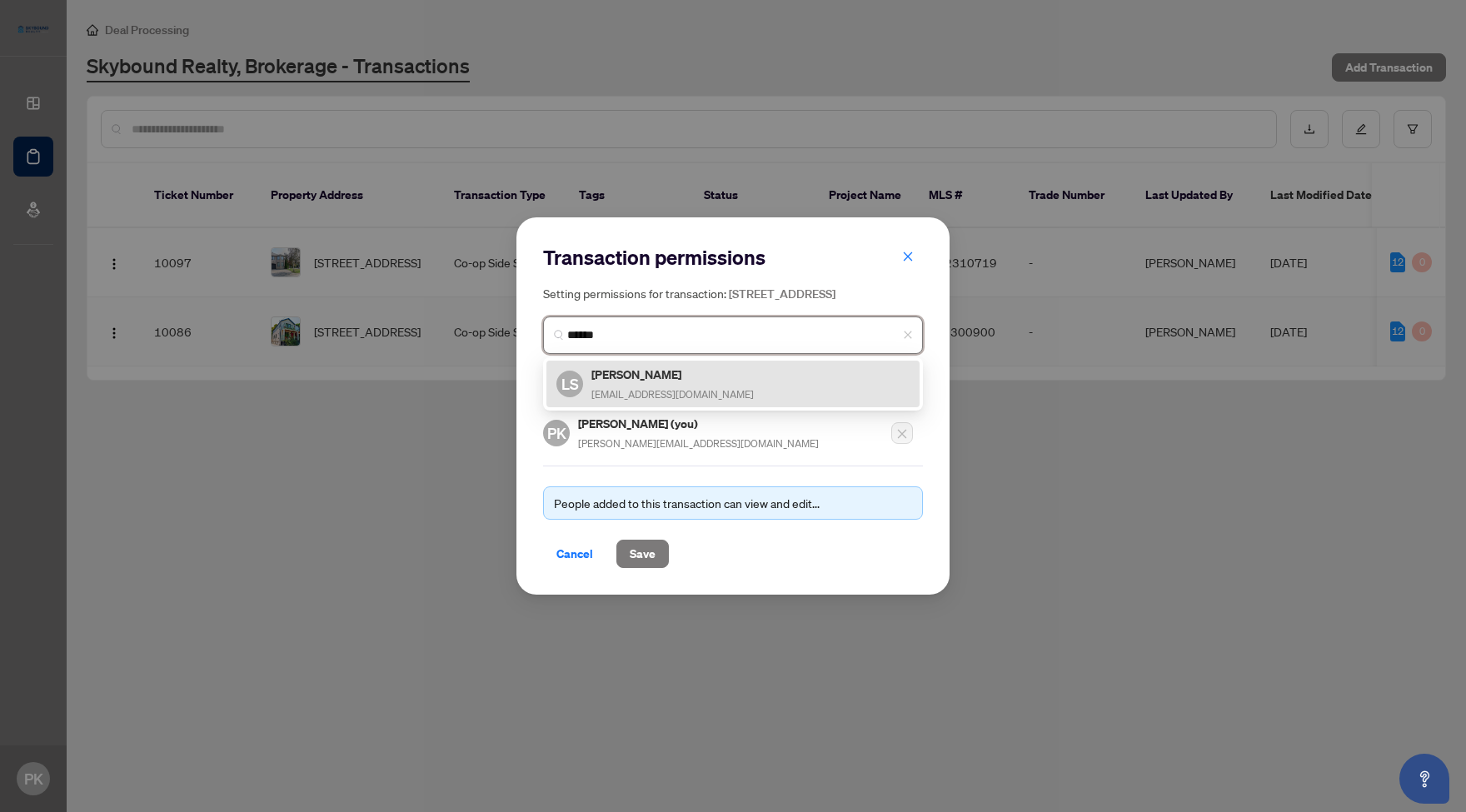
click at [661, 384] on h5 "Lorand Sebestyen" at bounding box center [672, 374] width 162 height 19
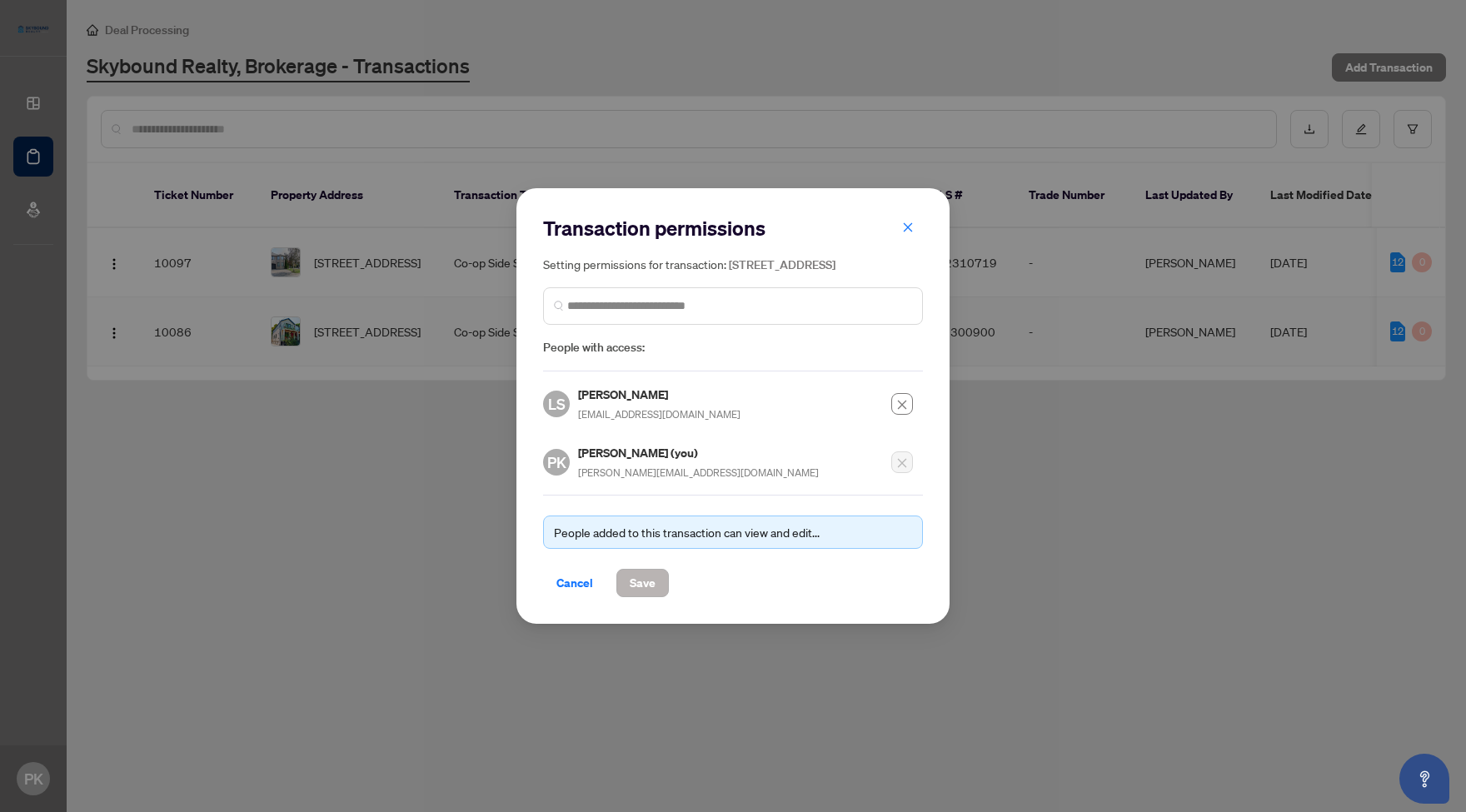
click at [645, 592] on span "Save" at bounding box center [643, 583] width 26 height 27
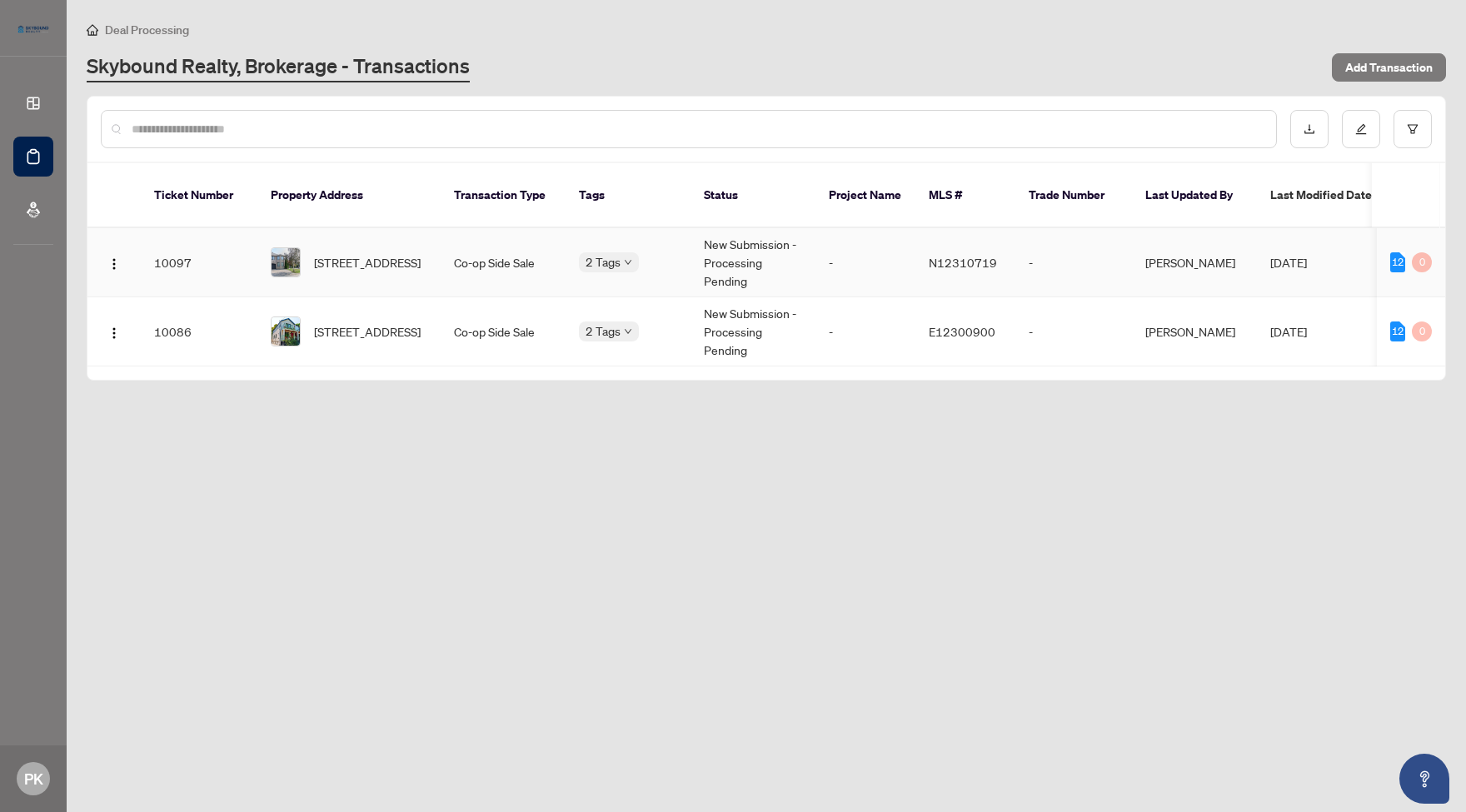
click at [748, 233] on td "New Submission - Processing Pending" at bounding box center [752, 263] width 125 height 69
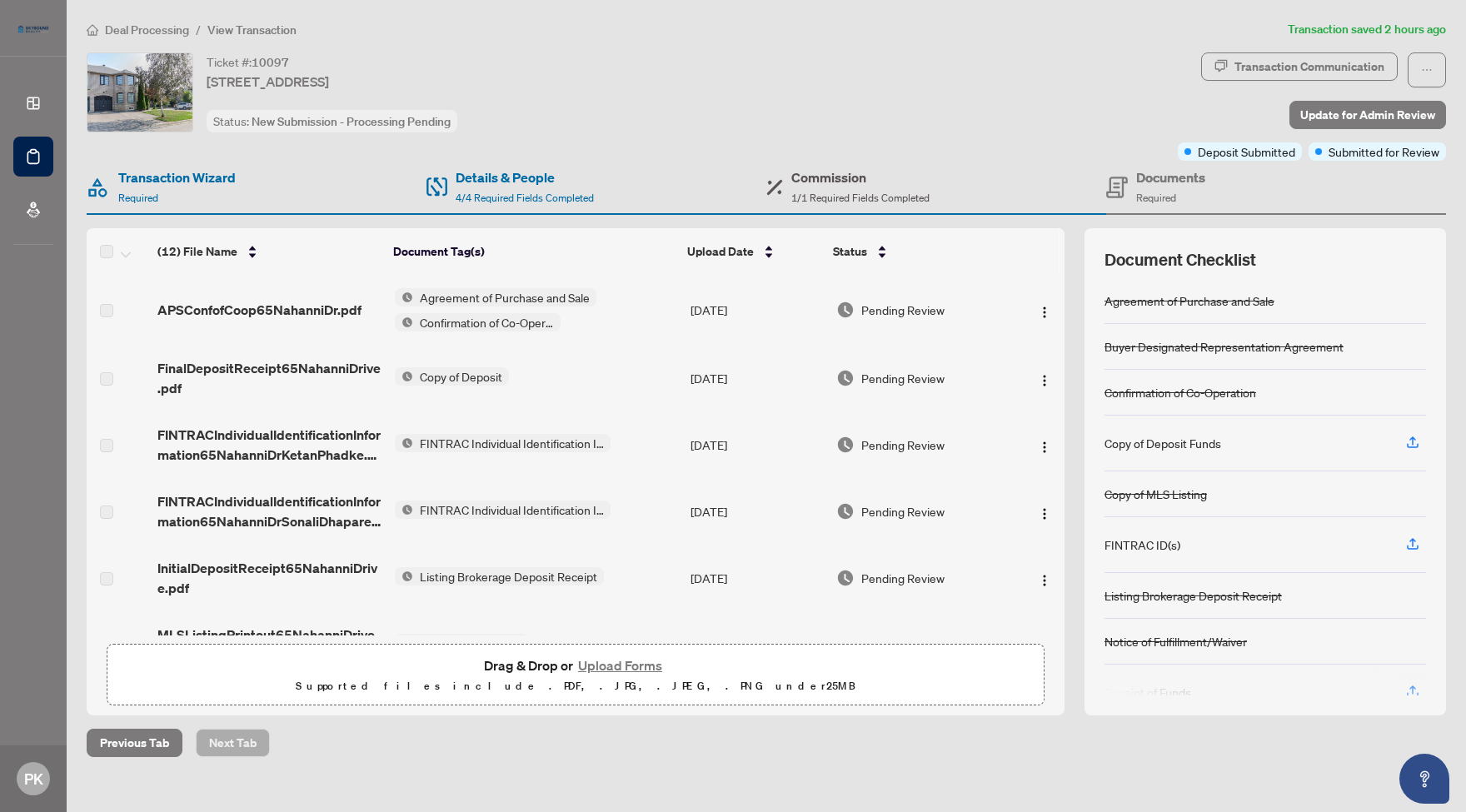
click at [834, 180] on h4 "Commission" at bounding box center [860, 177] width 138 height 20
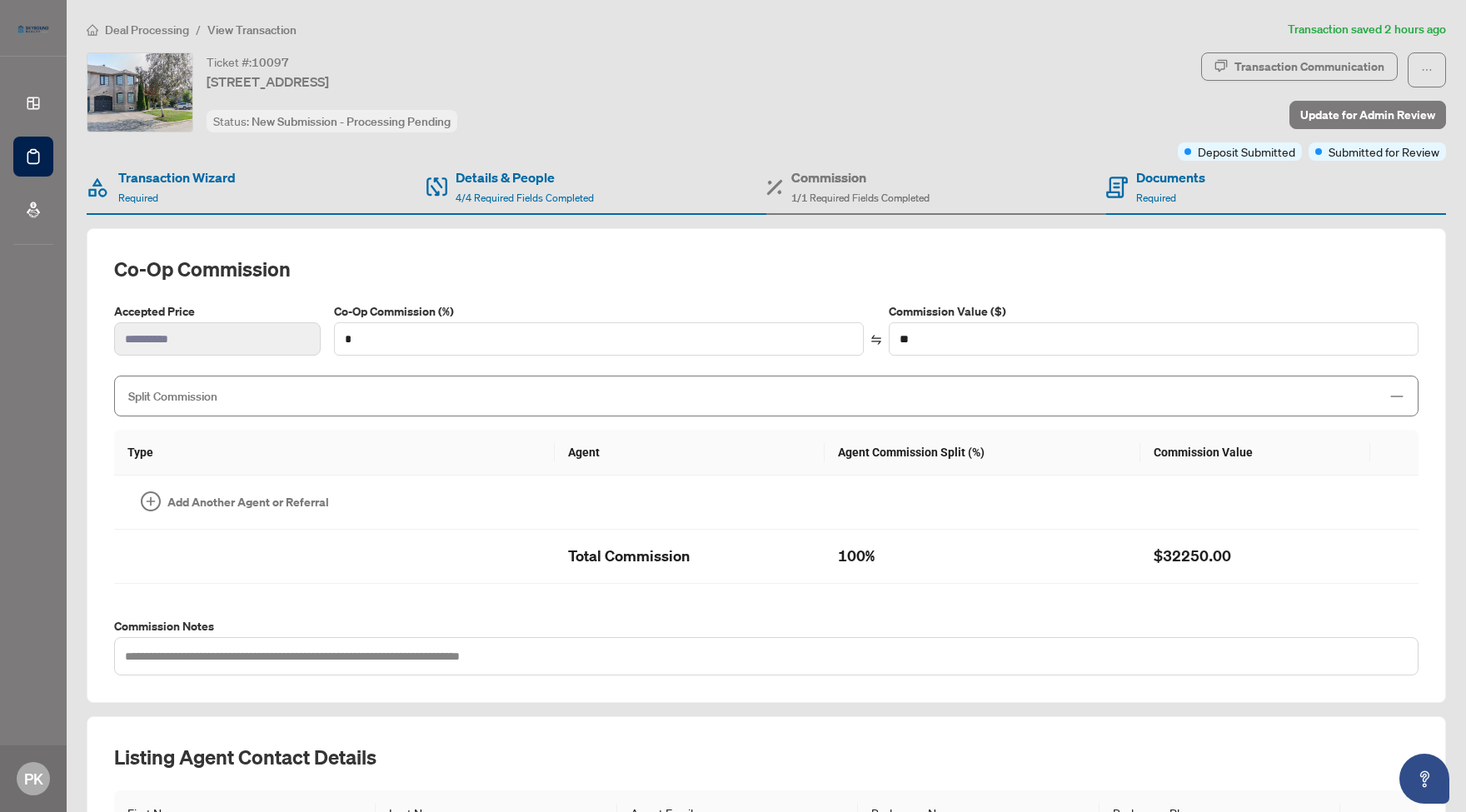
type input "***"
type input "*******"
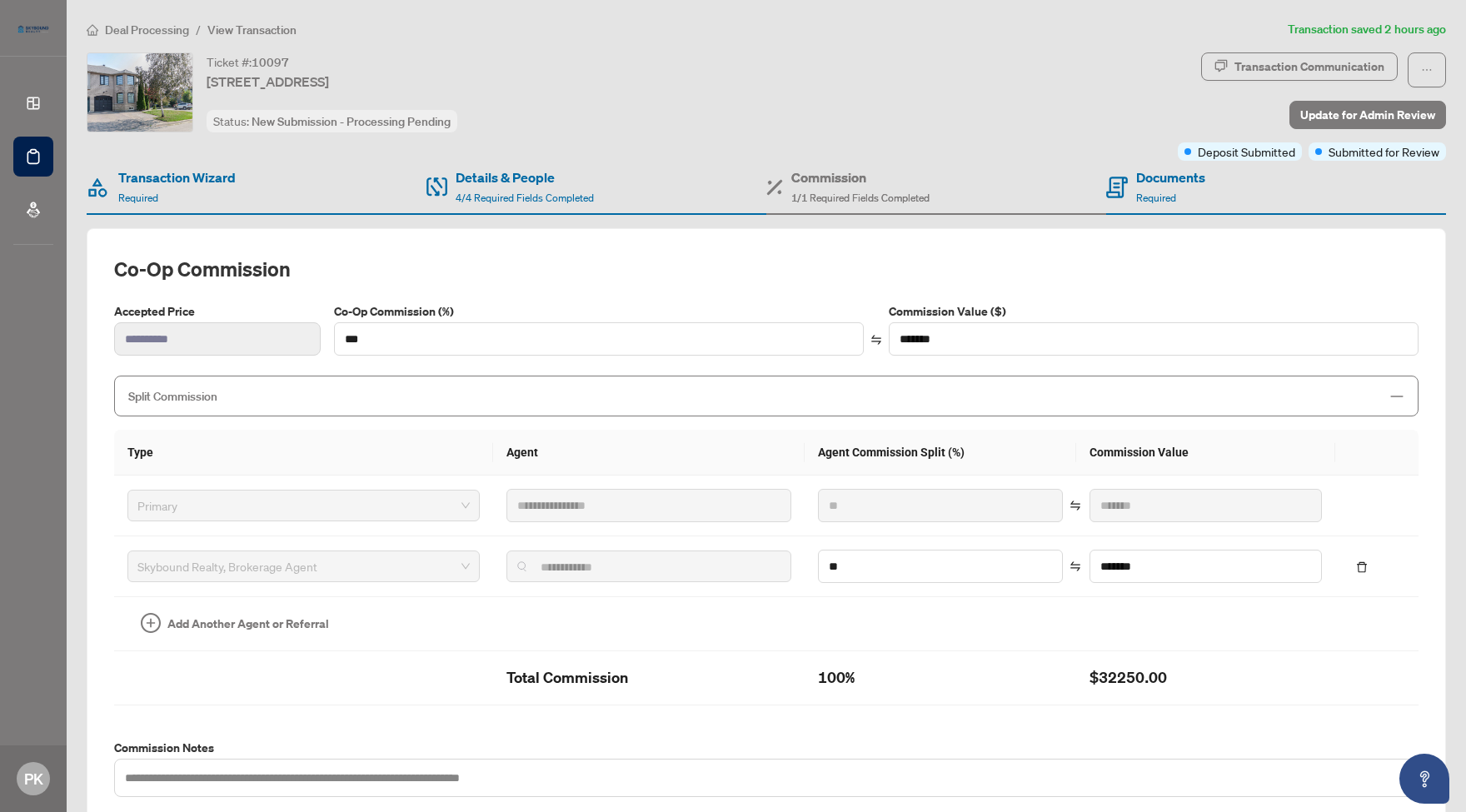
click at [836, 186] on div "Commission 1/1 Required Fields Completed" at bounding box center [860, 187] width 138 height 40
click at [1021, 97] on div "Ticket #: 10097 65 Nahanni Dr, Richmond Hill, Ontario L4B 4L4, Canada Status: N…" at bounding box center [629, 92] width 1084 height 80
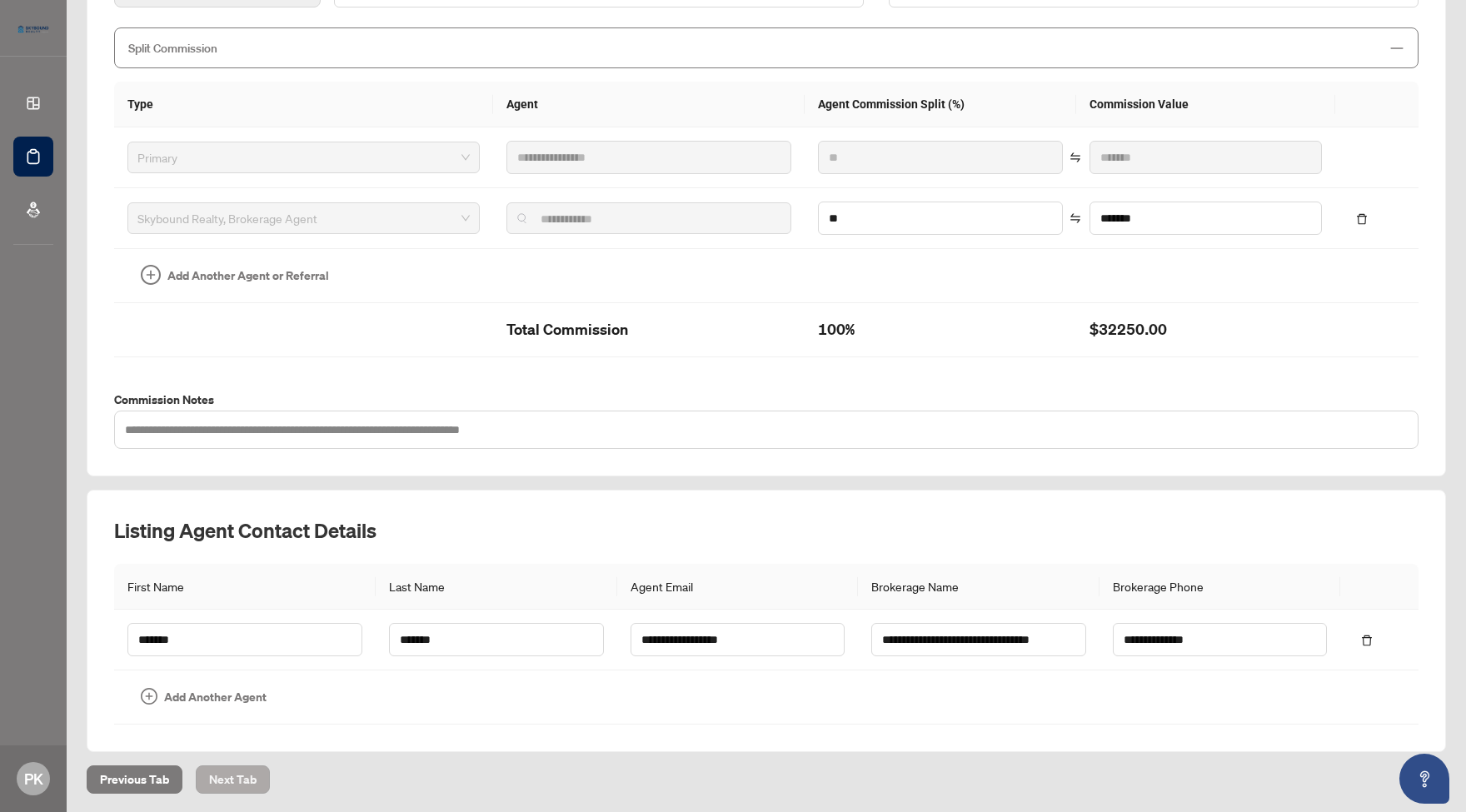
scroll to position [346, 0]
click at [239, 778] on span "Next Tab" at bounding box center [232, 781] width 47 height 27
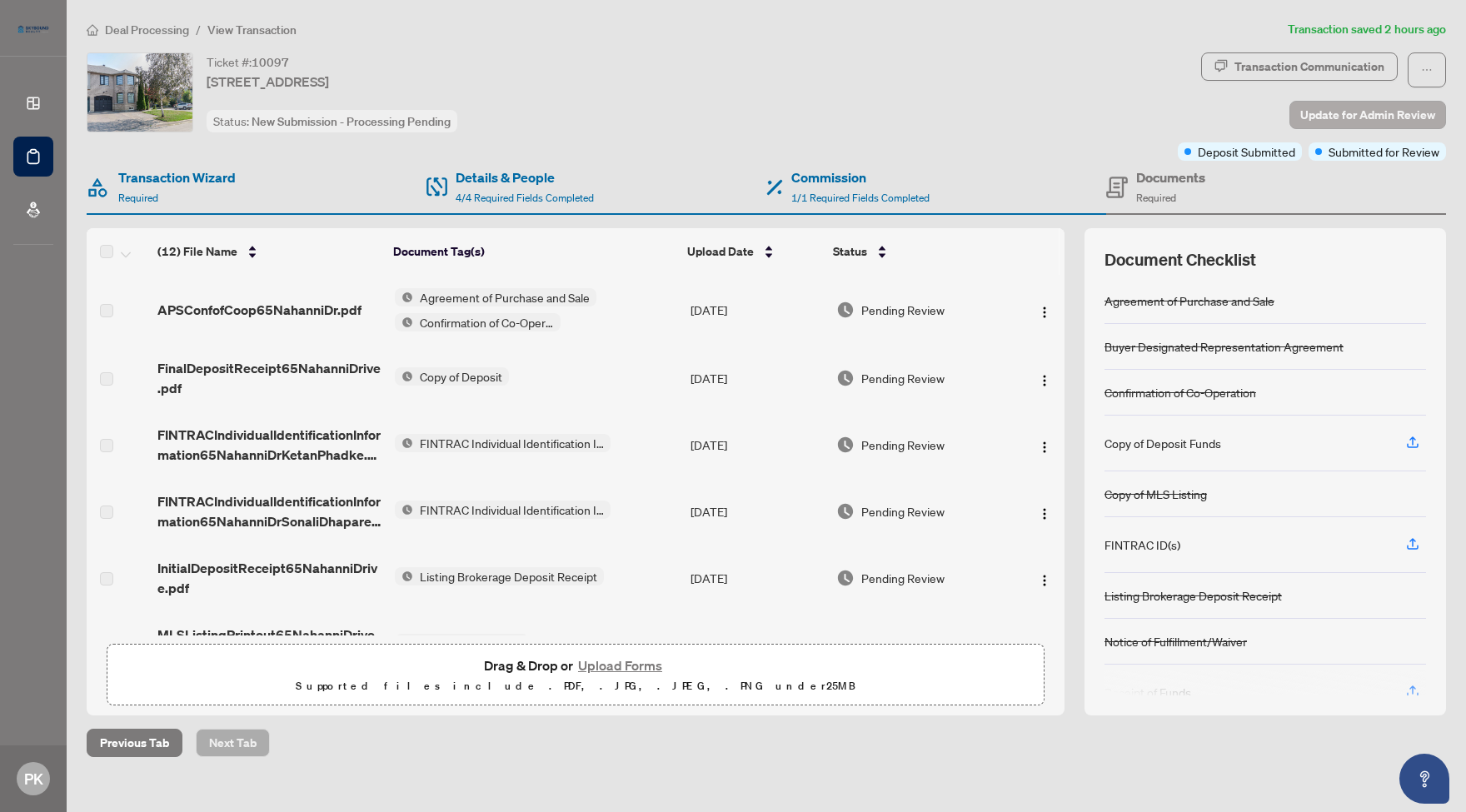
click at [1365, 113] on span "Update for Admin Review" at bounding box center [1367, 114] width 135 height 27
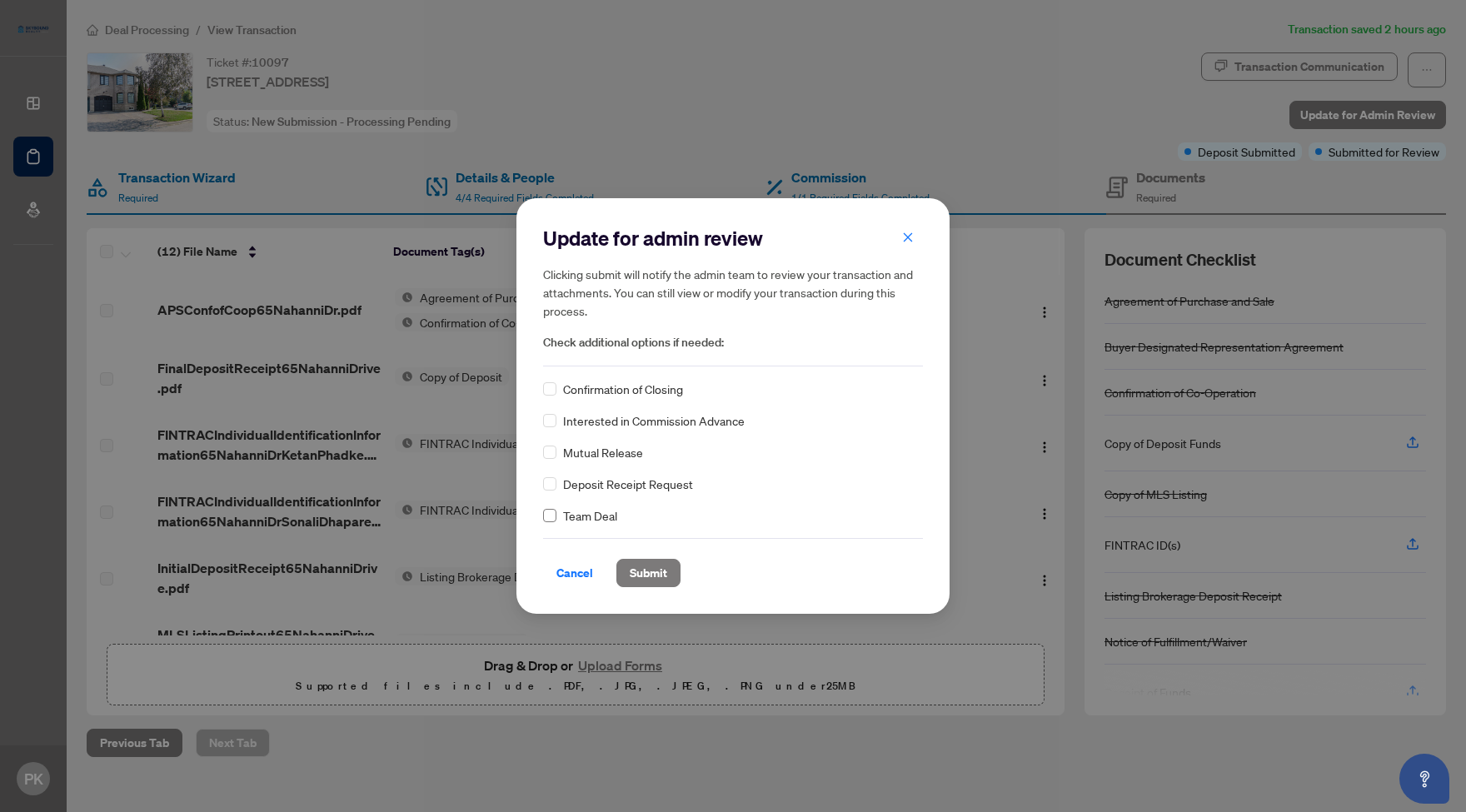
click at [553, 512] on span at bounding box center [550, 516] width 14 height 14
click at [652, 574] on span "Submit" at bounding box center [649, 572] width 38 height 27
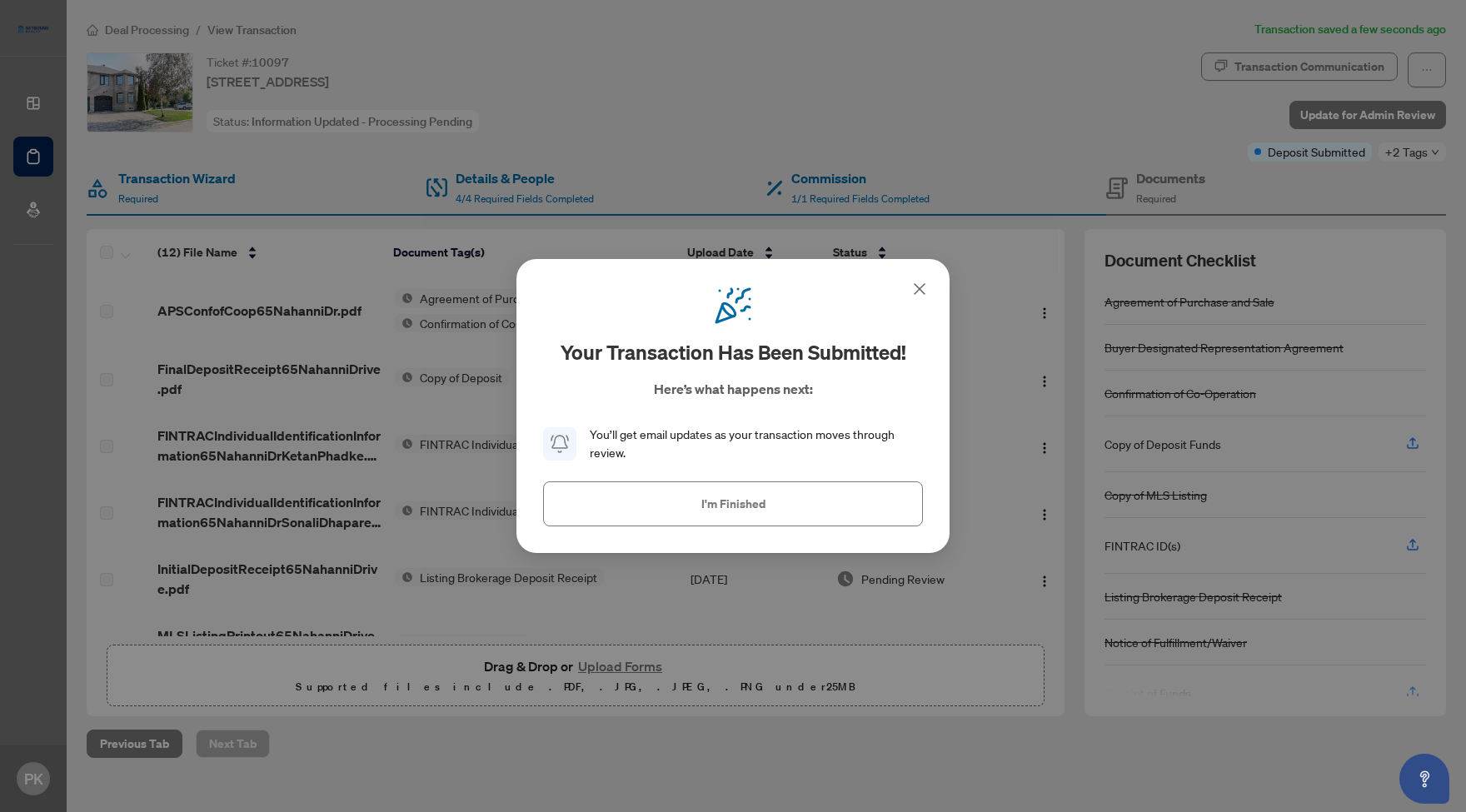
click at [808, 495] on button "I'm Finished" at bounding box center [733, 504] width 380 height 45
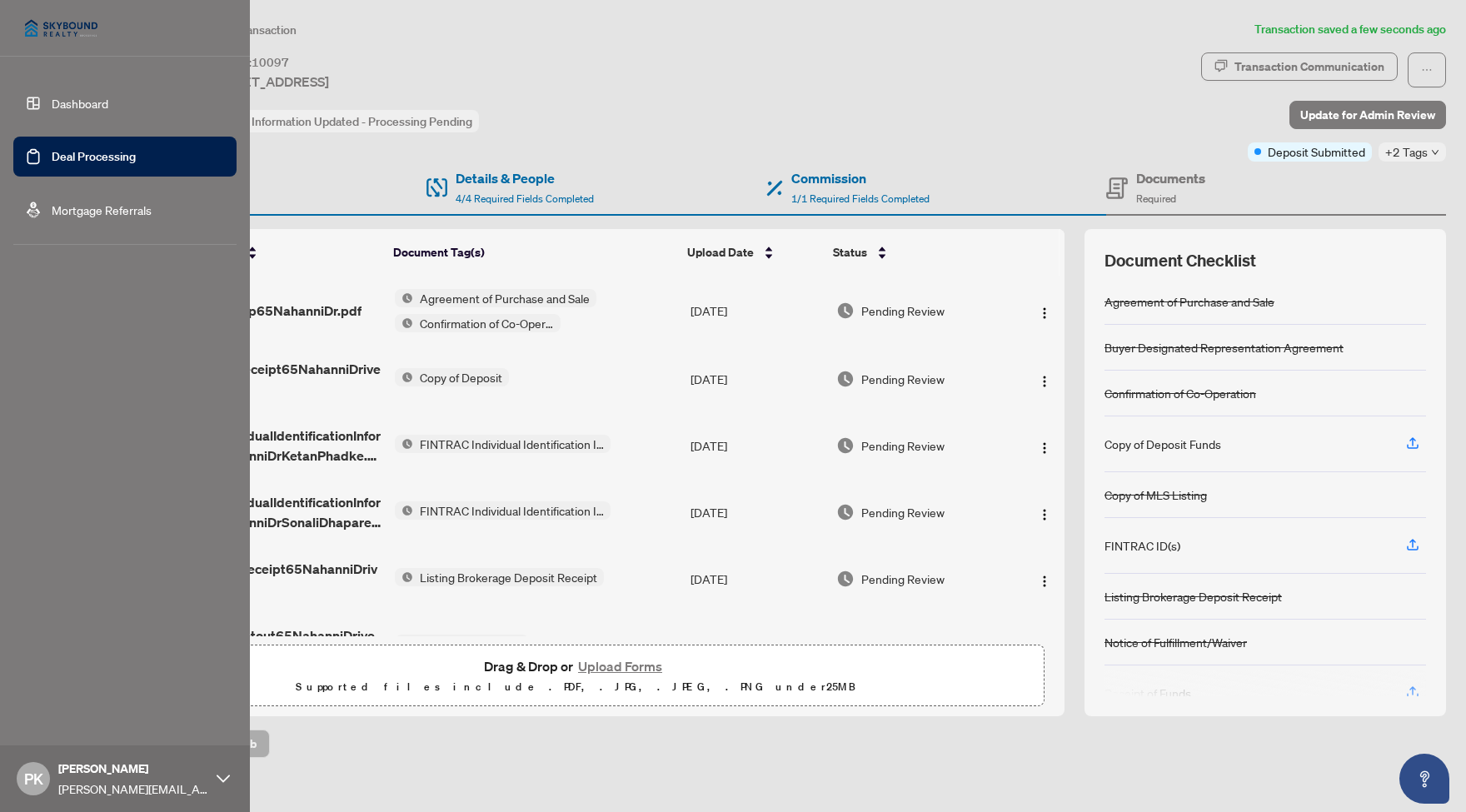
click at [105, 158] on link "Deal Processing" at bounding box center [94, 156] width 84 height 15
